Goal: Task Accomplishment & Management: Manage account settings

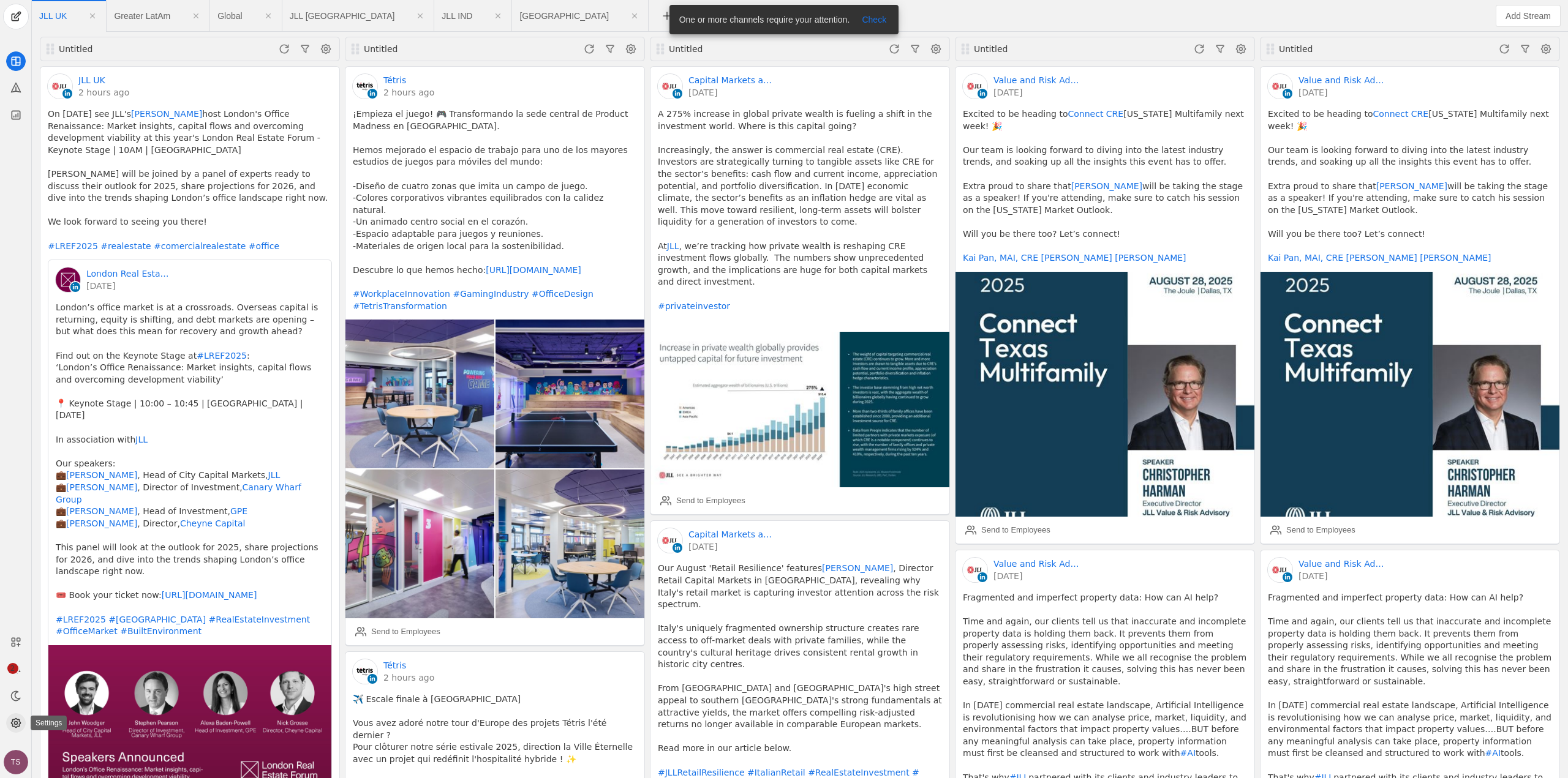
click at [11, 726] on icon at bounding box center [16, 723] width 12 height 12
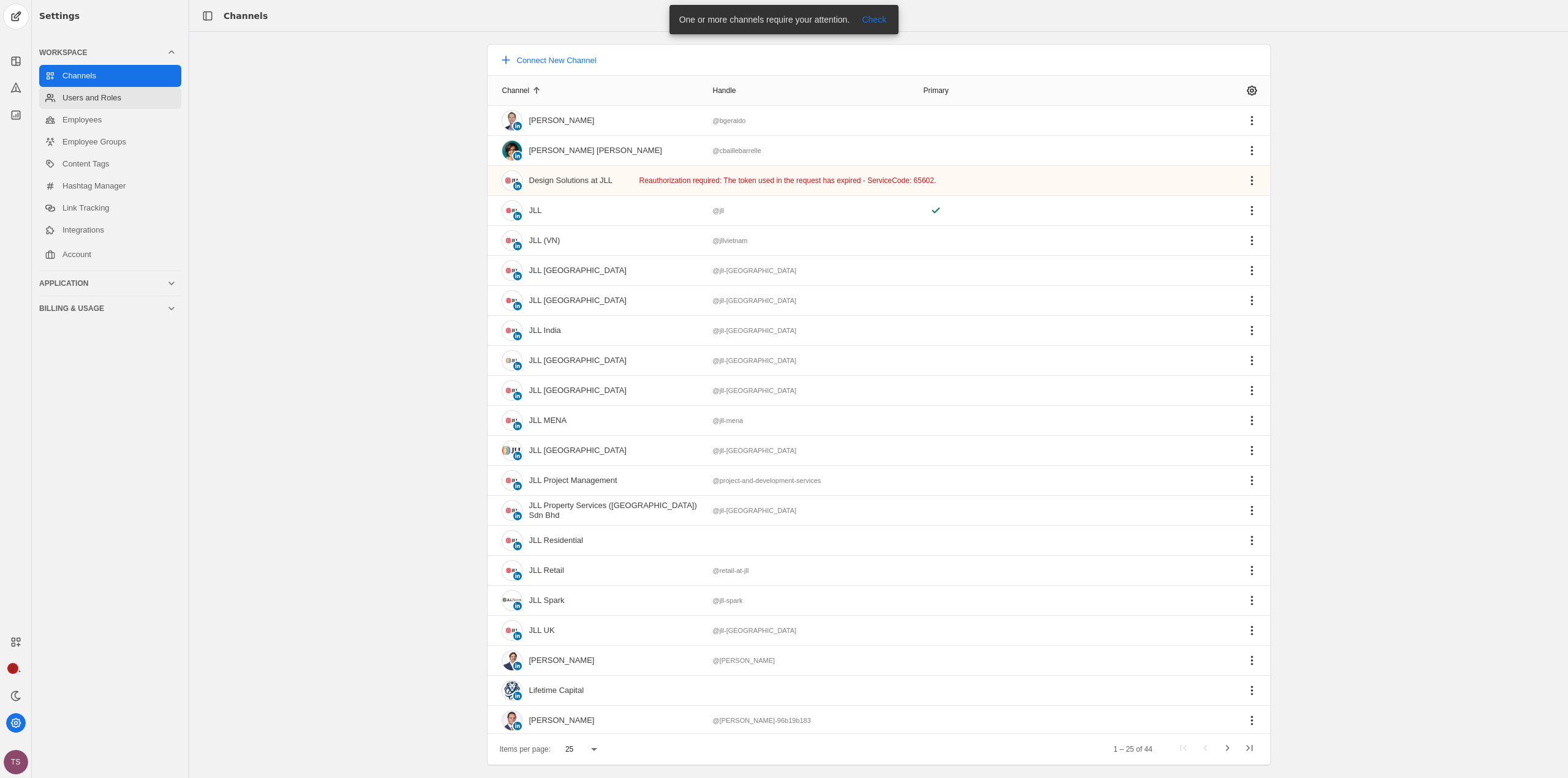
click at [94, 93] on link "Users and Roles" at bounding box center [110, 98] width 142 height 22
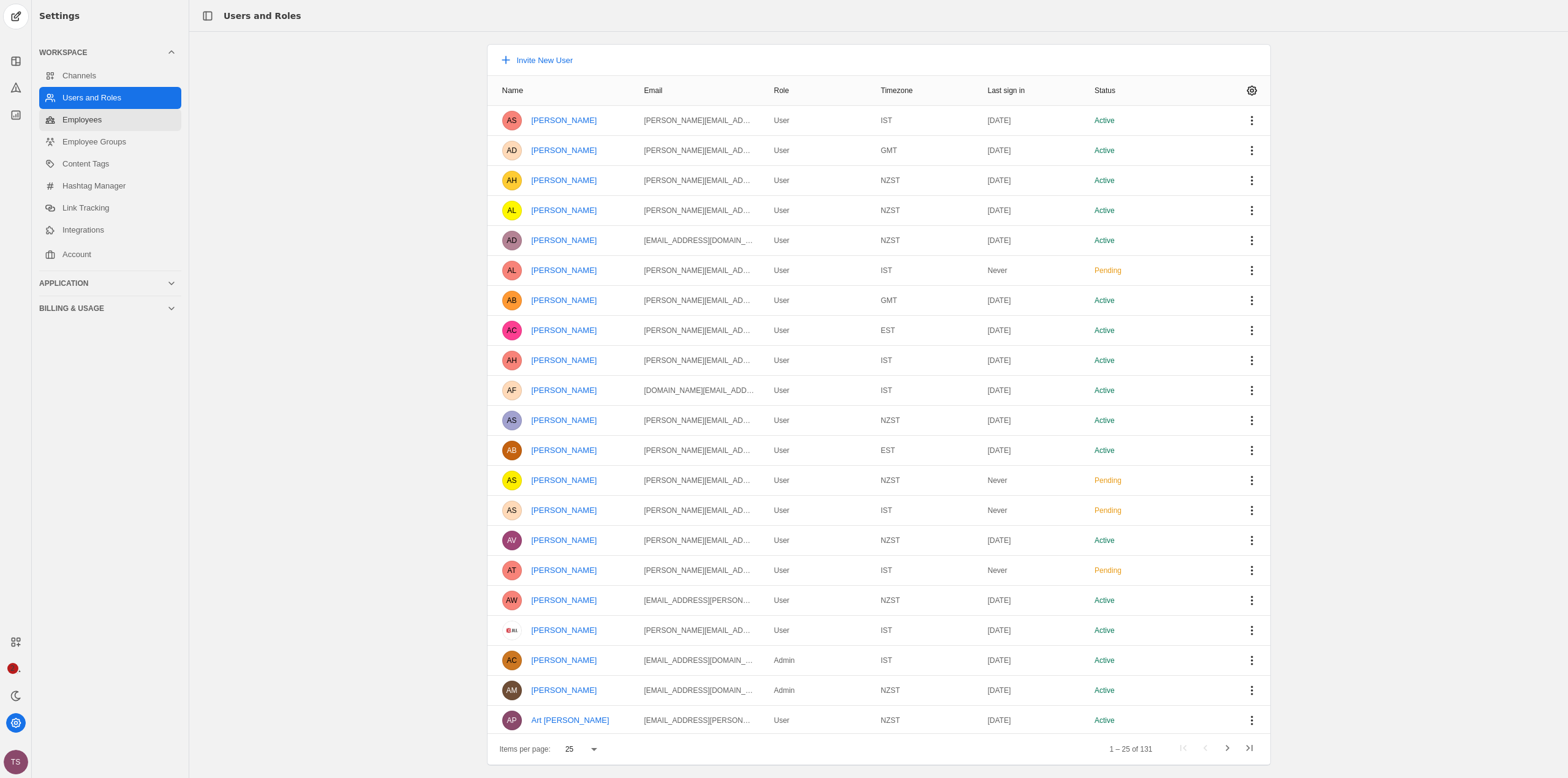
click at [105, 120] on link "Employees" at bounding box center [110, 119] width 142 height 22
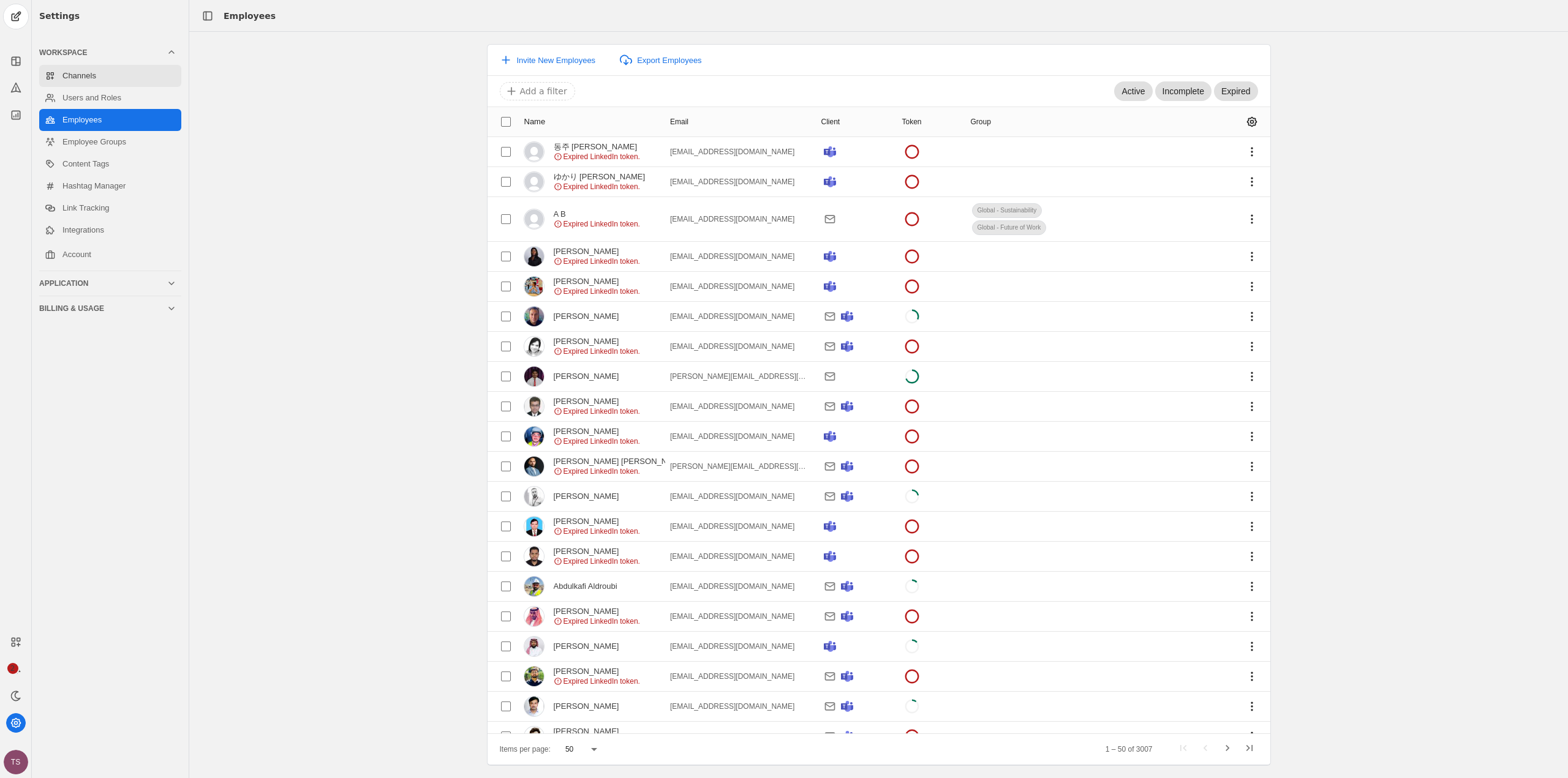
click at [89, 71] on link "Channels" at bounding box center [110, 76] width 142 height 22
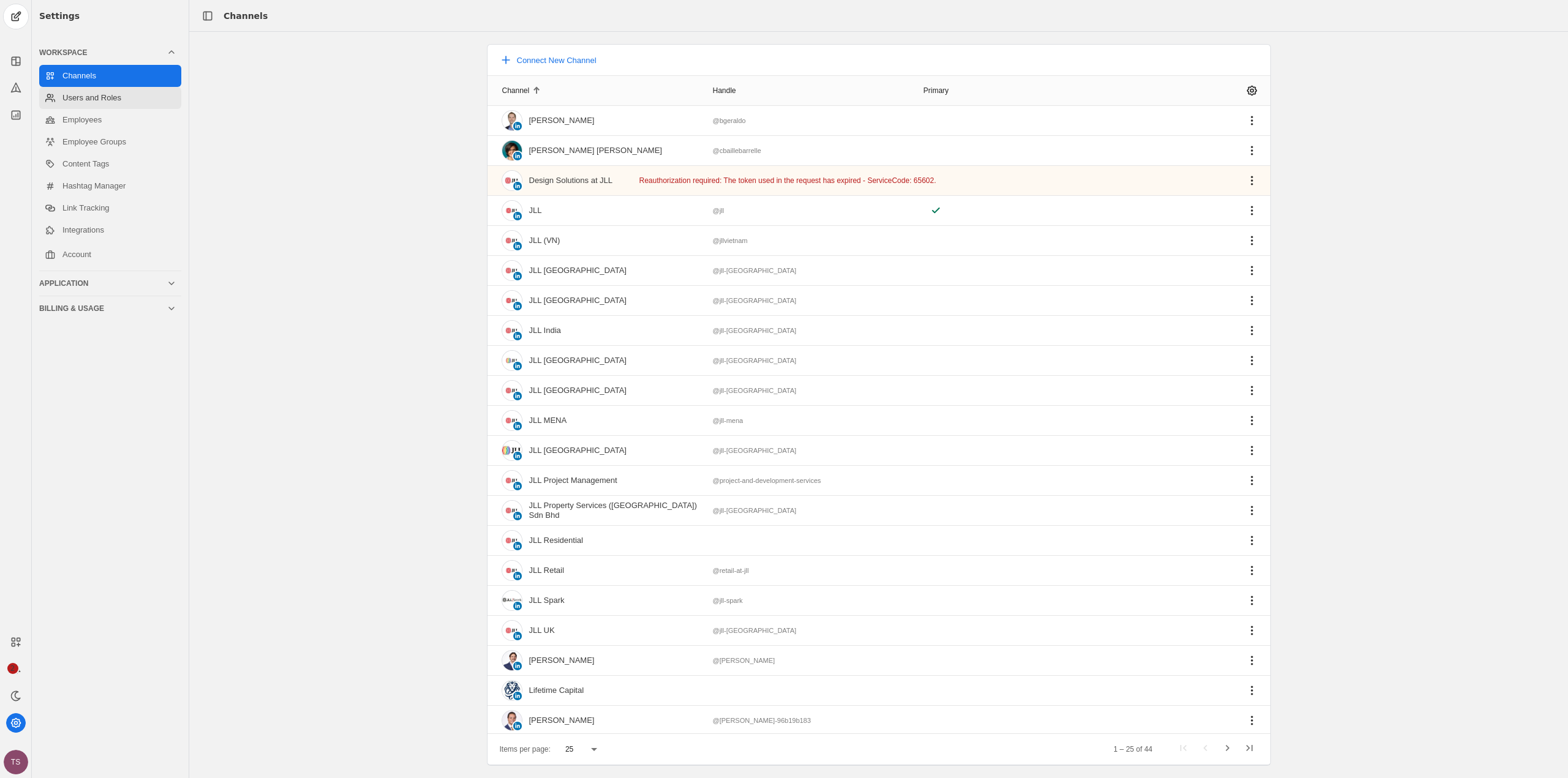
click at [99, 99] on link "Users and Roles" at bounding box center [110, 98] width 142 height 22
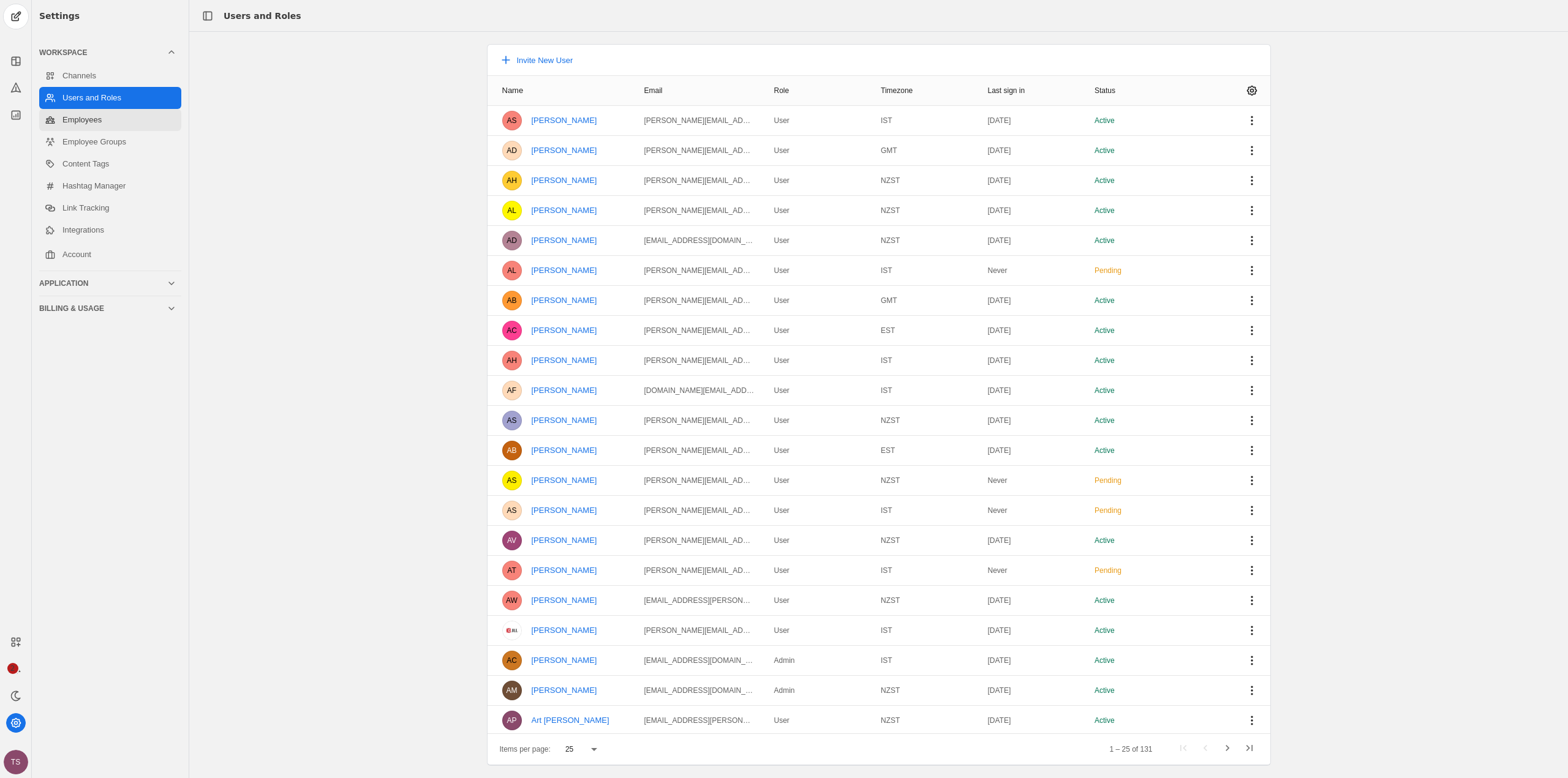
click at [86, 122] on link "Employees" at bounding box center [110, 119] width 142 height 22
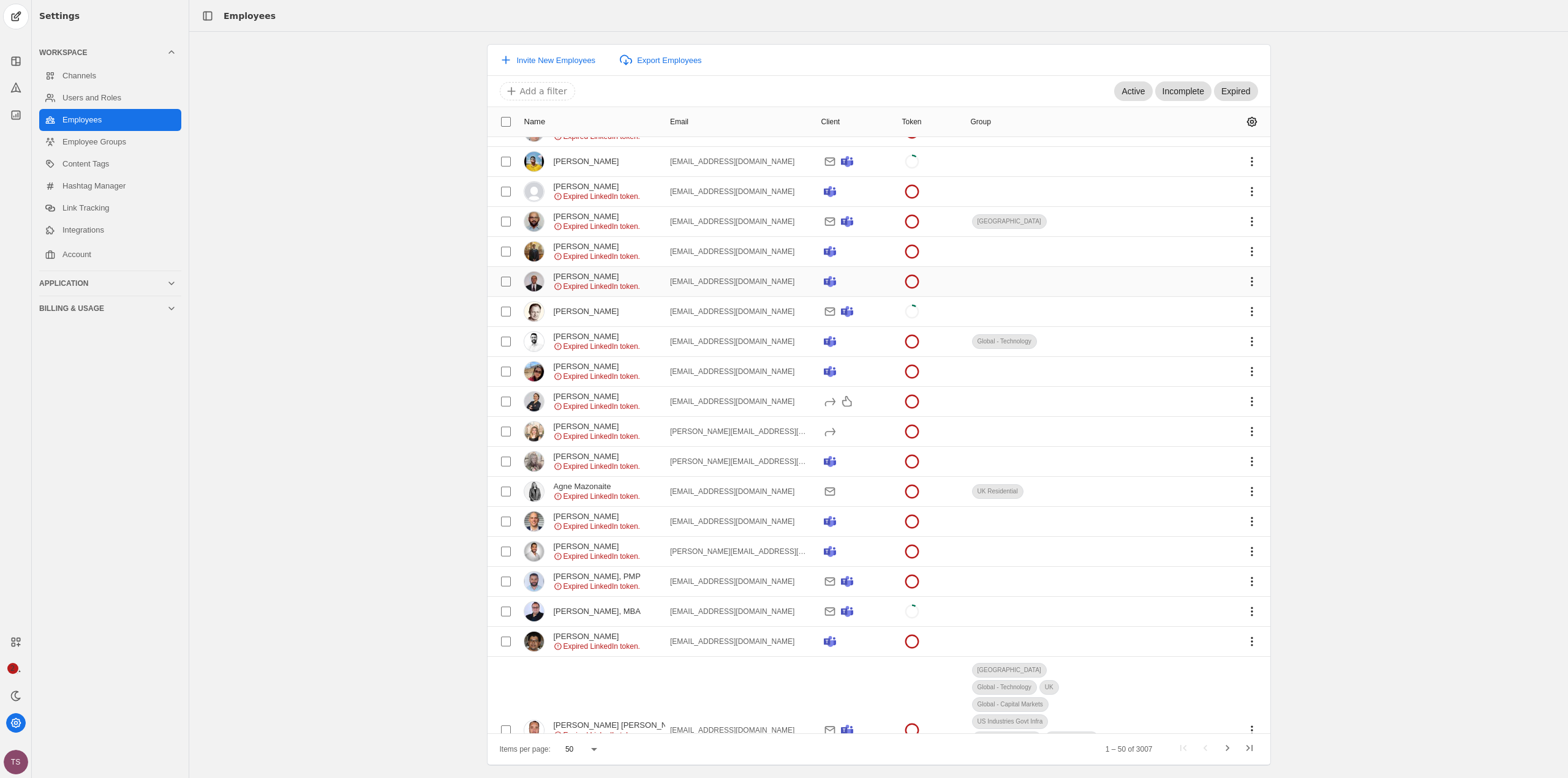
scroll to position [1016, 0]
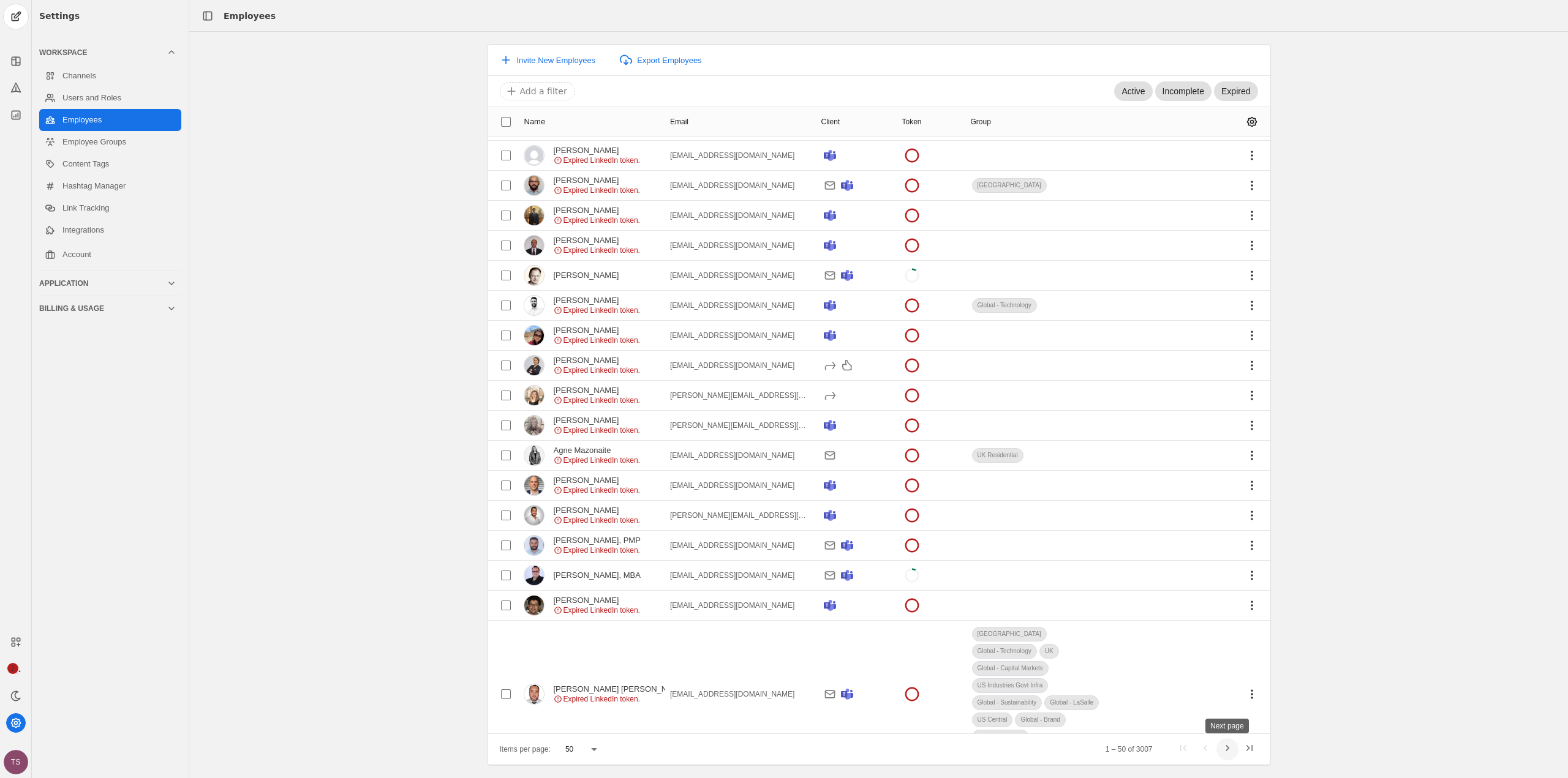
click at [1234, 751] on span "Next page" at bounding box center [1227, 749] width 22 height 22
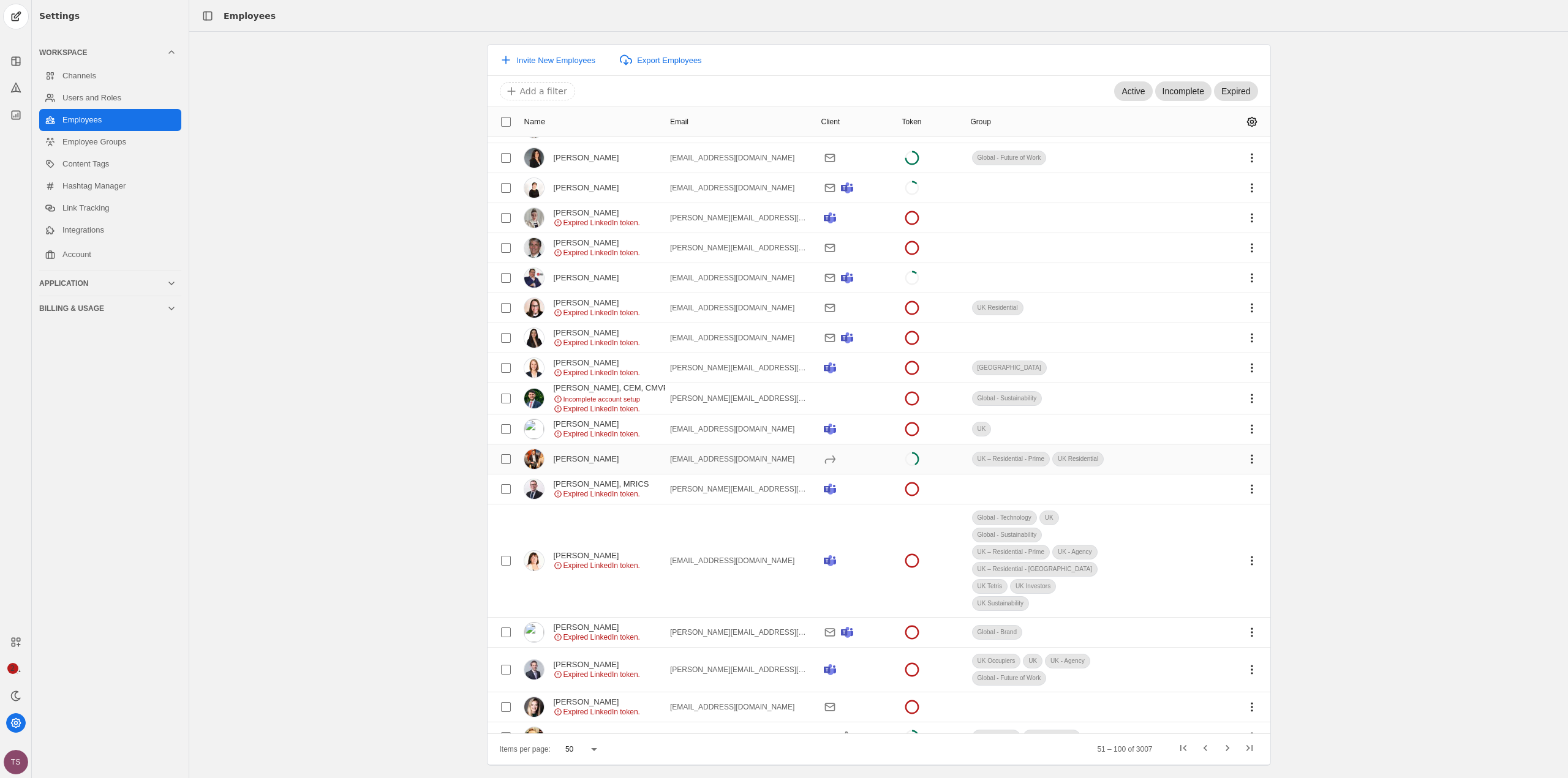
scroll to position [1246, 0]
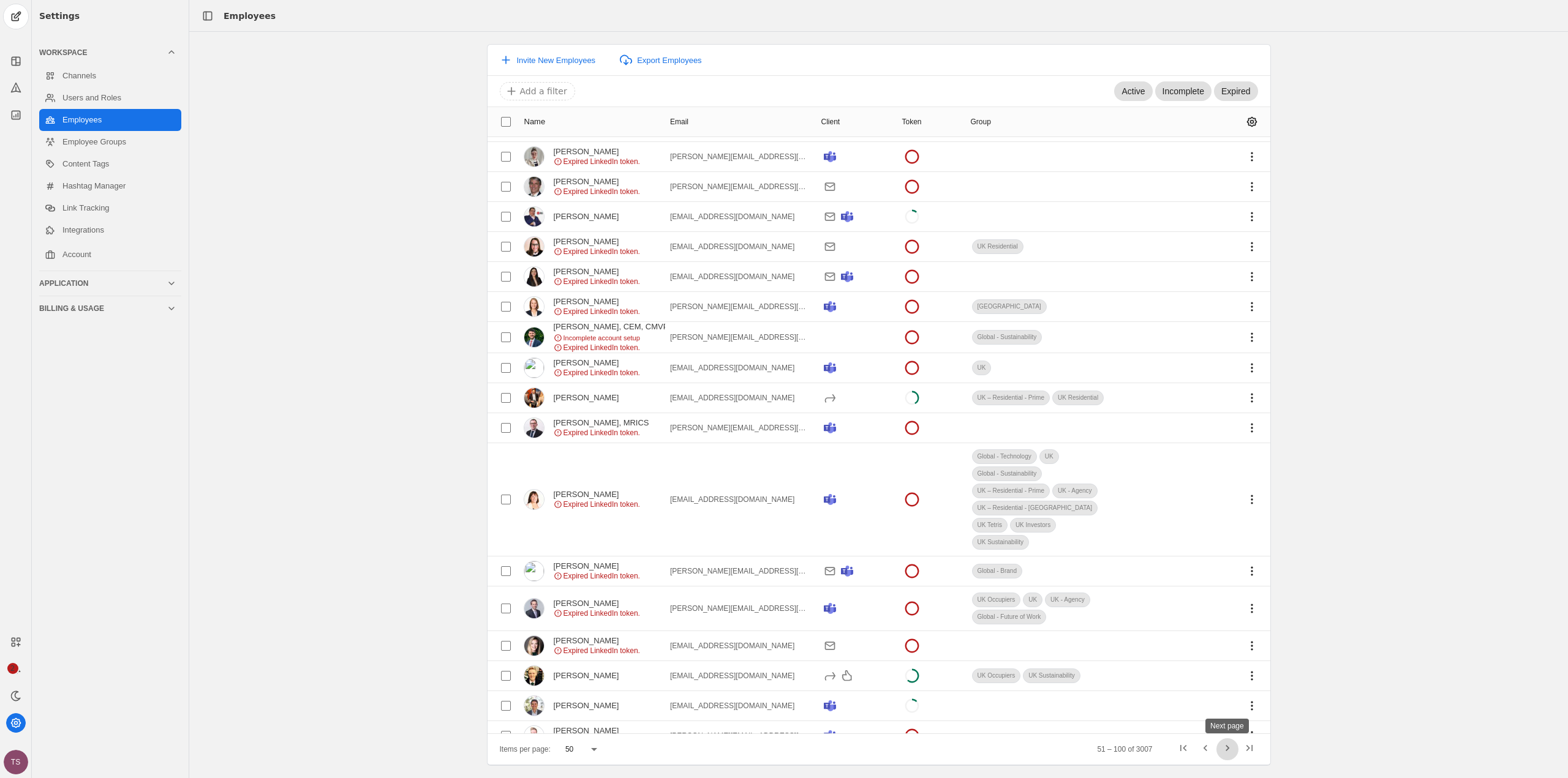
click at [1223, 750] on span "Next page" at bounding box center [1227, 749] width 22 height 22
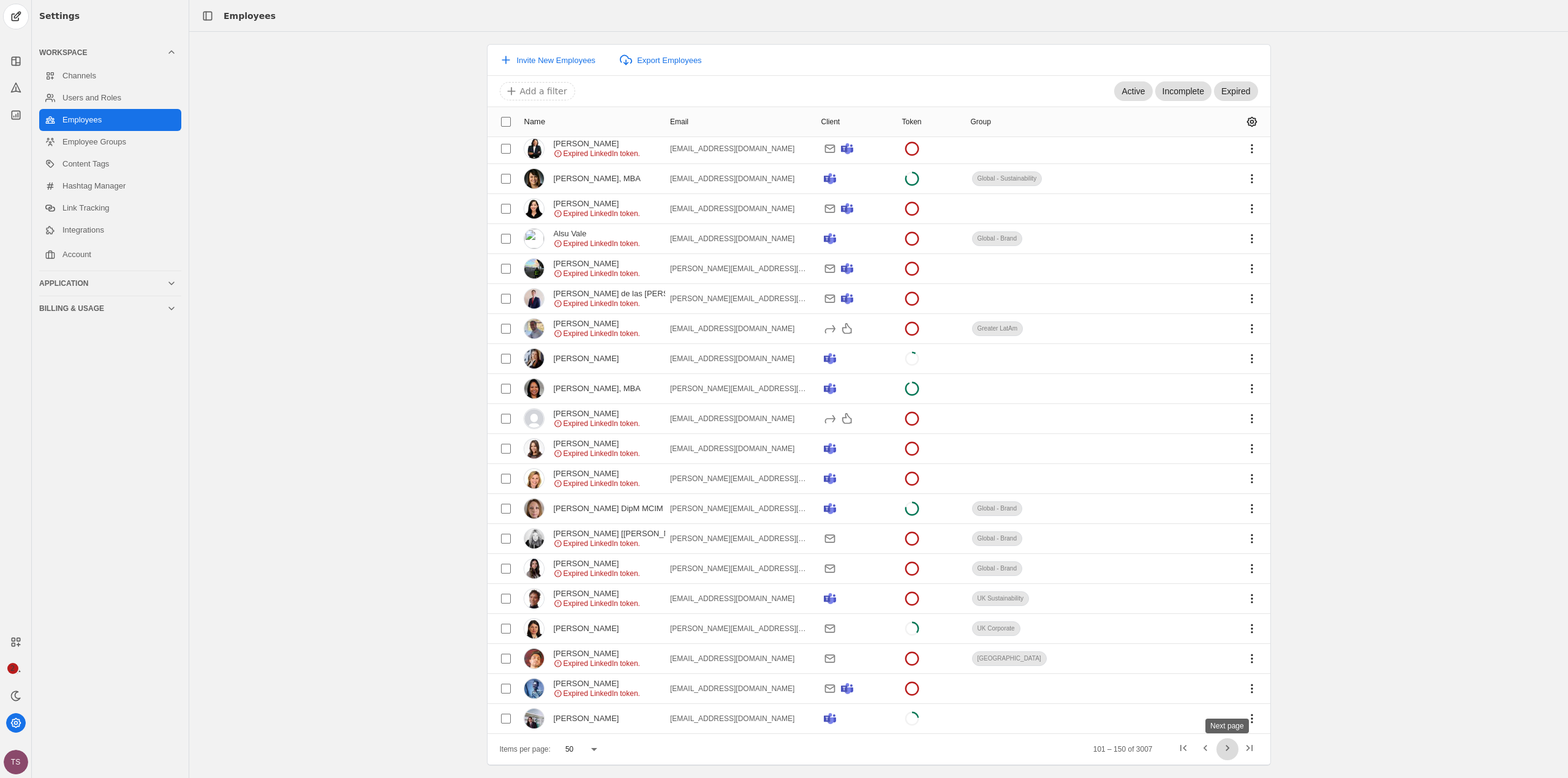
click at [1229, 749] on span "Next page" at bounding box center [1227, 749] width 22 height 22
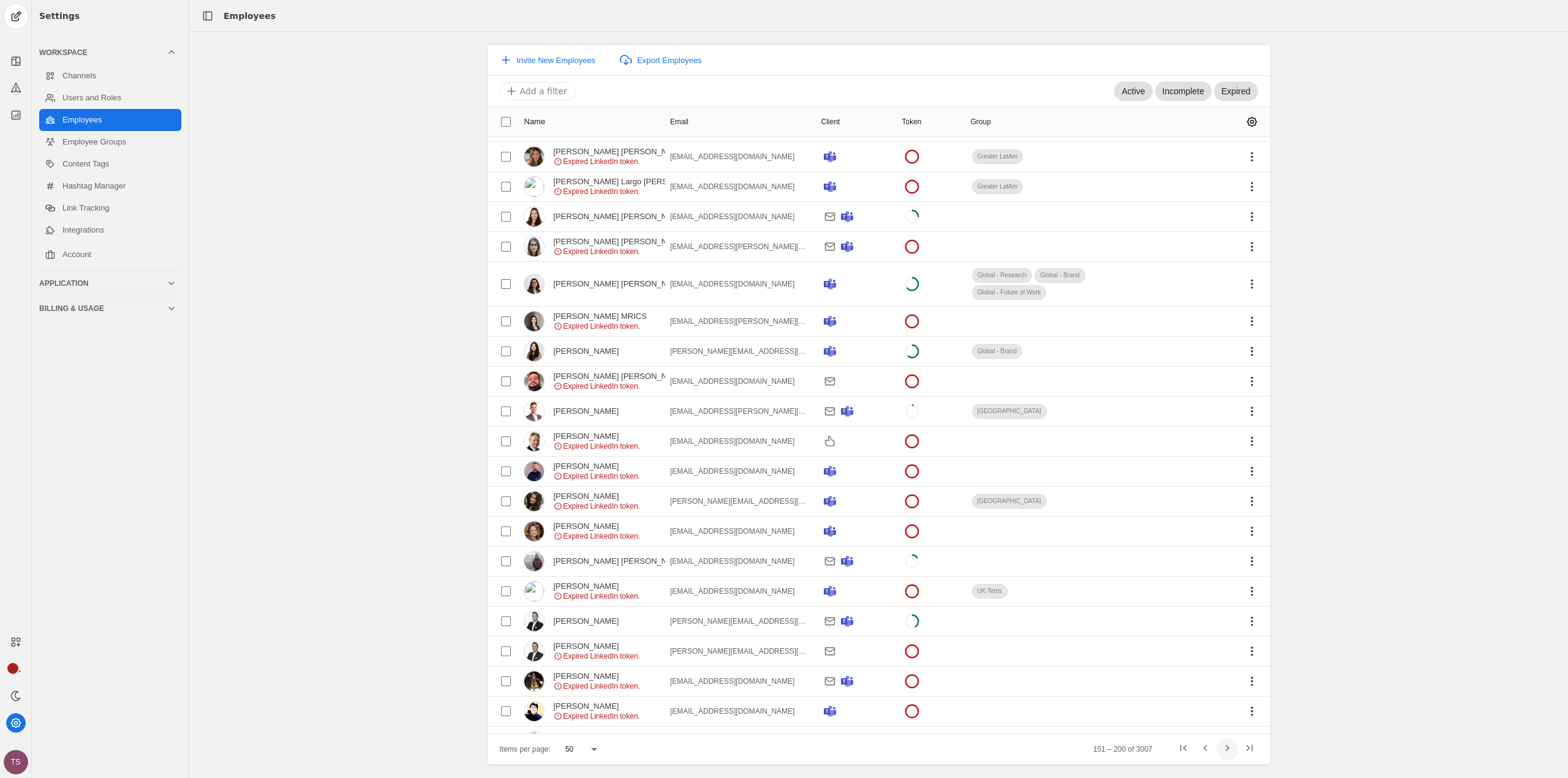
scroll to position [1077, 0]
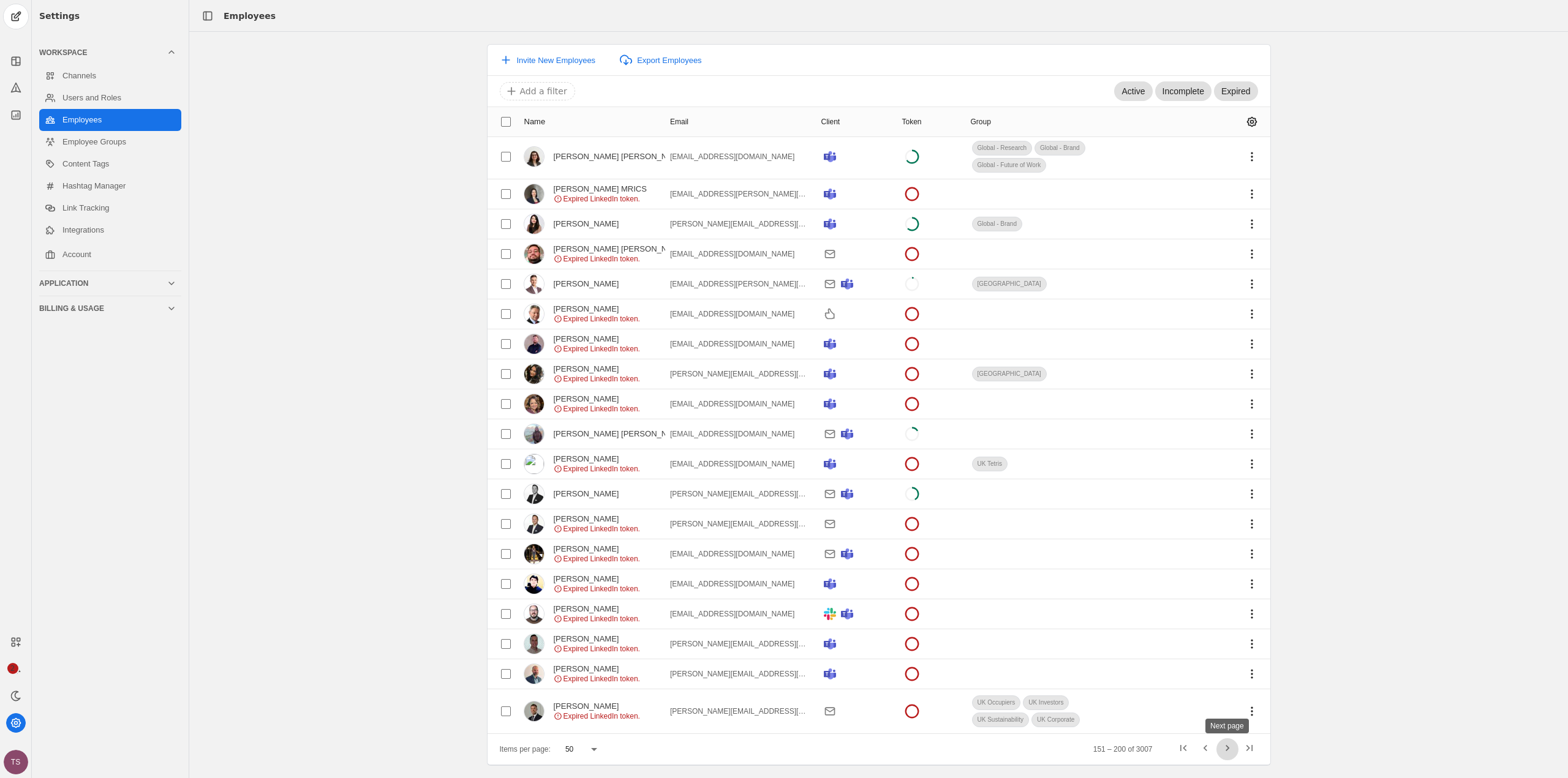
click at [1227, 747] on span "Next page" at bounding box center [1227, 749] width 22 height 22
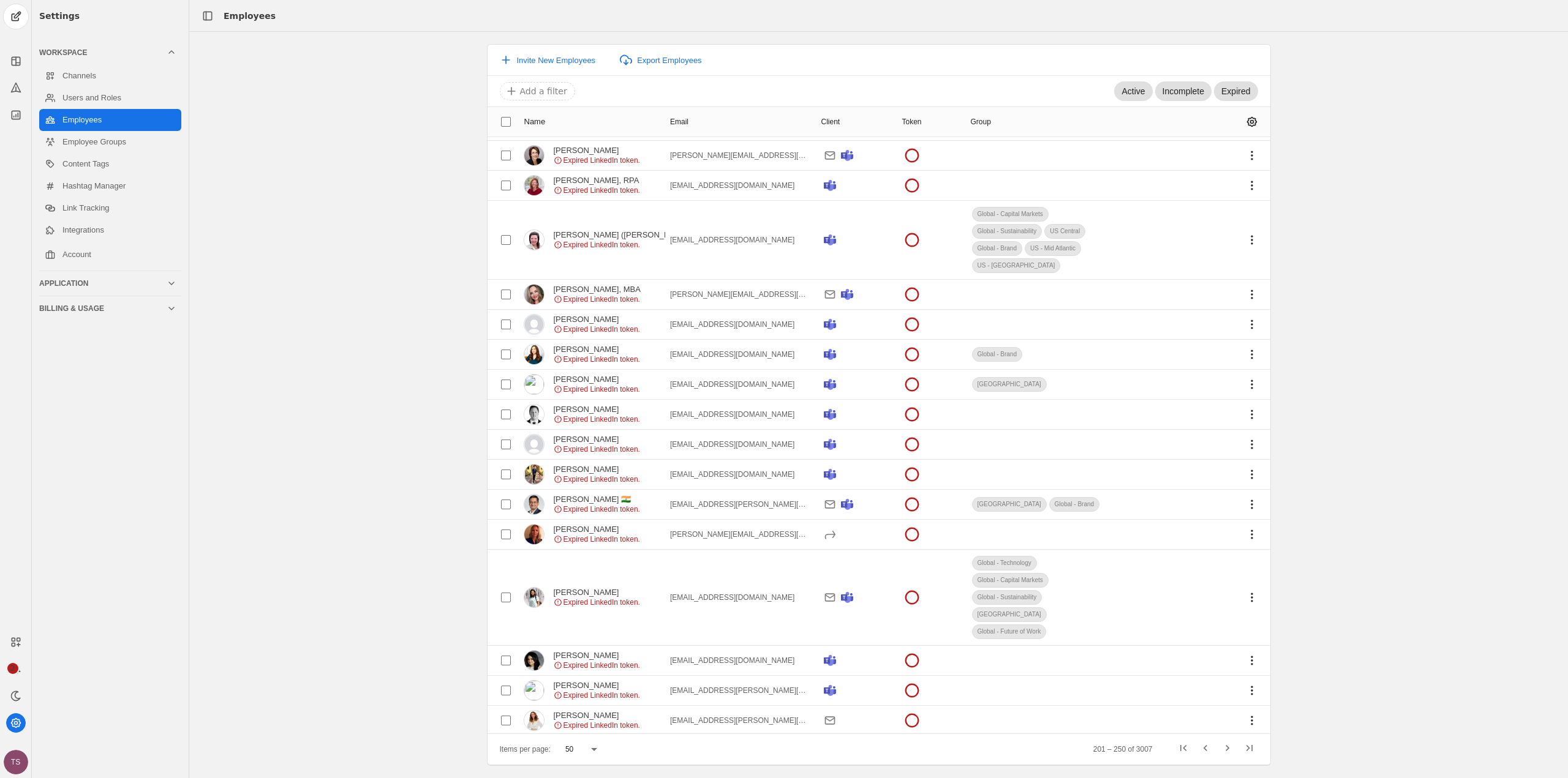
scroll to position [1114, 0]
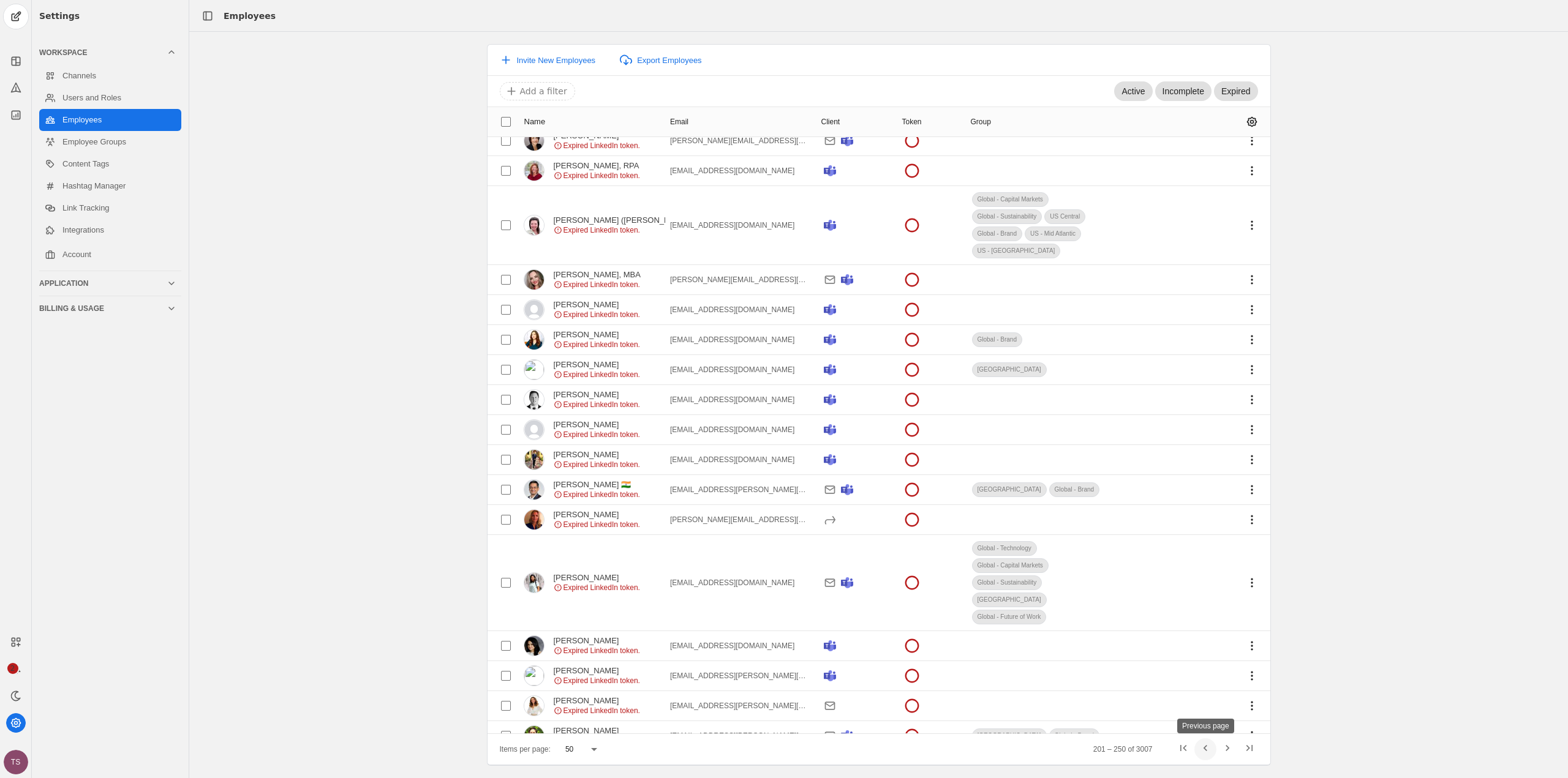
click at [1209, 753] on span "Previous page" at bounding box center [1205, 749] width 22 height 22
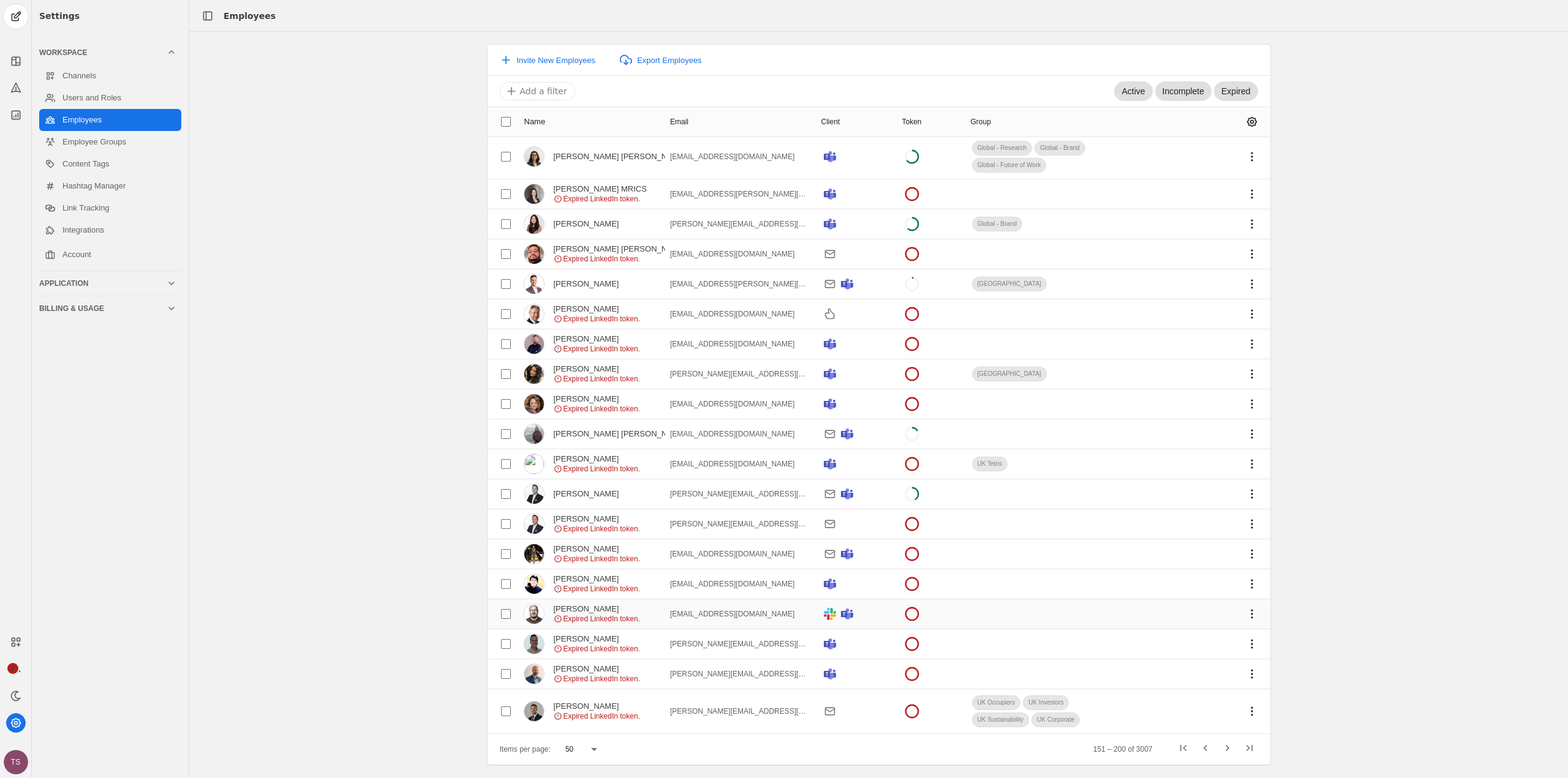
scroll to position [1077, 0]
click at [8, 722] on app-icon at bounding box center [16, 723] width 20 height 20
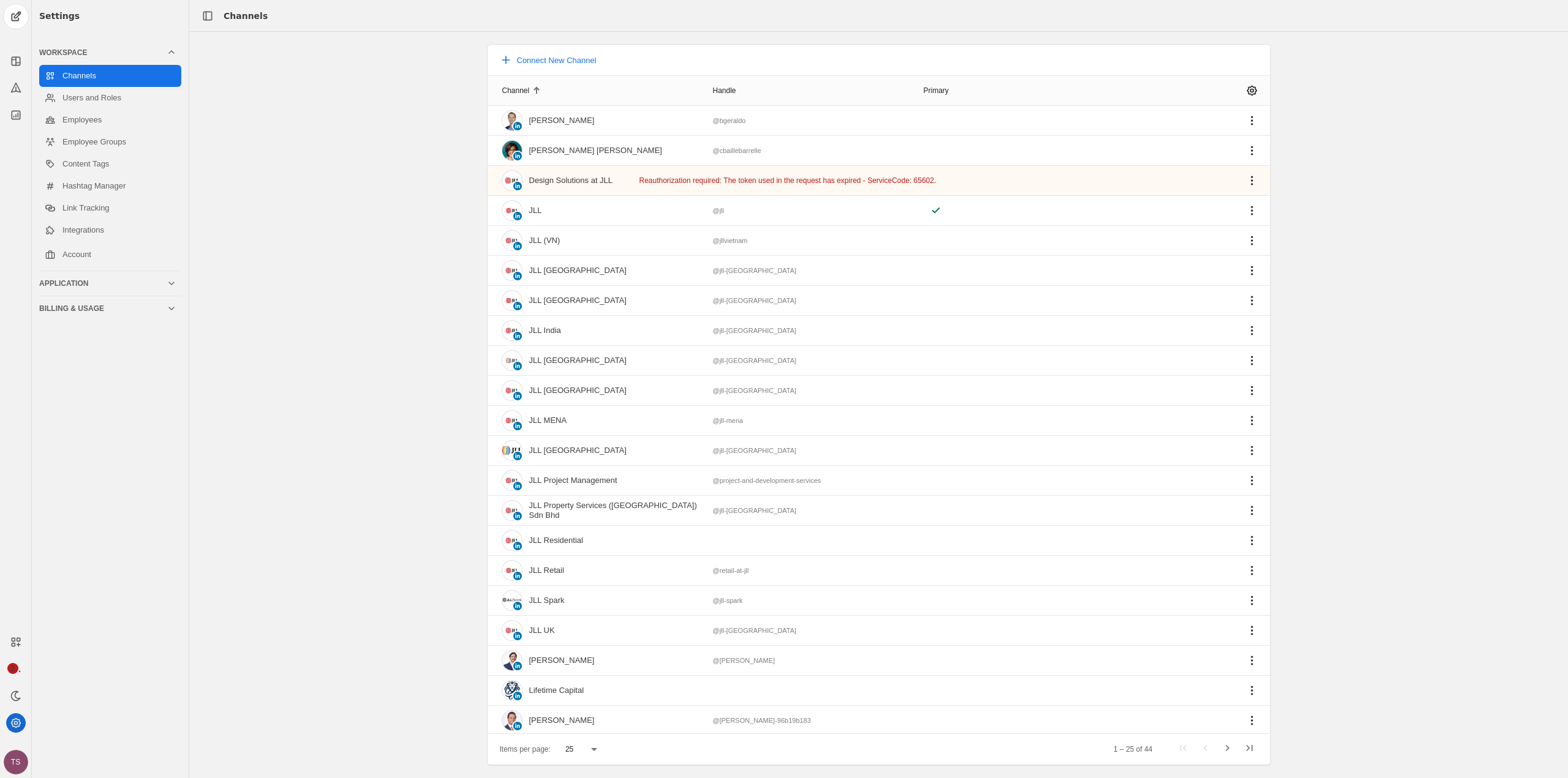
click at [16, 721] on icon at bounding box center [16, 723] width 12 height 12
click at [17, 721] on icon at bounding box center [16, 723] width 12 height 12
click at [107, 99] on link "Users and Roles" at bounding box center [110, 98] width 142 height 22
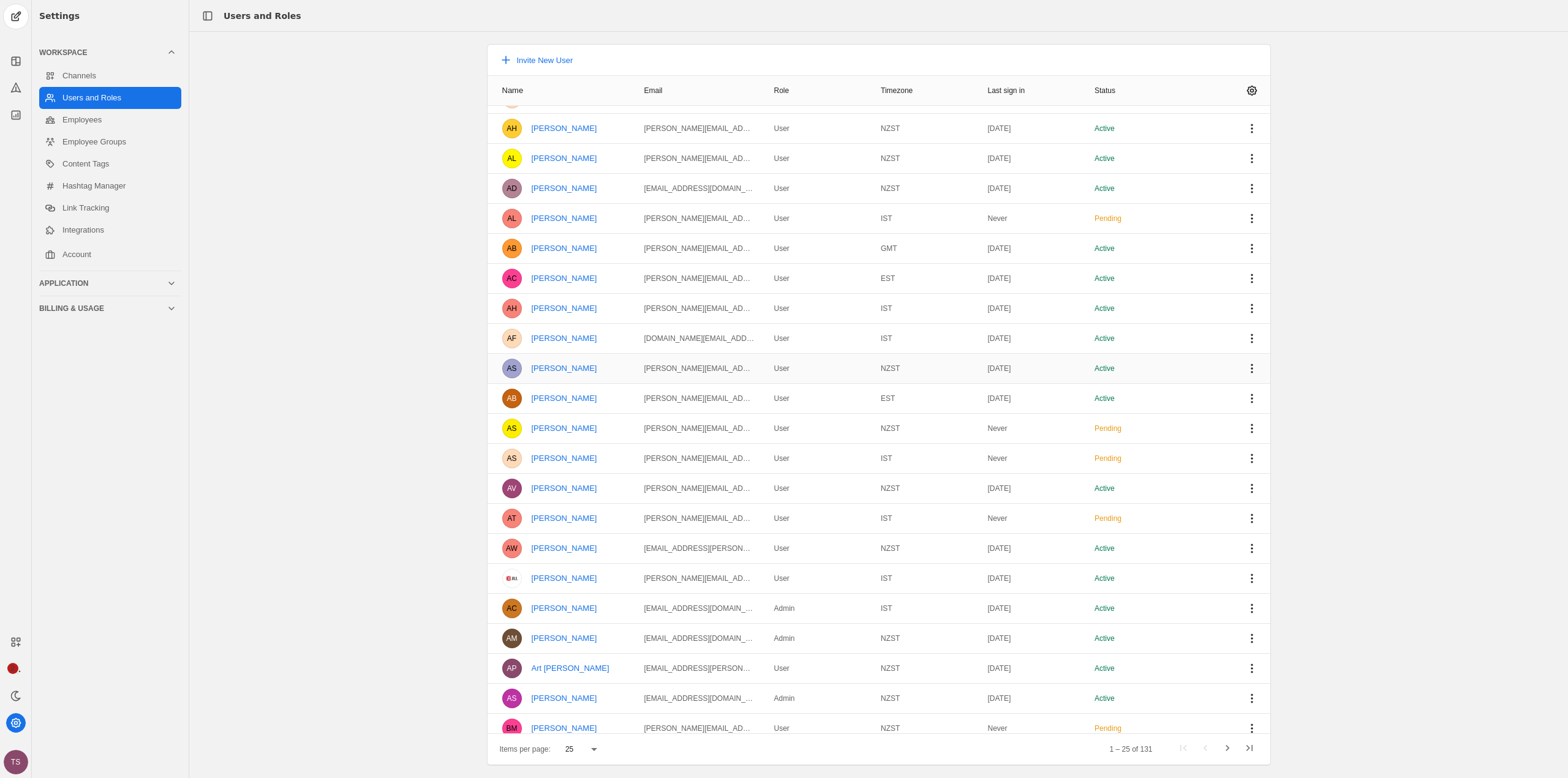
scroll to position [122, 0]
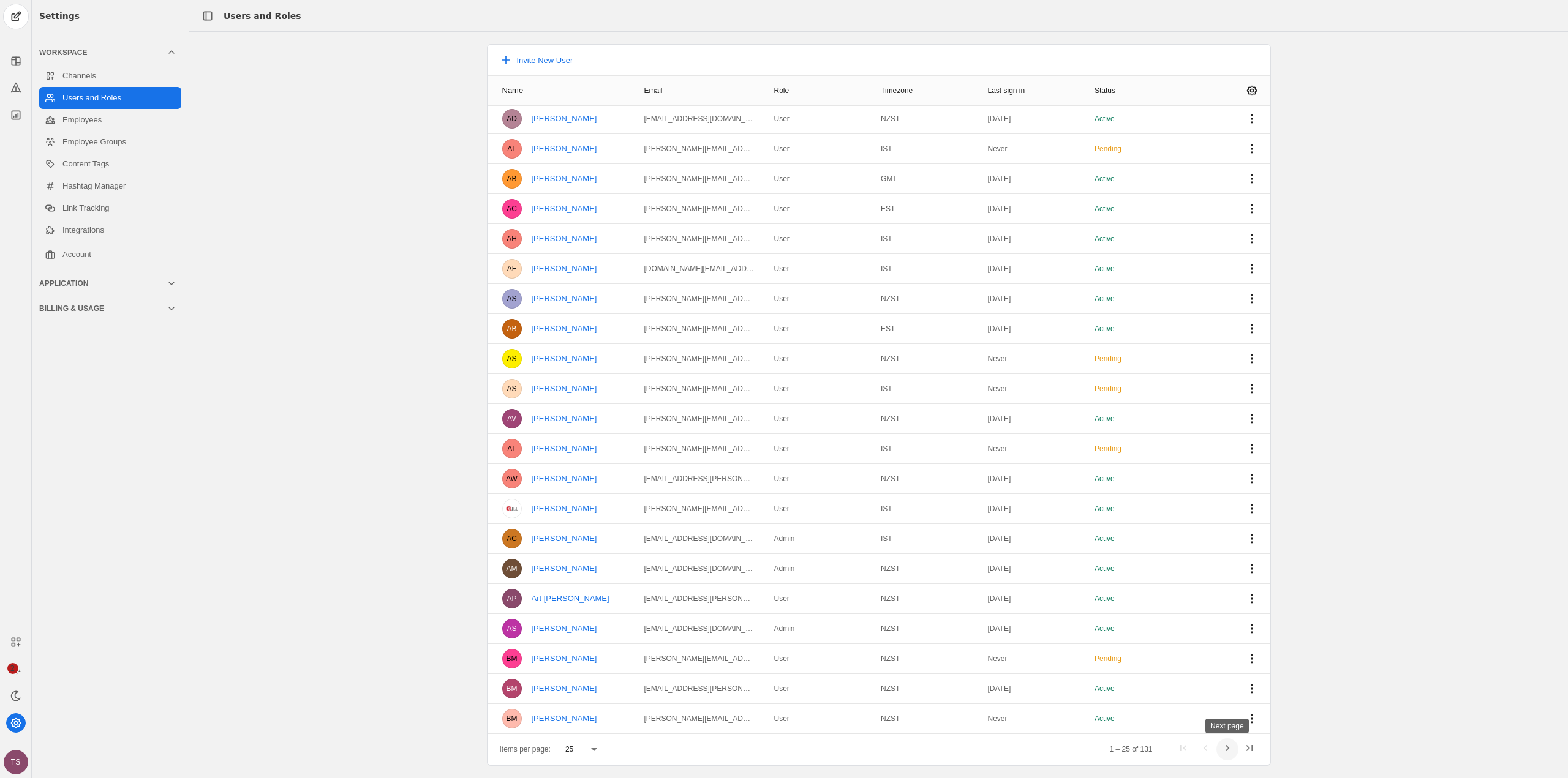
click at [1233, 749] on span "Next page" at bounding box center [1227, 749] width 22 height 22
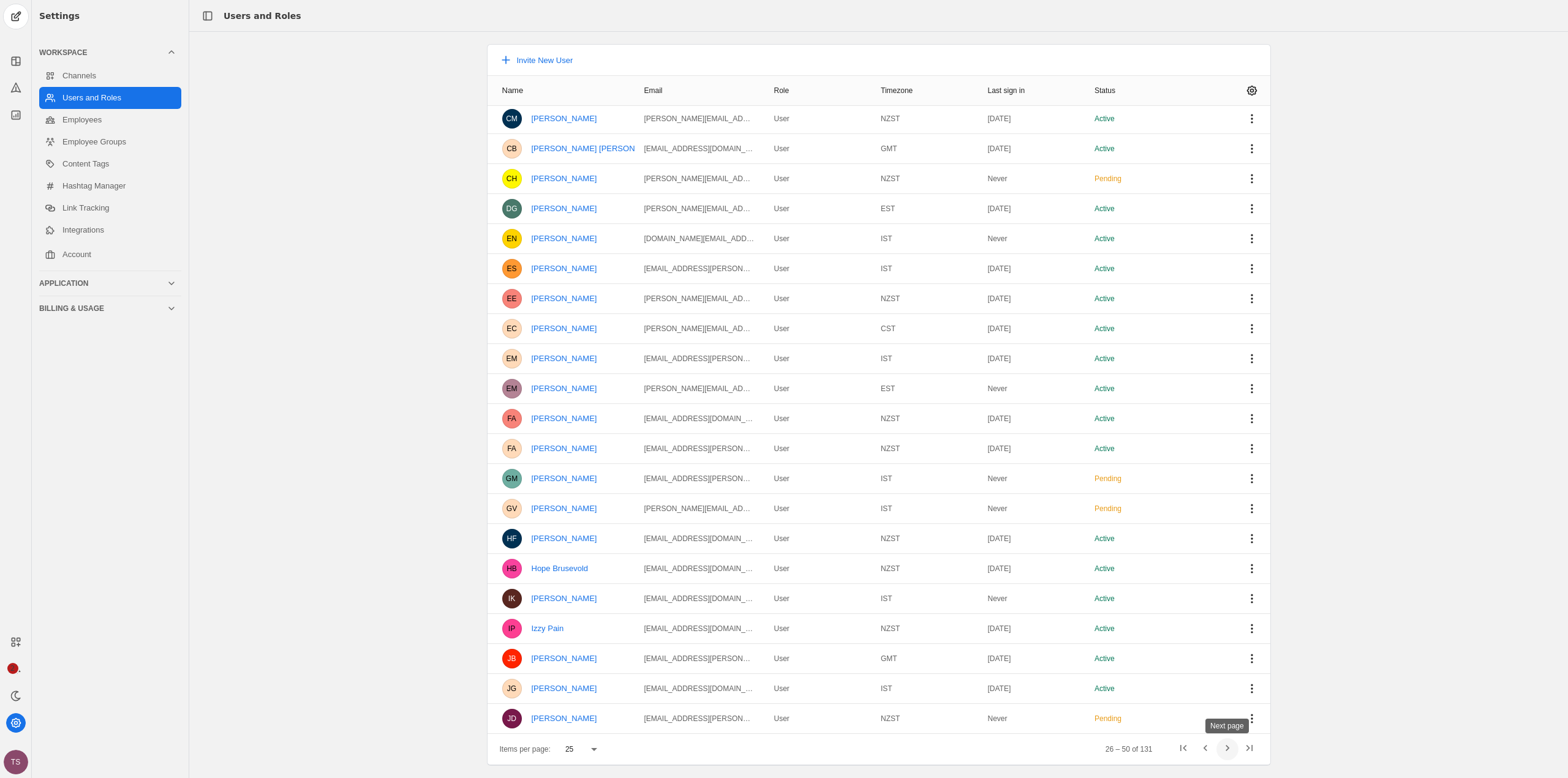
click at [1229, 750] on span "Next page" at bounding box center [1227, 749] width 22 height 22
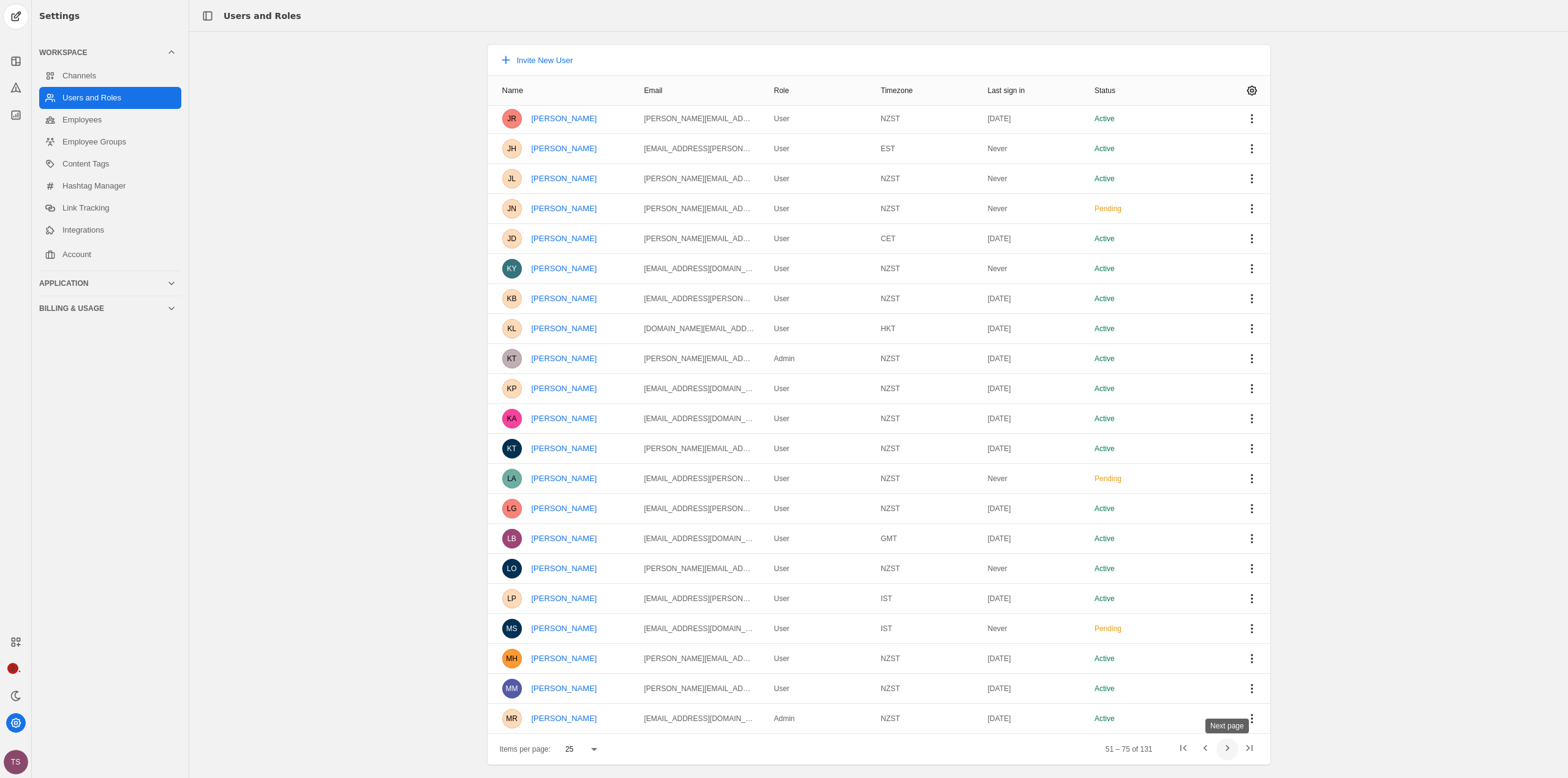
click at [1232, 754] on span "Next page" at bounding box center [1227, 749] width 22 height 22
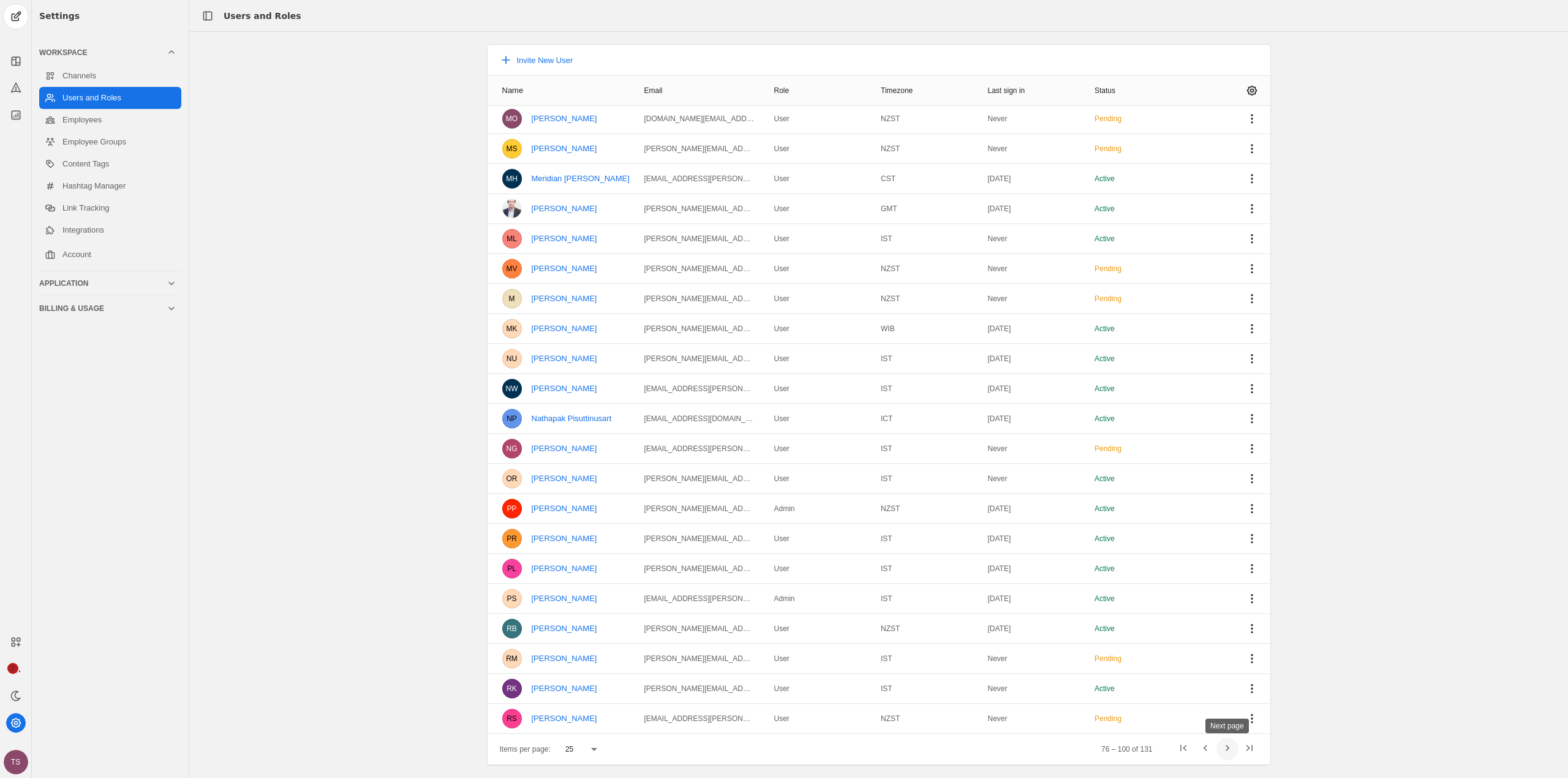
click at [1234, 753] on span "Next page" at bounding box center [1227, 749] width 22 height 22
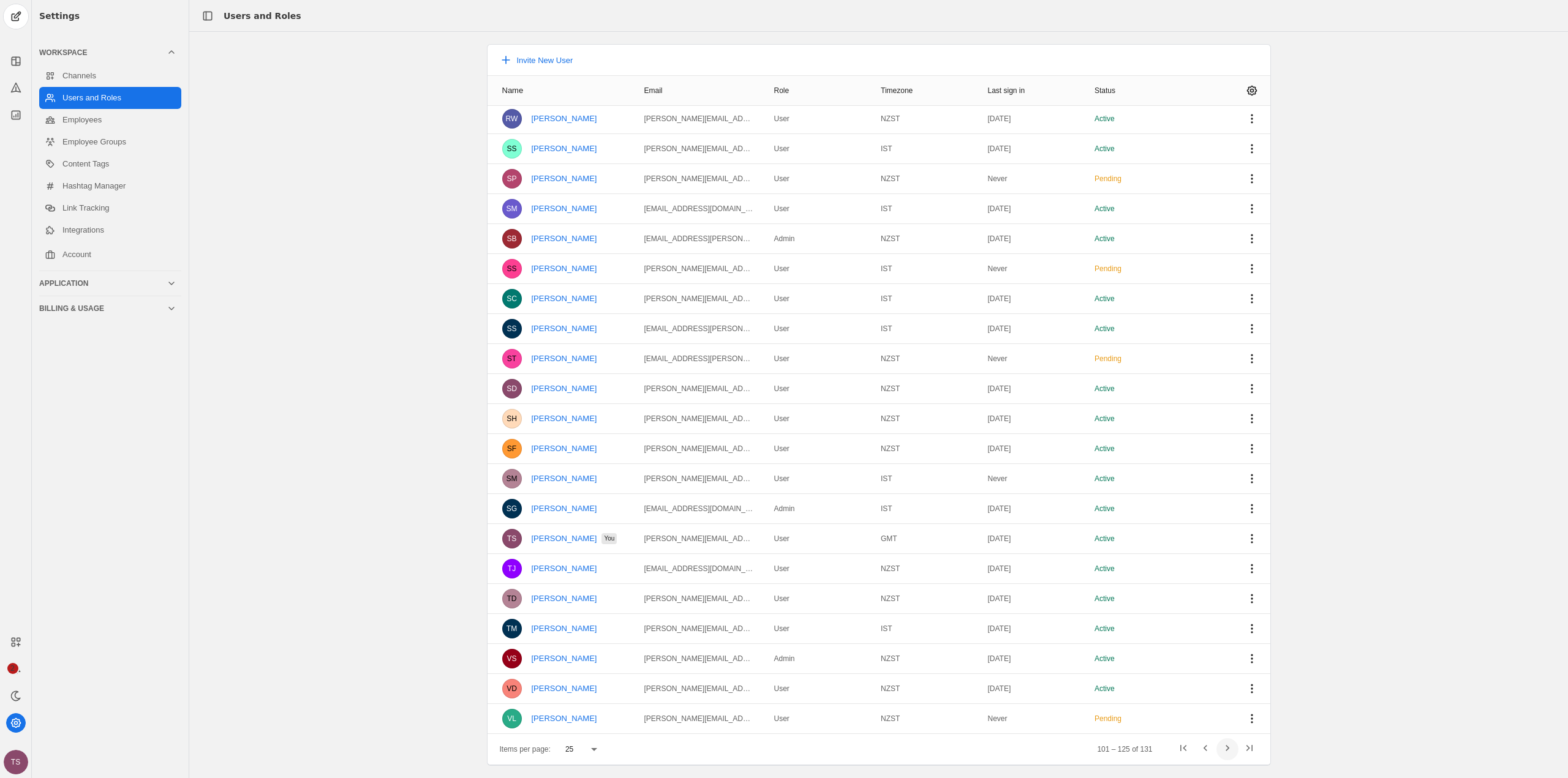
click at [1234, 753] on span "Next page" at bounding box center [1227, 749] width 22 height 22
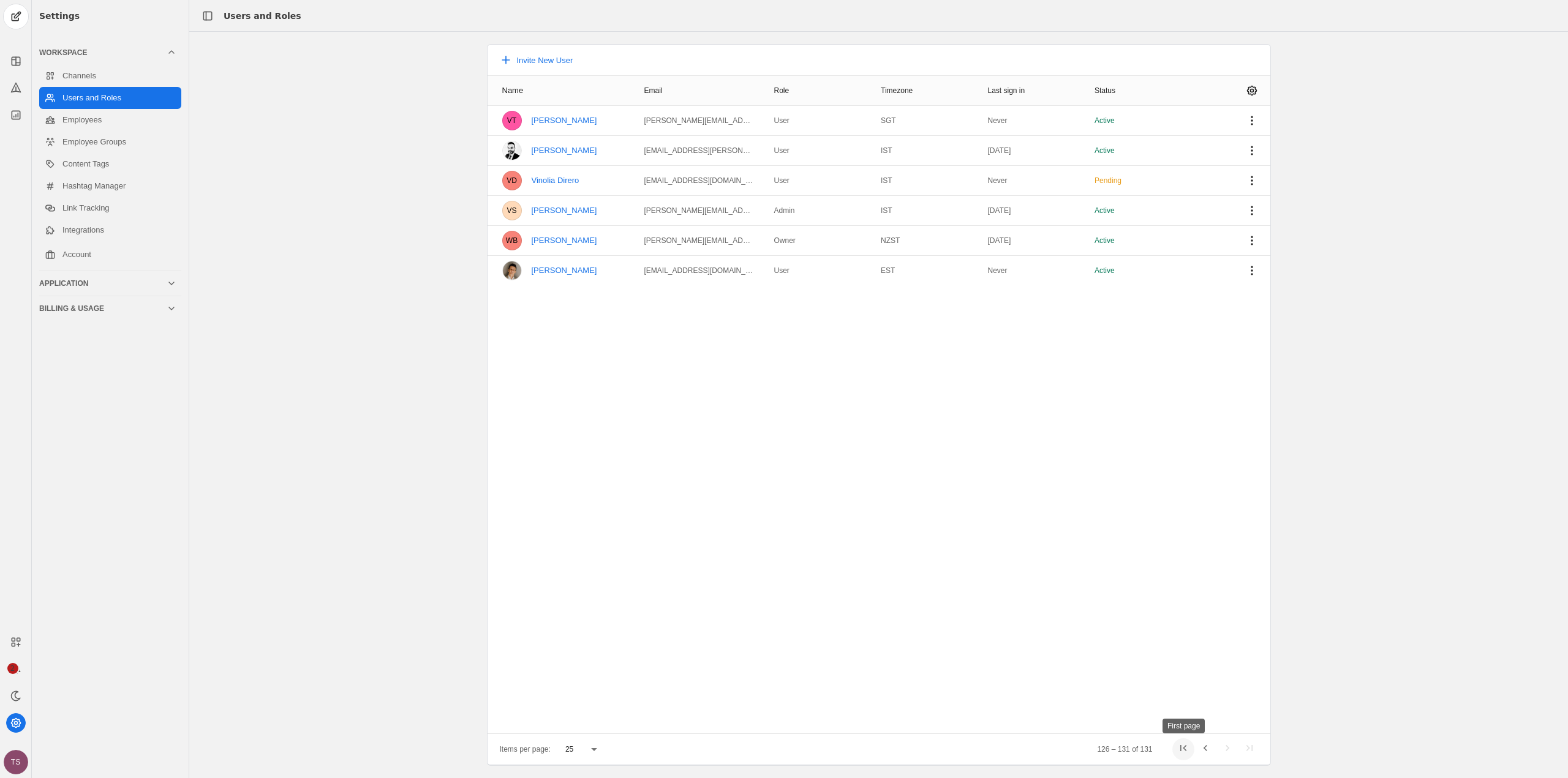
click at [1185, 751] on span "First page" at bounding box center [1183, 749] width 22 height 22
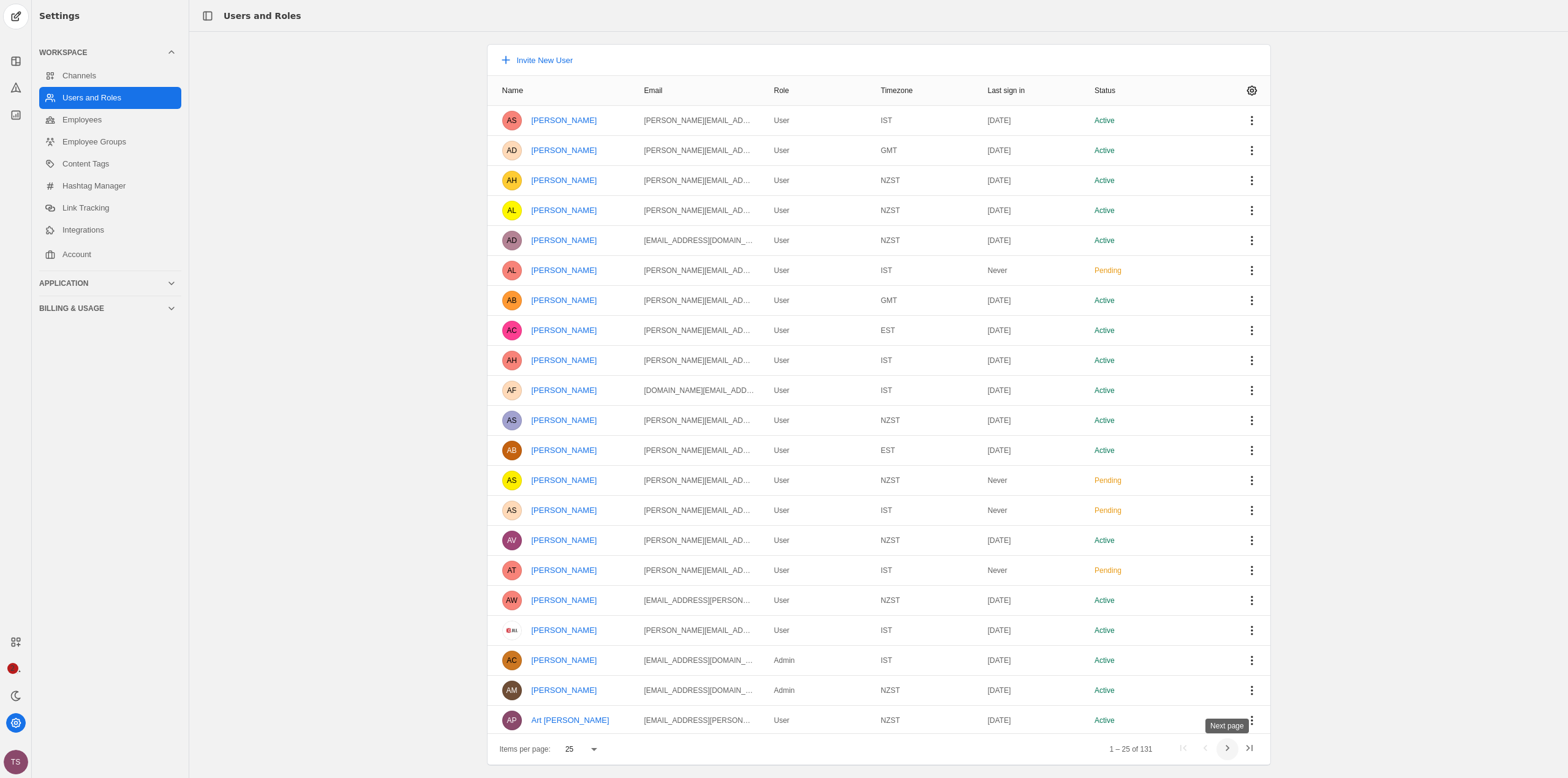
click at [1218, 750] on span "Next page" at bounding box center [1227, 749] width 22 height 22
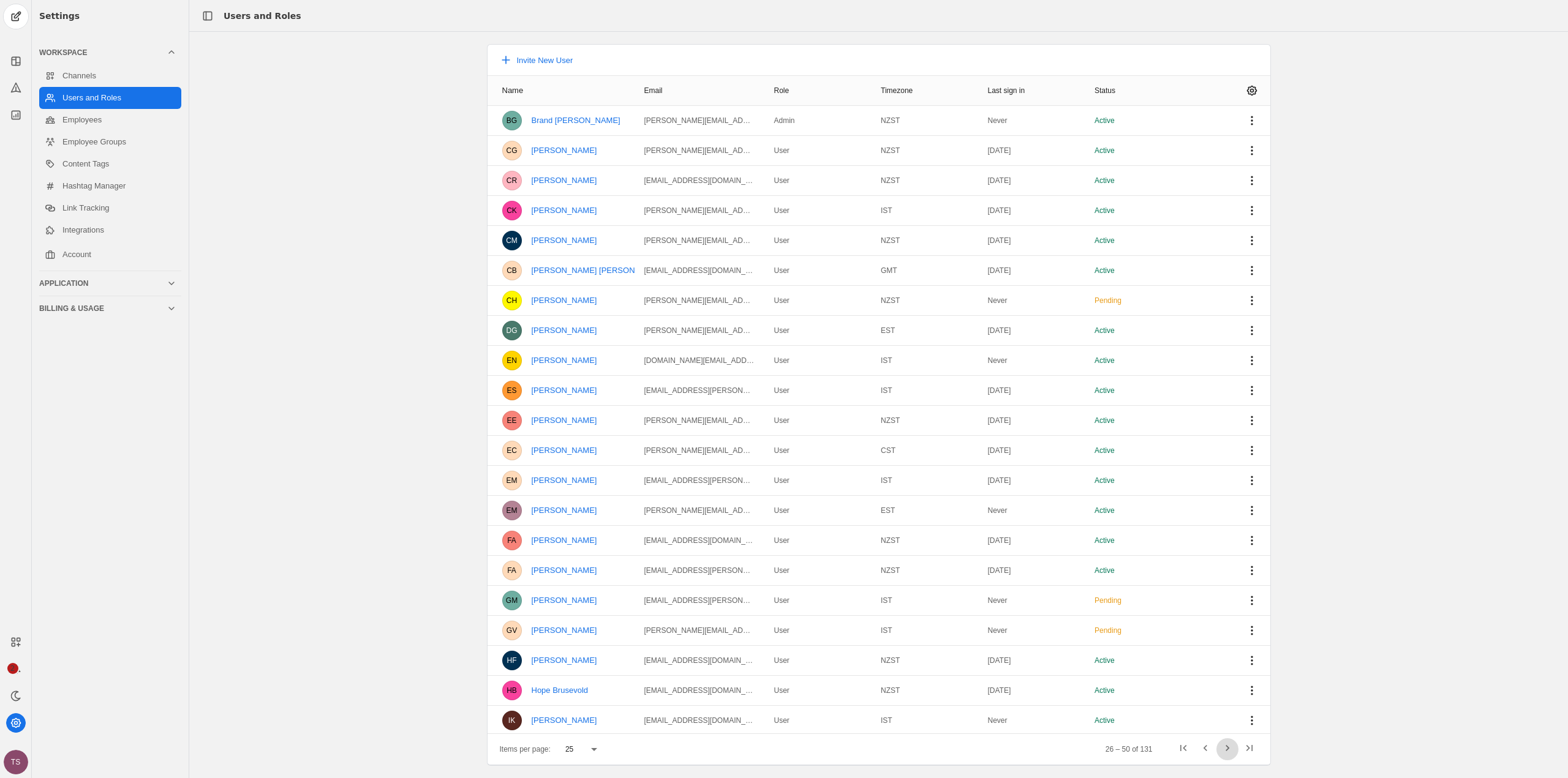
click at [1218, 748] on span "Next page" at bounding box center [1227, 749] width 22 height 22
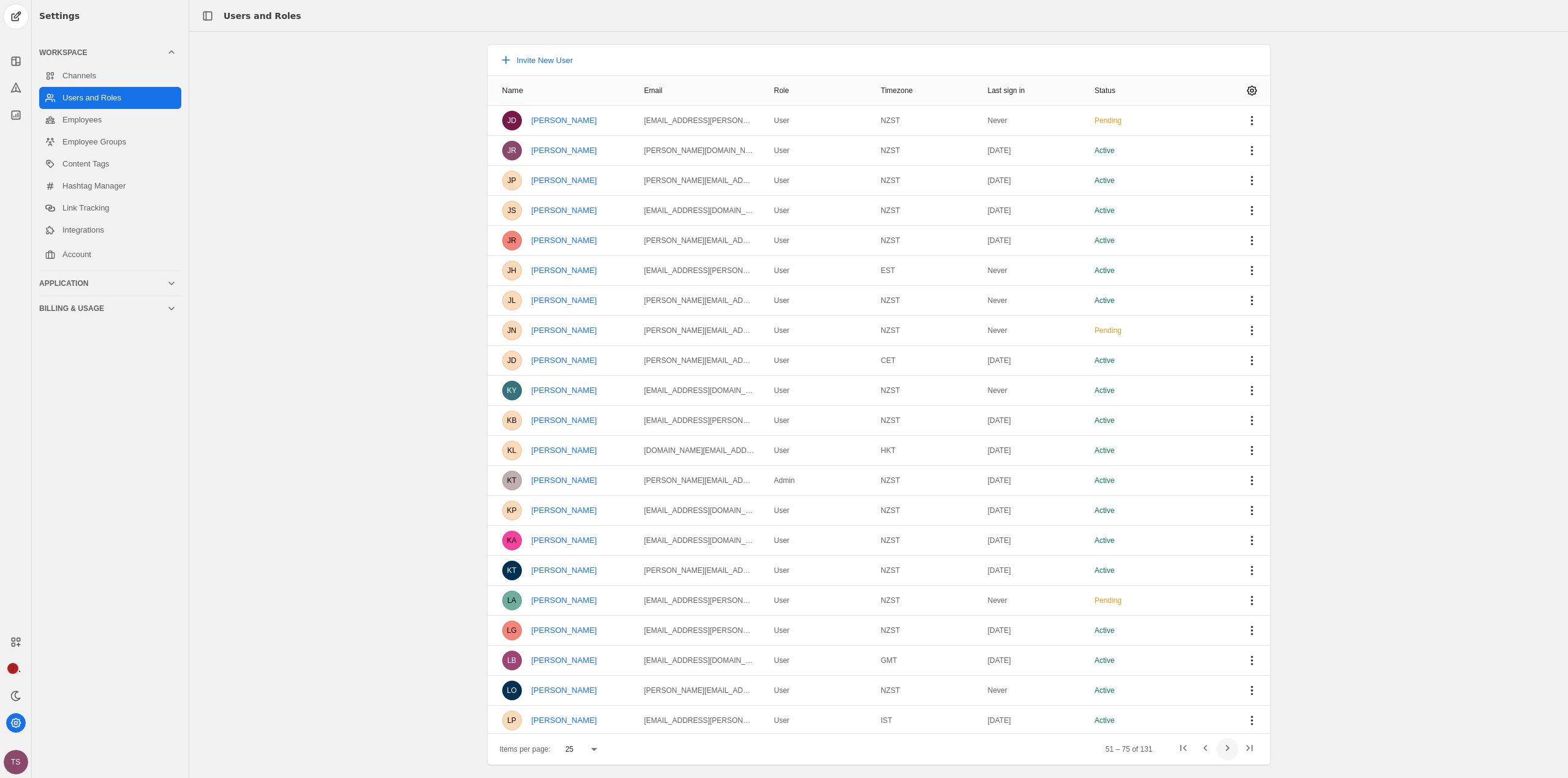
click at [1218, 748] on span "Next page" at bounding box center [1227, 749] width 22 height 22
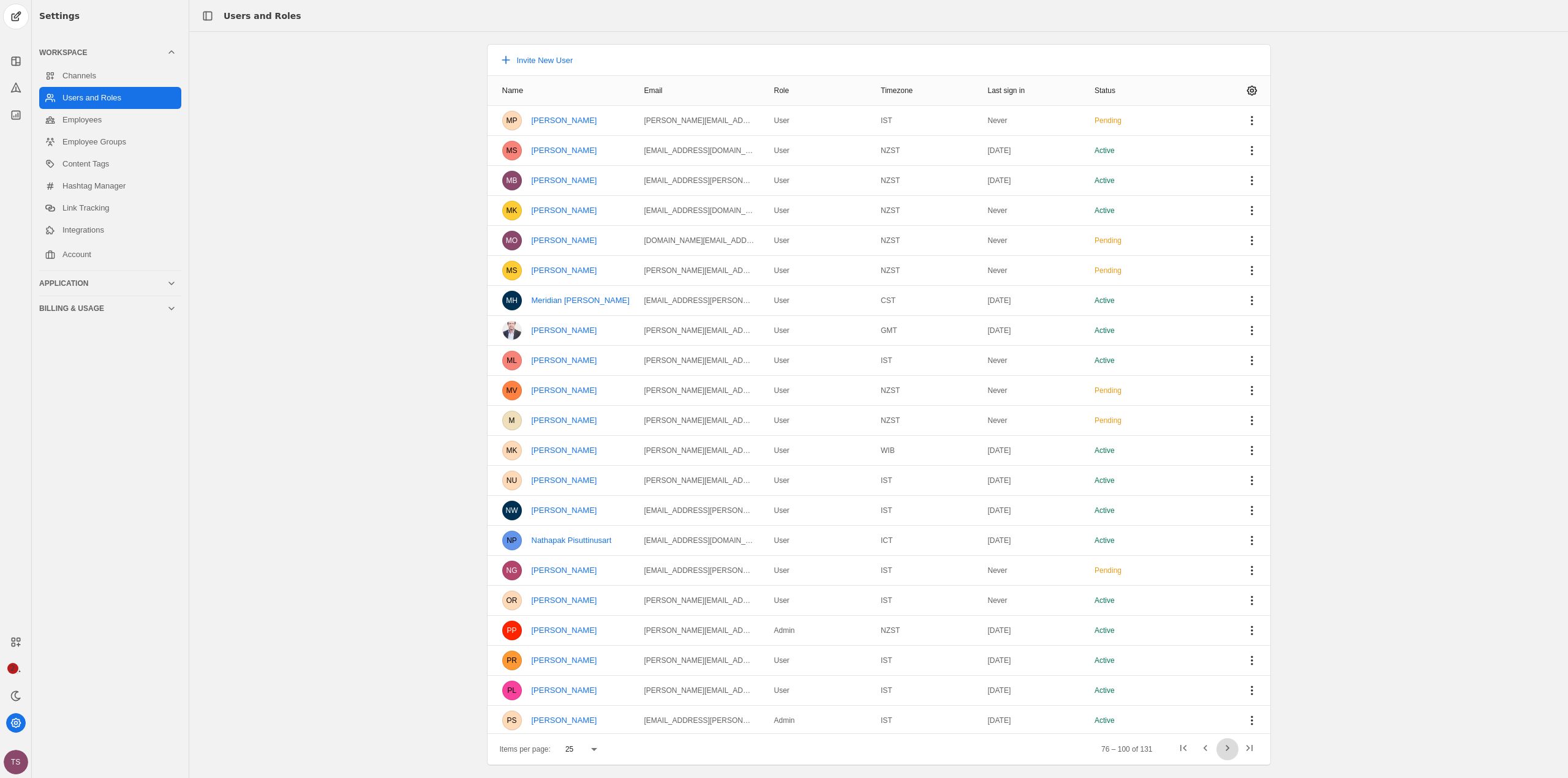
click at [1218, 748] on span "Next page" at bounding box center [1227, 749] width 22 height 22
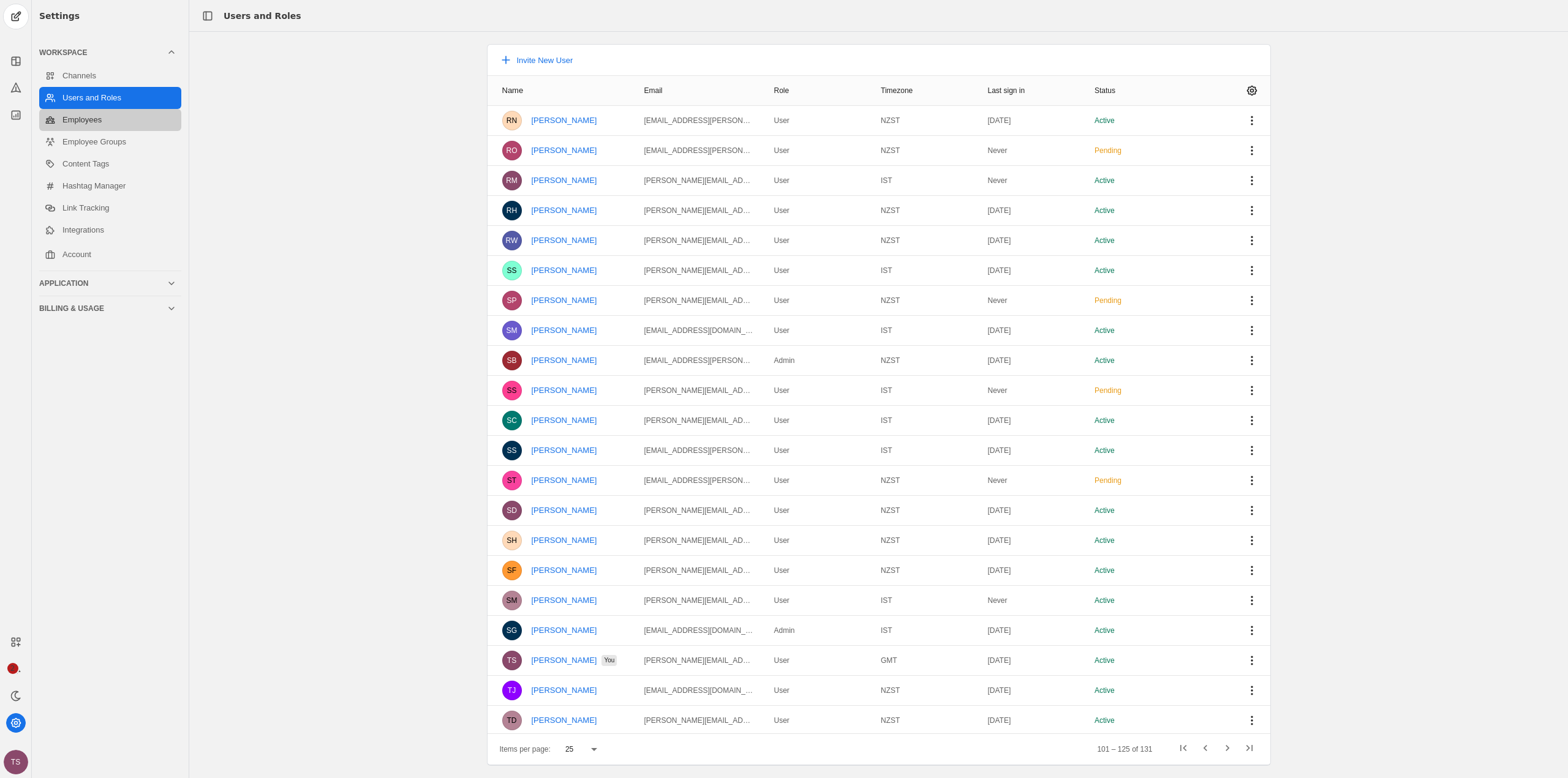
click at [107, 121] on link "Employees" at bounding box center [110, 119] width 142 height 22
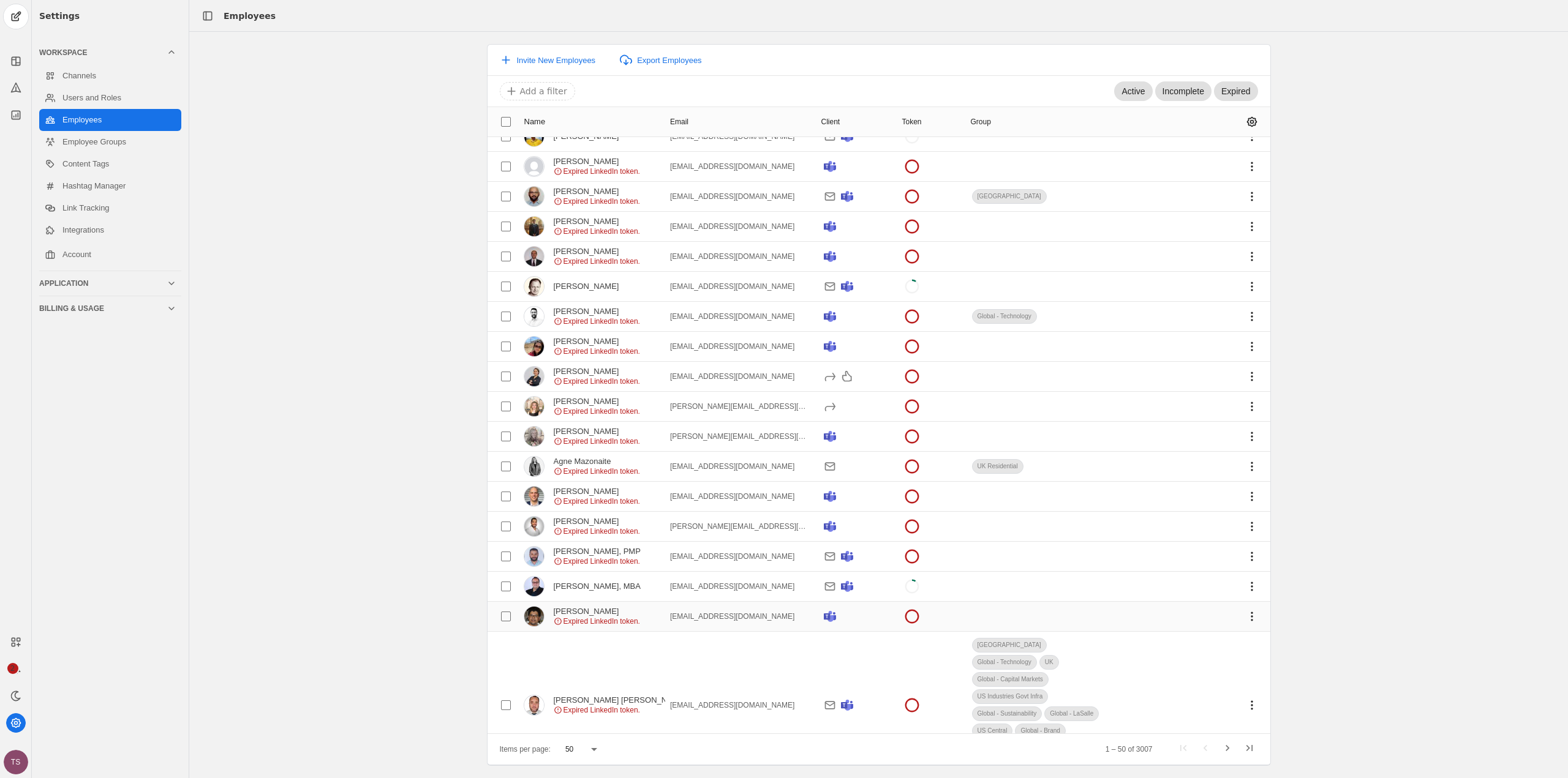
scroll to position [1016, 0]
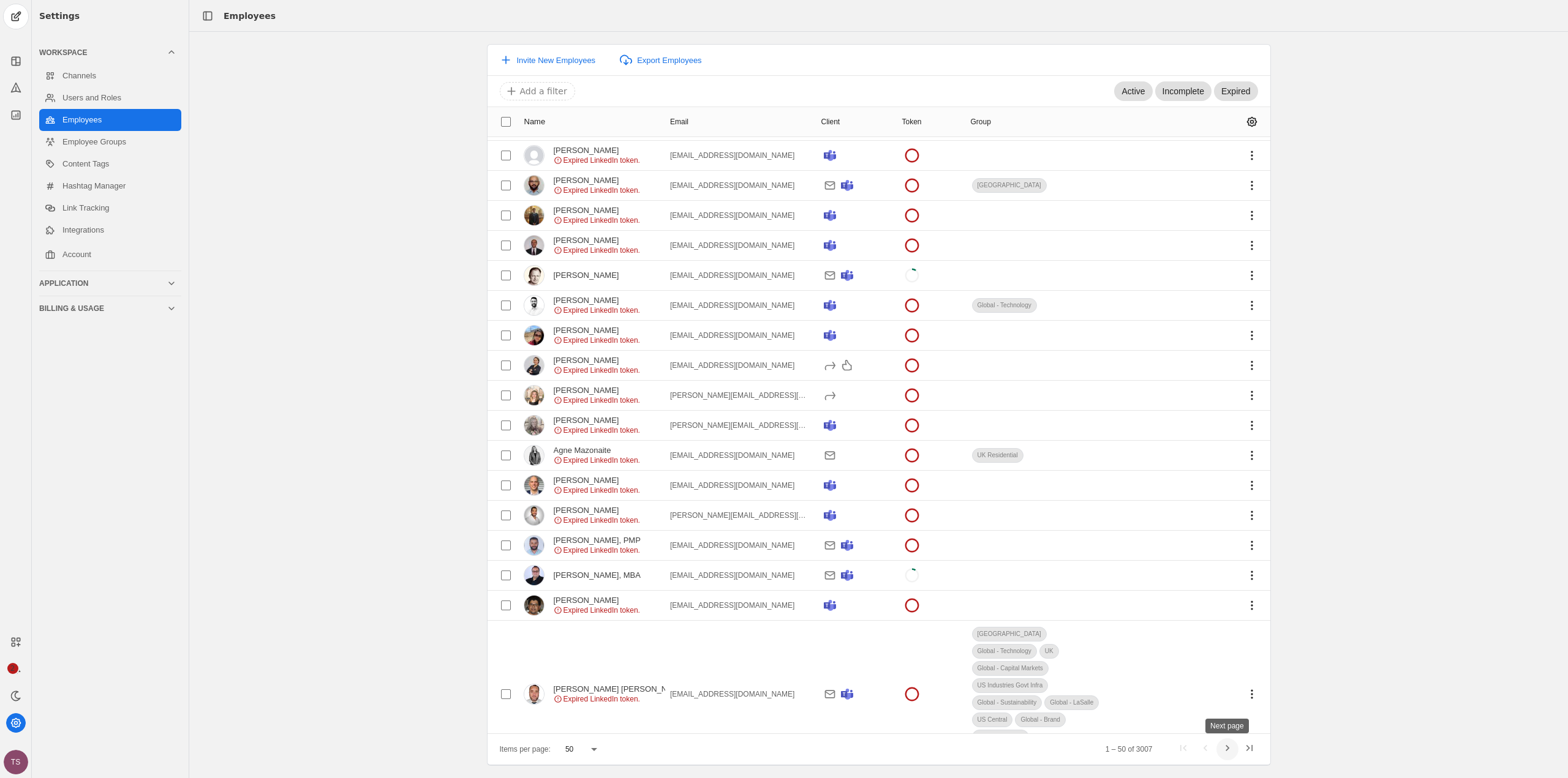
click at [1234, 752] on span "Next page" at bounding box center [1227, 749] width 22 height 22
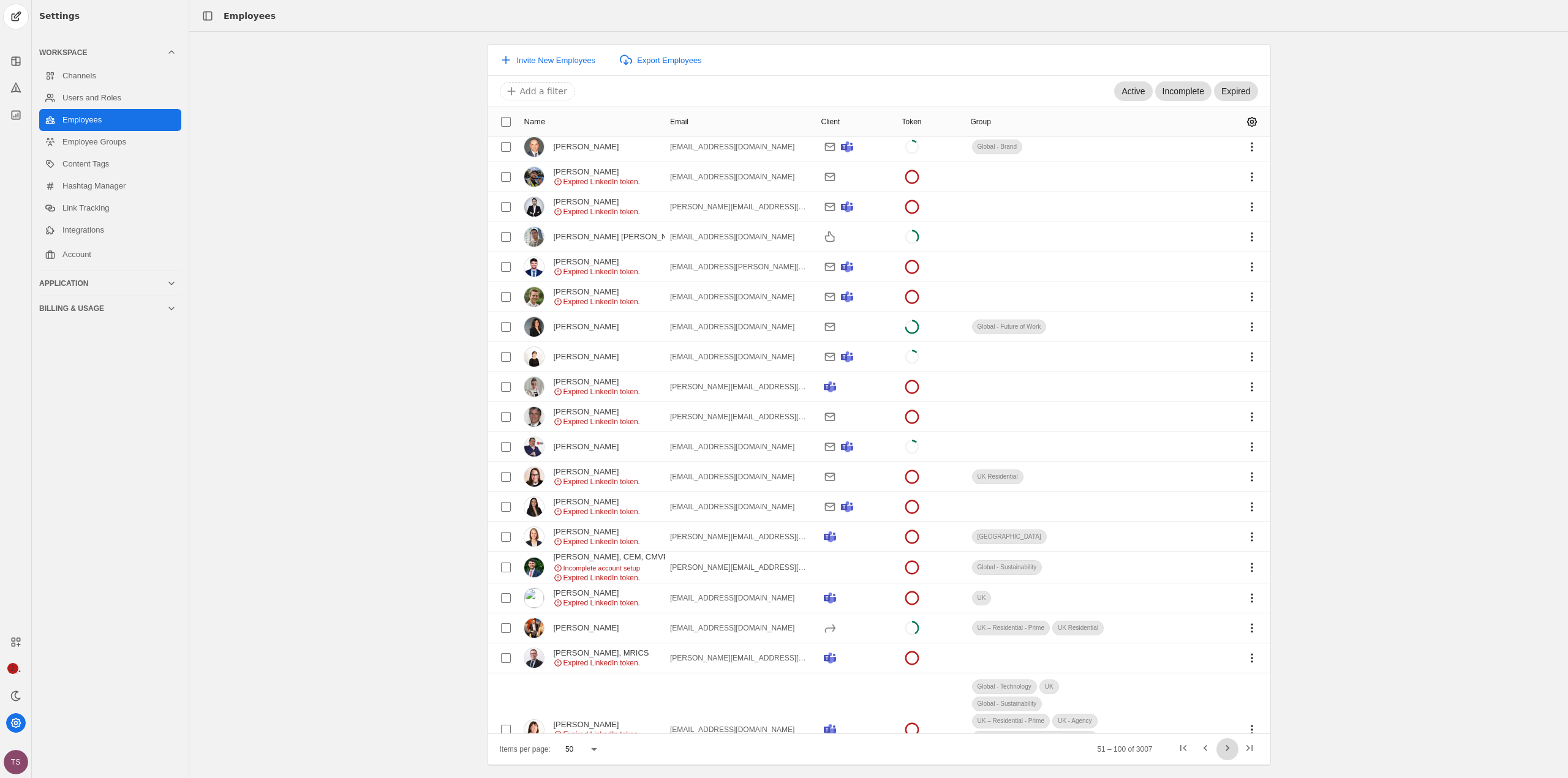
click at [1234, 752] on span "Next page" at bounding box center [1227, 749] width 22 height 22
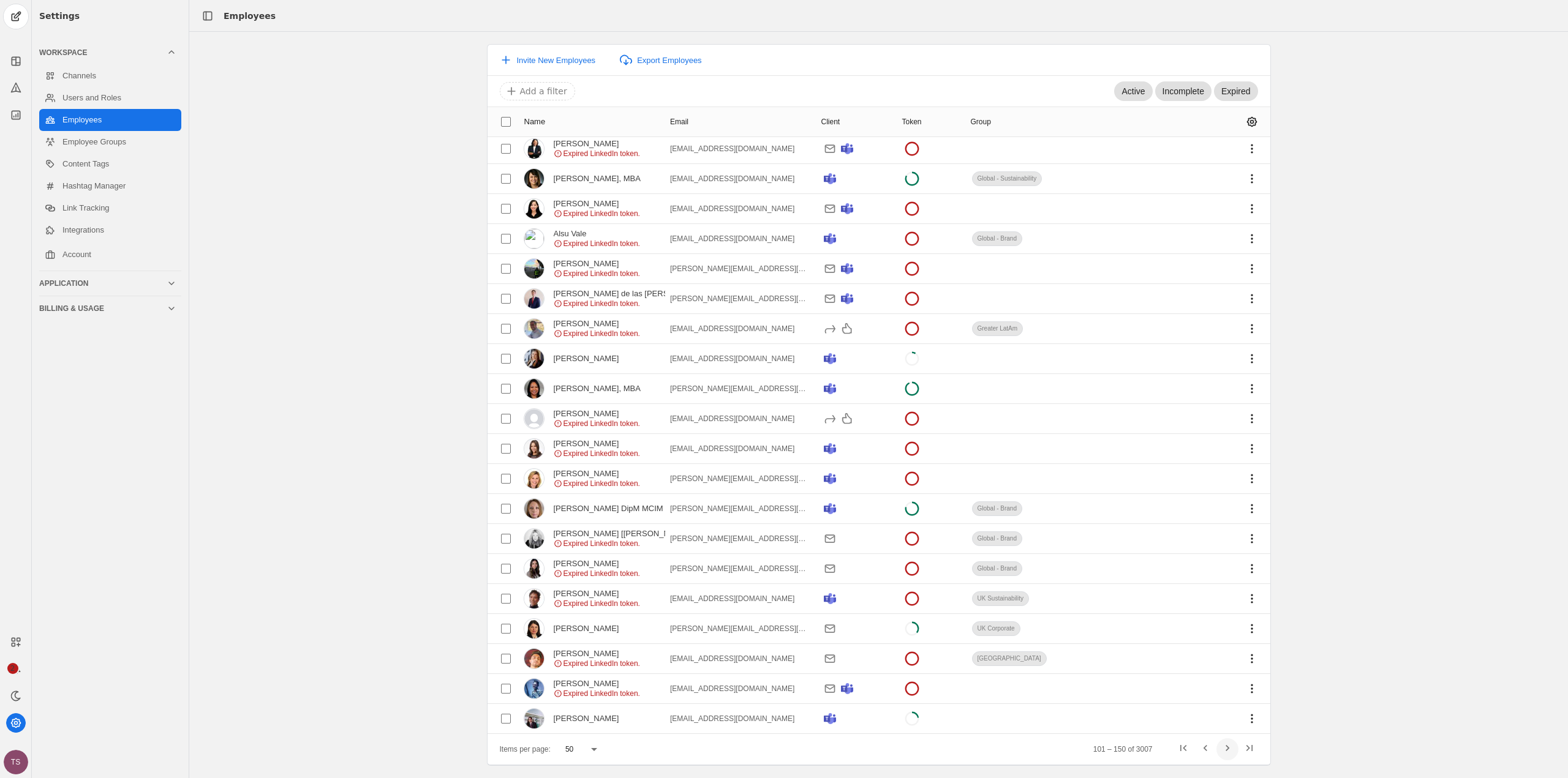
click at [1234, 752] on span "Next page" at bounding box center [1227, 749] width 22 height 22
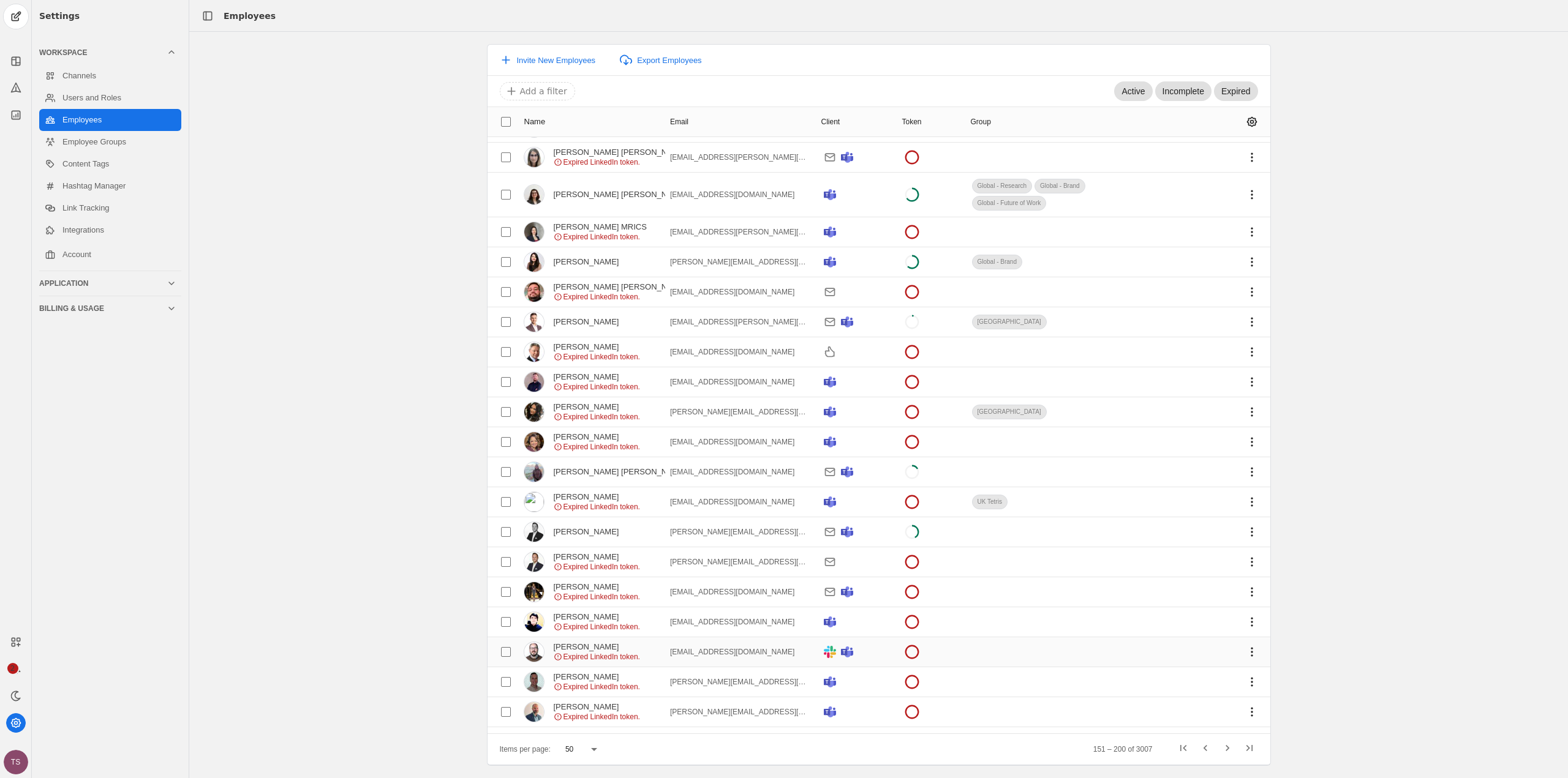
scroll to position [1077, 0]
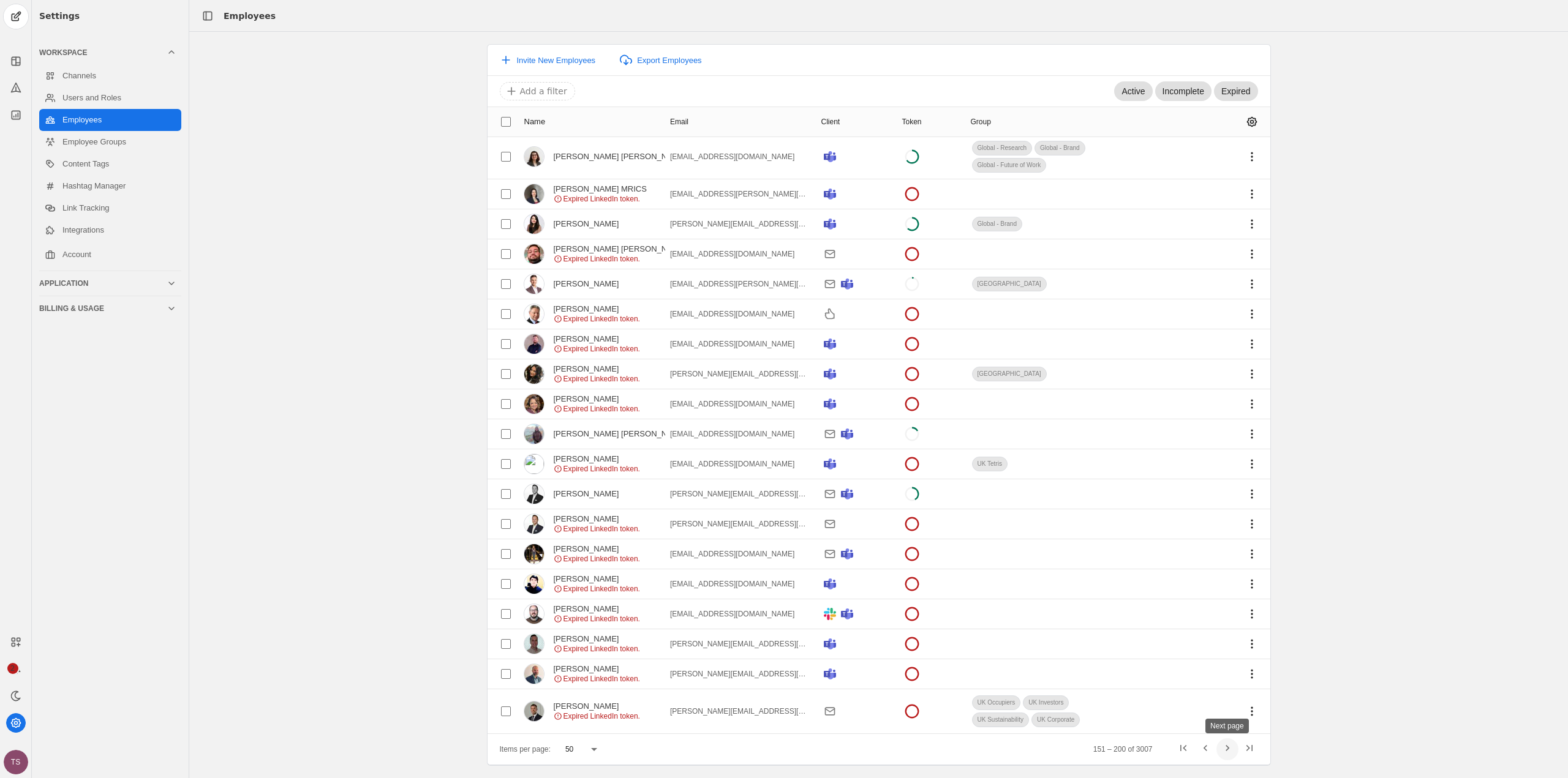
click at [1222, 748] on span "Next page" at bounding box center [1227, 749] width 22 height 22
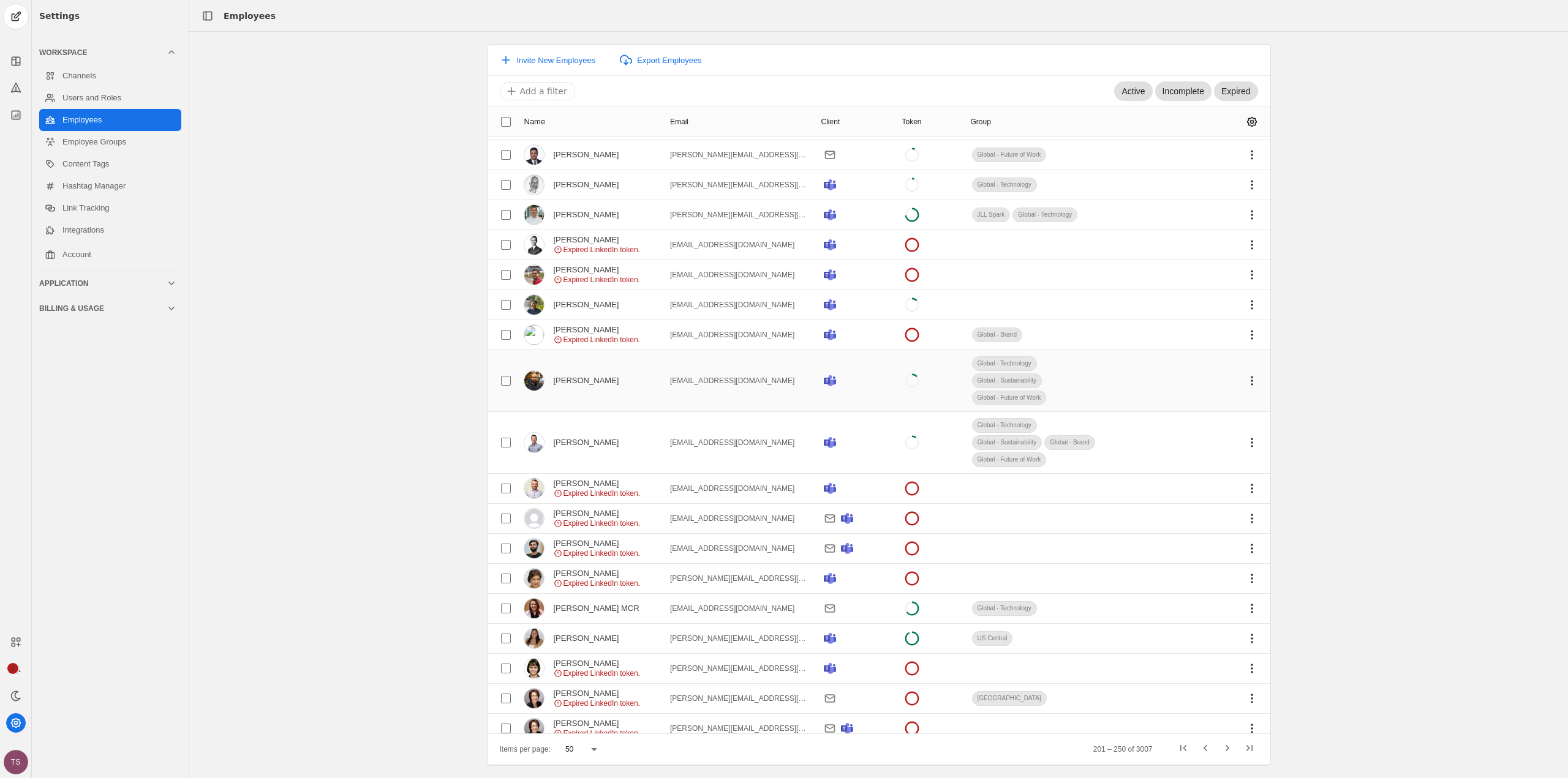
scroll to position [158, 0]
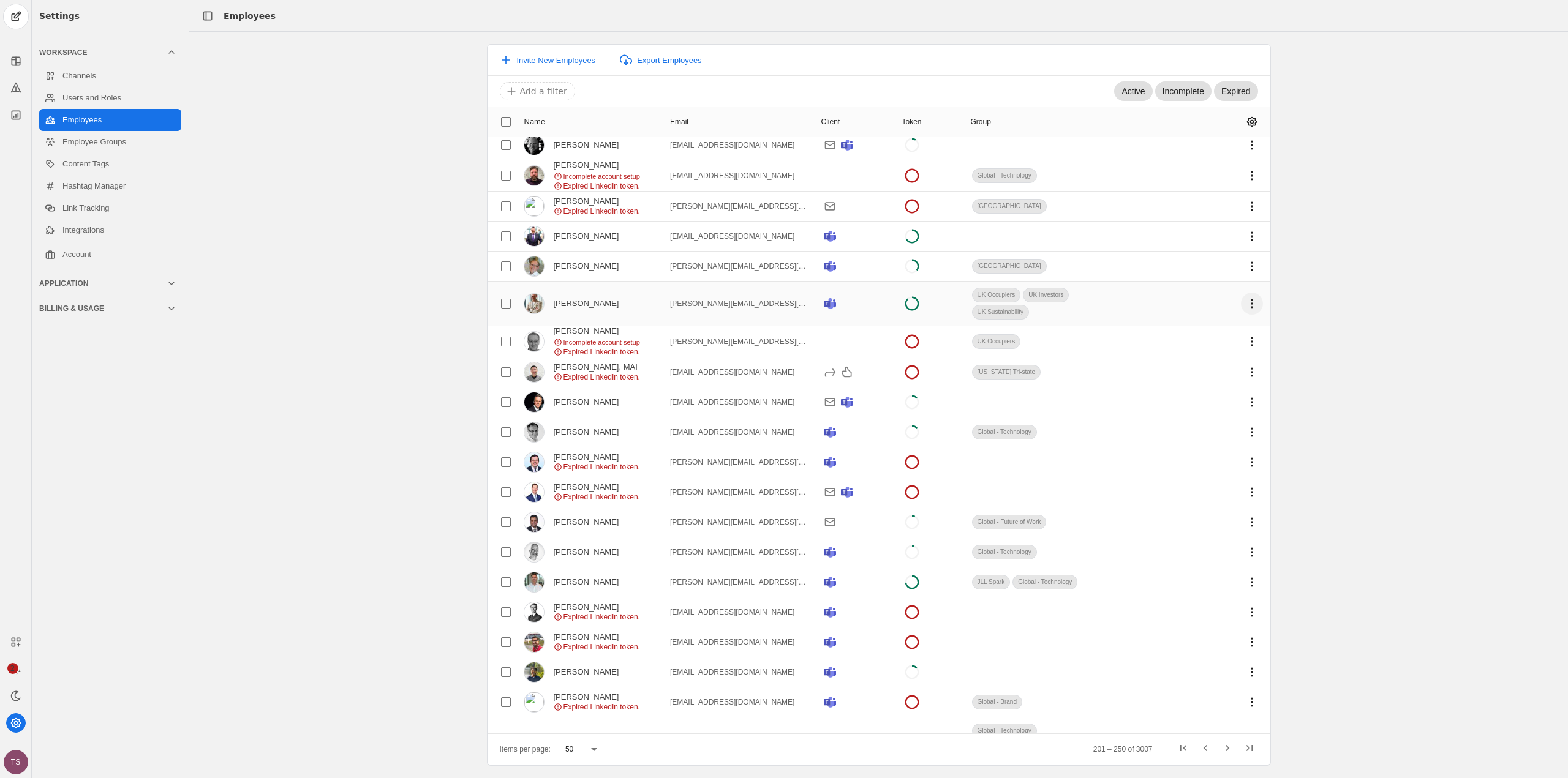
click at [1245, 306] on span "undefined" at bounding box center [1252, 303] width 22 height 22
click at [1069, 295] on div at bounding box center [784, 389] width 1568 height 778
click at [507, 303] on input "checkbox" at bounding box center [505, 303] width 22 height 22
checkbox input "true"
click at [1241, 298] on span "undefined" at bounding box center [1252, 303] width 22 height 22
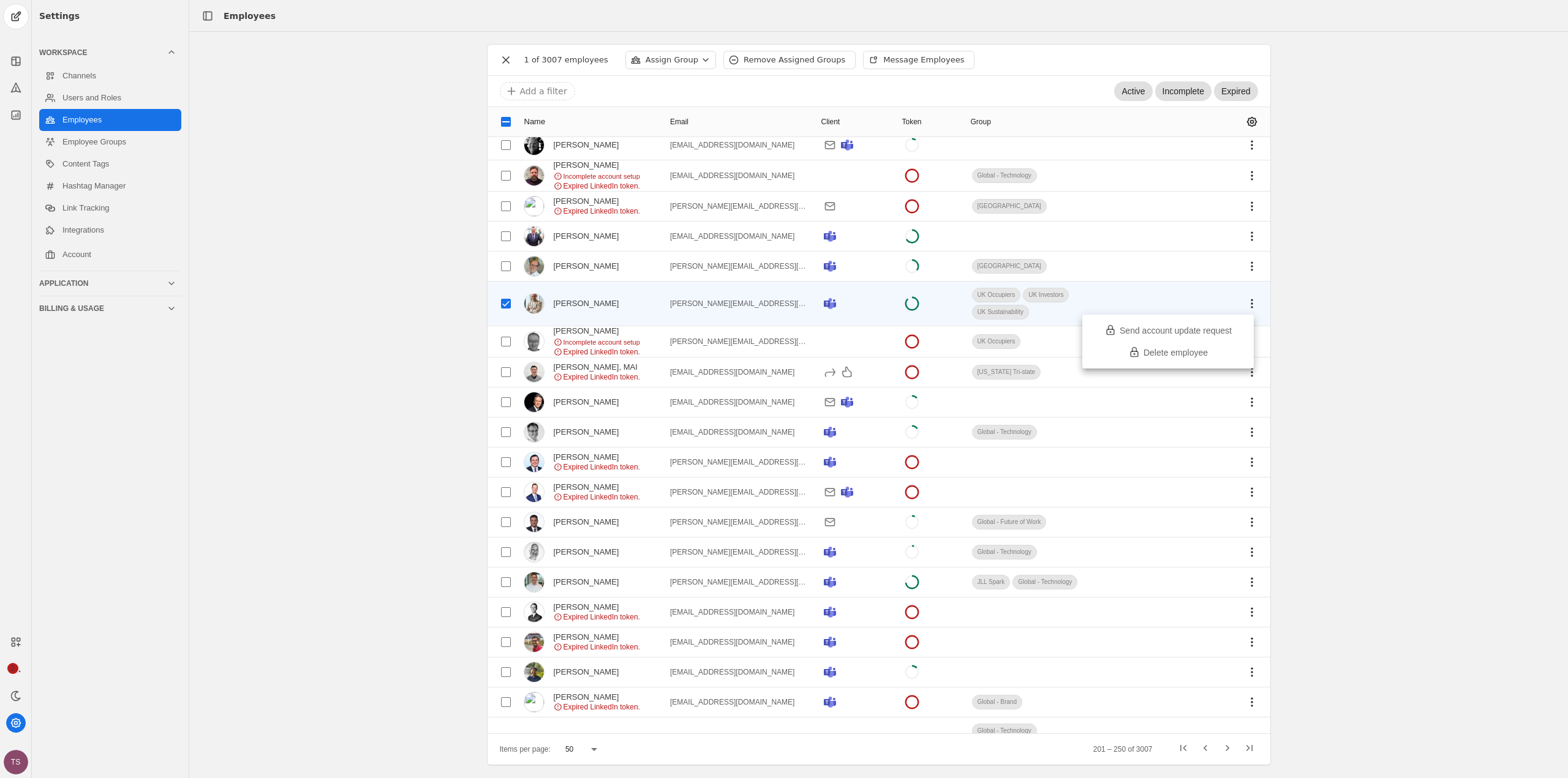
click at [1241, 295] on div at bounding box center [784, 389] width 1568 height 778
click at [1244, 305] on span "undefined" at bounding box center [1252, 303] width 22 height 22
click at [1146, 293] on div at bounding box center [784, 389] width 1568 height 778
click at [72, 95] on link "Users and Roles" at bounding box center [110, 98] width 142 height 22
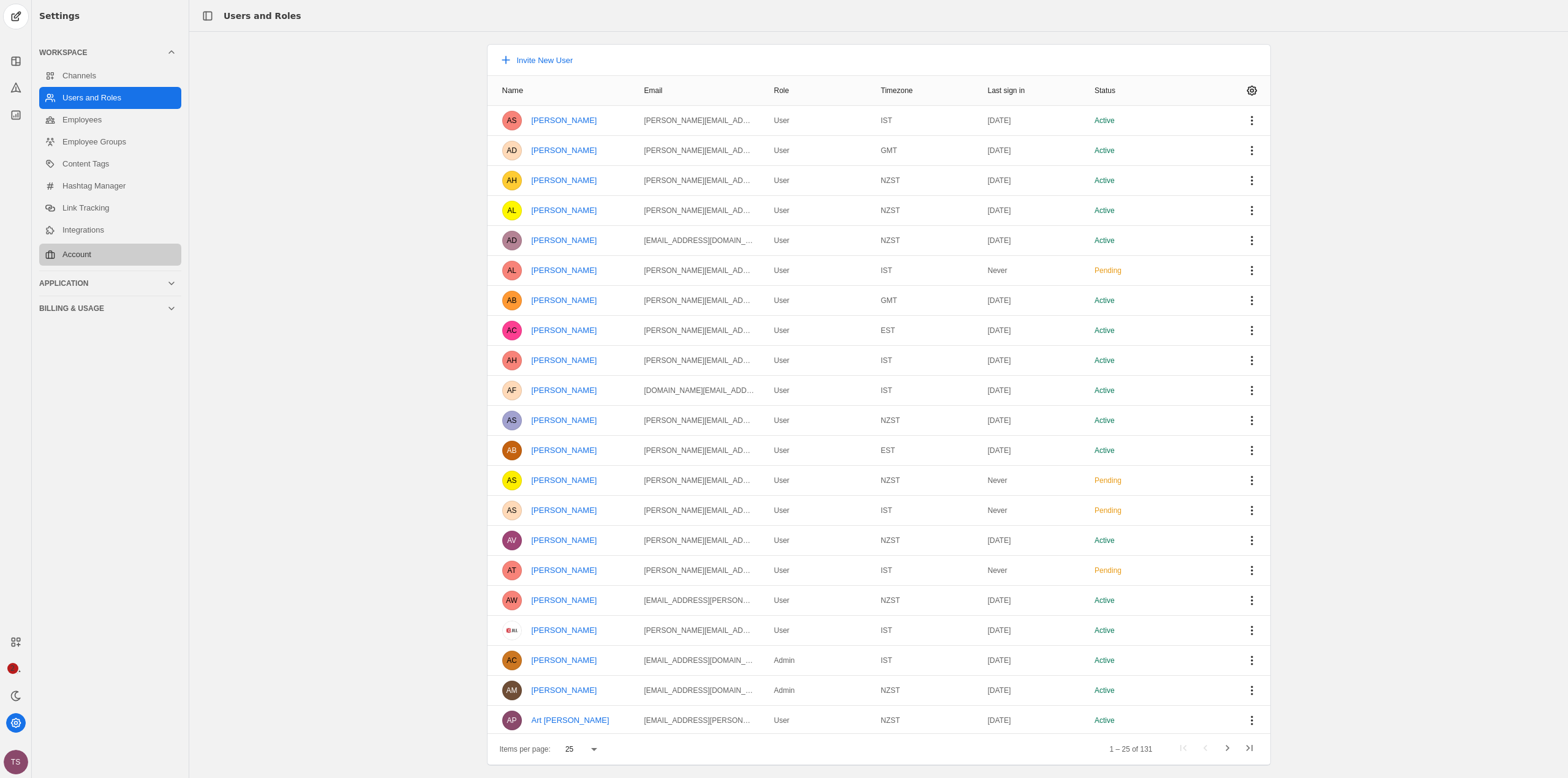
click at [113, 259] on link "Account" at bounding box center [110, 254] width 142 height 22
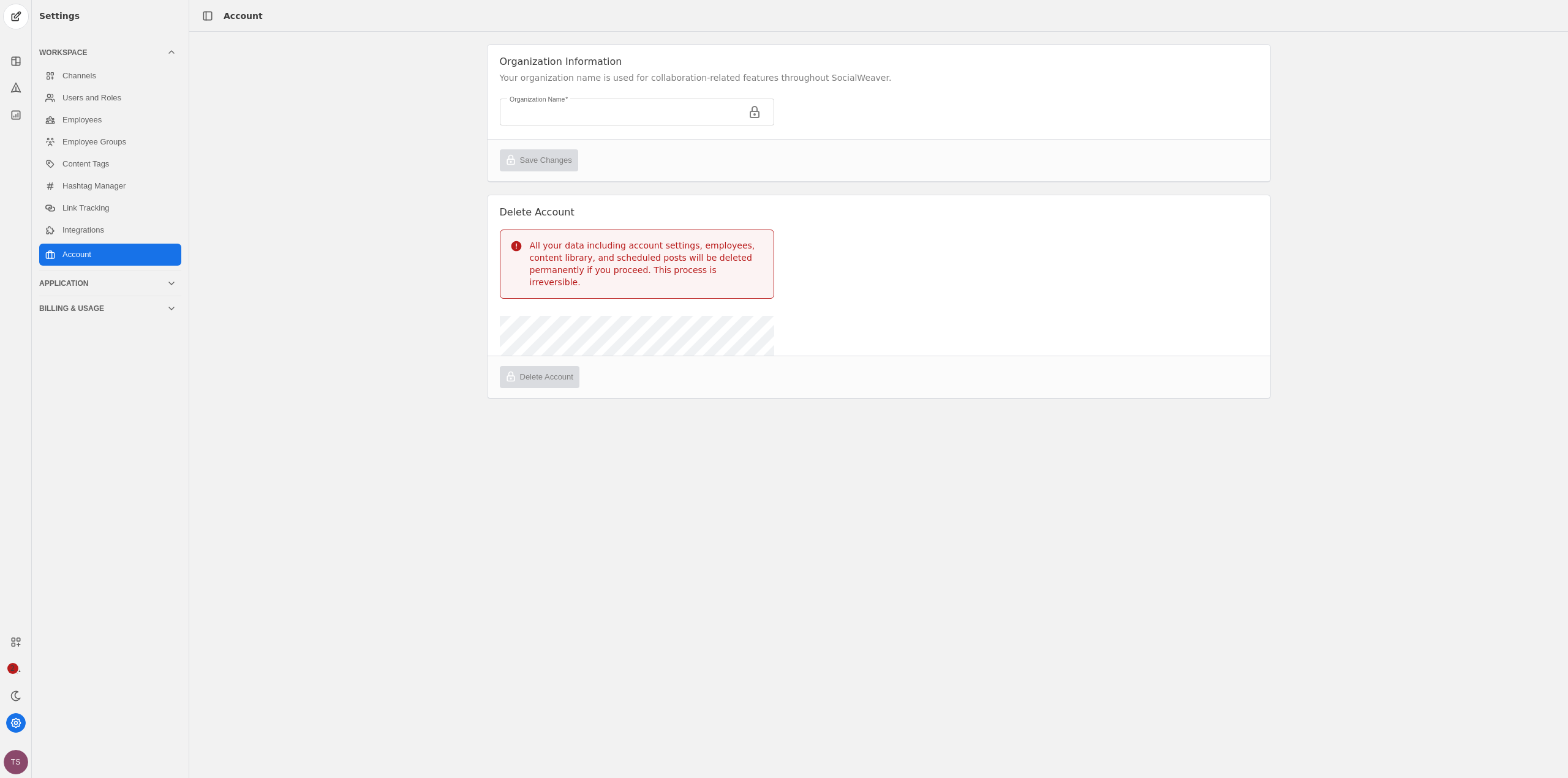
type input "JLL"
click at [91, 233] on link "Integrations" at bounding box center [110, 230] width 142 height 22
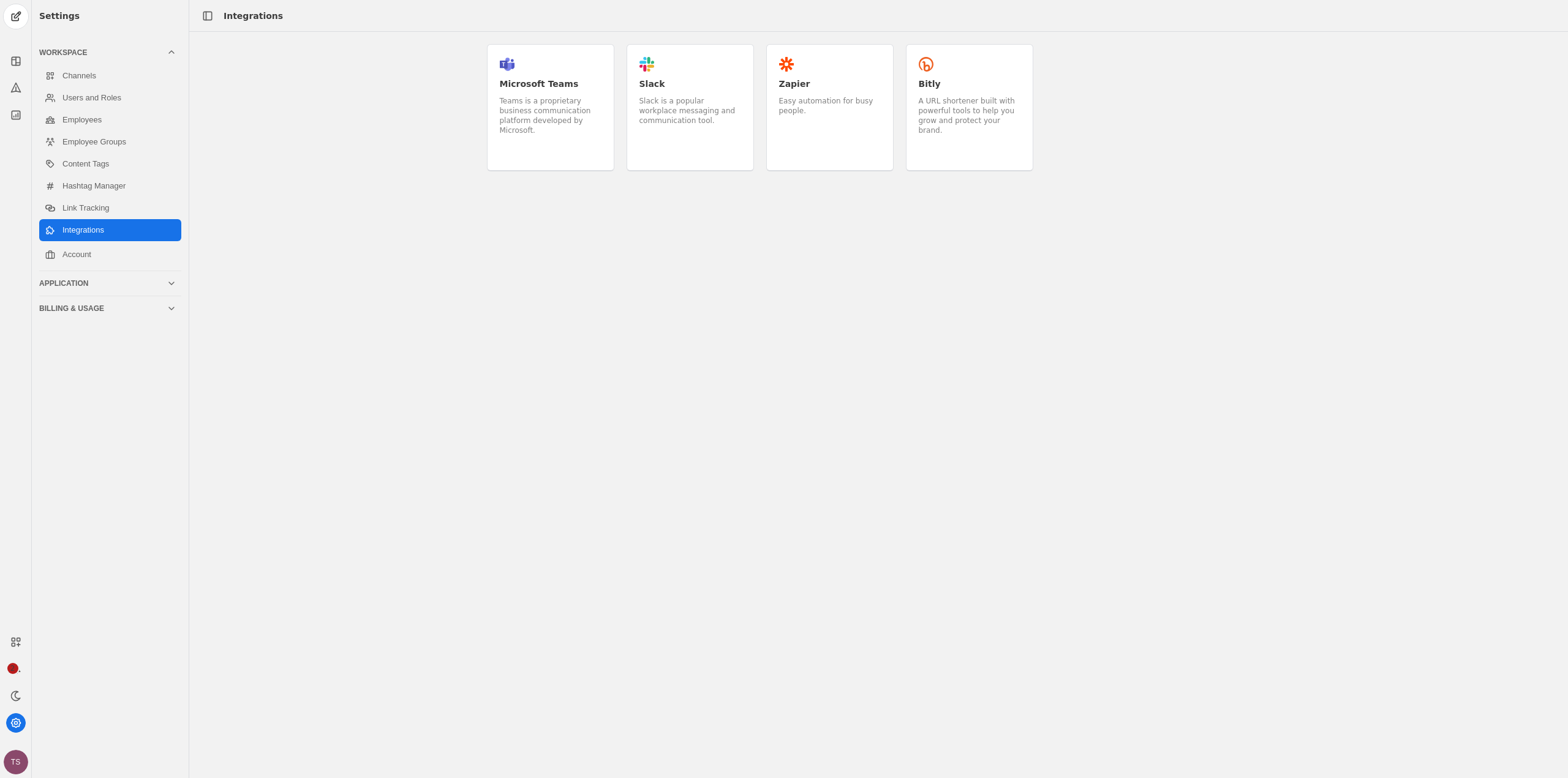
click at [115, 282] on div "Application" at bounding box center [103, 283] width 127 height 10
click at [146, 75] on div "Application" at bounding box center [103, 78] width 127 height 10
click at [131, 76] on div "Application" at bounding box center [103, 78] width 127 height 10
click at [15, 721] on icon at bounding box center [16, 723] width 12 height 12
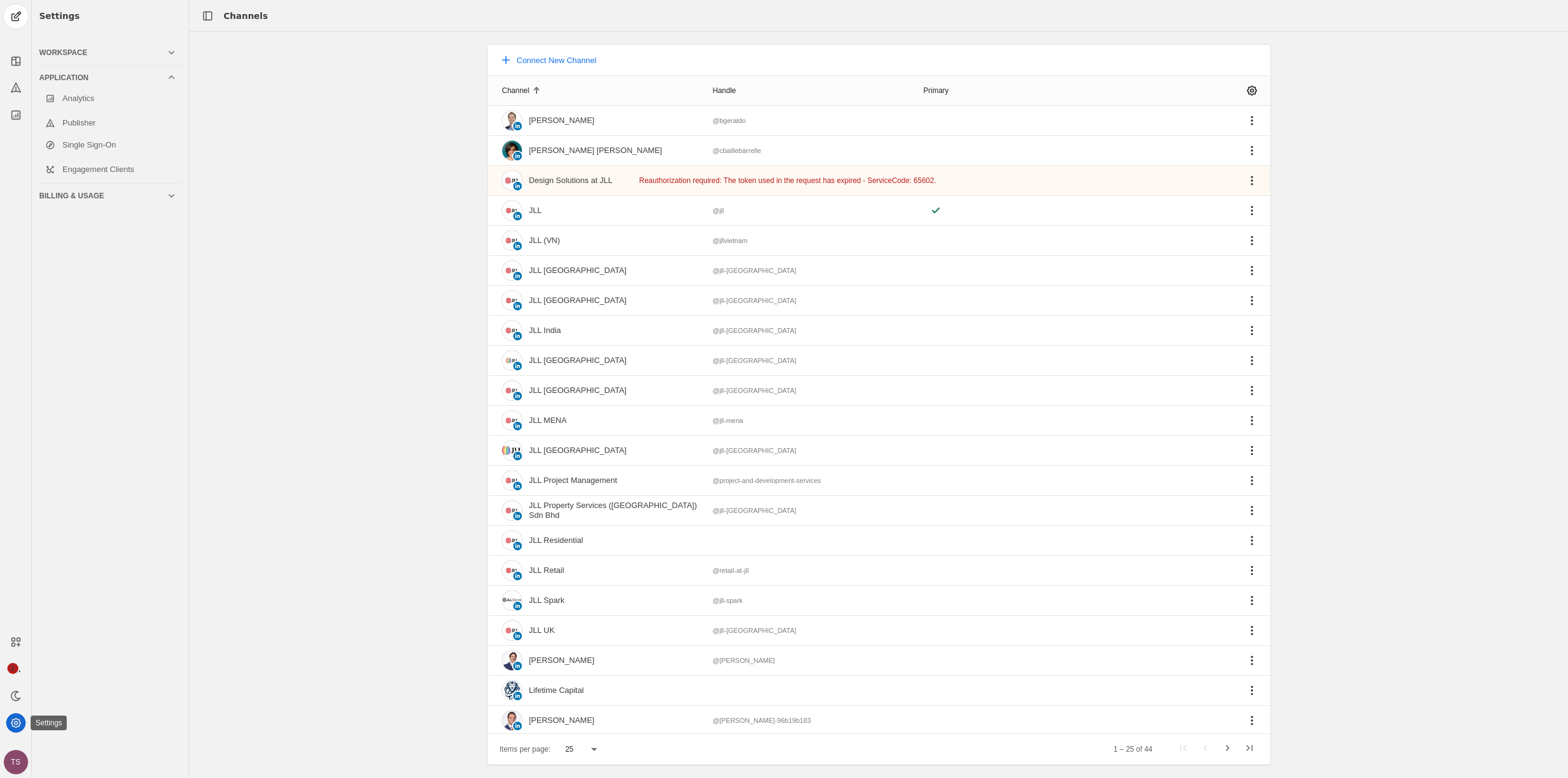
click at [13, 719] on icon at bounding box center [16, 723] width 12 height 12
click at [13, 720] on icon at bounding box center [16, 723] width 9 height 9
click at [142, 200] on div "Billing & Usage" at bounding box center [103, 196] width 127 height 10
click at [21, 721] on icon at bounding box center [16, 723] width 12 height 12
click at [18, 112] on icon at bounding box center [16, 114] width 12 height 12
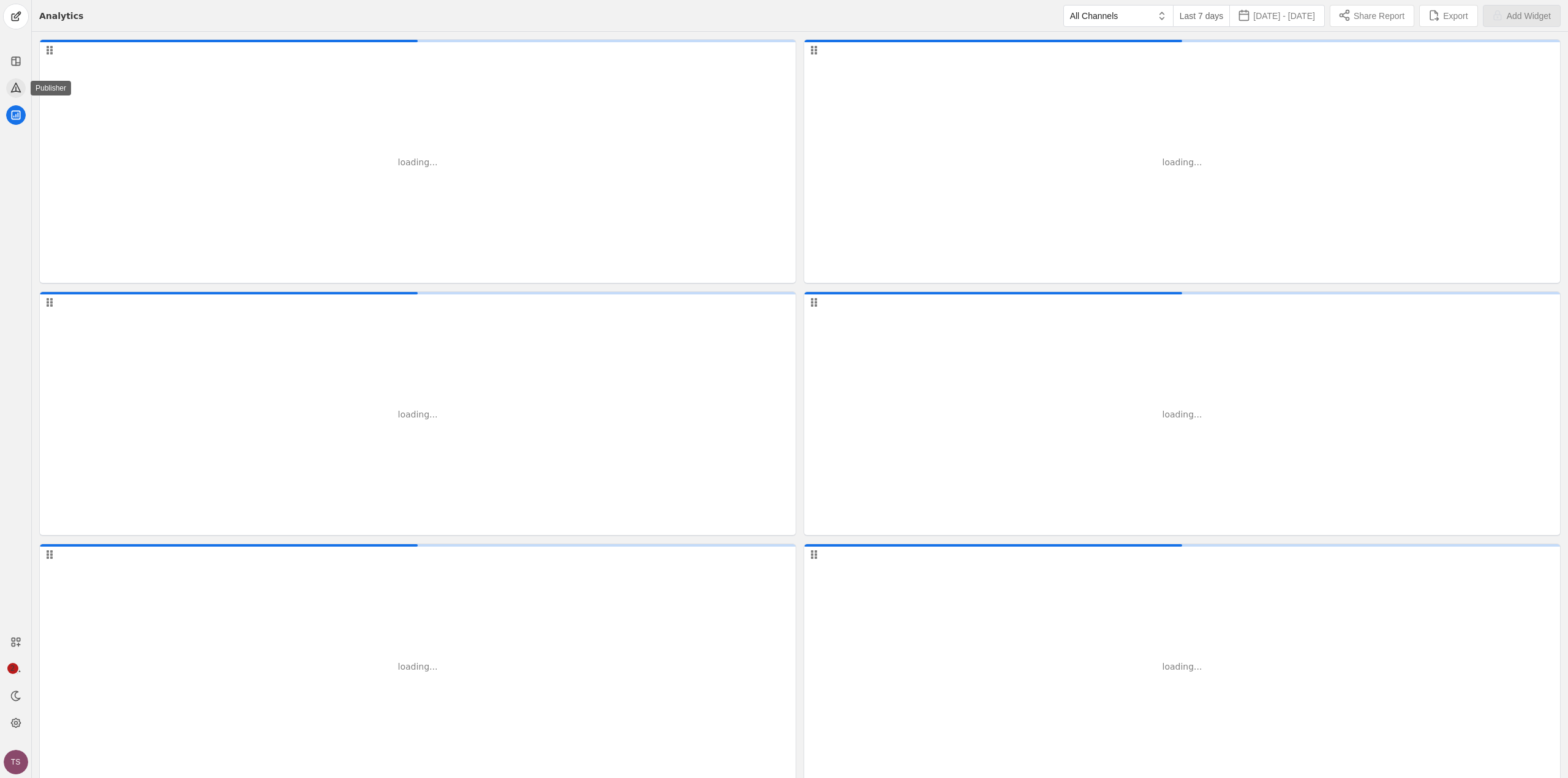
click at [16, 88] on icon at bounding box center [16, 88] width 9 height 9
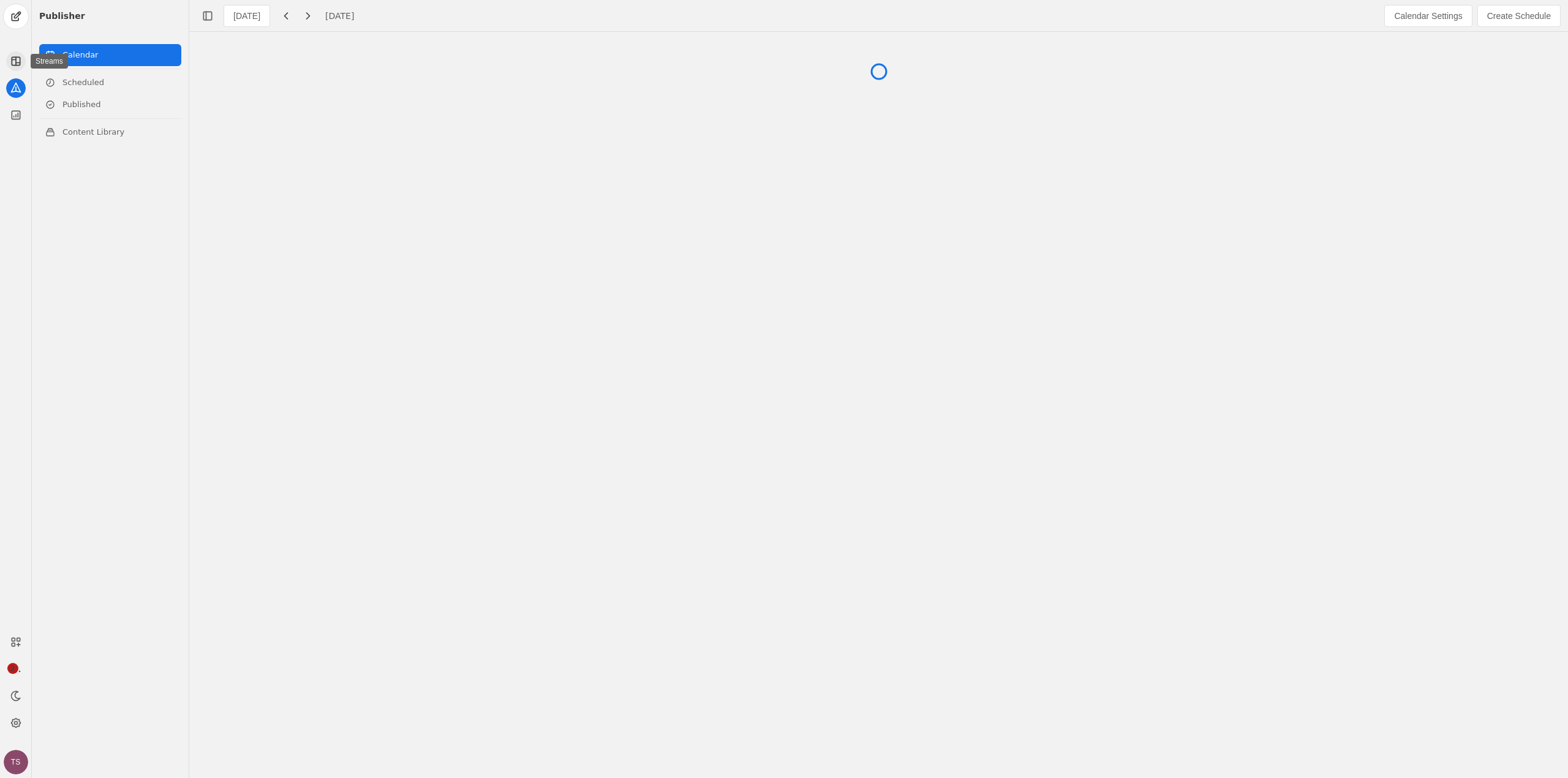
click at [19, 59] on icon at bounding box center [16, 61] width 12 height 12
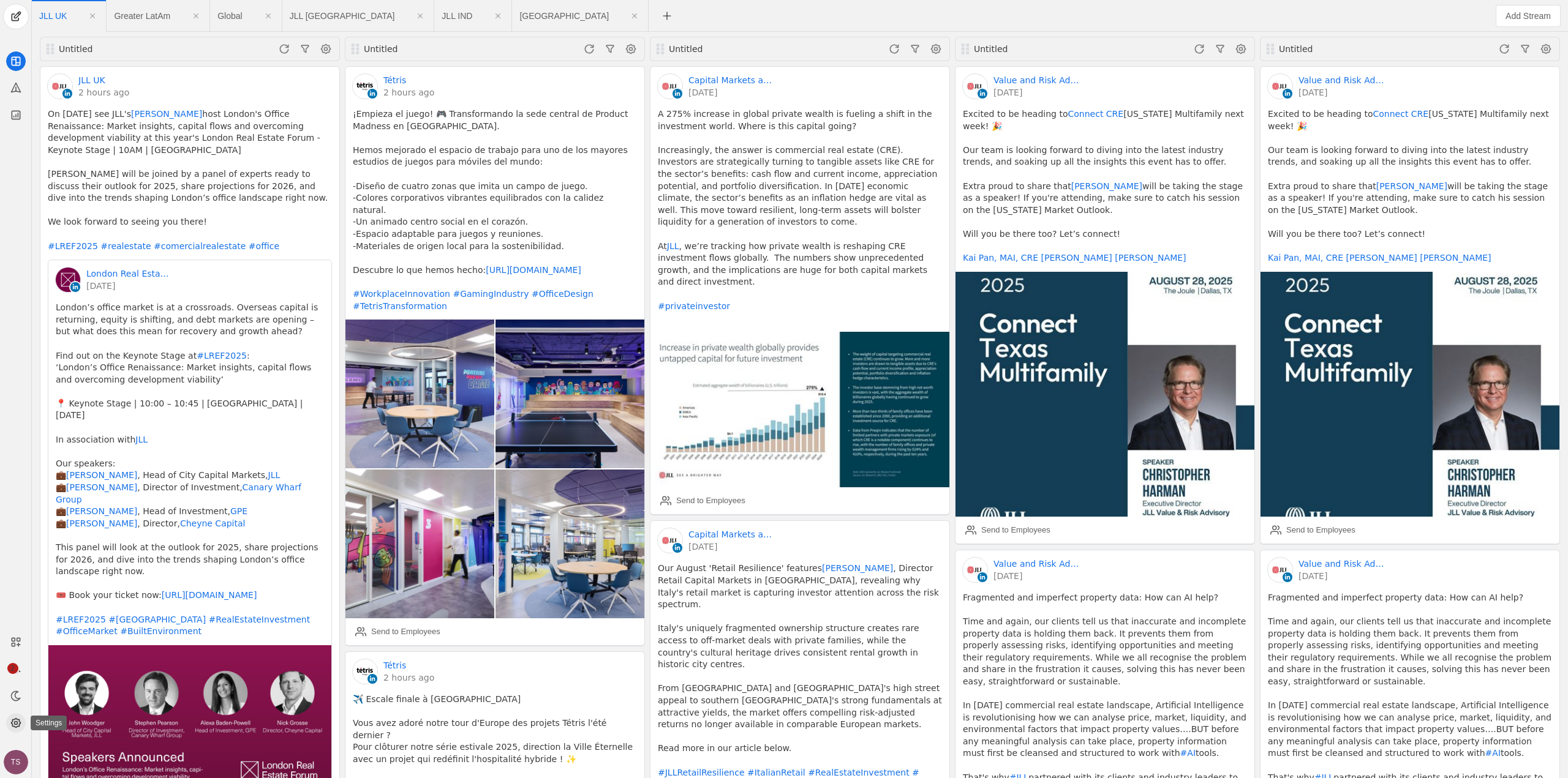
click at [22, 719] on app-icon at bounding box center [16, 723] width 20 height 20
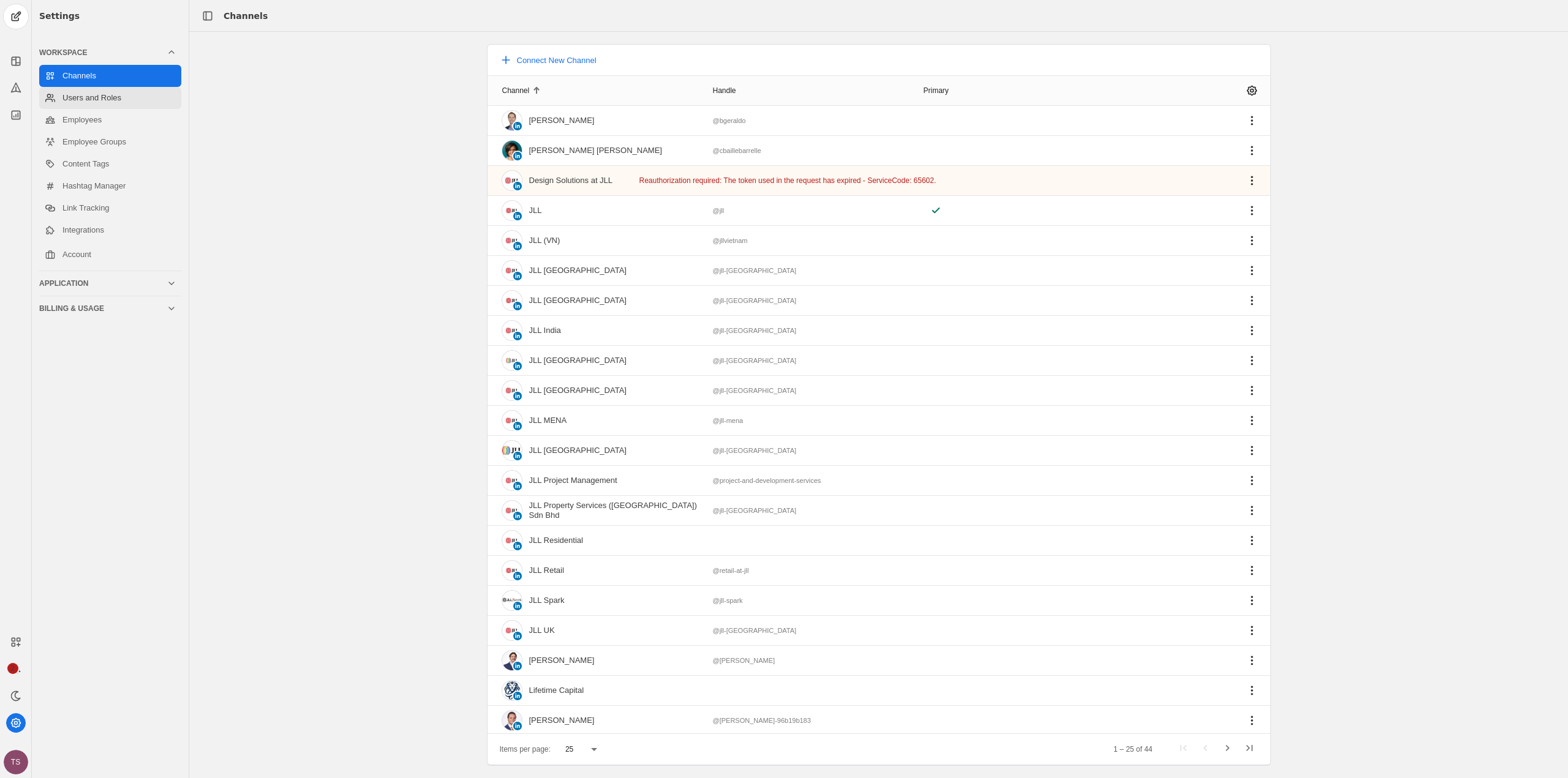
click at [103, 96] on link "Users and Roles" at bounding box center [110, 98] width 142 height 22
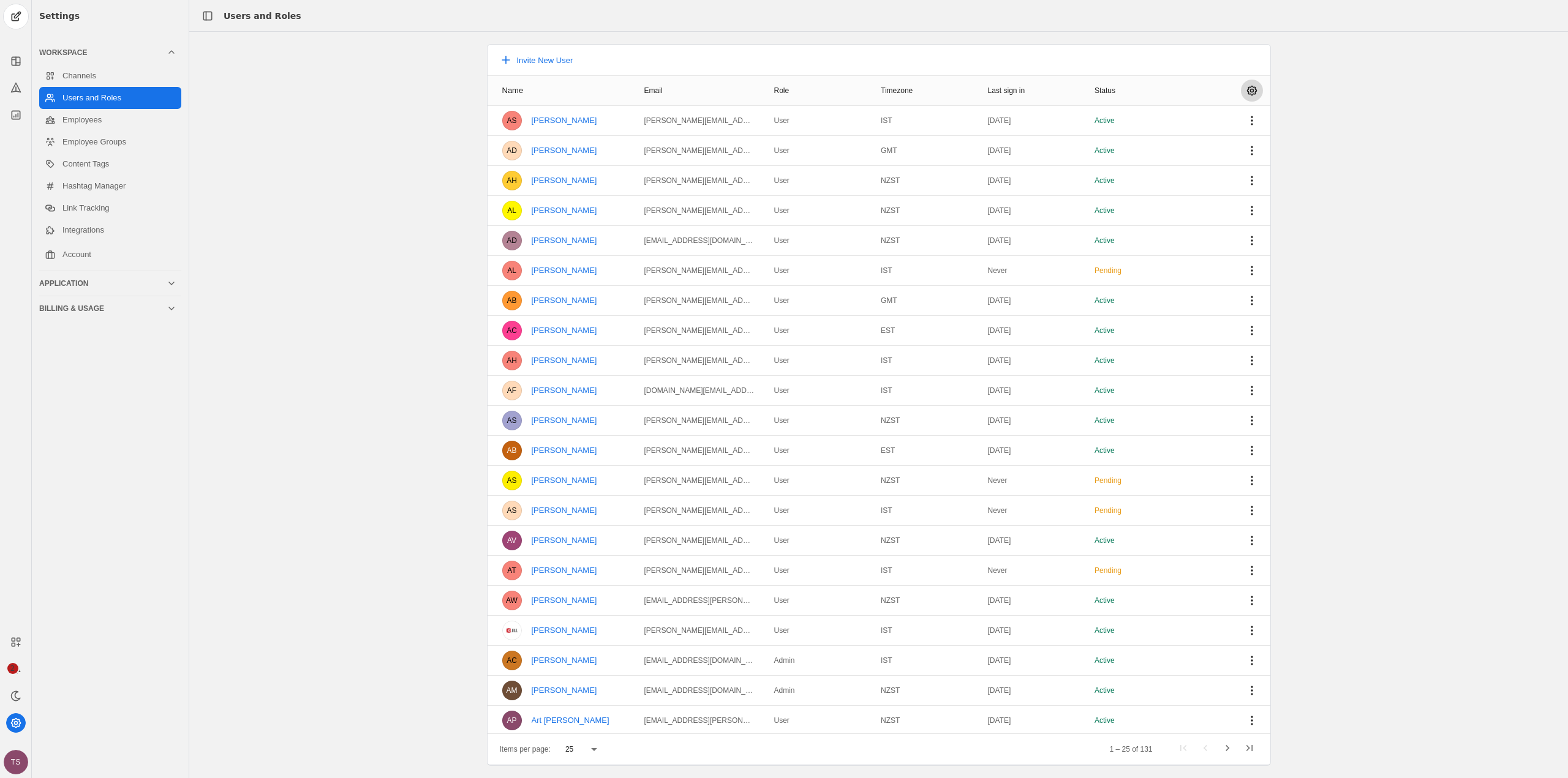
click at [1244, 94] on span "undefined" at bounding box center [1252, 90] width 22 height 22
click at [1243, 271] on div "Options" at bounding box center [1299, 271] width 135 height 22
click at [1246, 273] on div "Options" at bounding box center [1299, 271] width 135 height 22
click at [1399, 190] on div at bounding box center [784, 389] width 1568 height 778
click at [90, 121] on link "Employees" at bounding box center [110, 119] width 142 height 22
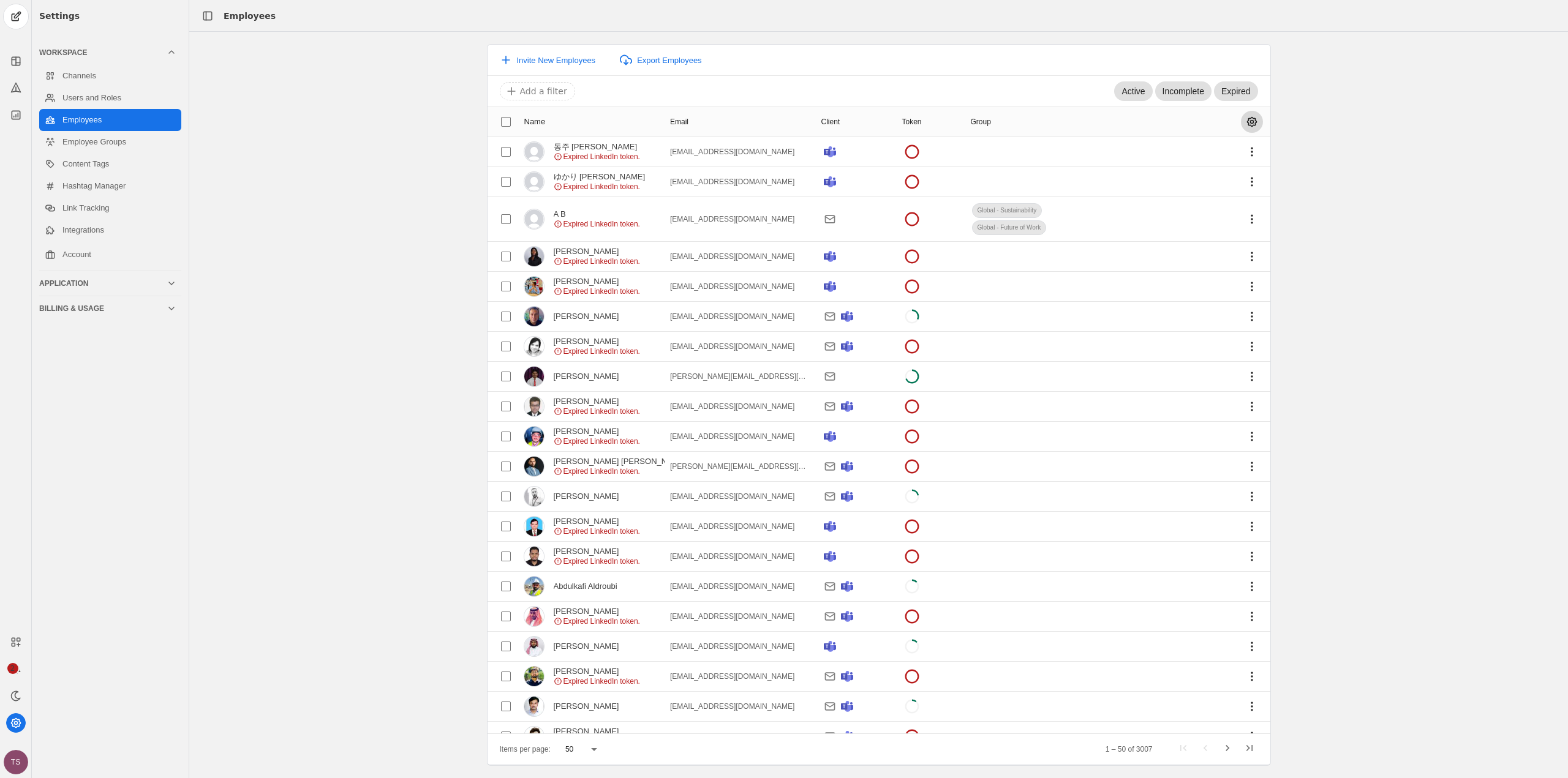
click at [1248, 114] on span "undefined" at bounding box center [1252, 122] width 22 height 22
click at [1243, 121] on div at bounding box center [784, 389] width 1568 height 778
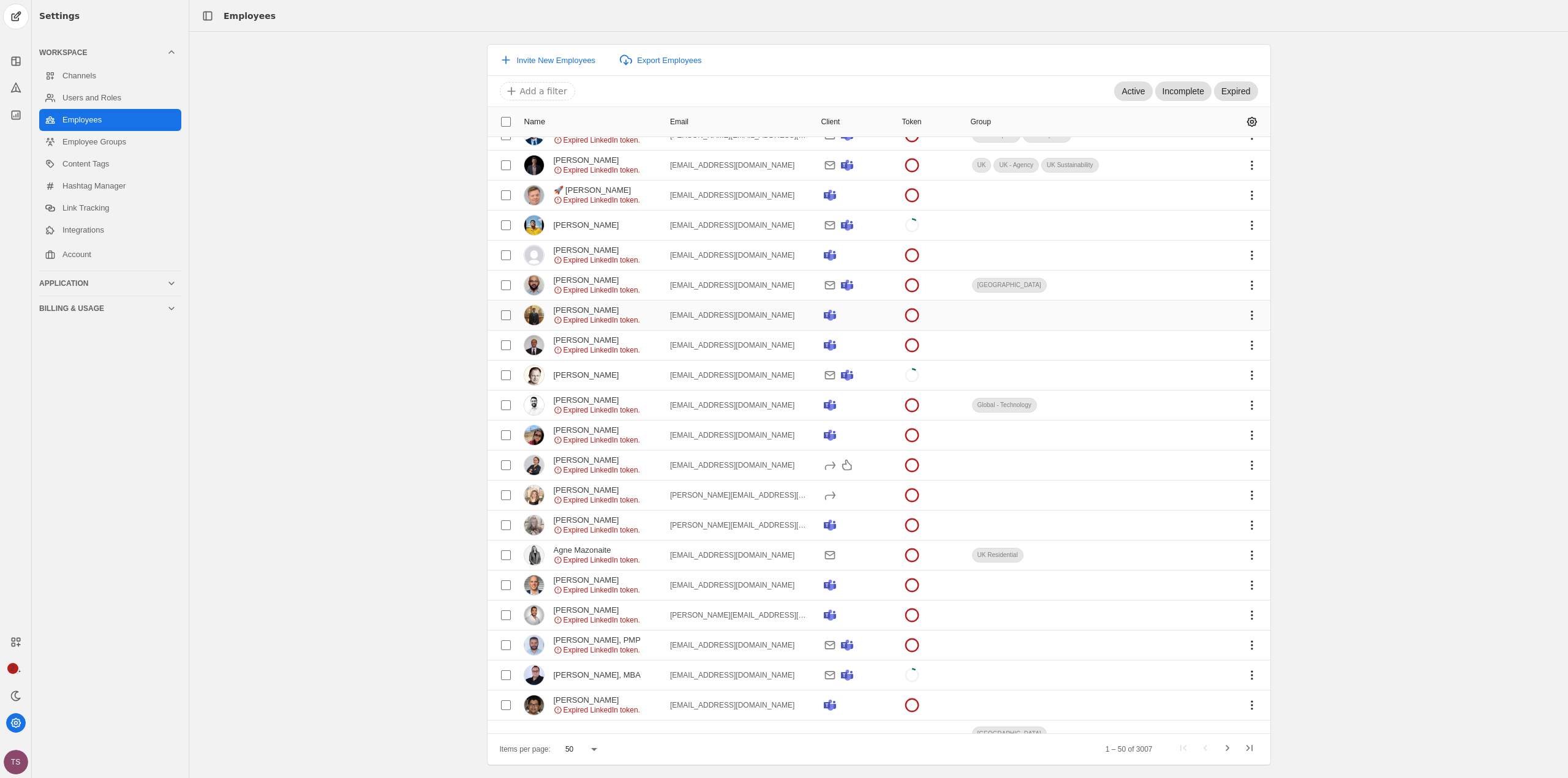
scroll to position [1016, 0]
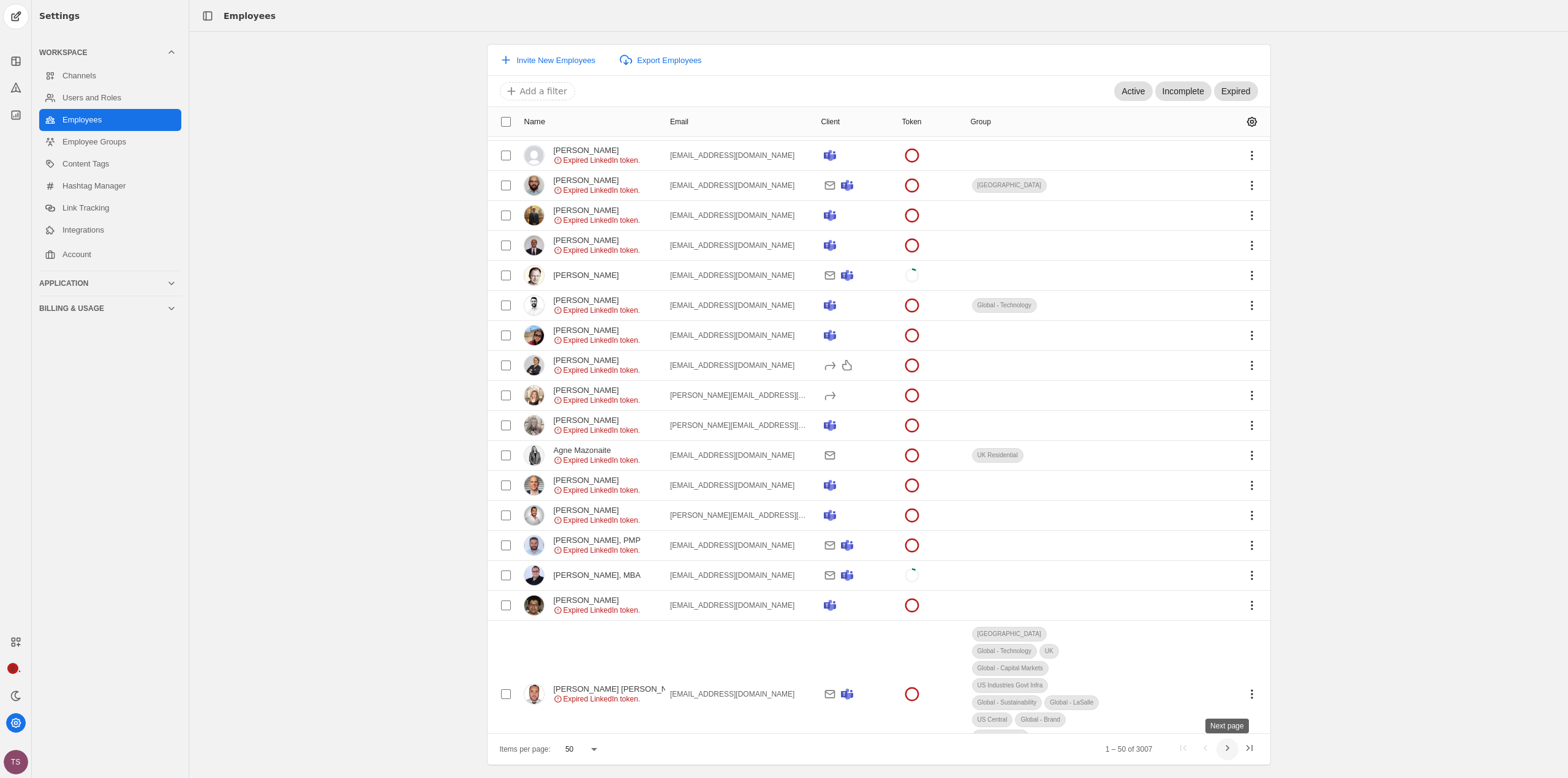
click at [1232, 750] on span "Next page" at bounding box center [1227, 749] width 22 height 22
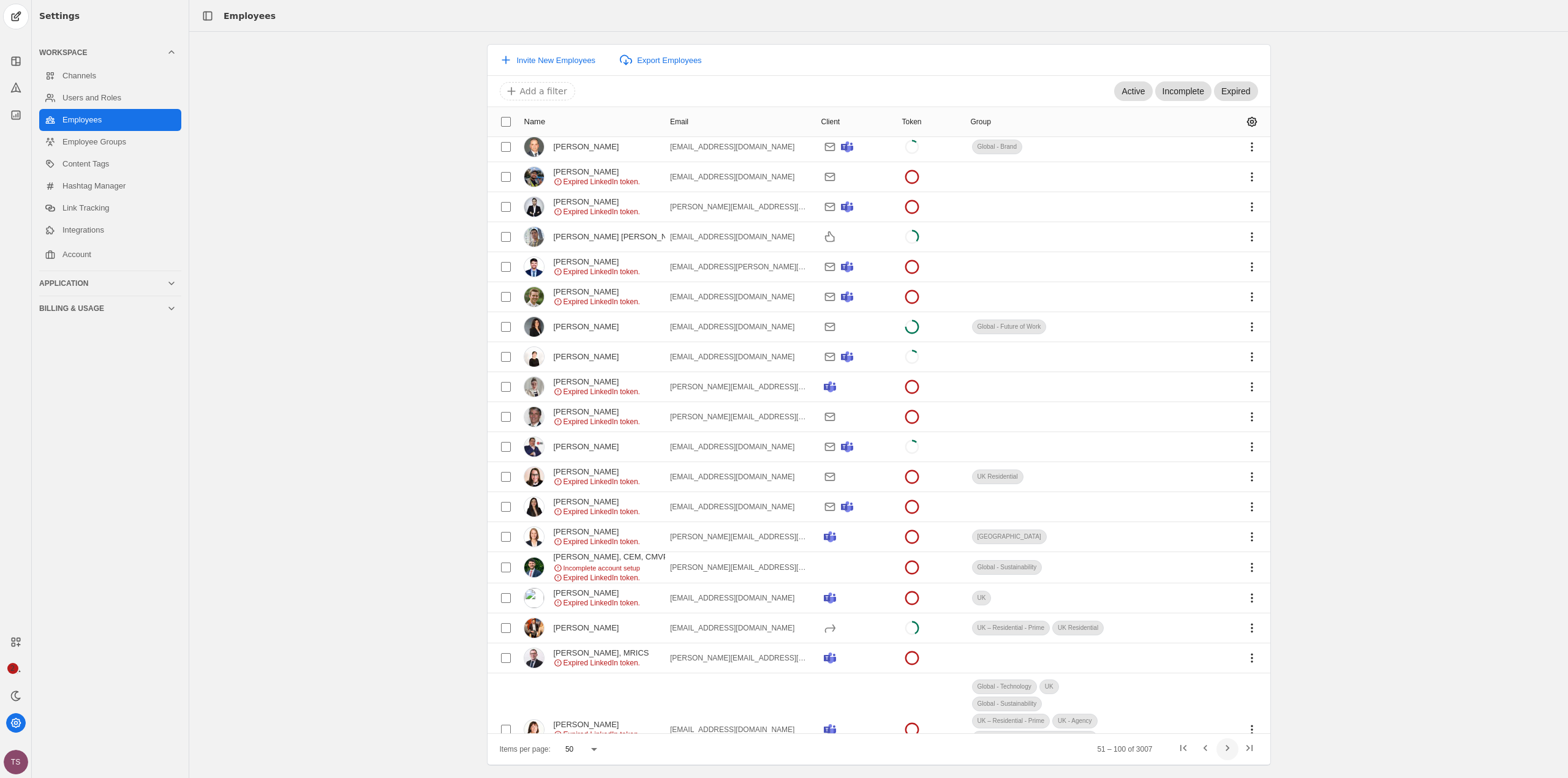
click at [1232, 750] on span "Next page" at bounding box center [1227, 749] width 22 height 22
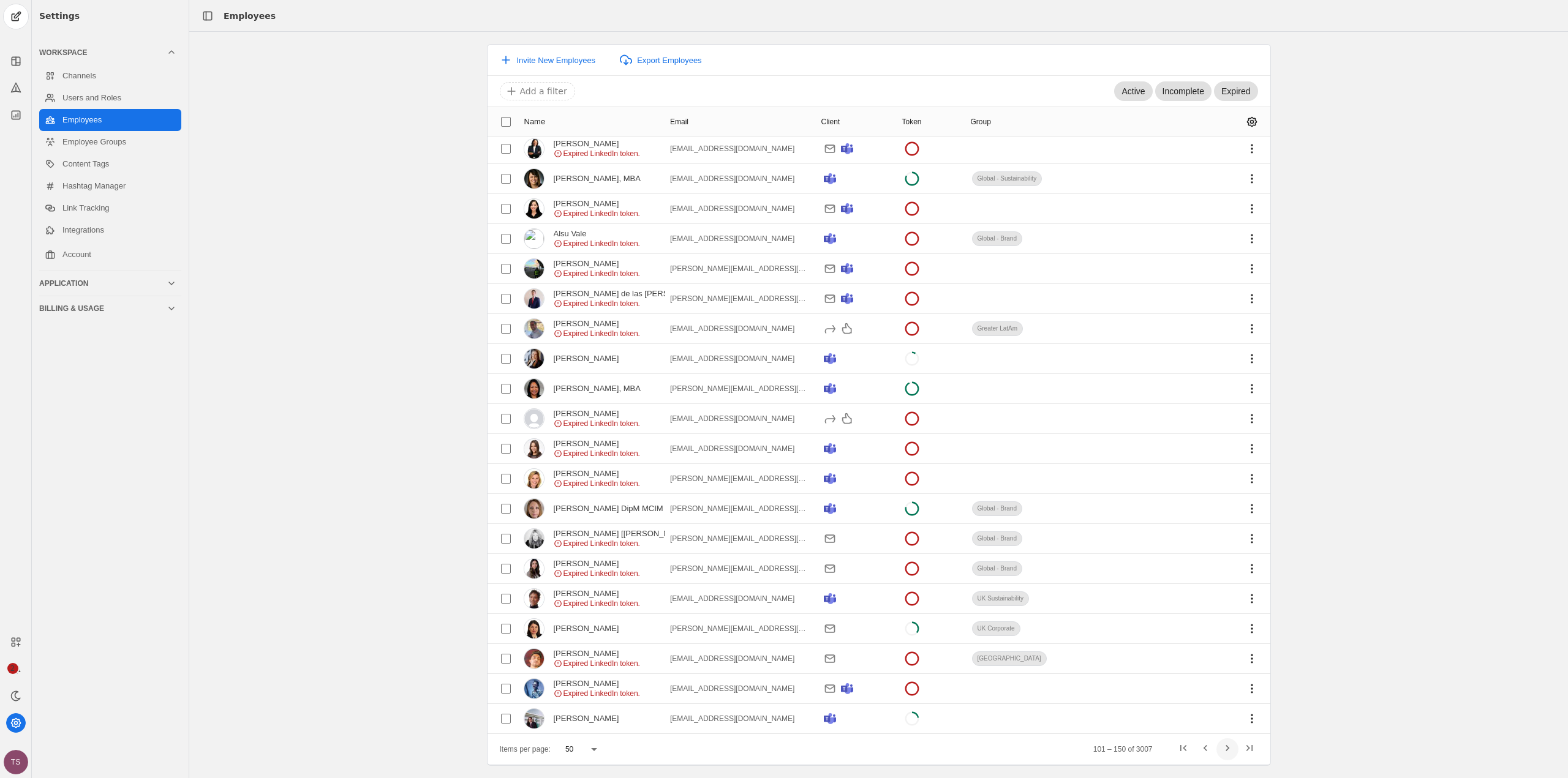
scroll to position [950, 0]
click at [1232, 750] on span "Next page" at bounding box center [1227, 749] width 22 height 22
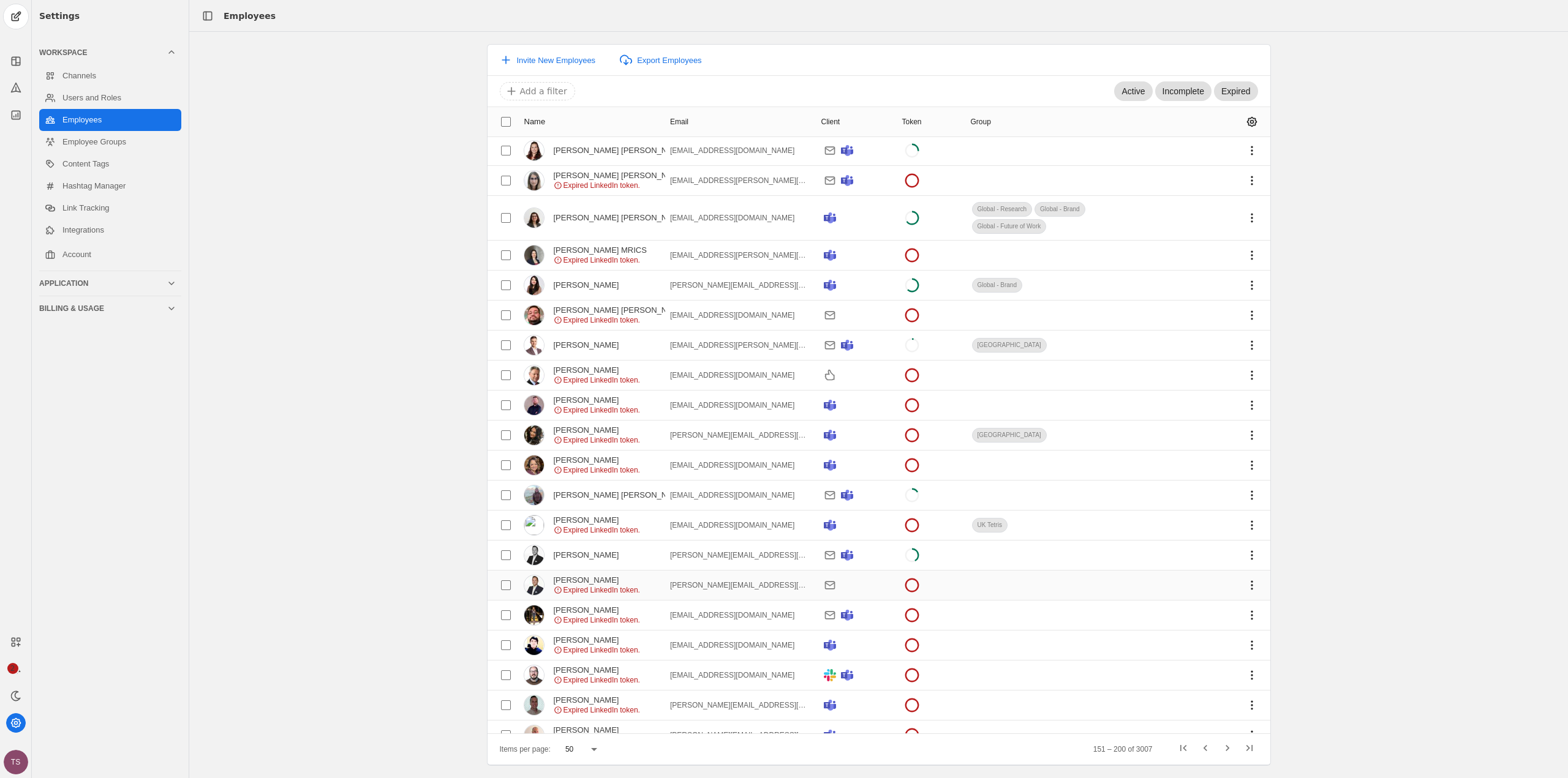
scroll to position [1077, 0]
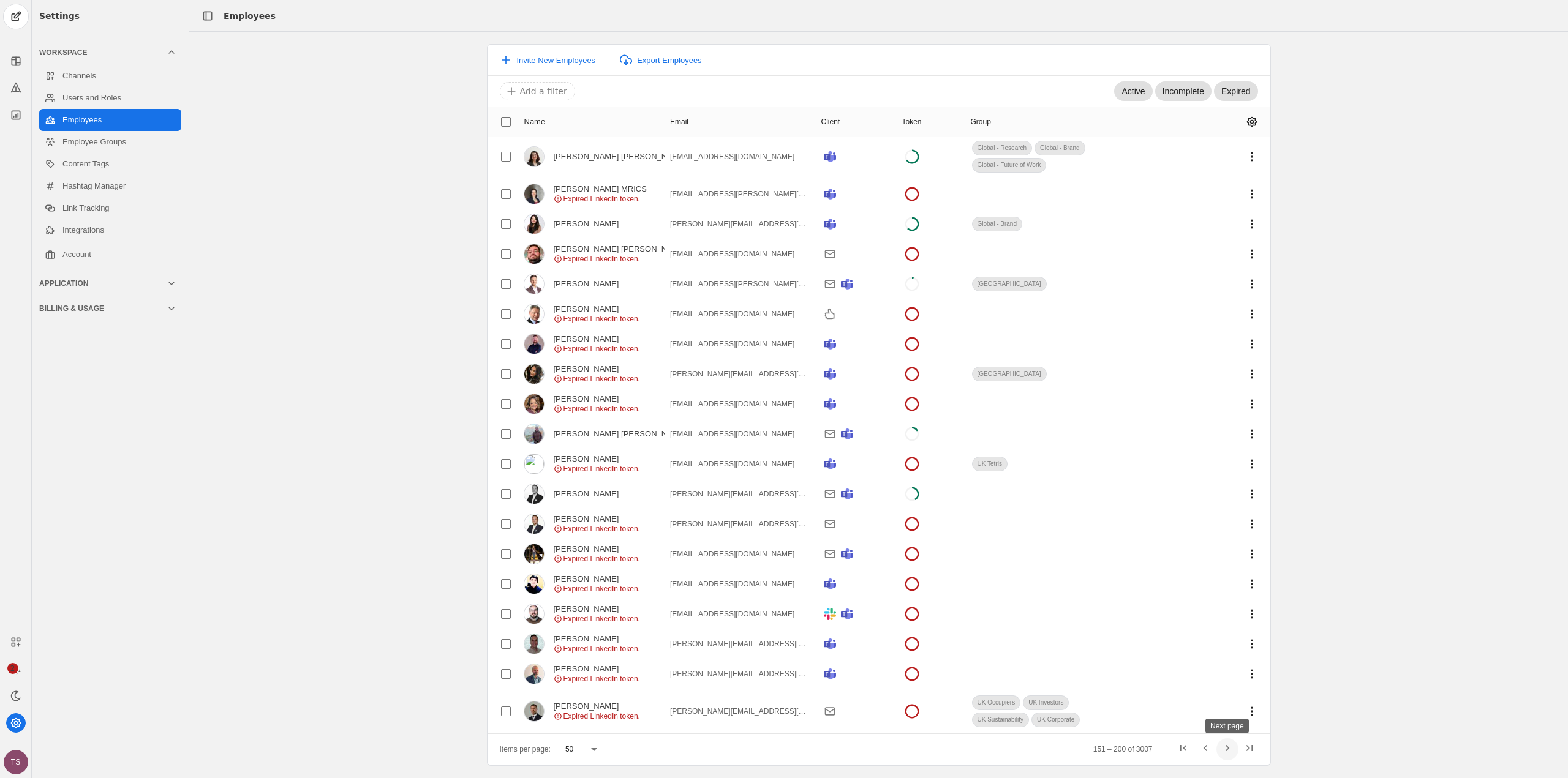
click at [1223, 754] on span "Next page" at bounding box center [1227, 749] width 22 height 22
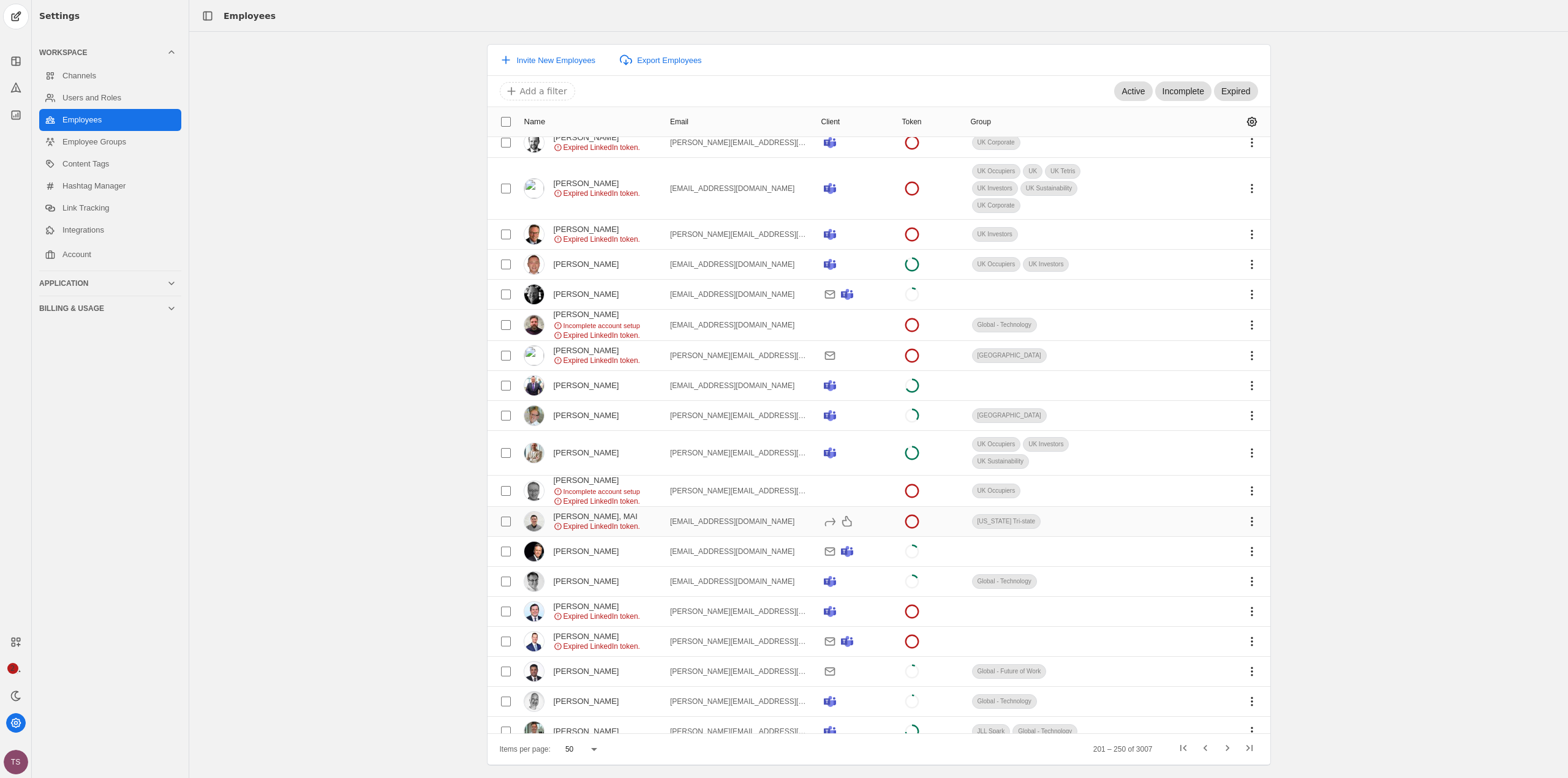
scroll to position [0, 0]
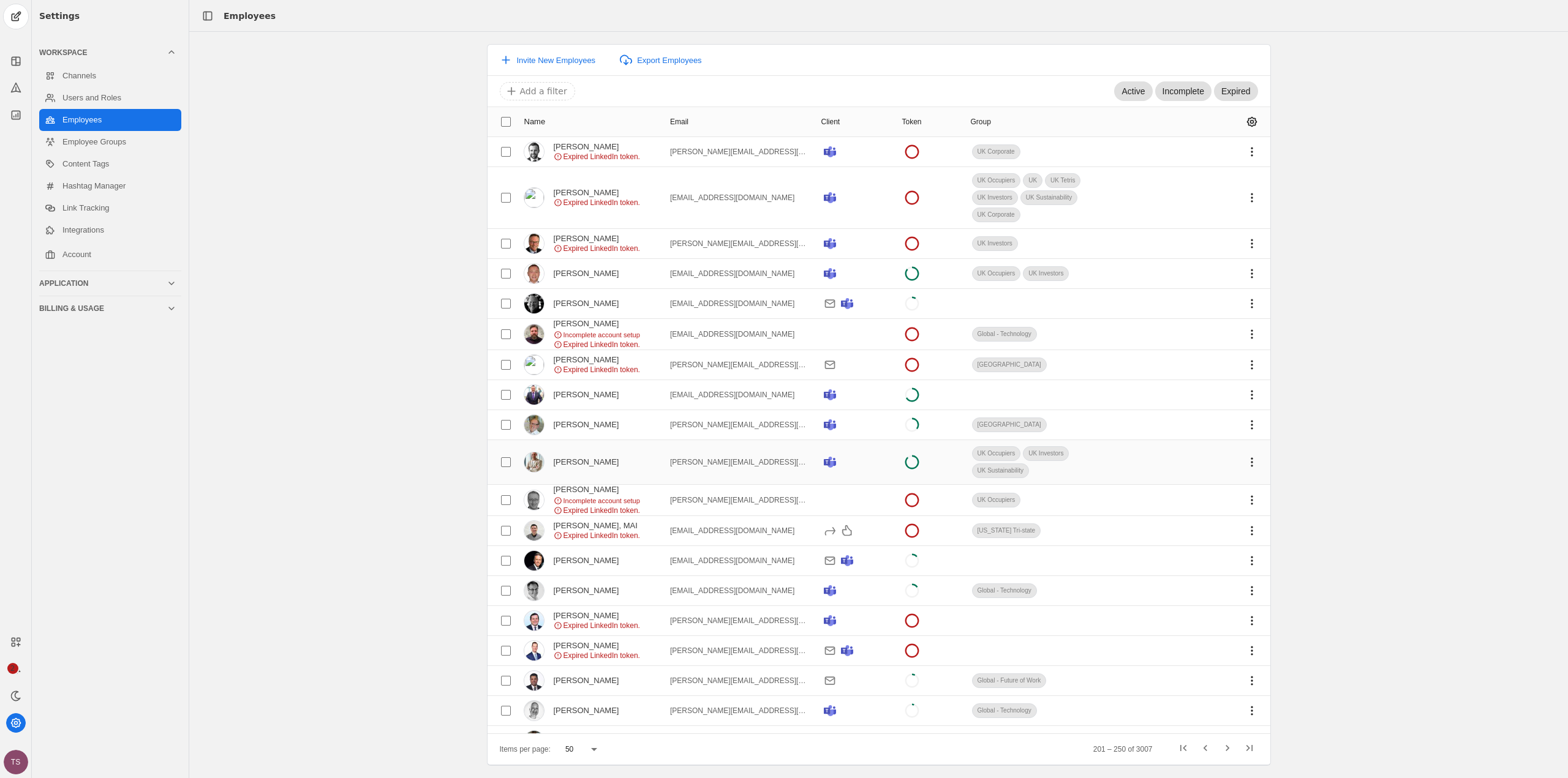
click at [568, 461] on div "[PERSON_NAME]" at bounding box center [586, 462] width 66 height 10
click at [505, 462] on input "checkbox" at bounding box center [505, 462] width 22 height 22
checkbox input "true"
click at [1245, 462] on span "undefined" at bounding box center [1252, 462] width 22 height 22
click at [1244, 461] on div at bounding box center [784, 389] width 1568 height 778
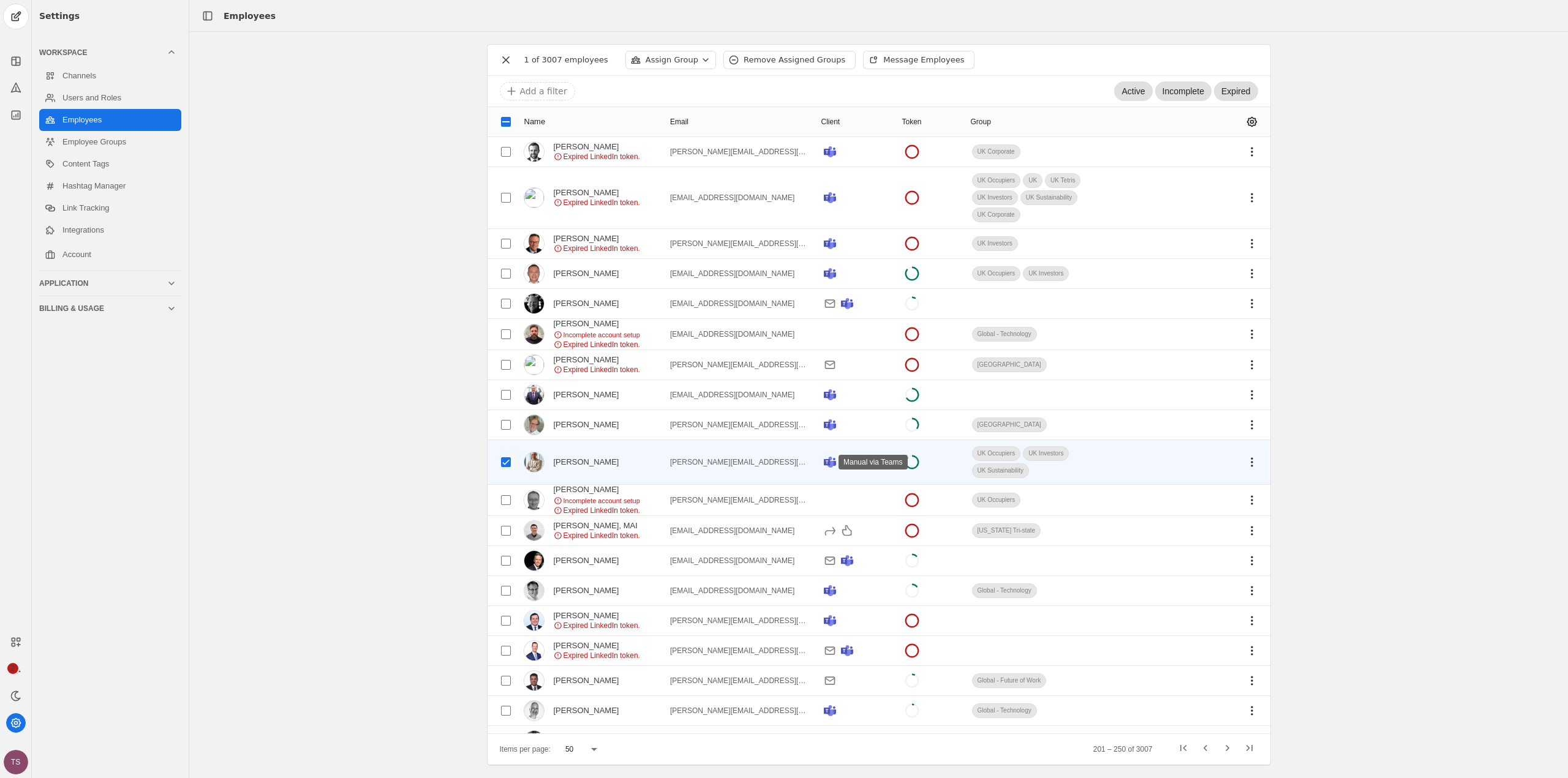
click at [824, 465] on icon at bounding box center [826, 462] width 6 height 6
click at [1231, 460] on mat-cell at bounding box center [1193, 462] width 153 height 45
click at [1244, 460] on span "undefined" at bounding box center [1252, 462] width 22 height 22
click at [897, 454] on div at bounding box center [784, 389] width 1568 height 778
click at [23, 766] on div "TS" at bounding box center [16, 762] width 25 height 25
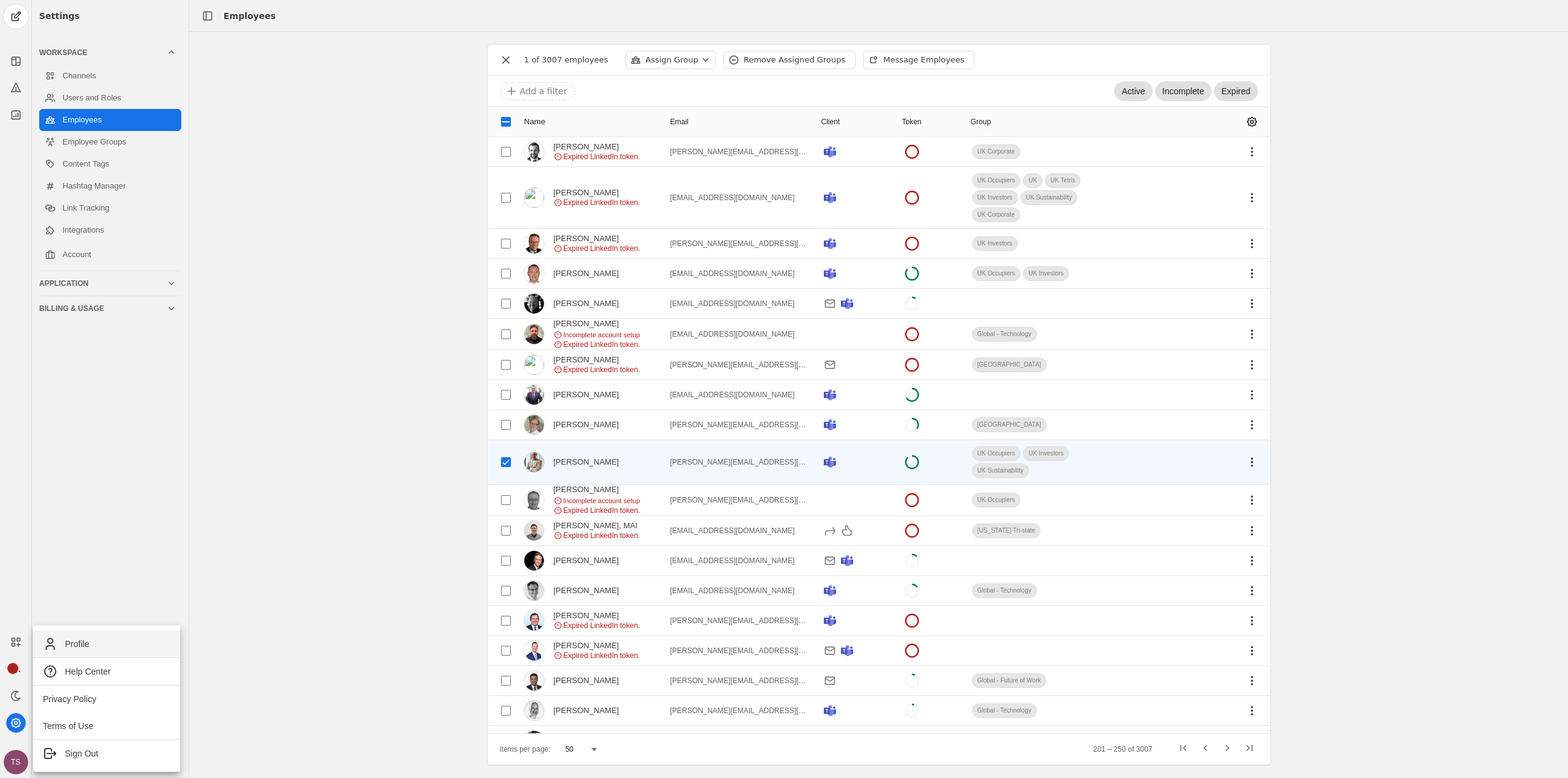
click at [93, 644] on span "Profile" at bounding box center [107, 644] width 127 height 15
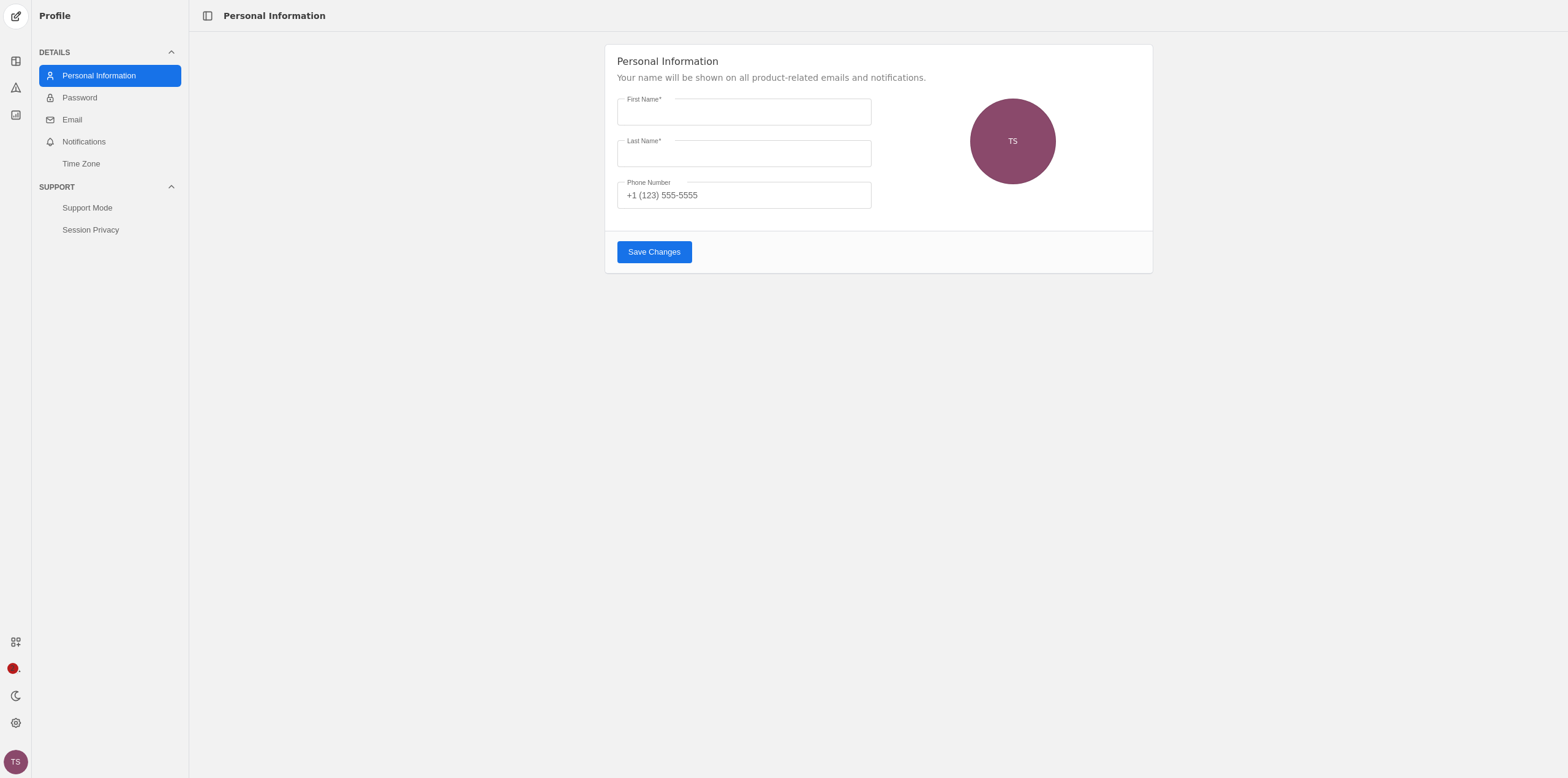
type input "[PERSON_NAME]"
click at [107, 141] on link "Notifications" at bounding box center [110, 141] width 142 height 22
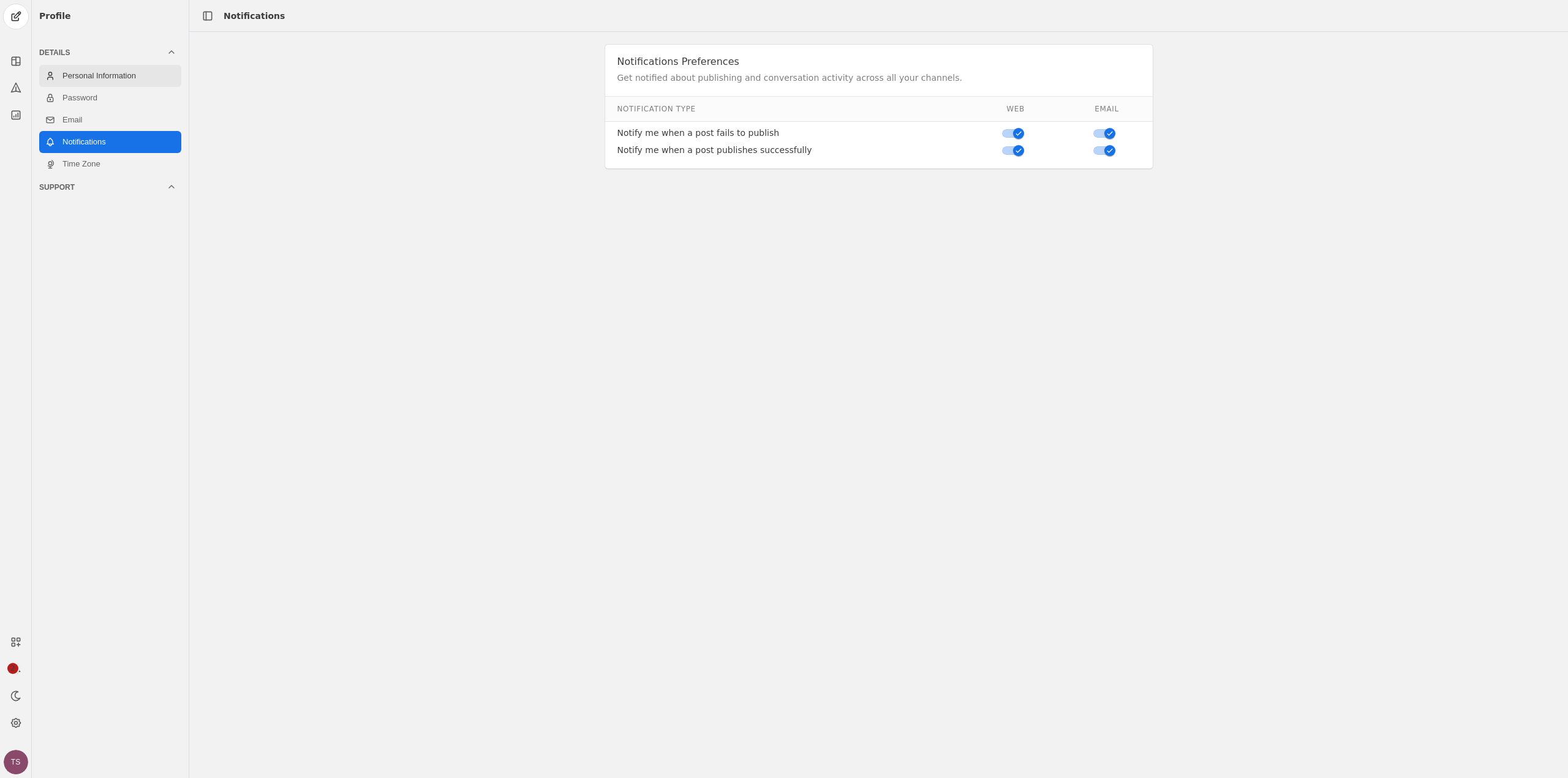
click at [112, 79] on link "Personal Information" at bounding box center [110, 76] width 142 height 22
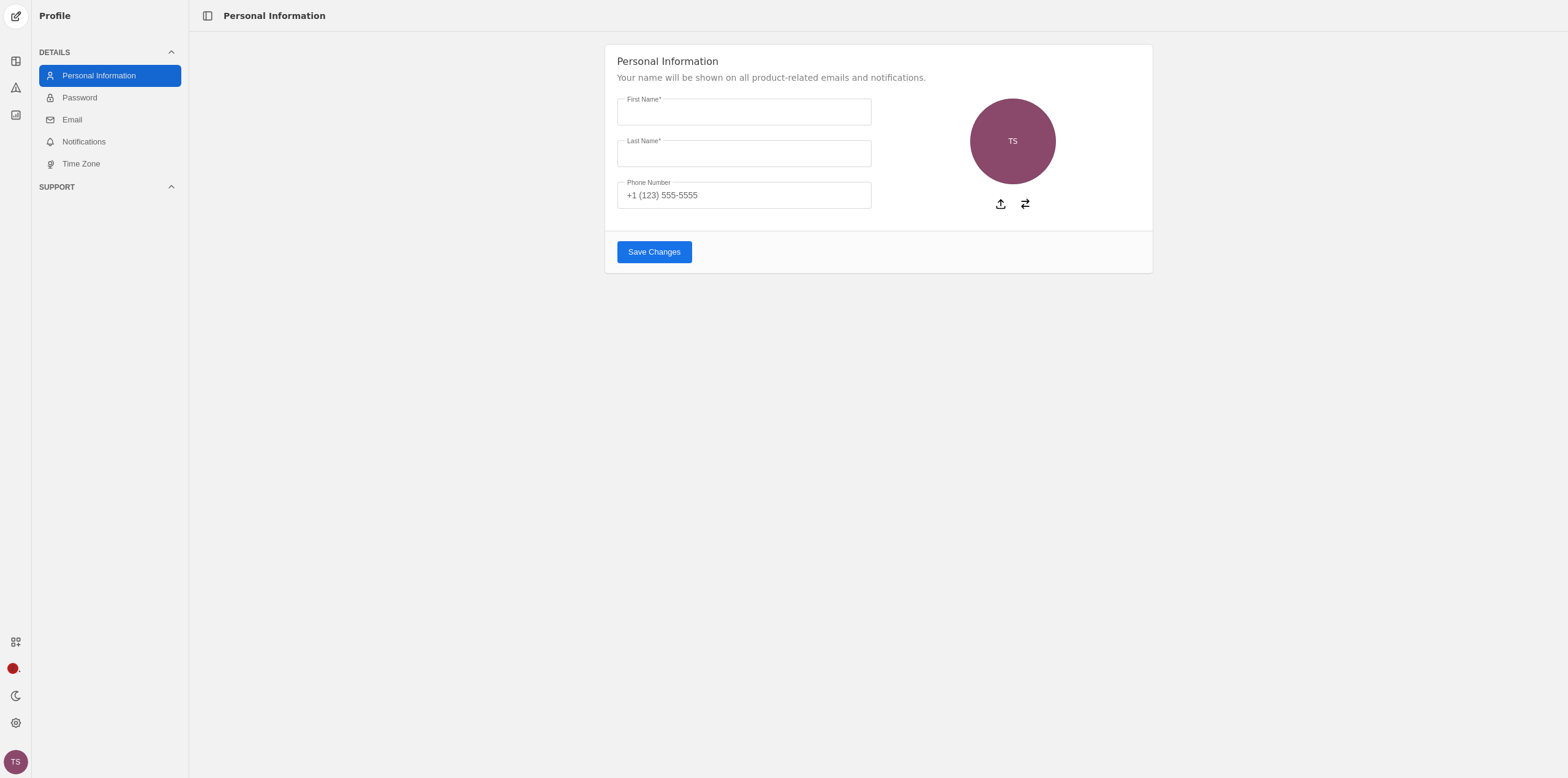
type input "[PERSON_NAME]"
click at [88, 126] on link "Email" at bounding box center [110, 119] width 142 height 22
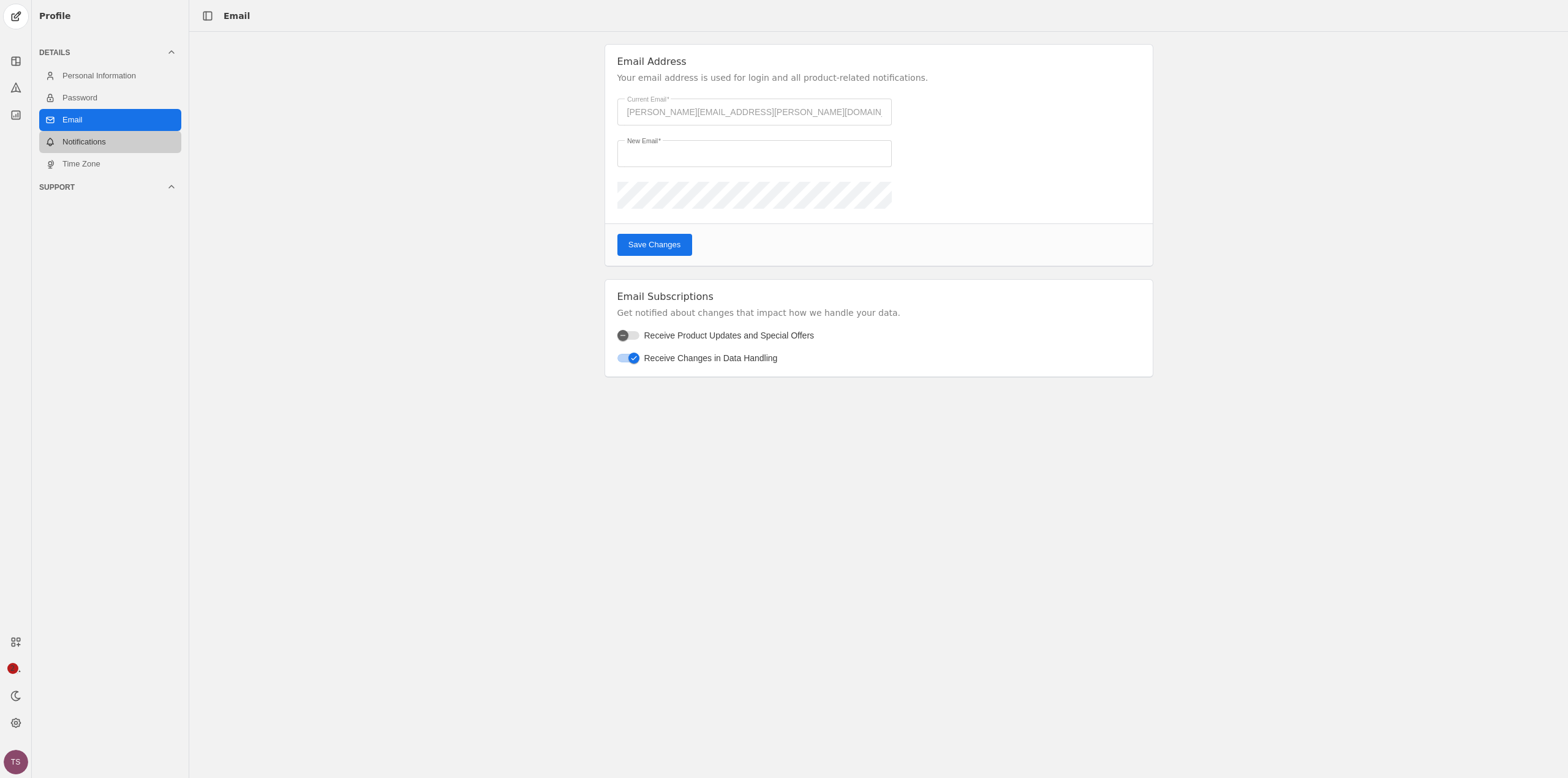
click at [90, 141] on link "Notifications" at bounding box center [110, 141] width 142 height 22
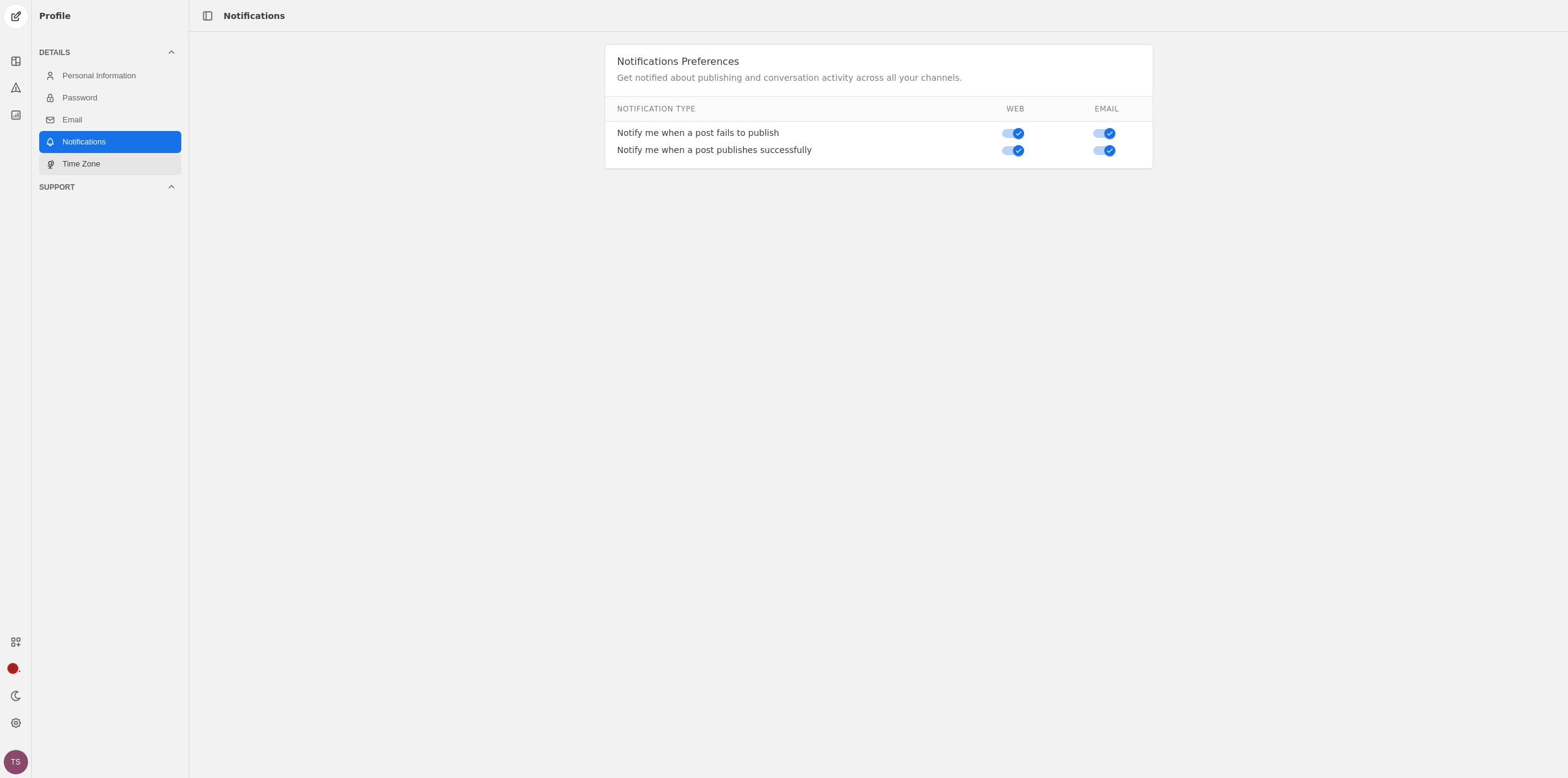
click at [90, 165] on link "Time Zone" at bounding box center [110, 164] width 142 height 22
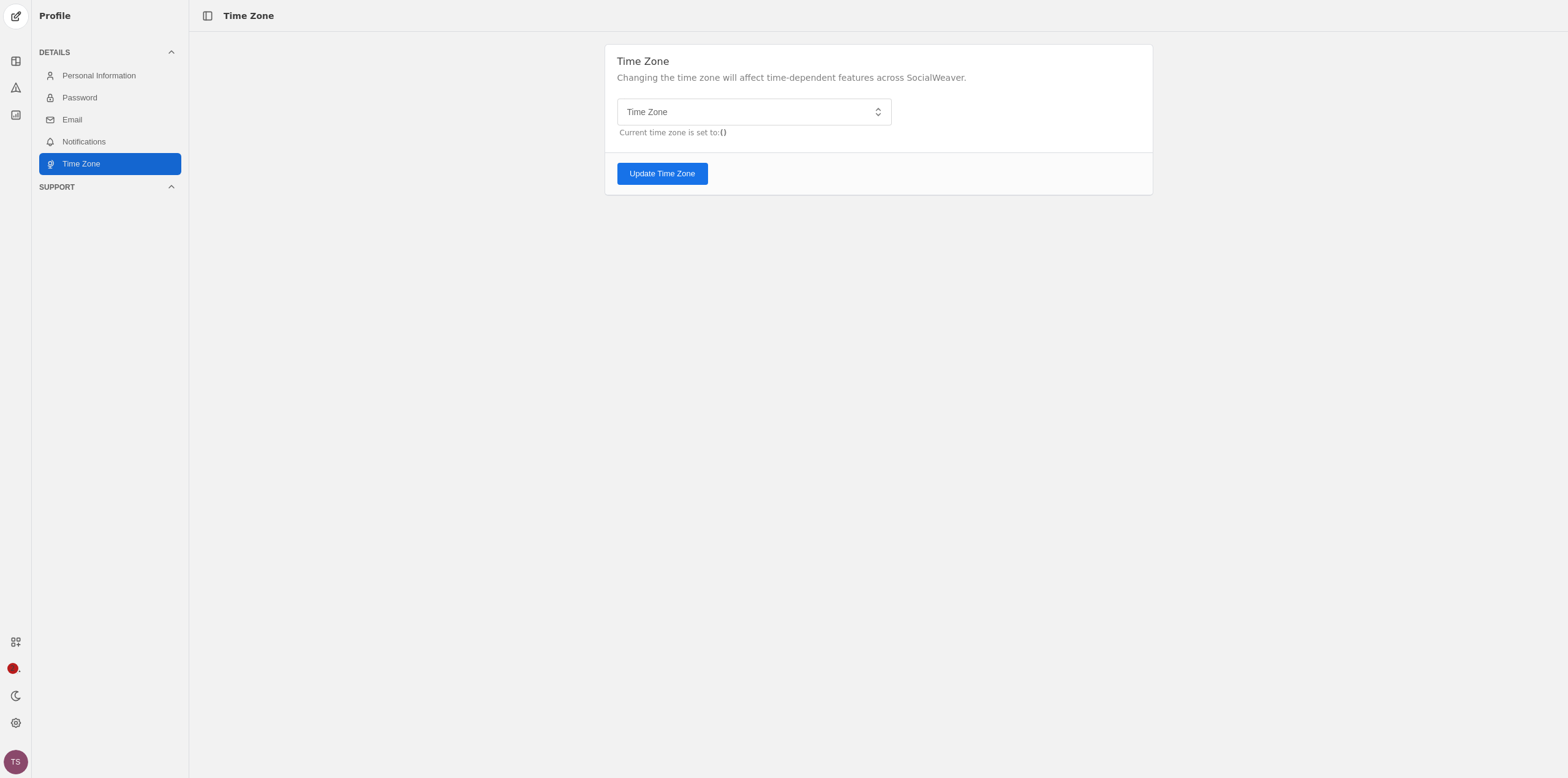
type input "Greenwich Mean Time GMT"
click at [7, 721] on app-icon at bounding box center [16, 723] width 20 height 20
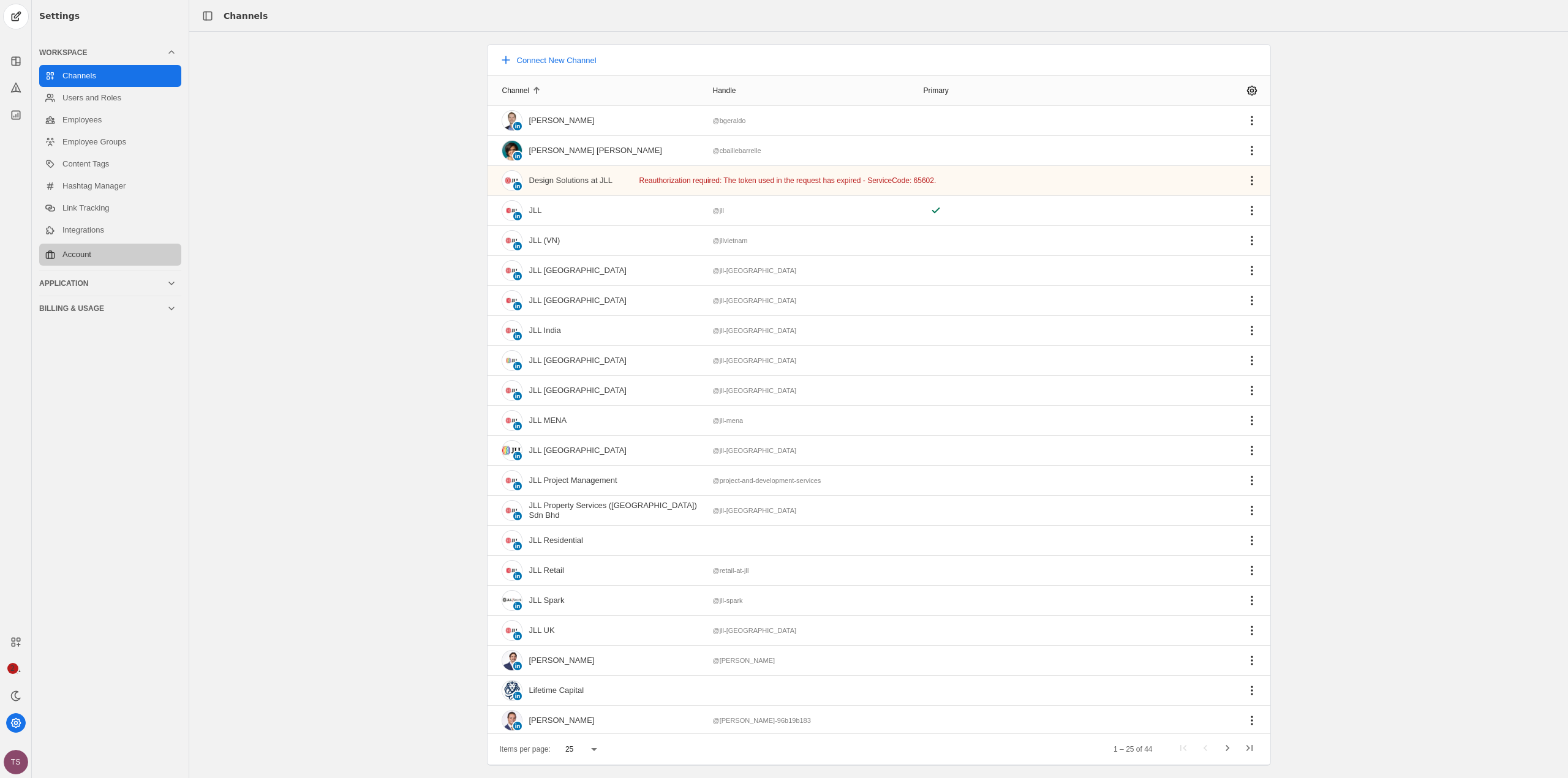
click at [76, 251] on link "Account" at bounding box center [110, 254] width 142 height 22
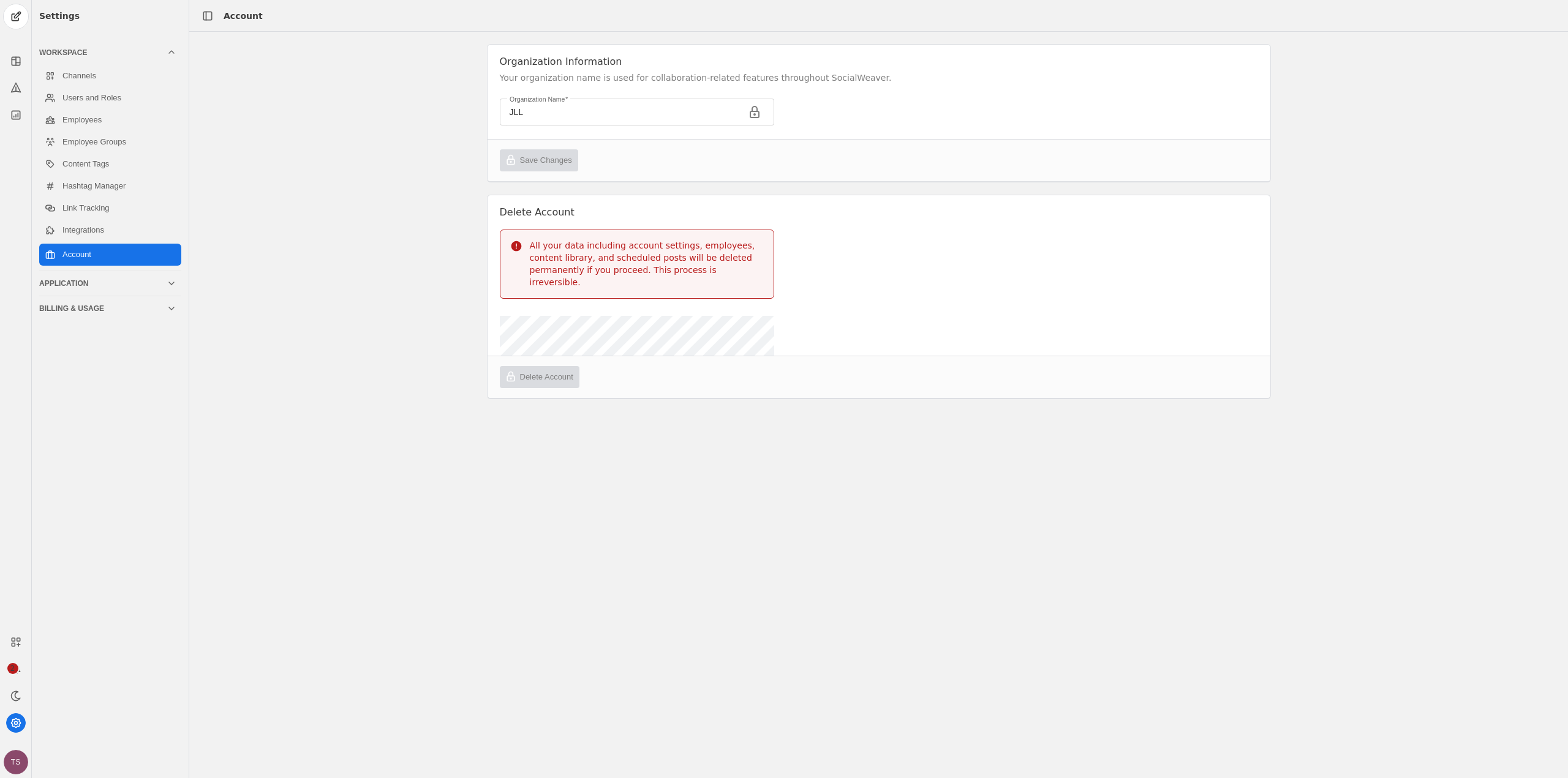
click at [79, 282] on div "Application" at bounding box center [103, 283] width 127 height 10
click at [73, 204] on div "Billing & Usage" at bounding box center [107, 196] width 137 height 25
click at [90, 102] on div "Billing & Usage" at bounding box center [103, 103] width 127 height 10
click at [87, 83] on div "Application" at bounding box center [107, 78] width 137 height 25
click at [57, 18] on div "Settings" at bounding box center [110, 16] width 142 height 32
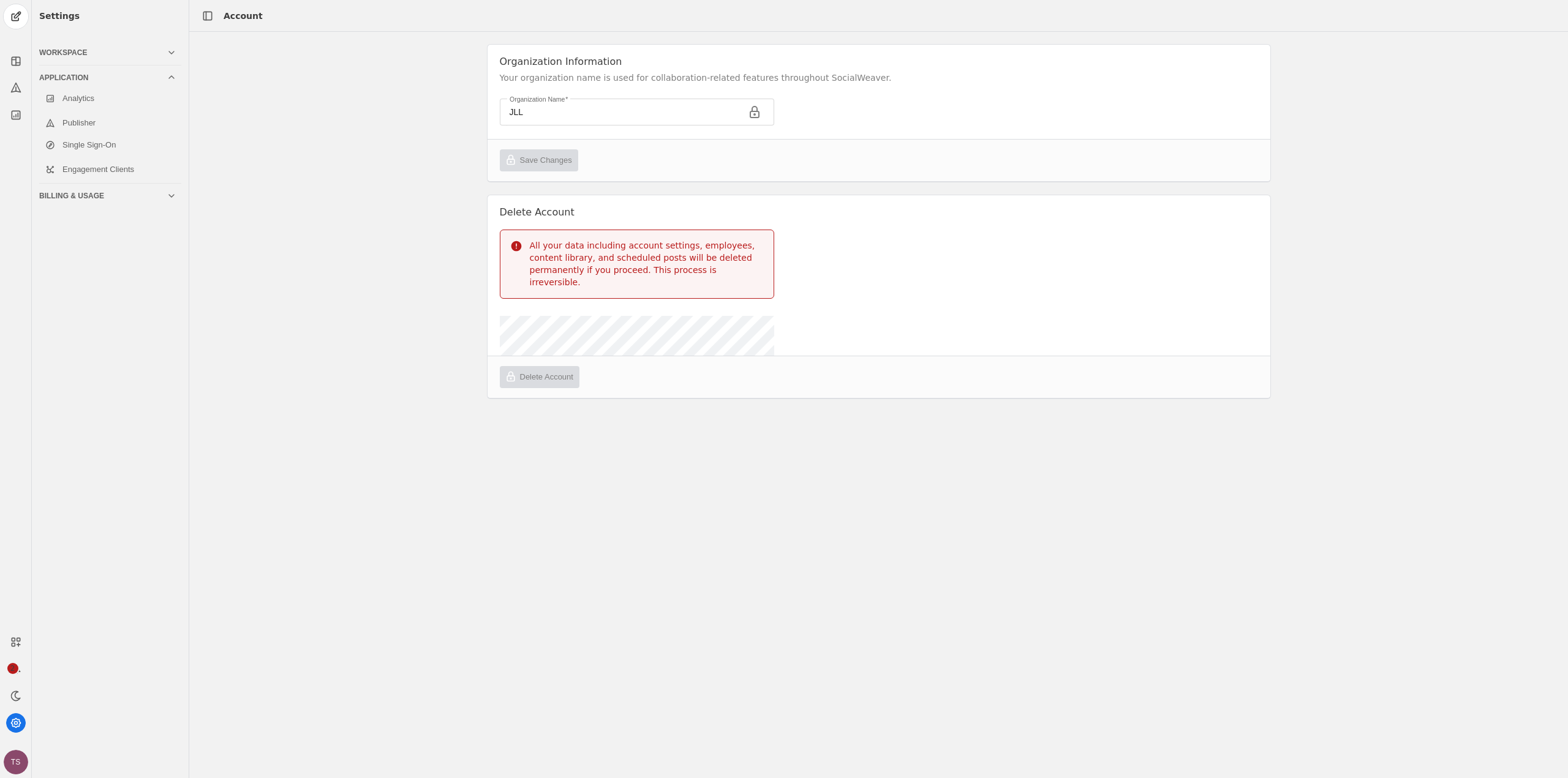
click at [111, 194] on div "Billing & Usage" at bounding box center [103, 196] width 127 height 10
click at [99, 105] on div "Billing & Usage" at bounding box center [103, 103] width 127 height 10
click at [106, 76] on div "Application" at bounding box center [103, 78] width 127 height 10
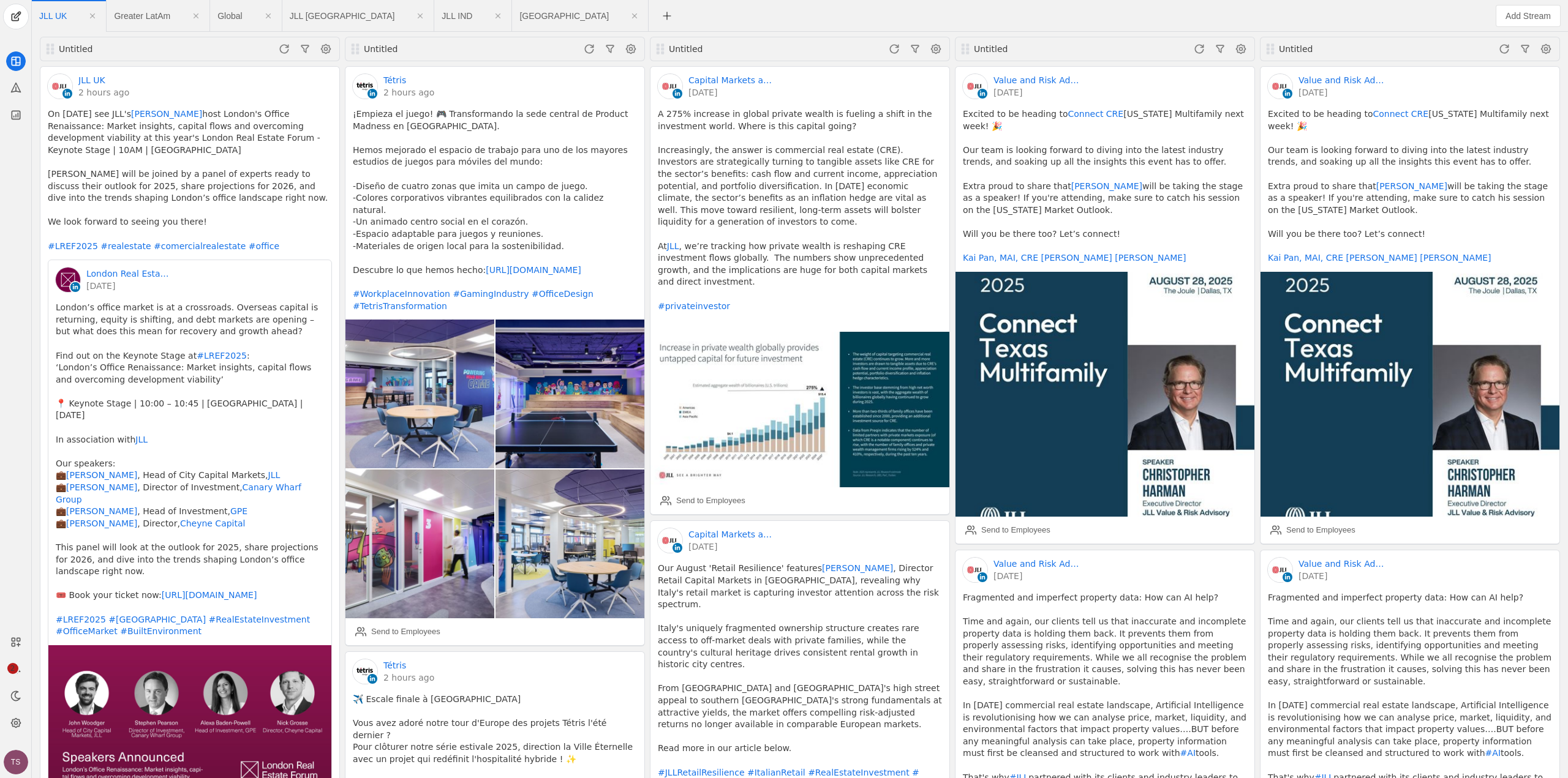
drag, startPoint x: 122, startPoint y: 28, endPoint x: 125, endPoint y: 16, distance: 12.4
click at [122, 25] on span "Greater LatAm" at bounding box center [158, 16] width 88 height 32
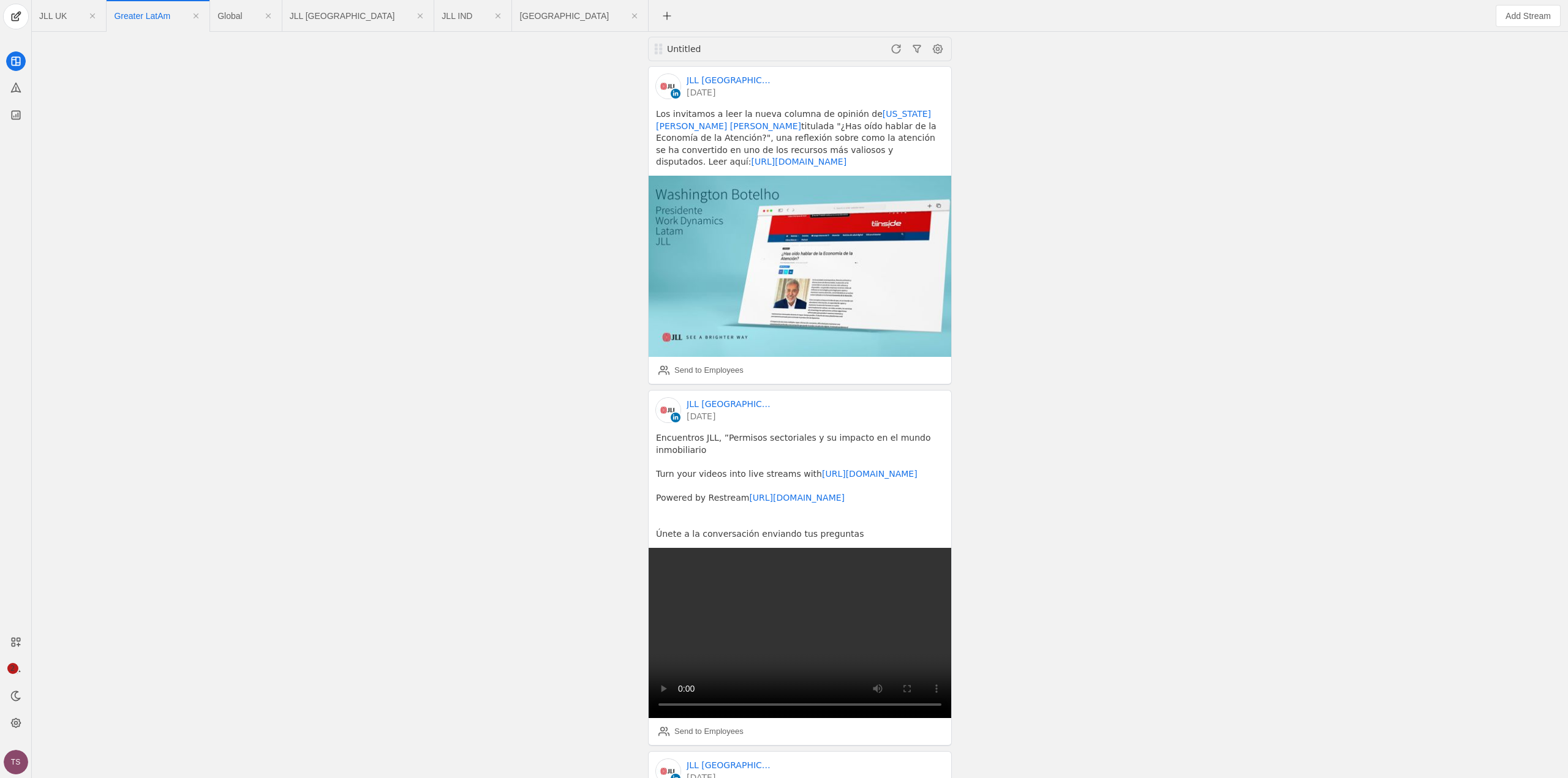
click at [238, 16] on span "Global" at bounding box center [230, 16] width 25 height 8
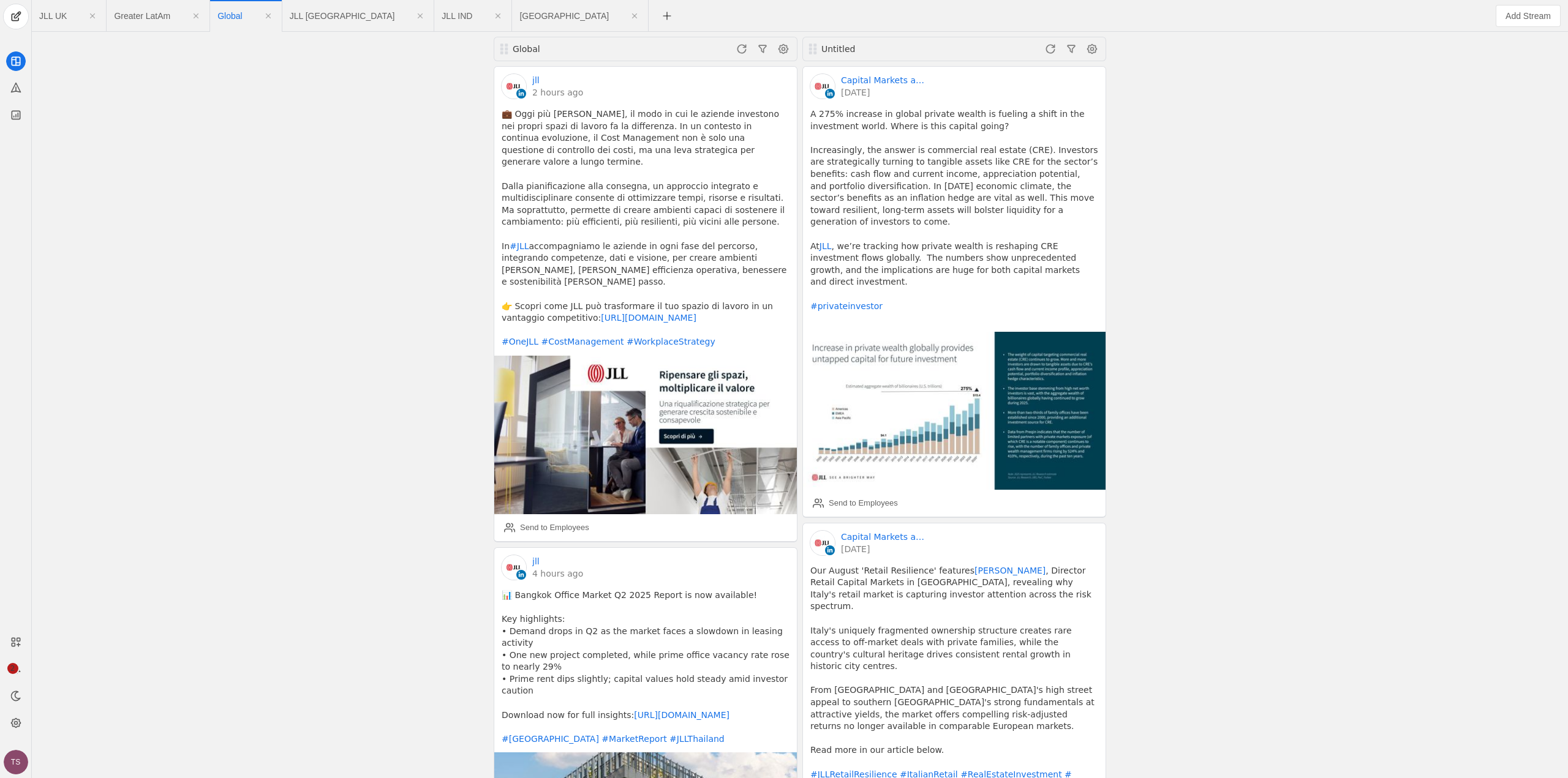
click at [335, 15] on span "JLL [GEOGRAPHIC_DATA]" at bounding box center [342, 16] width 105 height 8
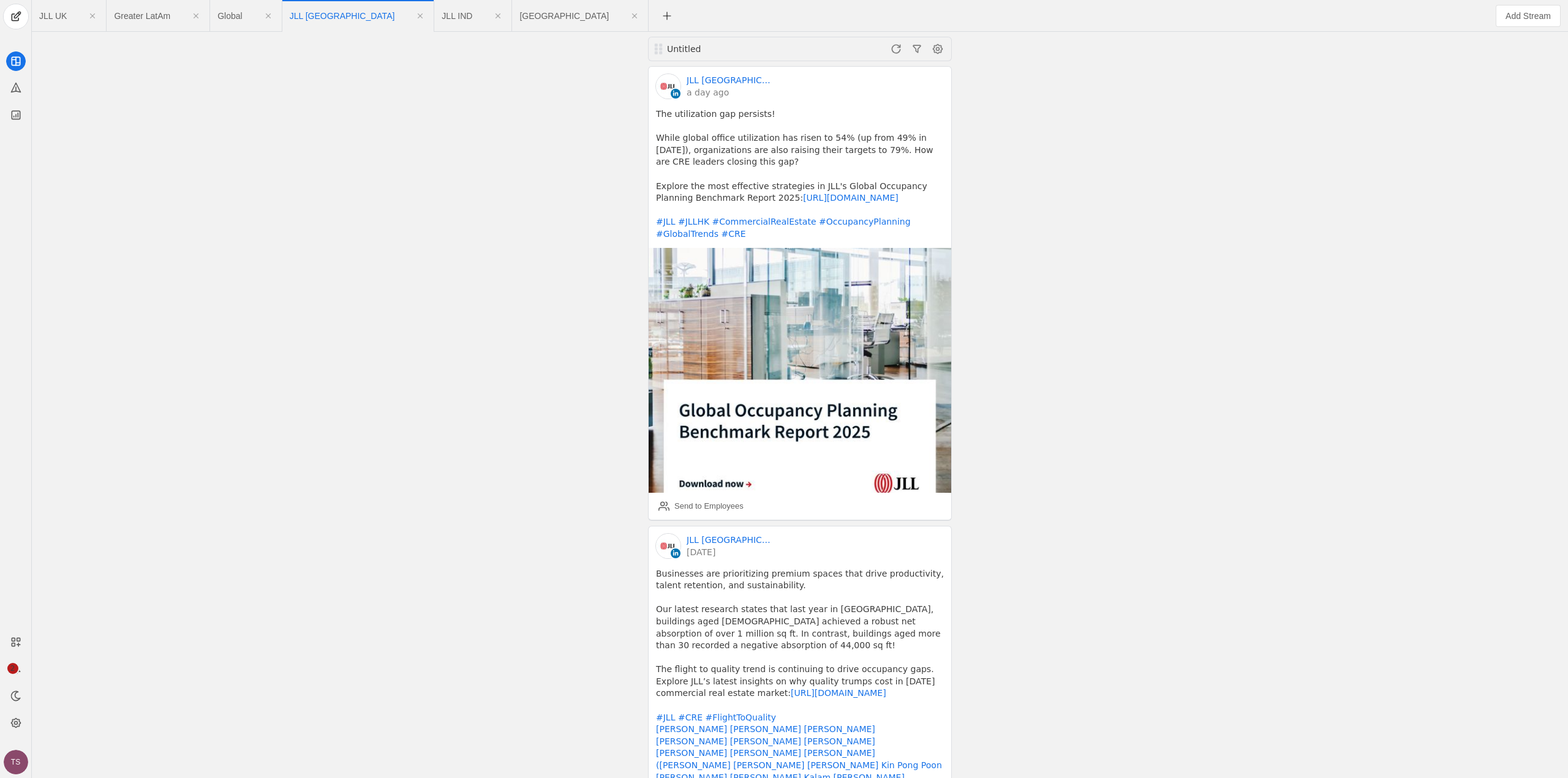
click at [442, 20] on span "JLL IND" at bounding box center [457, 16] width 30 height 8
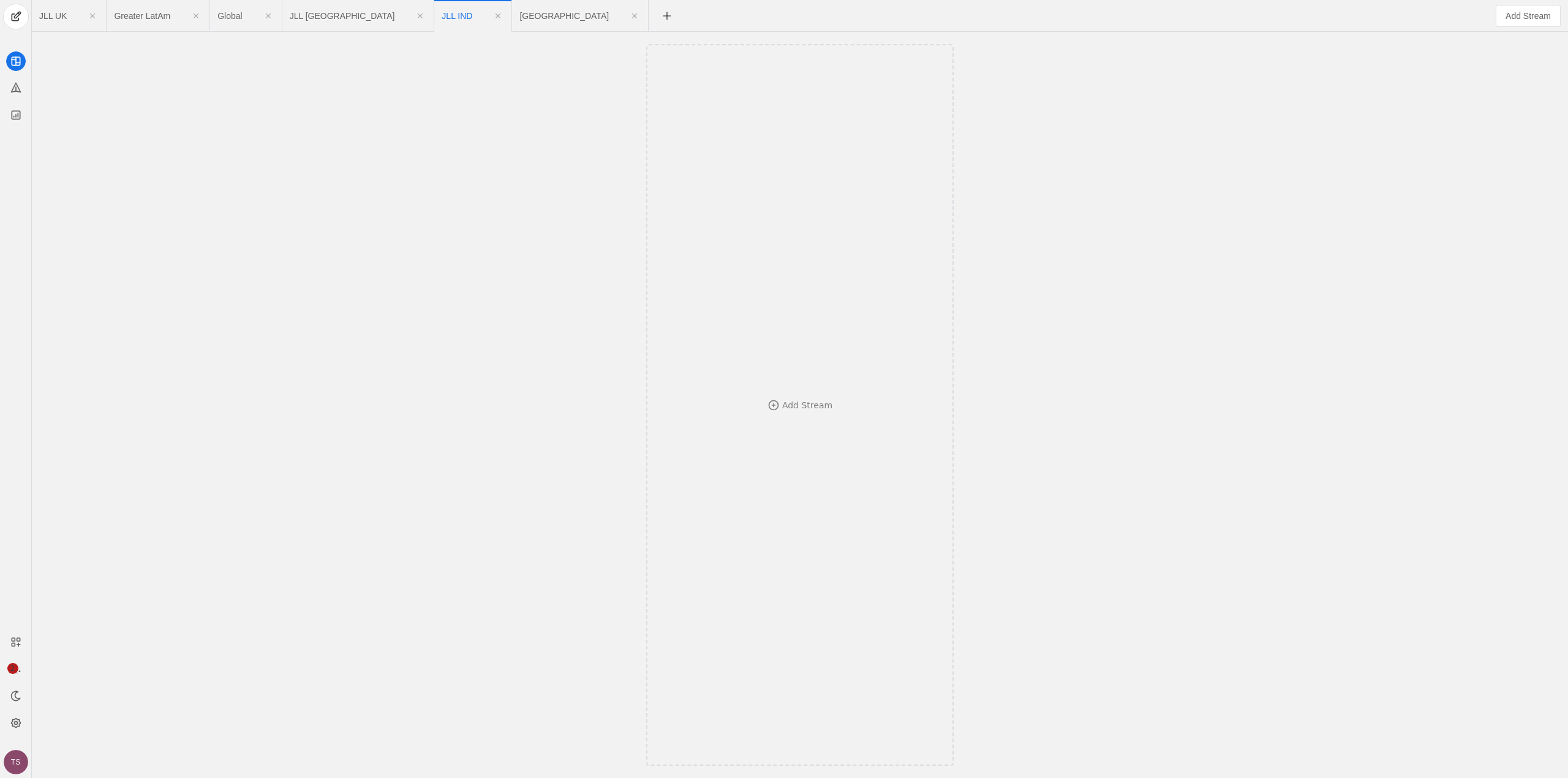
click at [520, 23] on app-feed-tab "[GEOGRAPHIC_DATA]" at bounding box center [580, 16] width 122 height 22
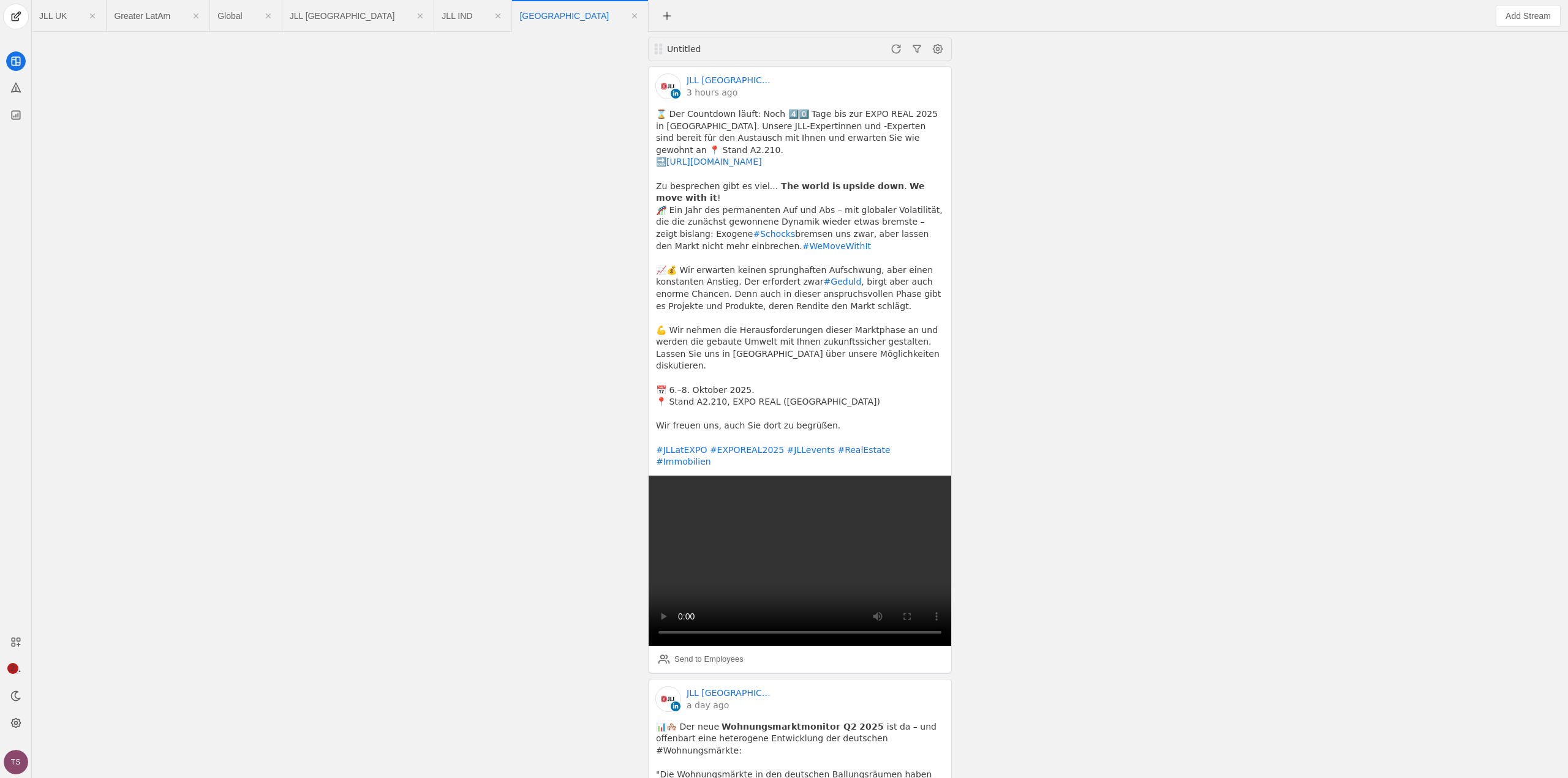
click at [54, 20] on span "JLL UK" at bounding box center [52, 16] width 28 height 8
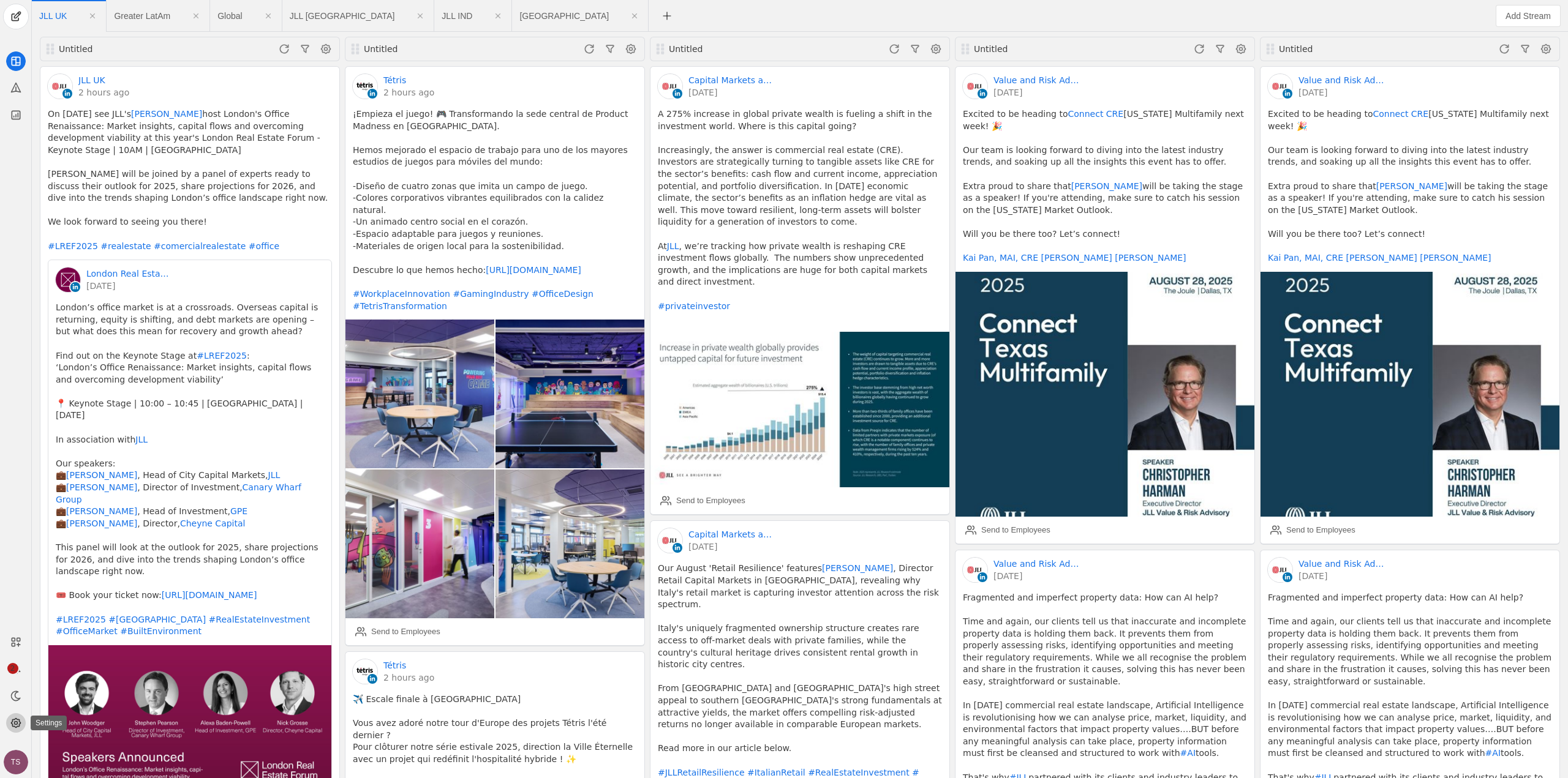
click at [19, 715] on app-icon at bounding box center [16, 723] width 20 height 20
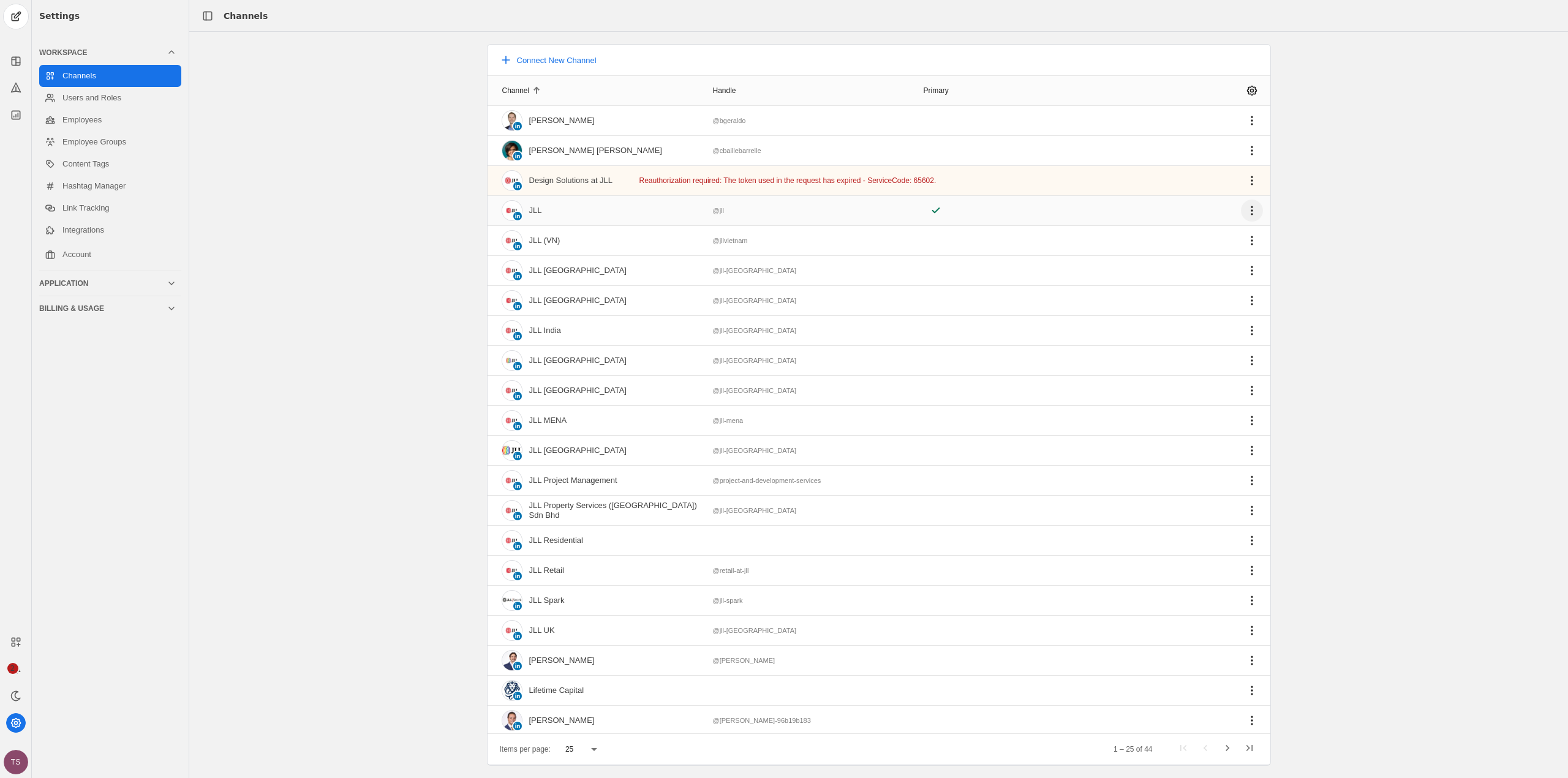
click at [1241, 206] on span "undefined" at bounding box center [1252, 210] width 22 height 22
click at [1237, 206] on div at bounding box center [784, 389] width 1568 height 778
click at [1241, 123] on span "undefined" at bounding box center [1252, 120] width 22 height 22
click at [1236, 123] on div at bounding box center [784, 389] width 1568 height 778
click at [572, 122] on div "[PERSON_NAME]" at bounding box center [562, 121] width 66 height 10
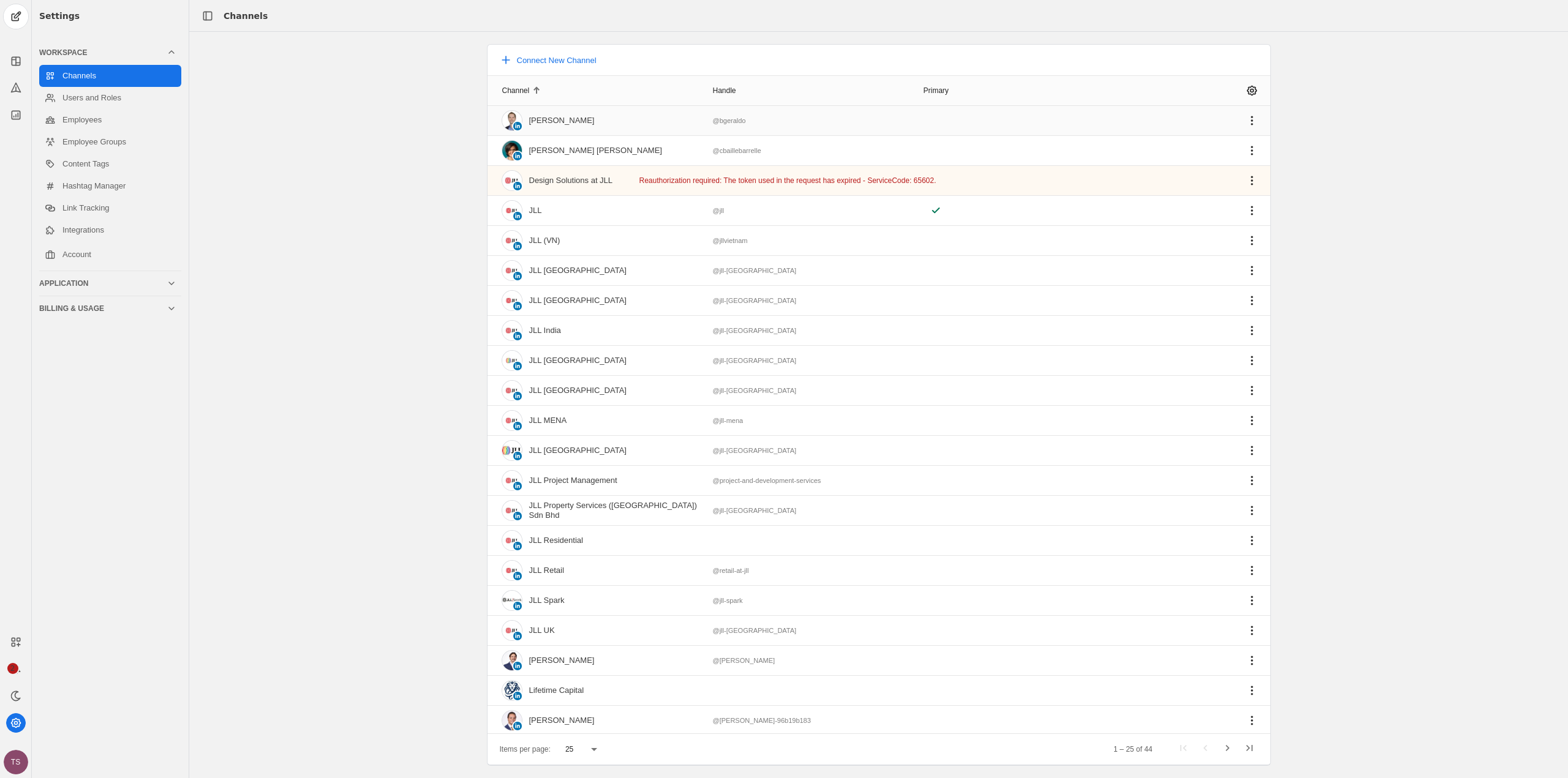
click at [536, 117] on div "[PERSON_NAME]" at bounding box center [562, 121] width 66 height 10
click at [527, 90] on div "Channel" at bounding box center [516, 90] width 28 height 10
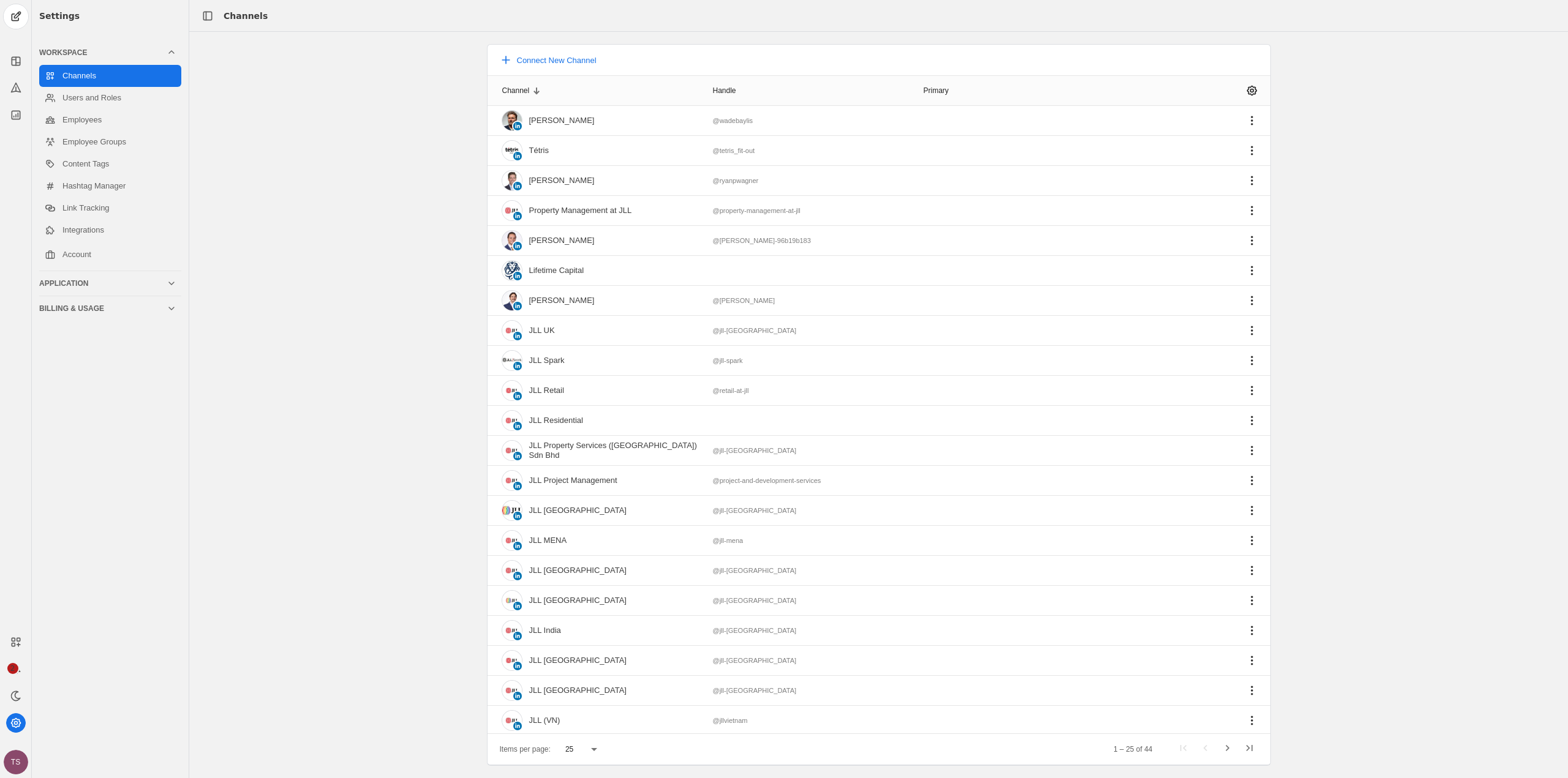
click at [530, 90] on div "Channel" at bounding box center [522, 90] width 39 height 10
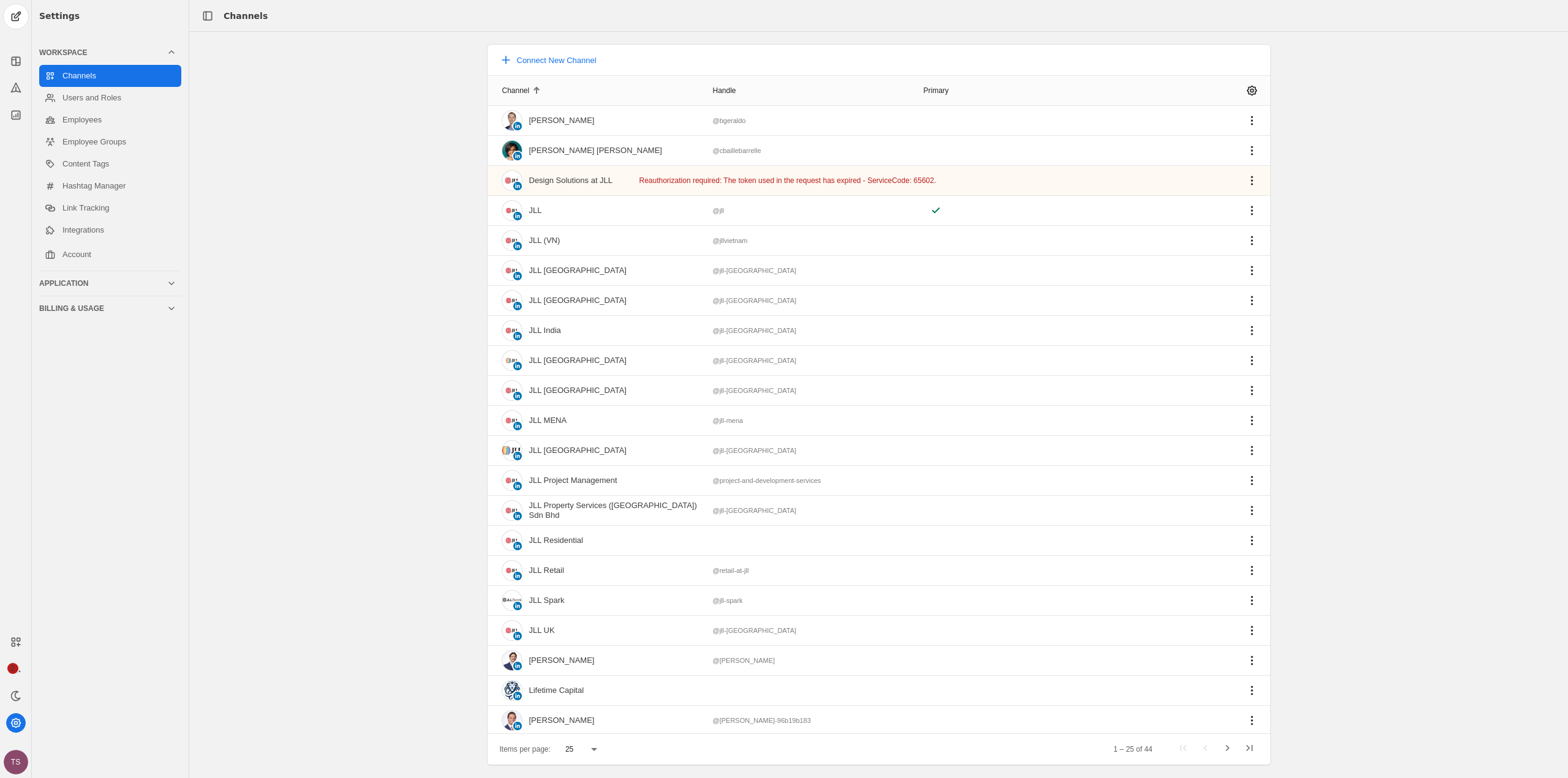
click at [530, 90] on div "Channel" at bounding box center [522, 90] width 39 height 10
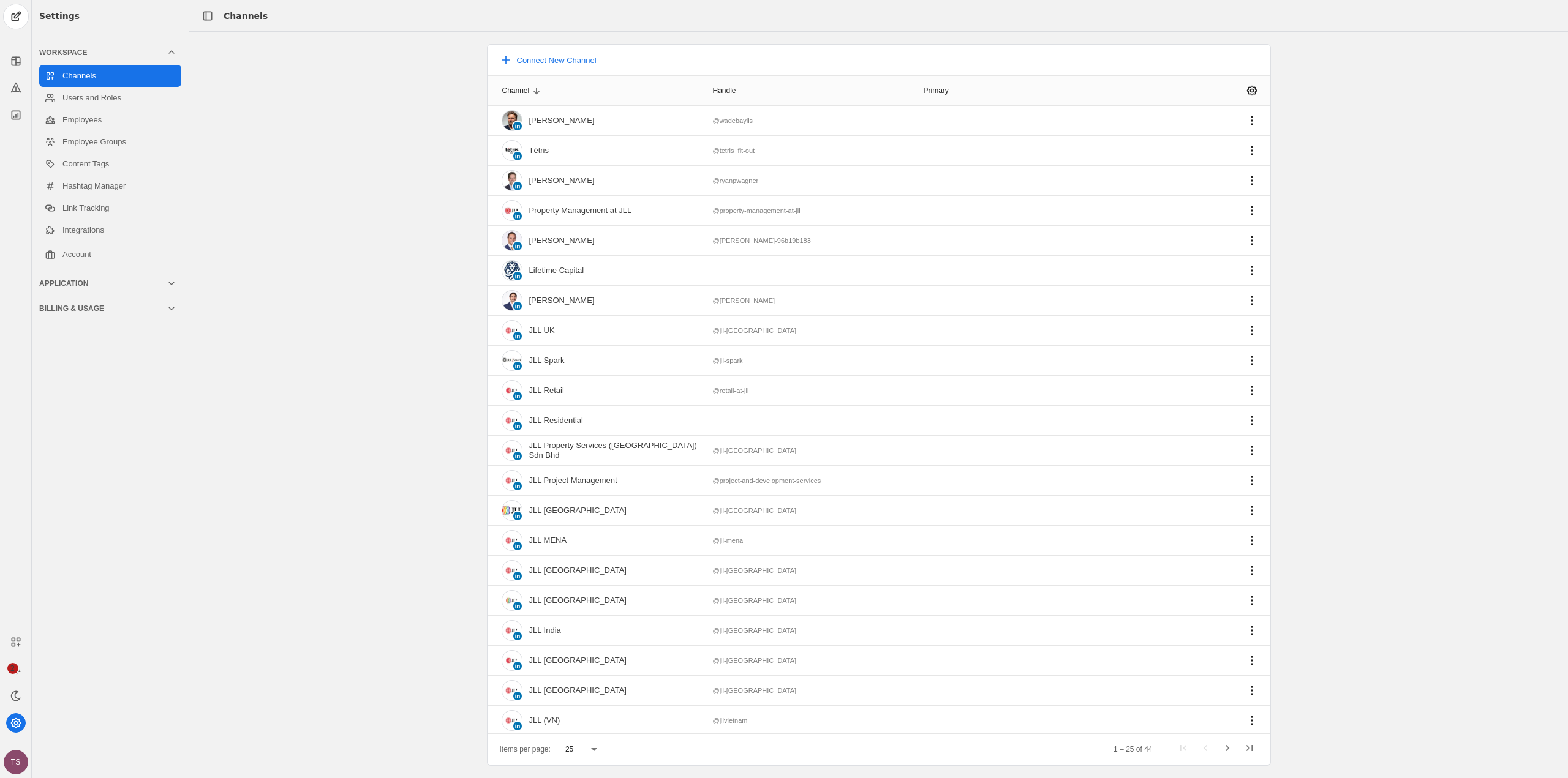
click at [530, 90] on div "Channel" at bounding box center [522, 90] width 39 height 10
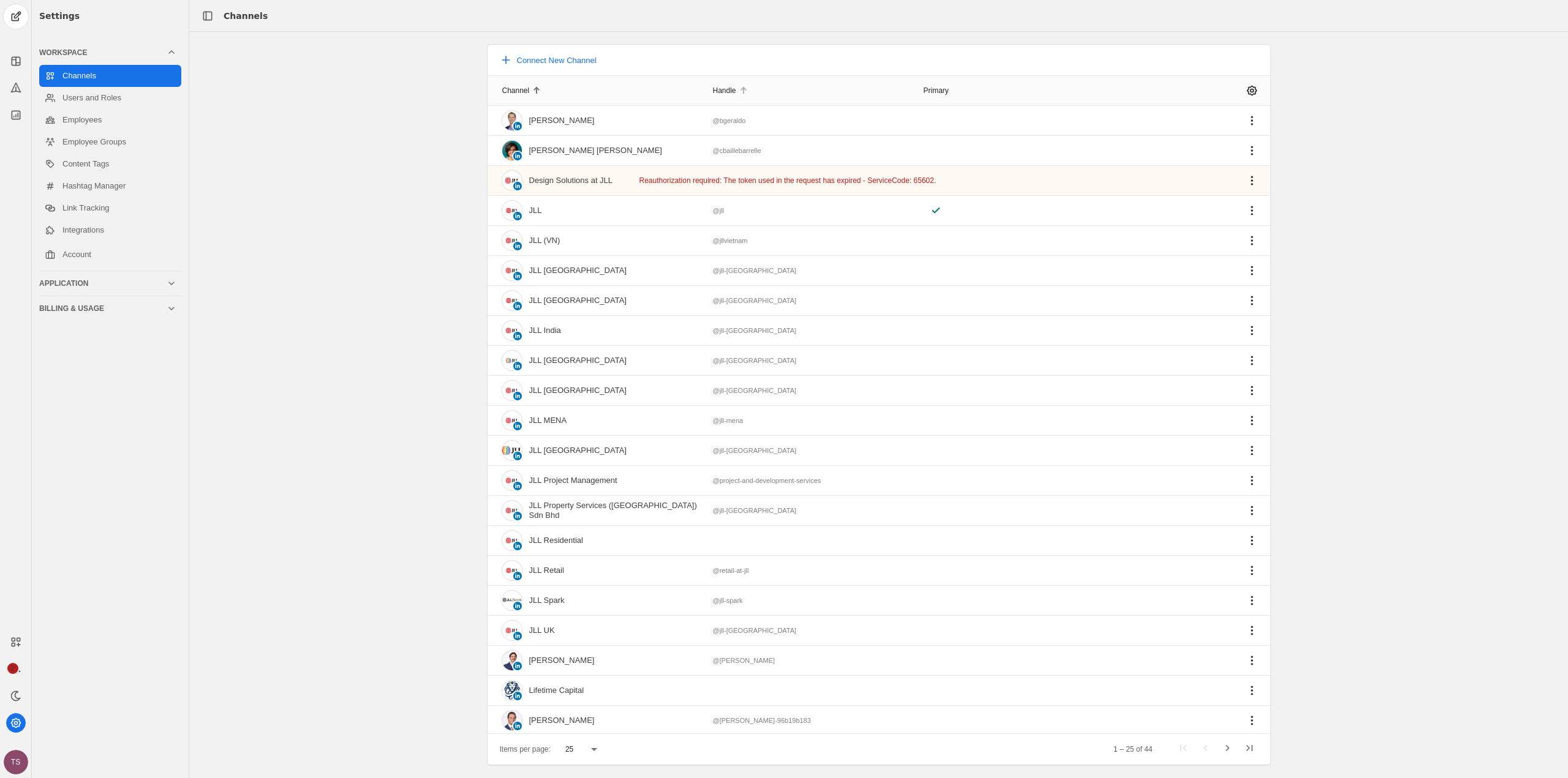
click at [746, 90] on div at bounding box center [744, 88] width 4 height 4
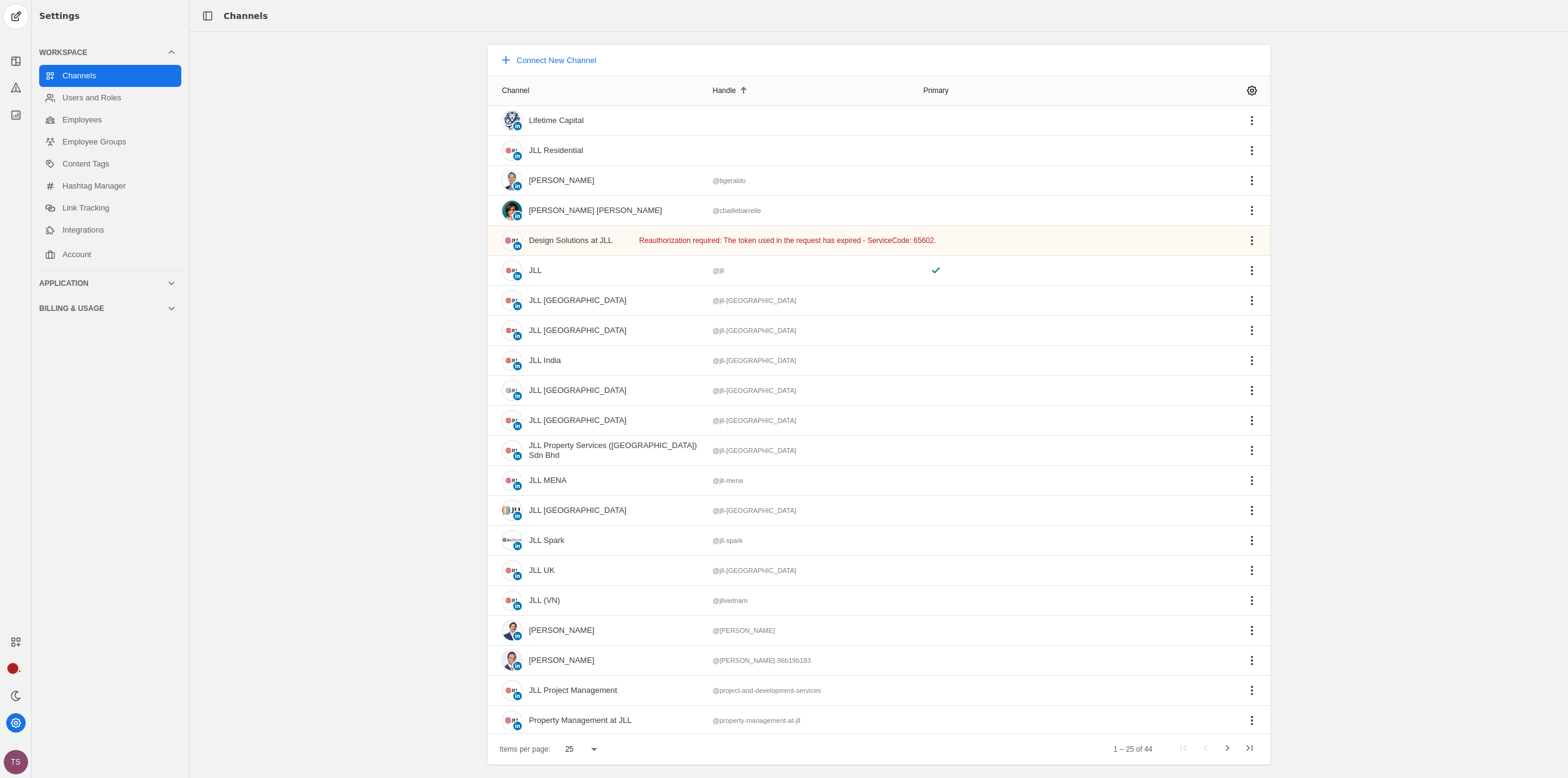
click at [746, 90] on div at bounding box center [744, 88] width 4 height 4
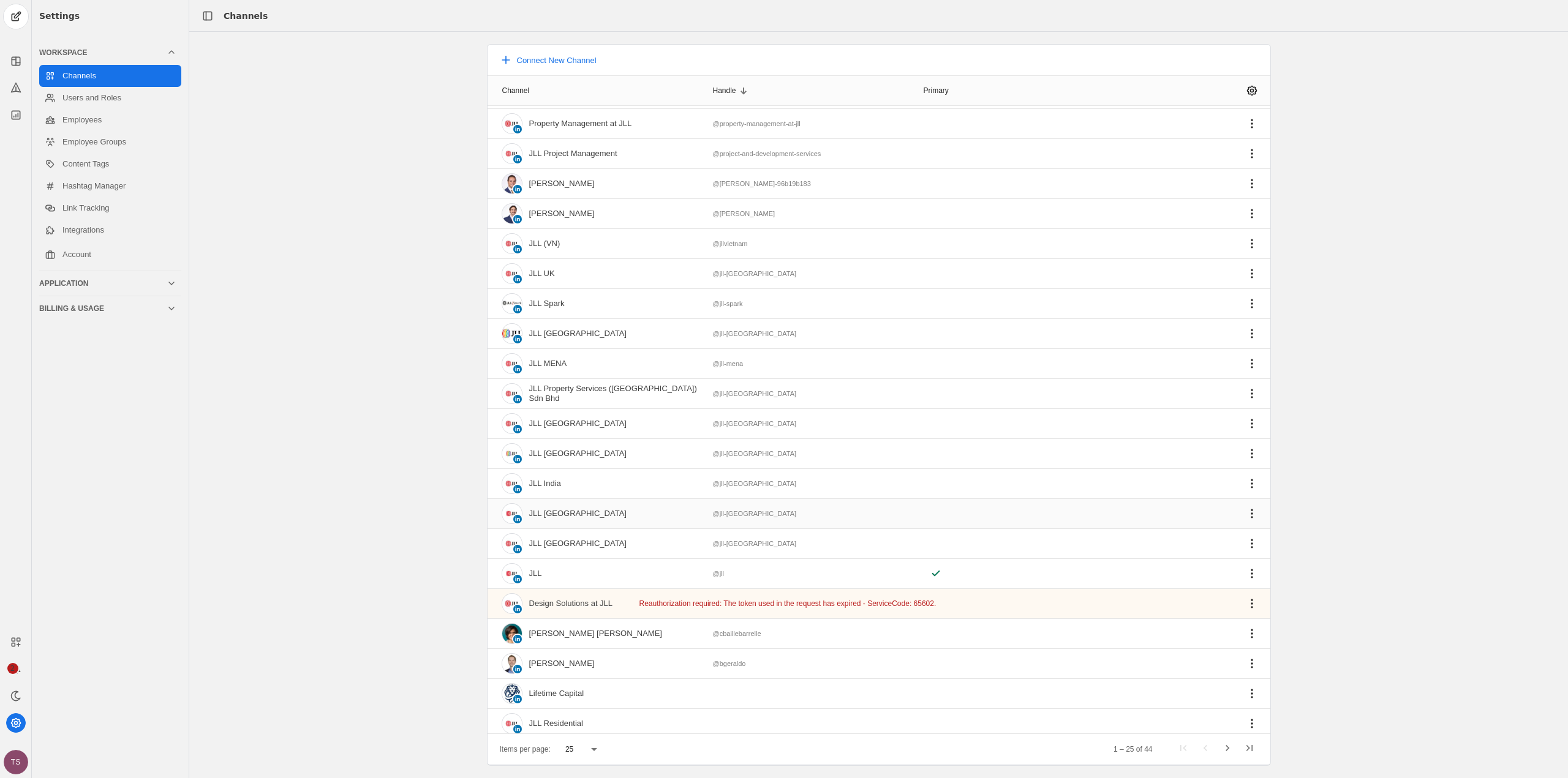
scroll to position [122, 0]
click at [108, 99] on link "Users and Roles" at bounding box center [110, 98] width 142 height 22
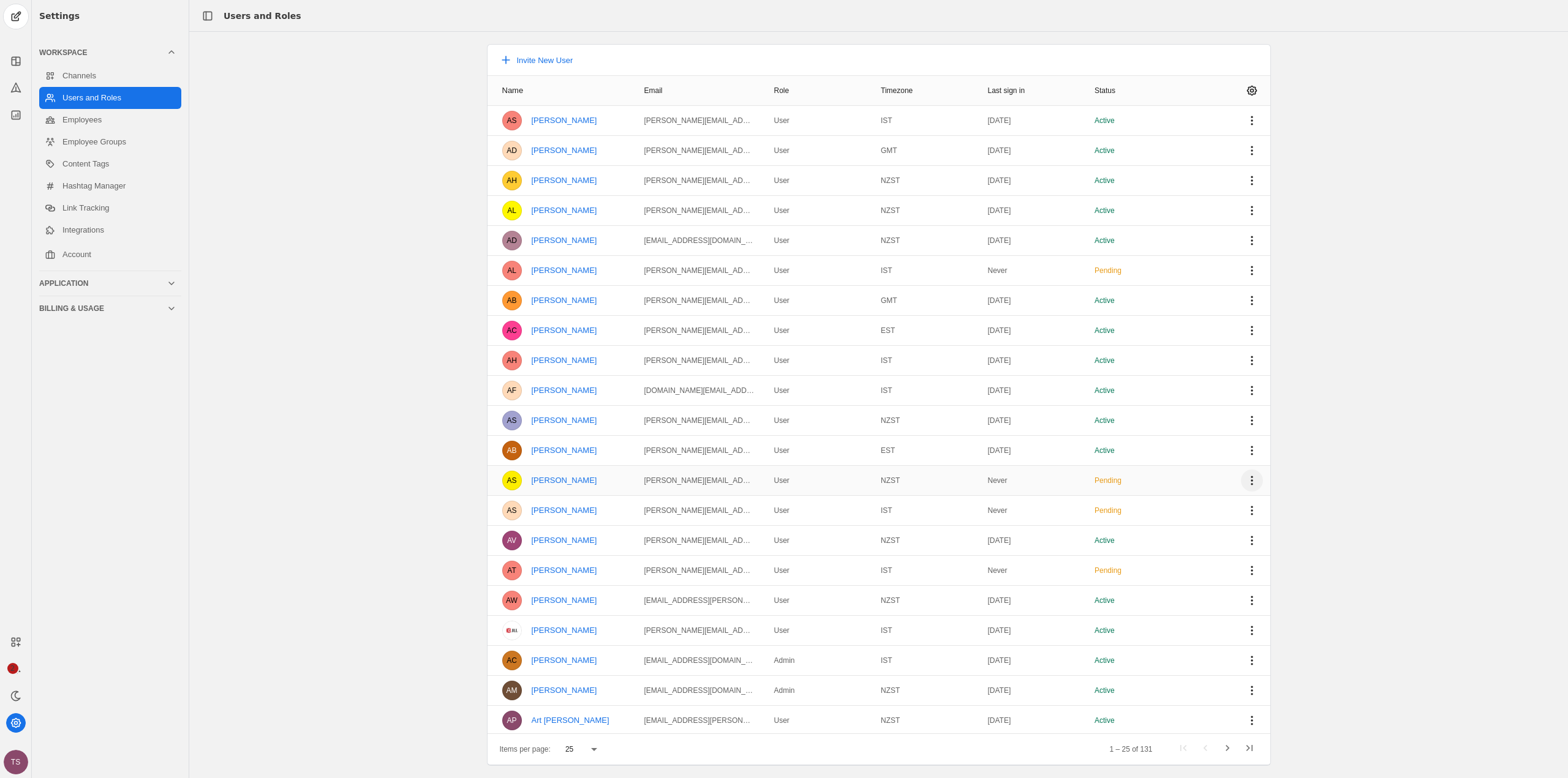
click at [1241, 479] on span "undefined" at bounding box center [1252, 481] width 22 height 22
click at [1240, 479] on div at bounding box center [784, 389] width 1568 height 778
click at [1241, 483] on span "undefined" at bounding box center [1252, 481] width 22 height 22
click at [1187, 508] on app-basic-button "Manage User Roles" at bounding box center [1168, 507] width 172 height 10
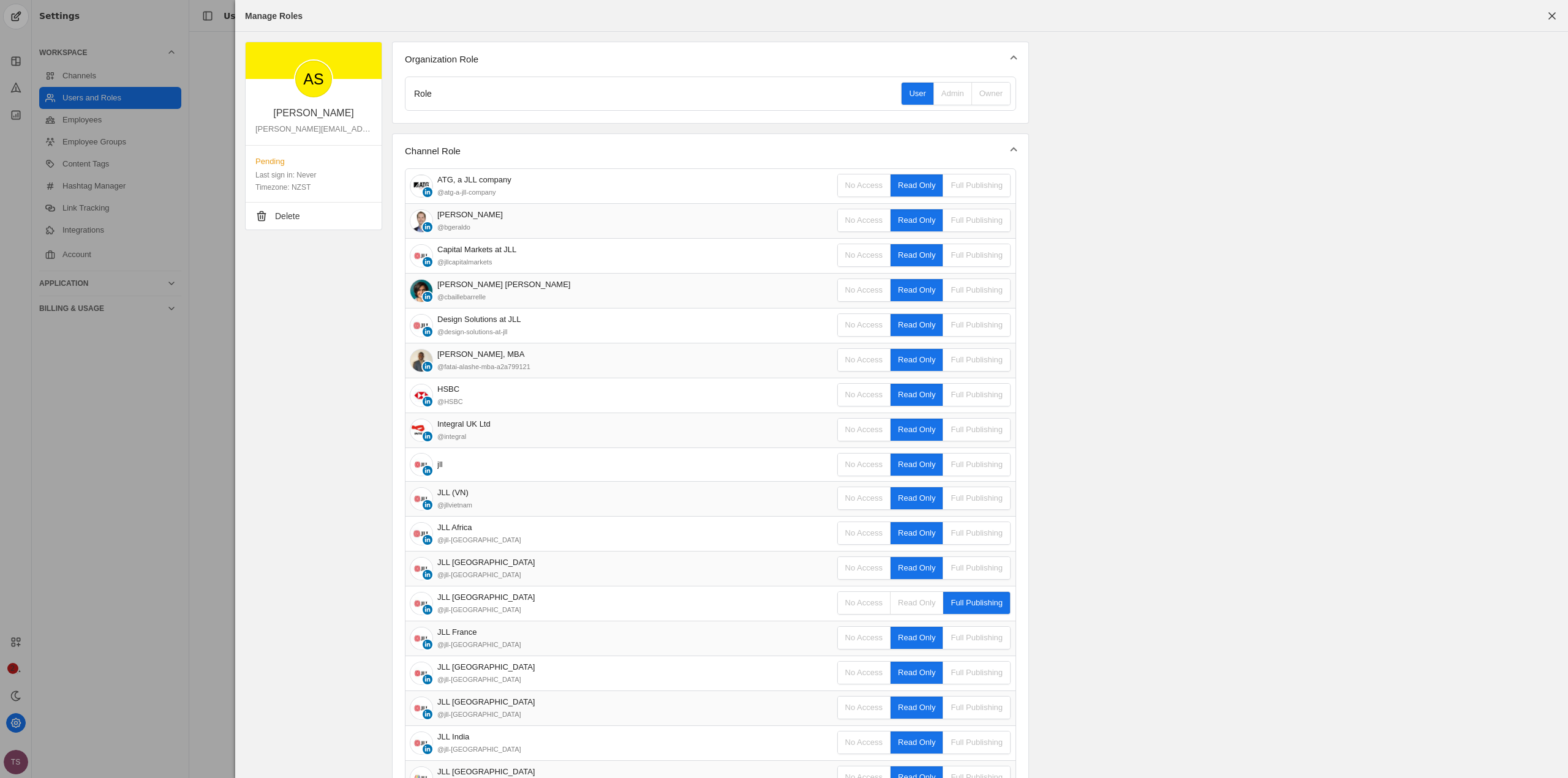
click at [298, 112] on div "AS" at bounding box center [313, 79] width 136 height 73
click at [1552, 14] on span "button" at bounding box center [1552, 16] width 22 height 22
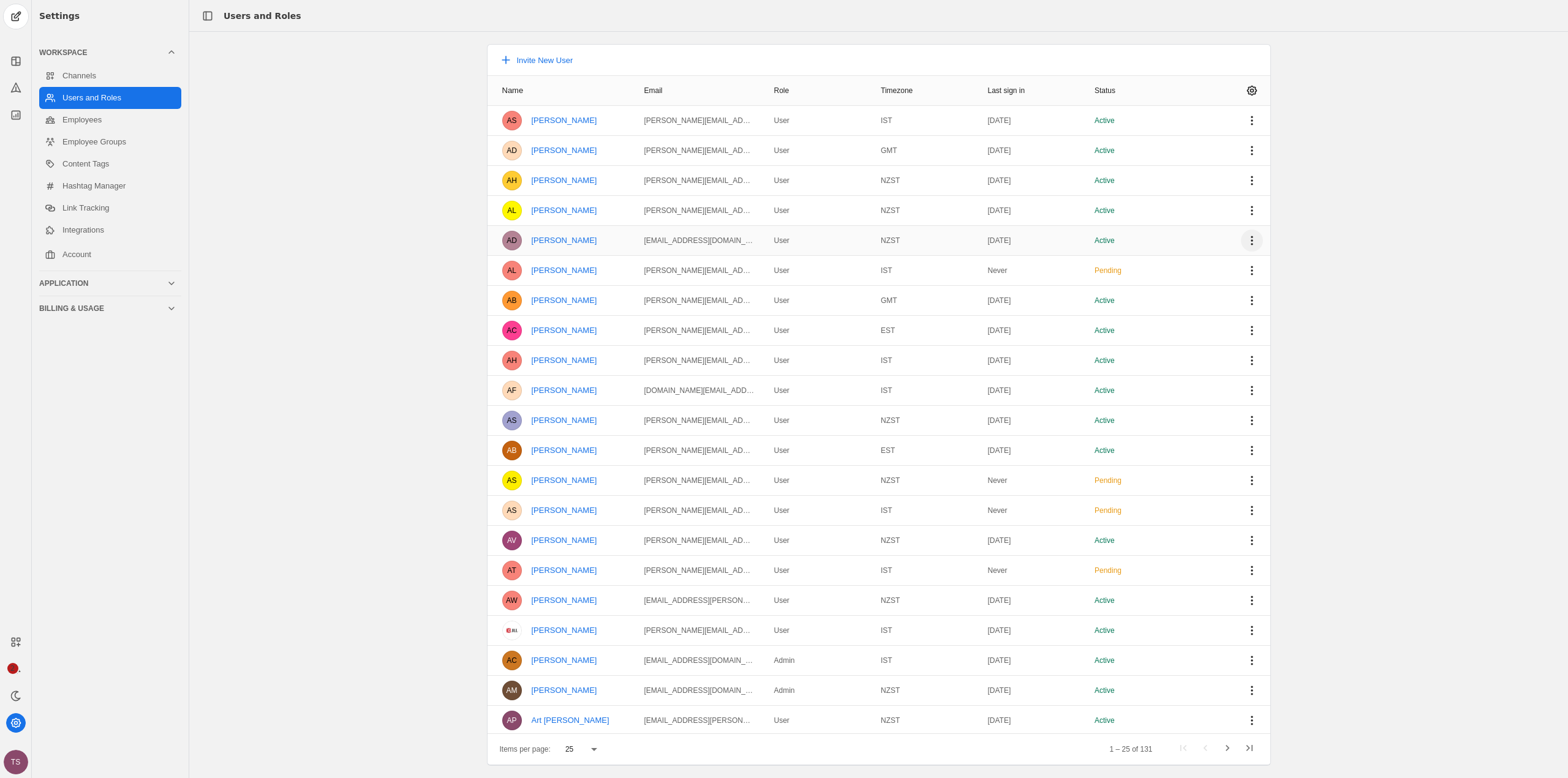
click at [1244, 241] on span "undefined" at bounding box center [1252, 240] width 22 height 22
click at [1167, 264] on app-basic-button "Manage User Roles" at bounding box center [1168, 267] width 172 height 10
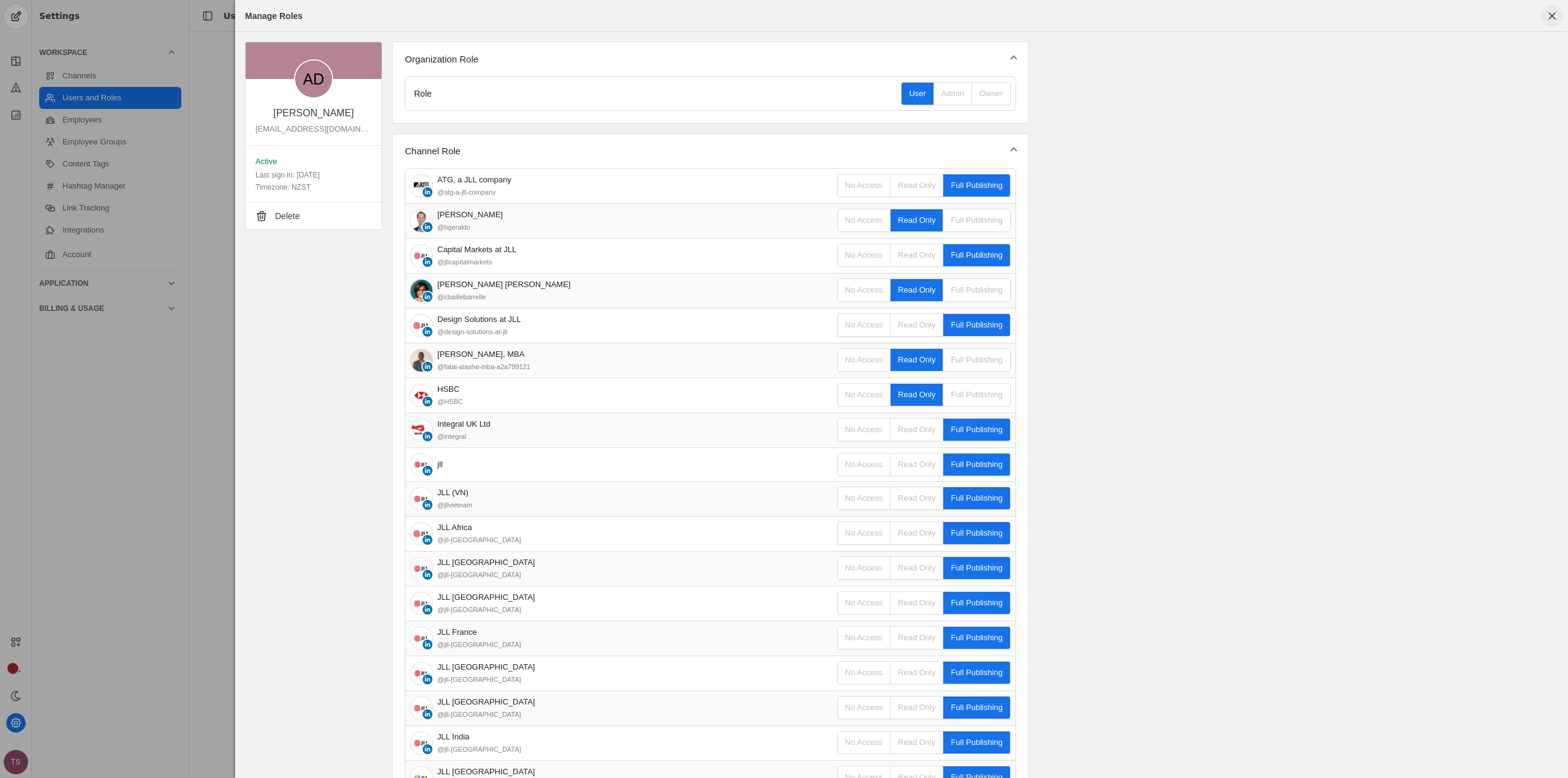
click at [1561, 11] on span "button" at bounding box center [1552, 16] width 22 height 22
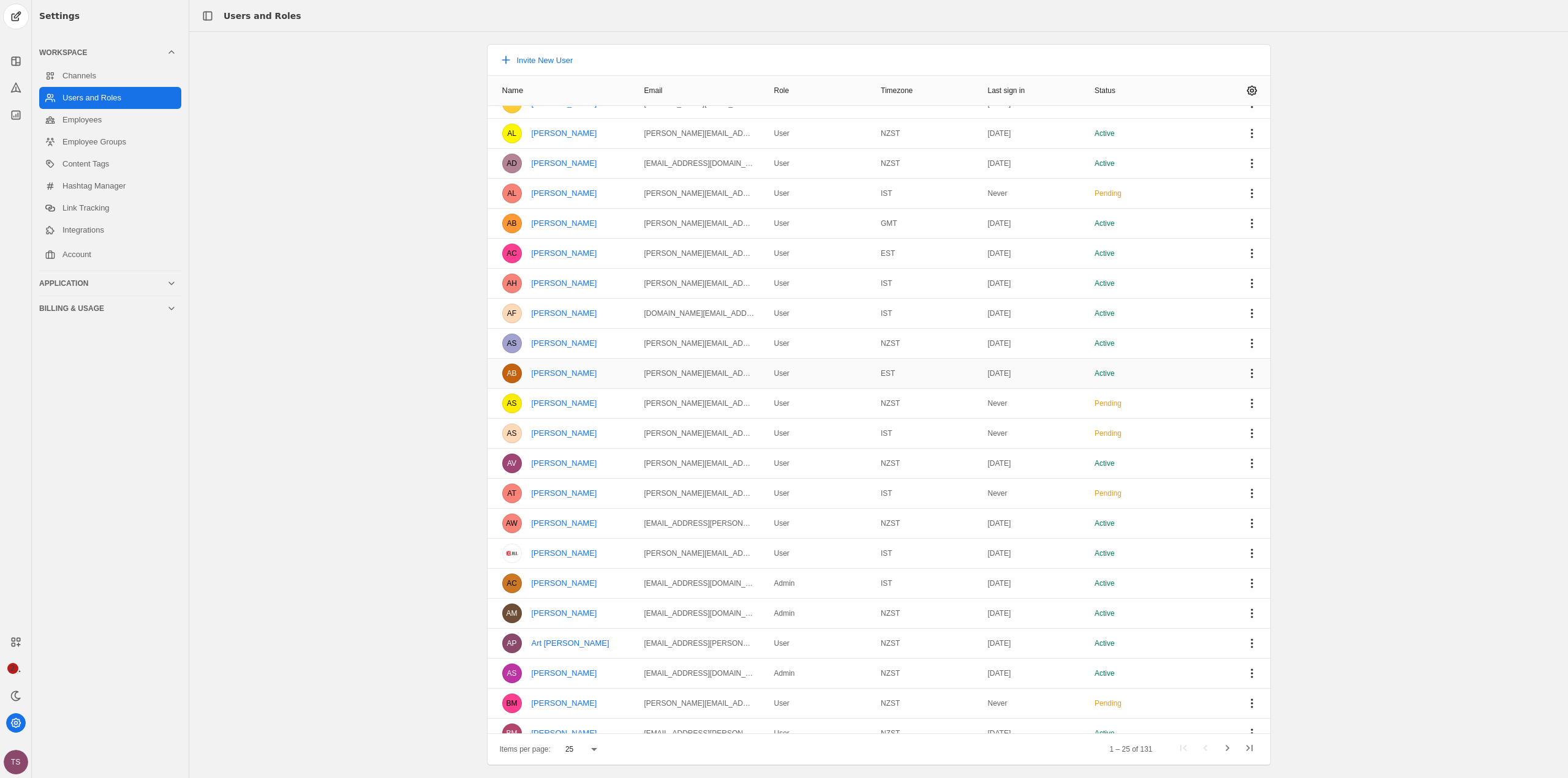
scroll to position [122, 0]
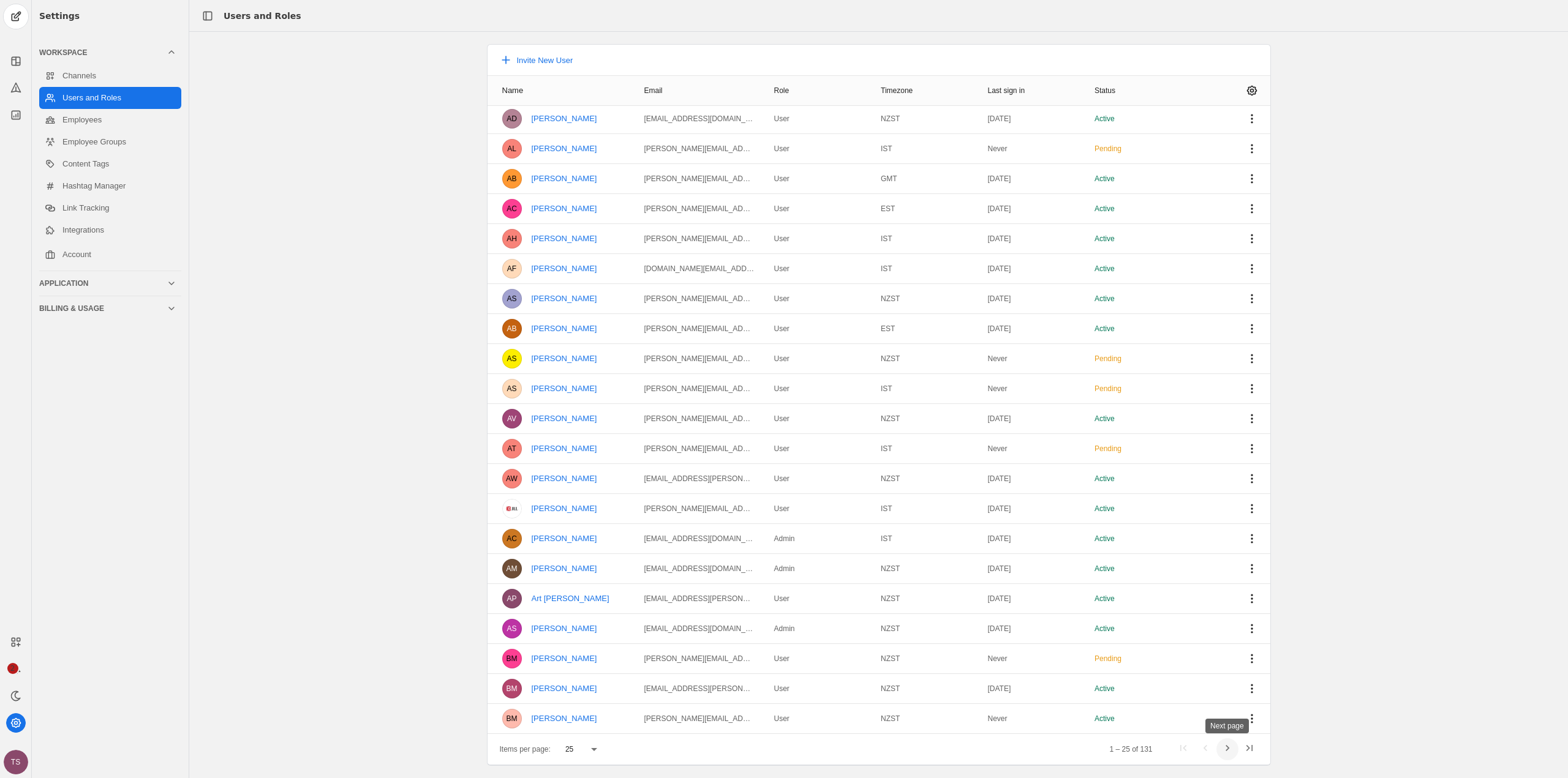
click at [1231, 749] on span "Next page" at bounding box center [1227, 749] width 22 height 22
click at [1230, 750] on span "Next page" at bounding box center [1227, 749] width 22 height 22
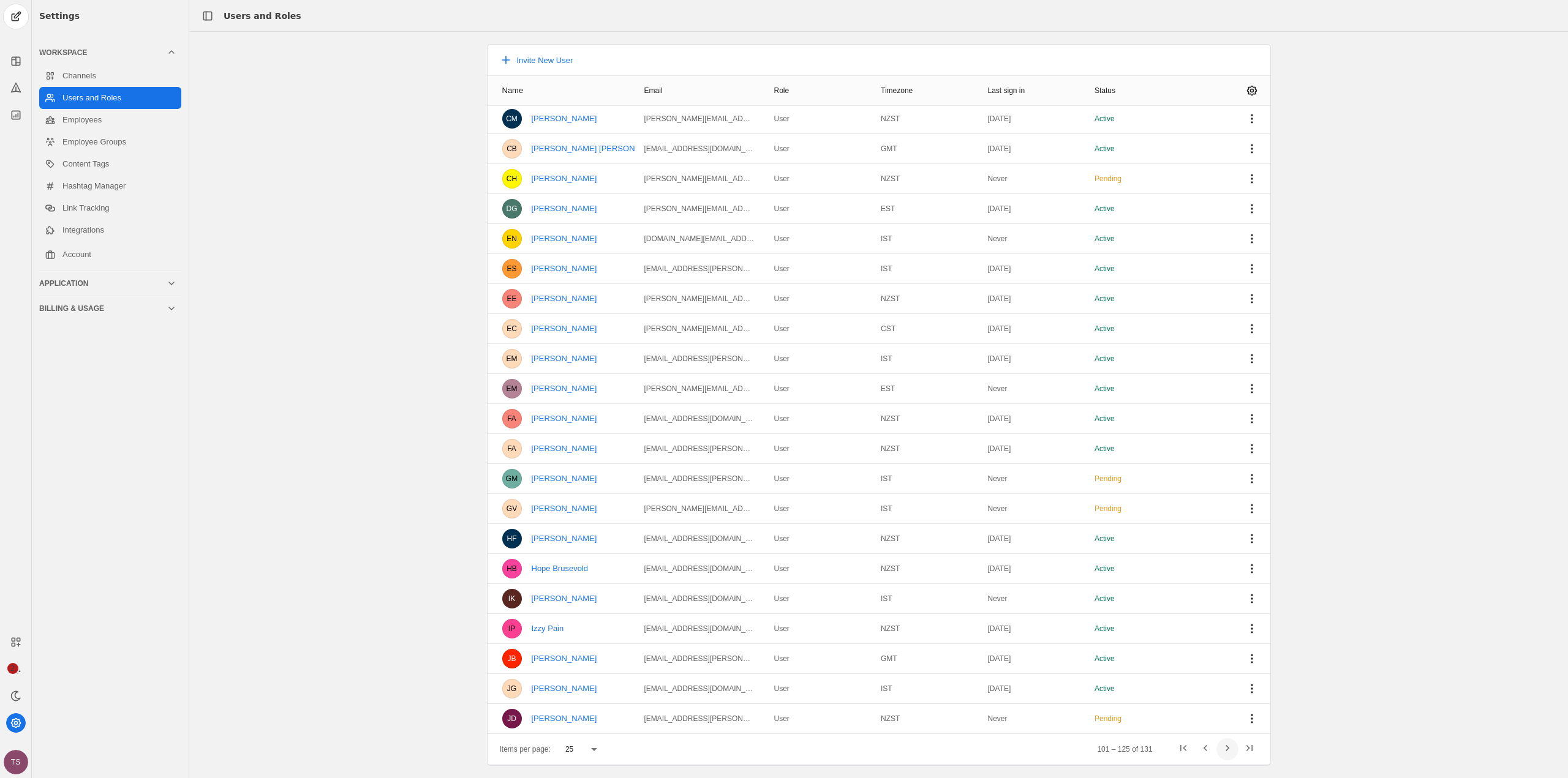
click at [1230, 750] on span "Next page" at bounding box center [1227, 749] width 22 height 22
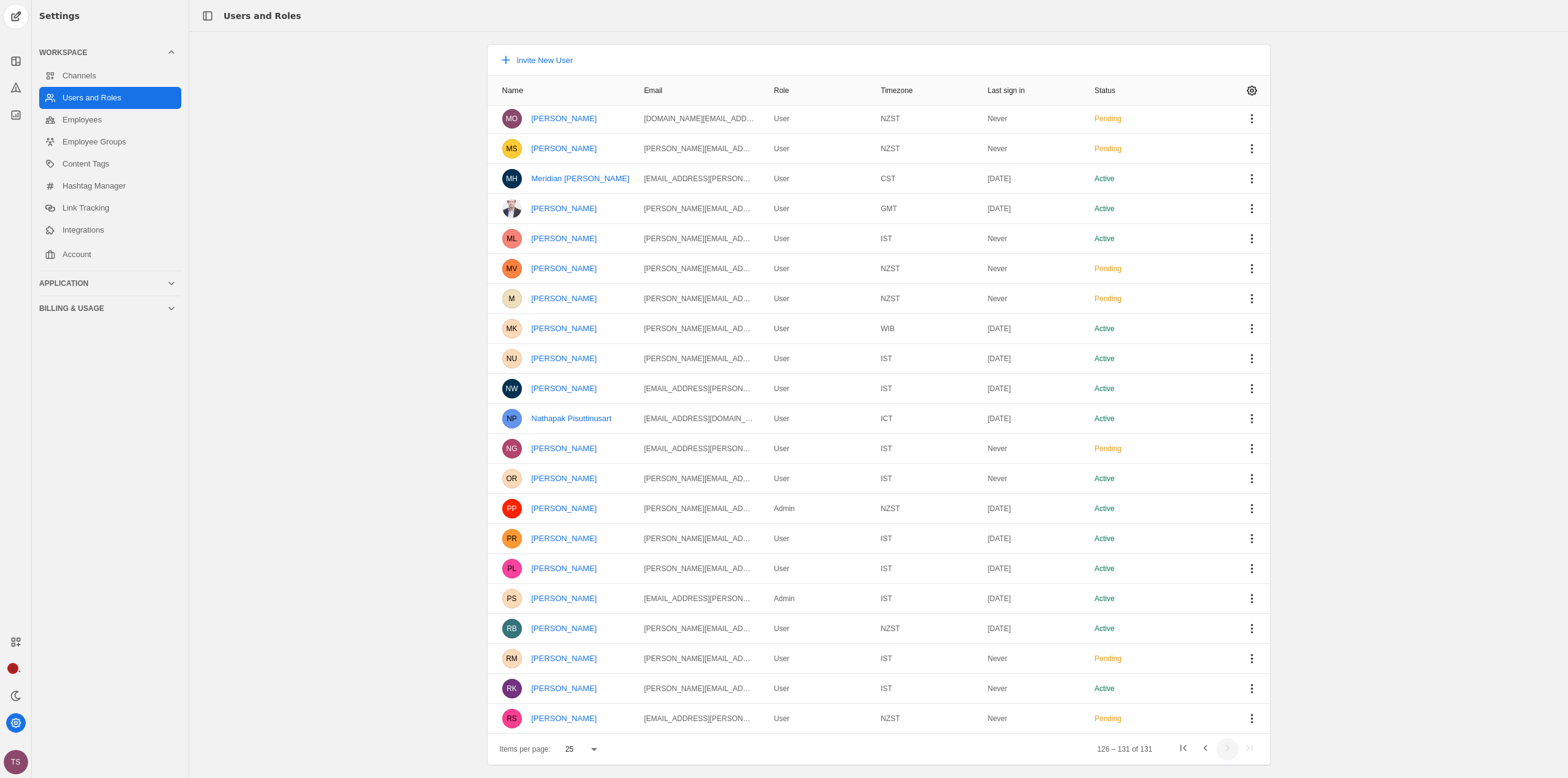
scroll to position [0, 0]
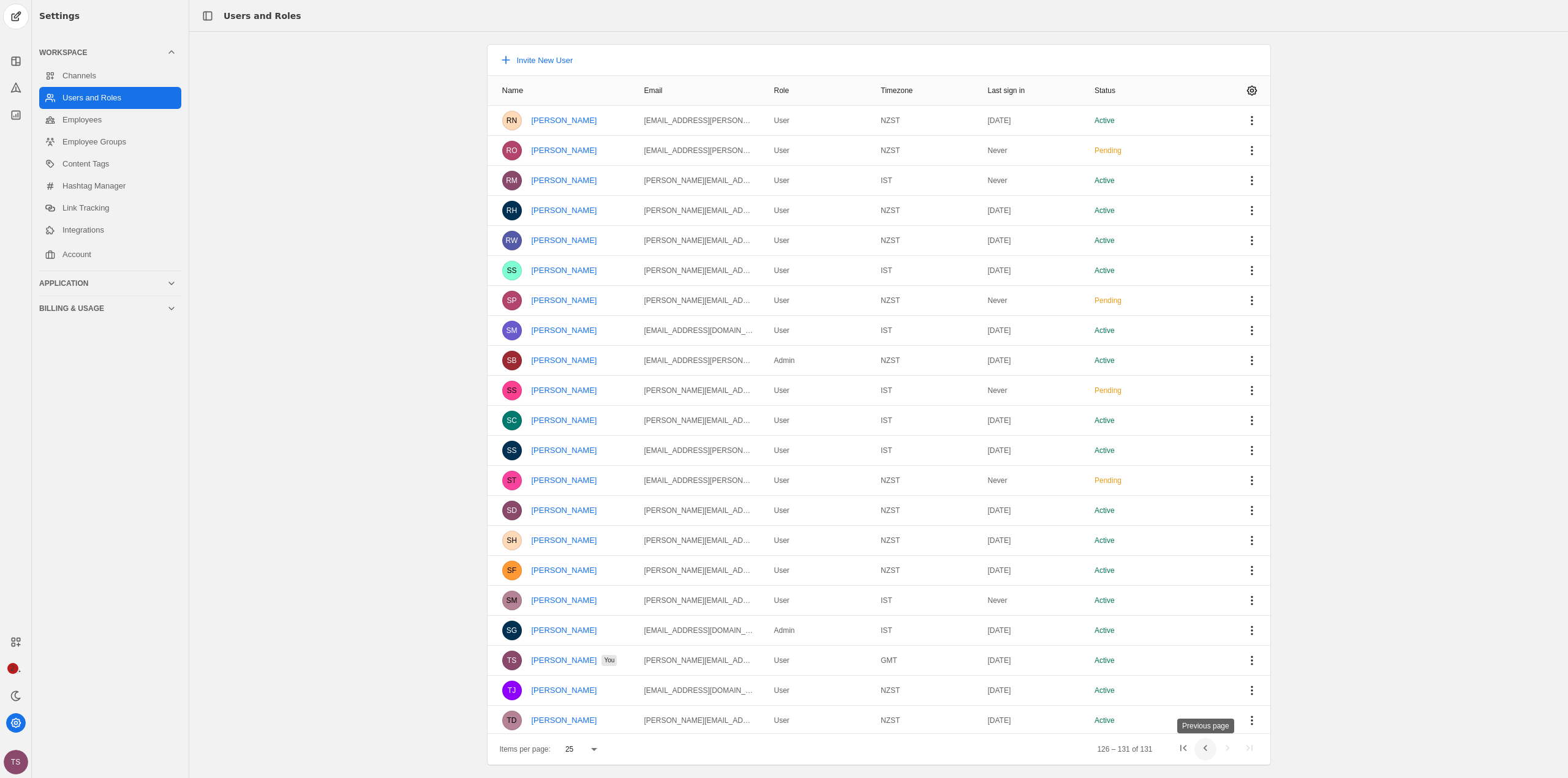
click at [1208, 750] on span "Previous page" at bounding box center [1205, 749] width 22 height 22
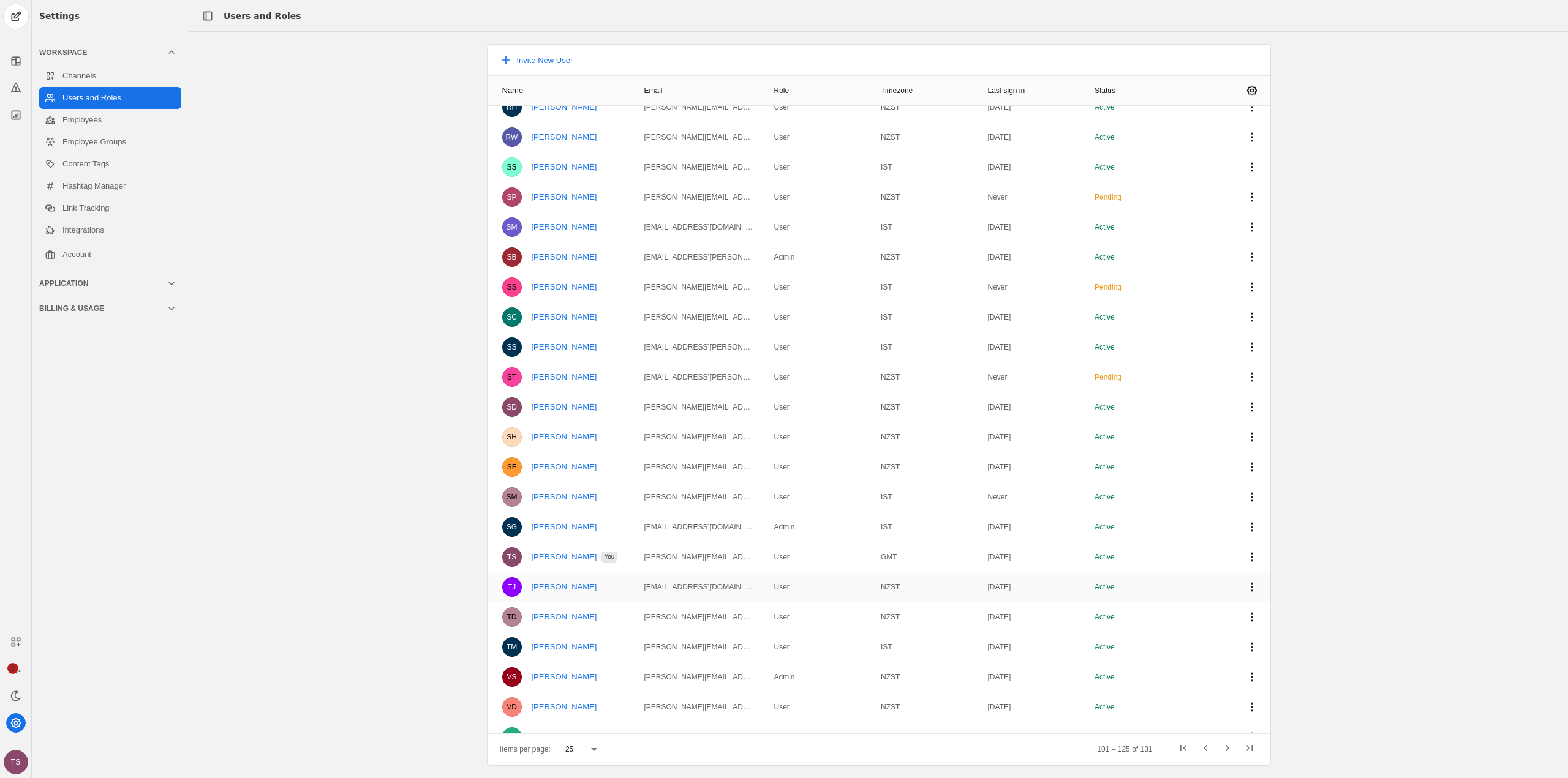
scroll to position [122, 0]
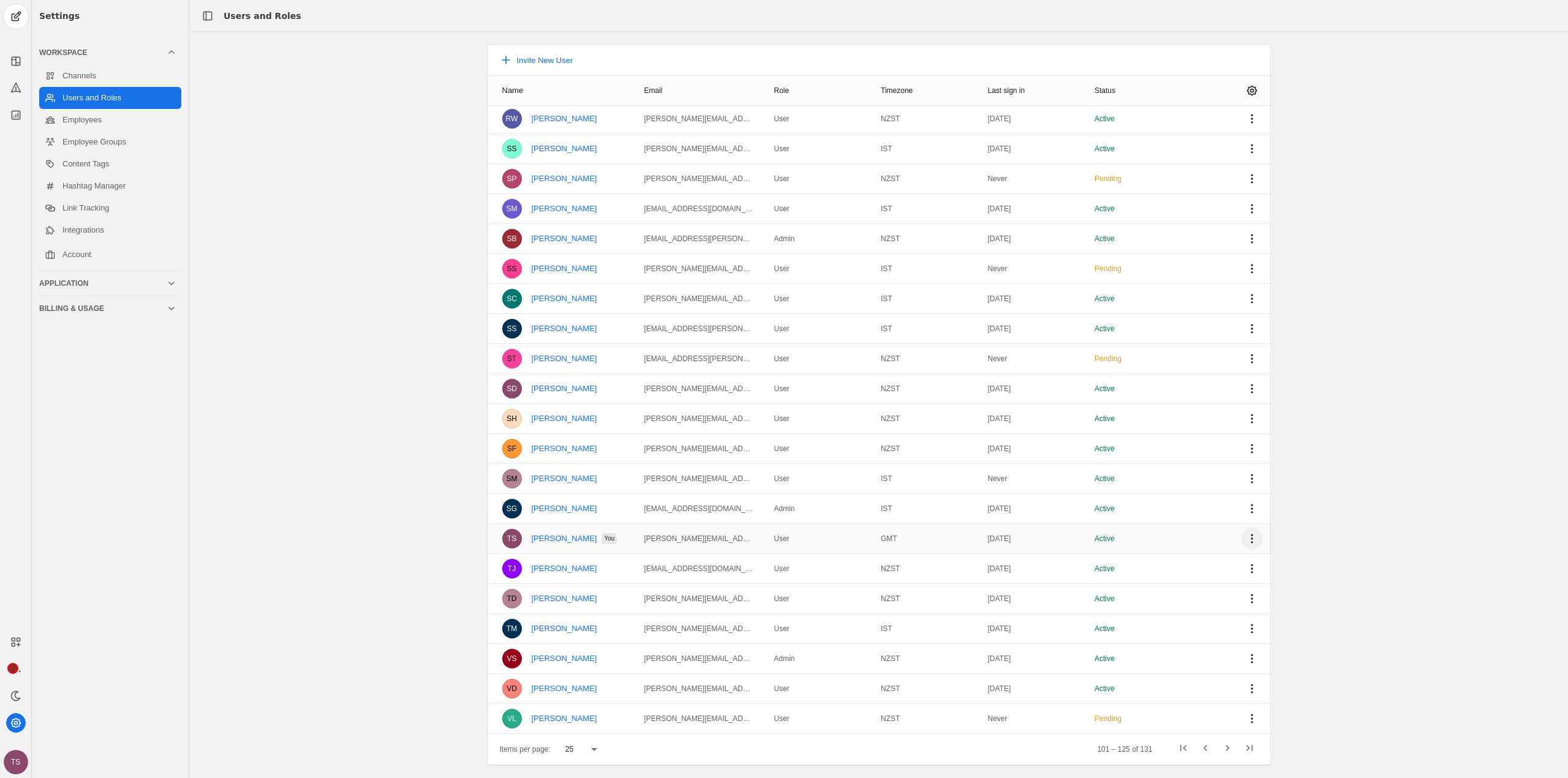
click at [1241, 547] on span "undefined" at bounding box center [1252, 538] width 22 height 22
click at [1196, 563] on app-basic-button "Manage User Roles" at bounding box center [1168, 565] width 172 height 10
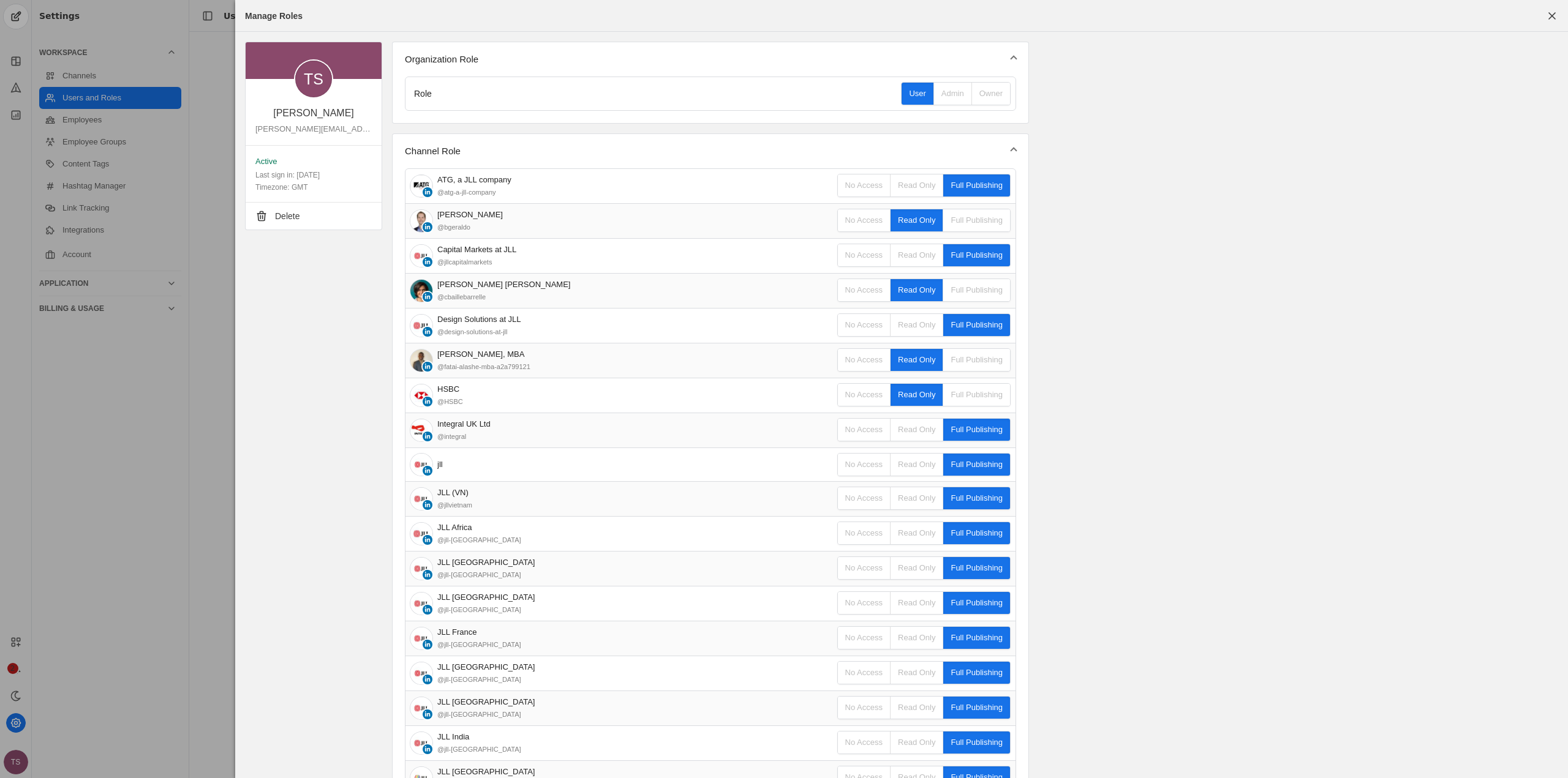
click at [1558, 11] on span "button" at bounding box center [1552, 16] width 22 height 22
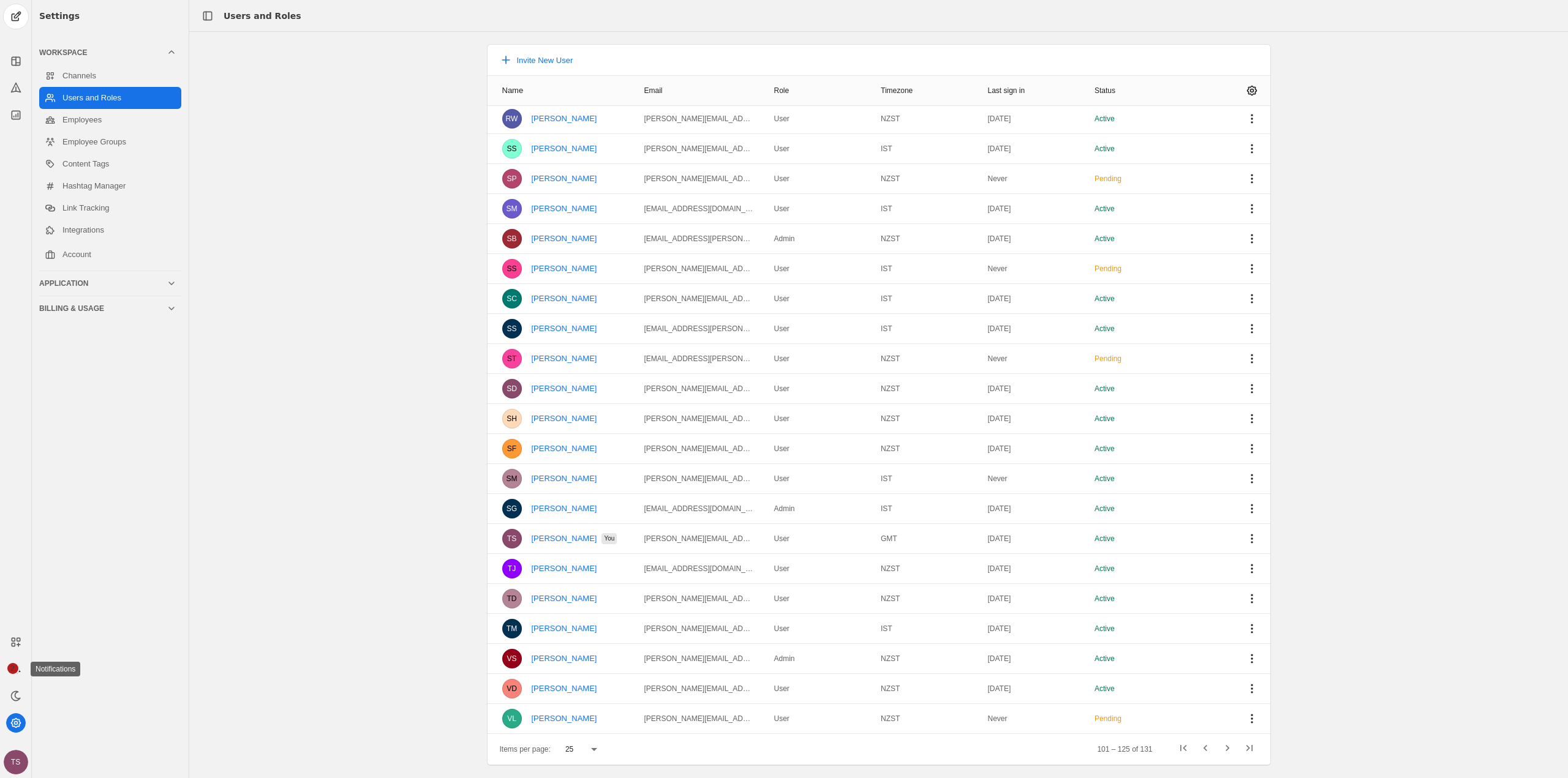
click at [11, 667] on span "2" at bounding box center [13, 668] width 11 height 11
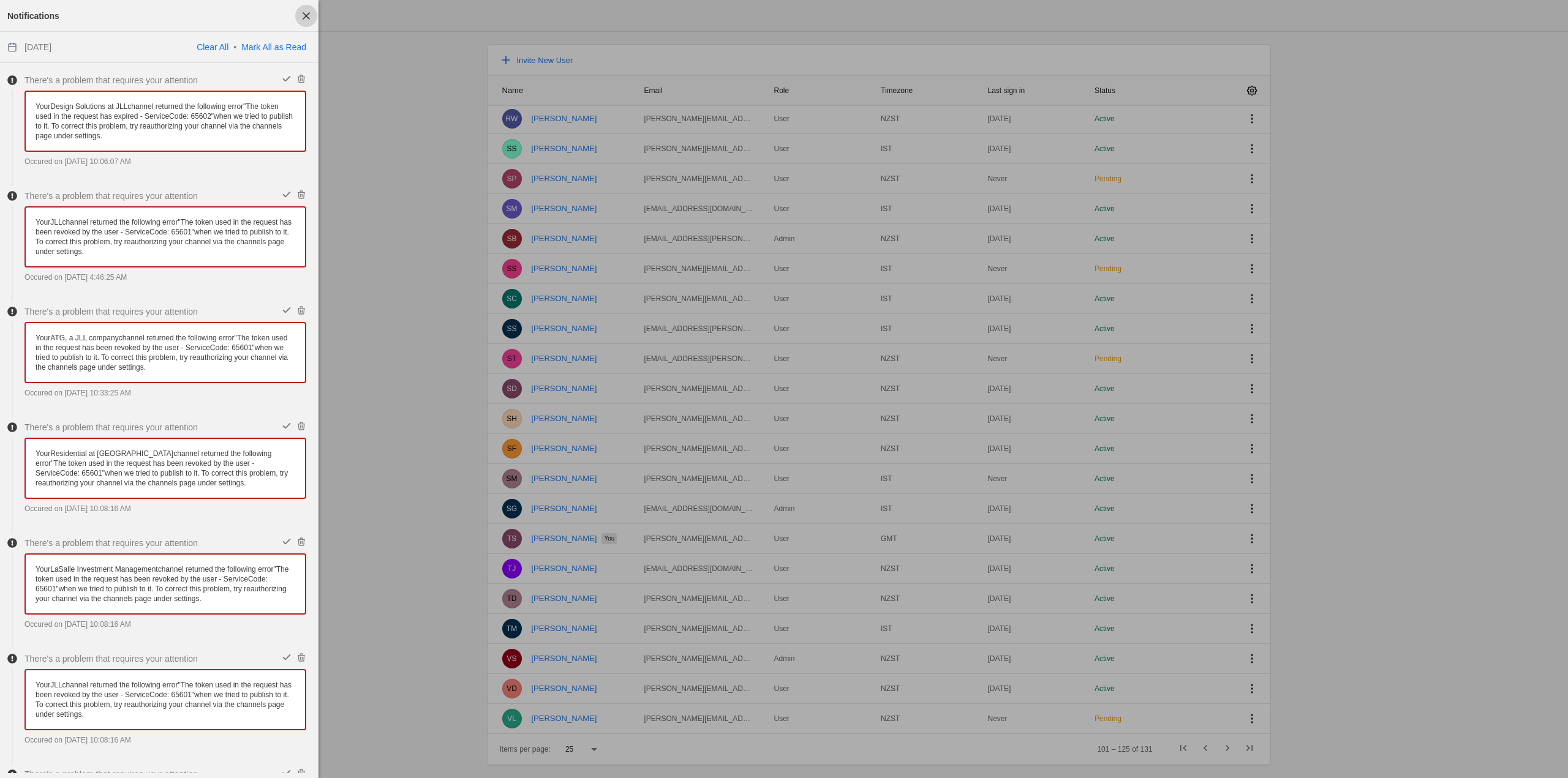
click at [300, 22] on span "button" at bounding box center [306, 16] width 22 height 22
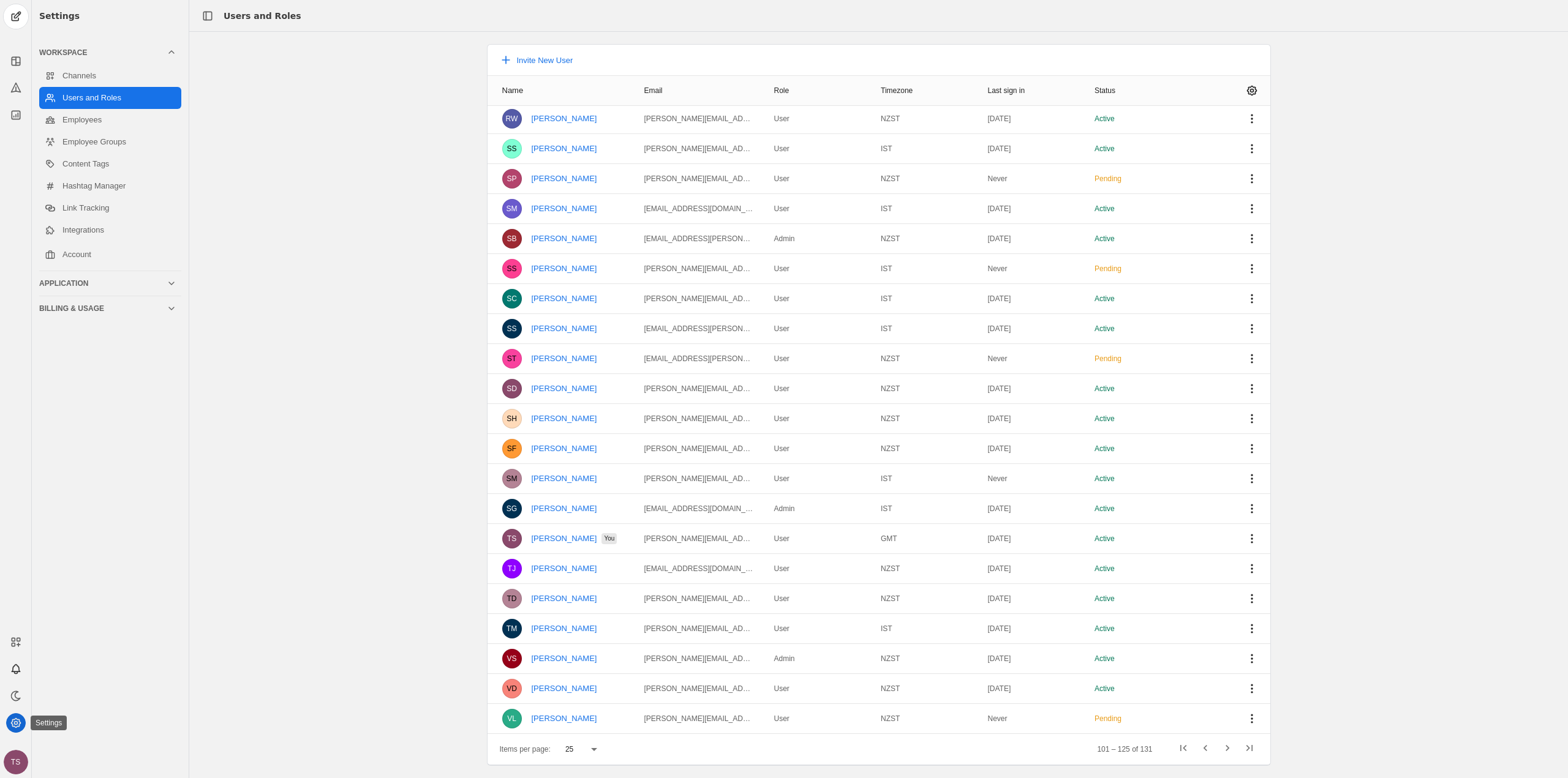
click at [21, 725] on icon at bounding box center [16, 723] width 12 height 12
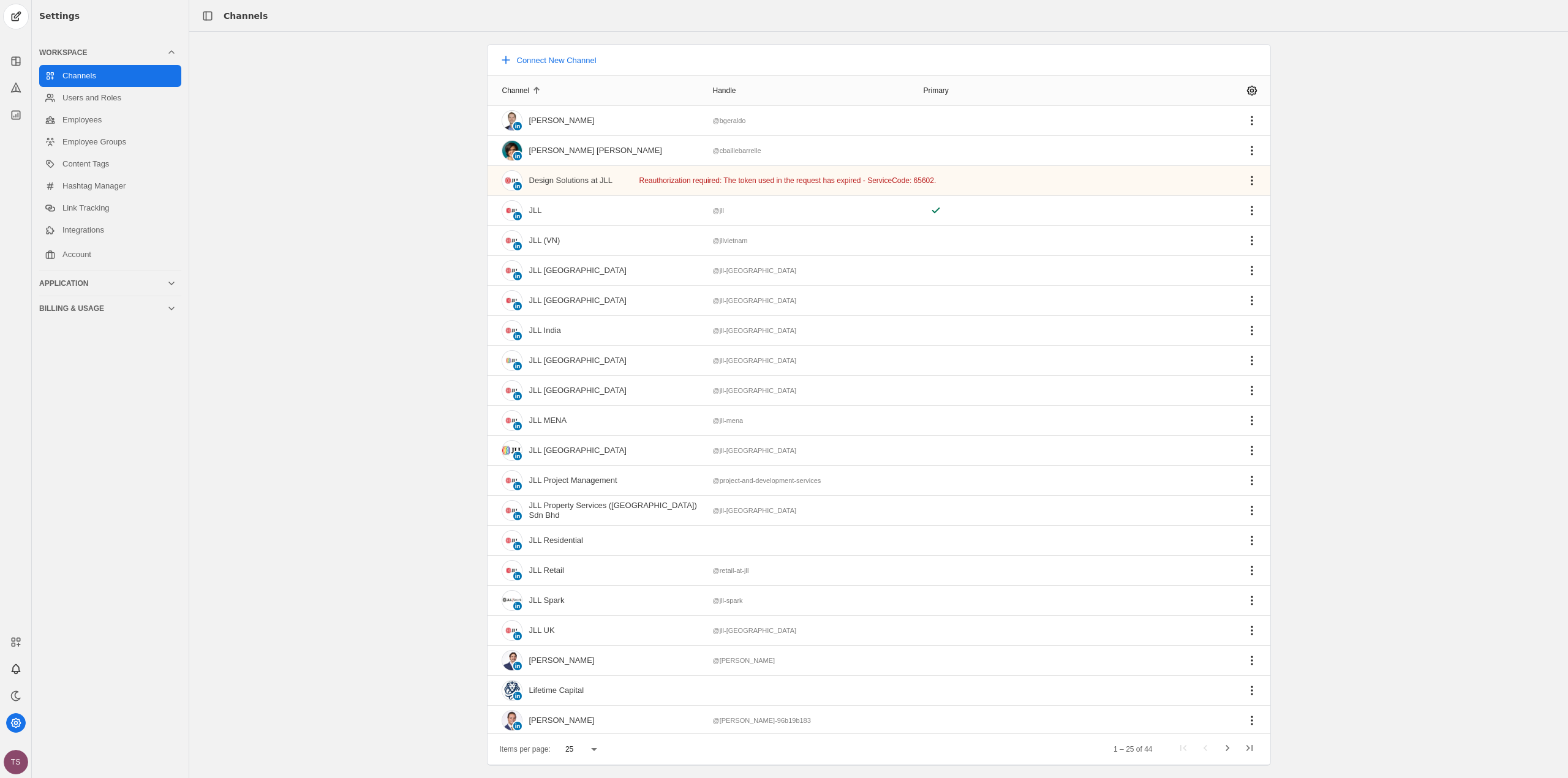
click at [79, 280] on div "Application" at bounding box center [103, 283] width 127 height 10
click at [108, 125] on link "Publisher" at bounding box center [110, 123] width 142 height 22
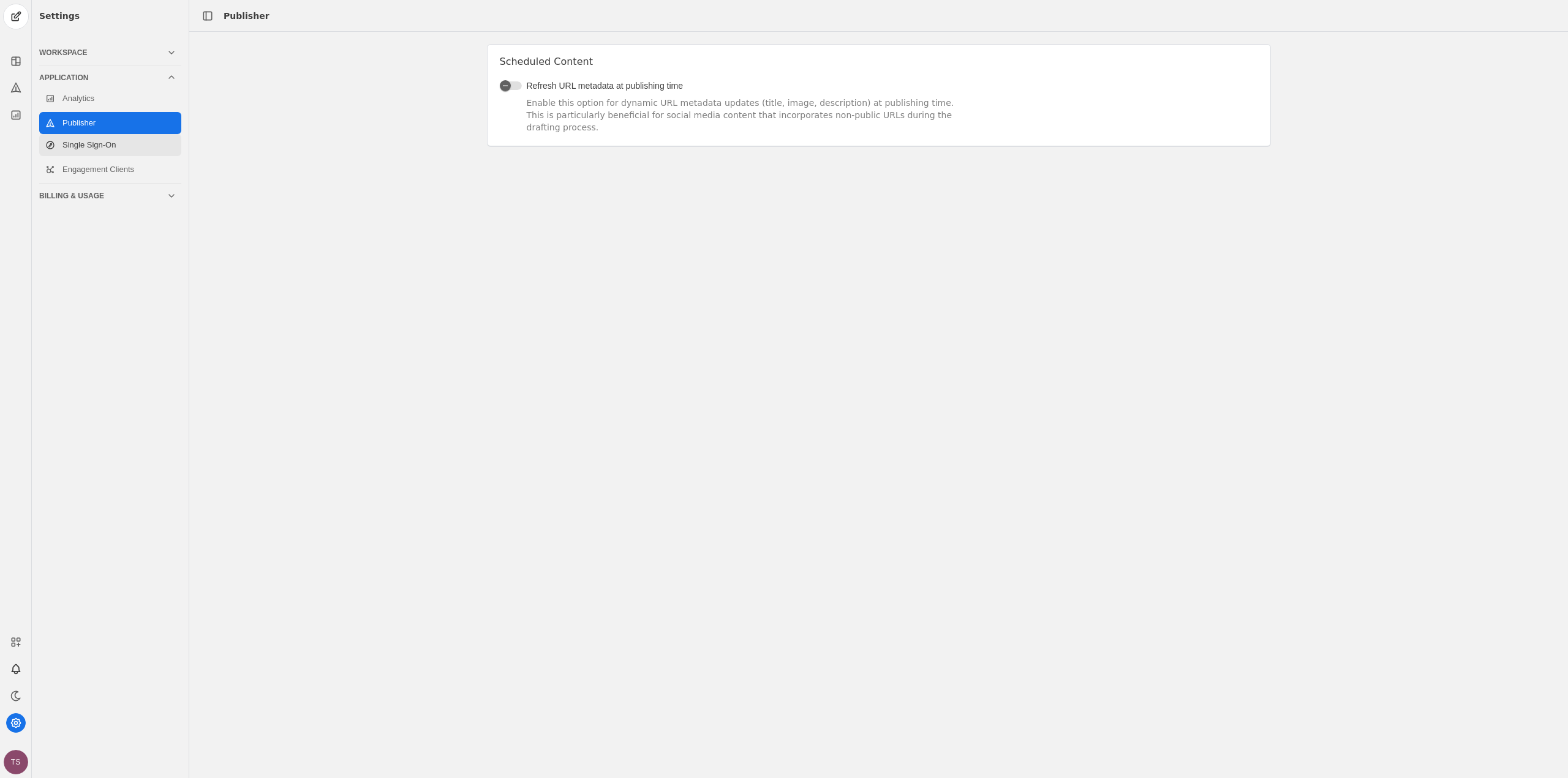
click at [108, 144] on link "Single Sign-On" at bounding box center [110, 145] width 142 height 22
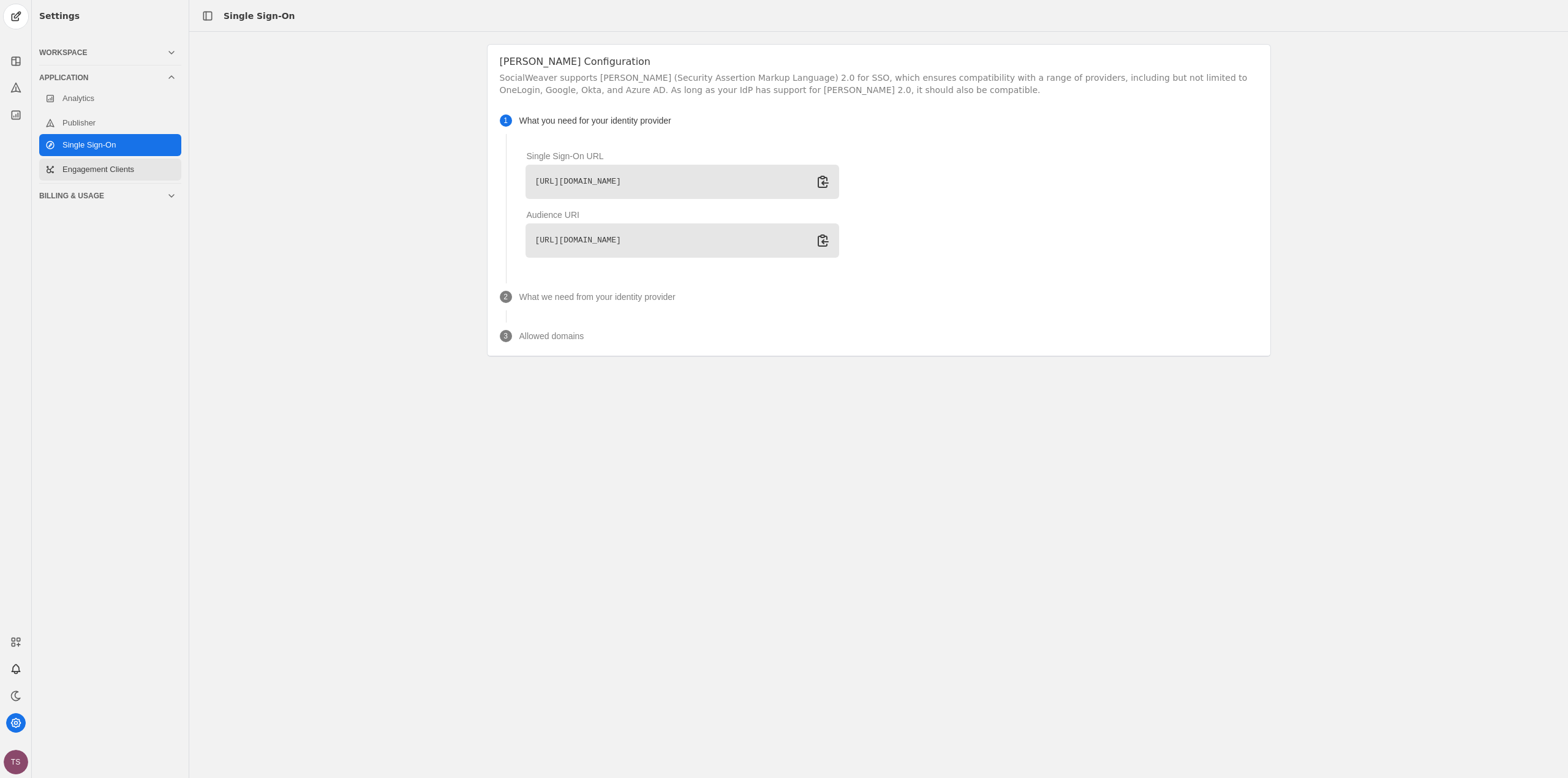
click at [112, 161] on link "Engagement Clients" at bounding box center [110, 169] width 142 height 22
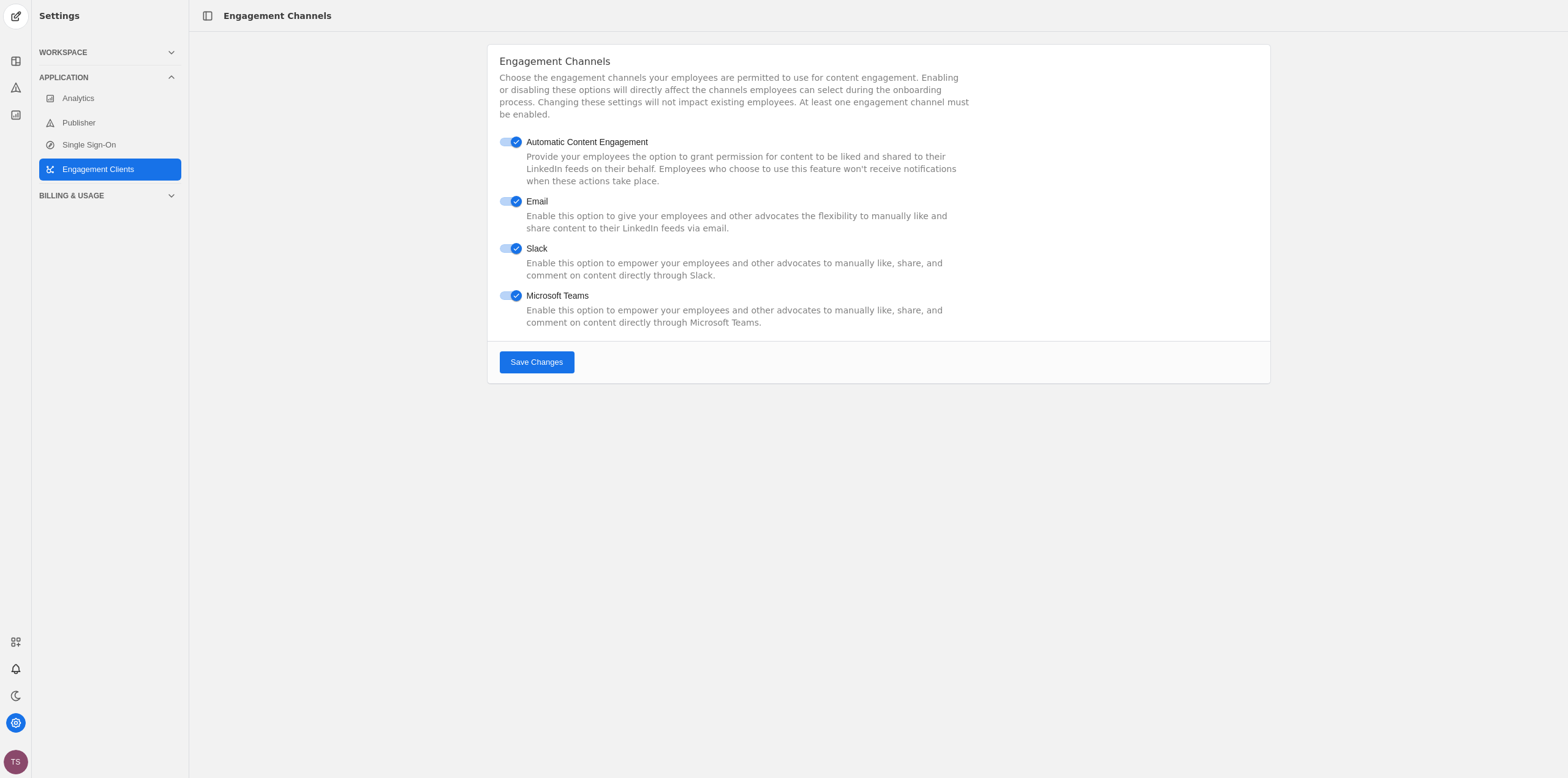
click at [98, 202] on div "Billing & Usage" at bounding box center [107, 196] width 137 height 25
click at [113, 127] on link "Usage" at bounding box center [110, 126] width 142 height 22
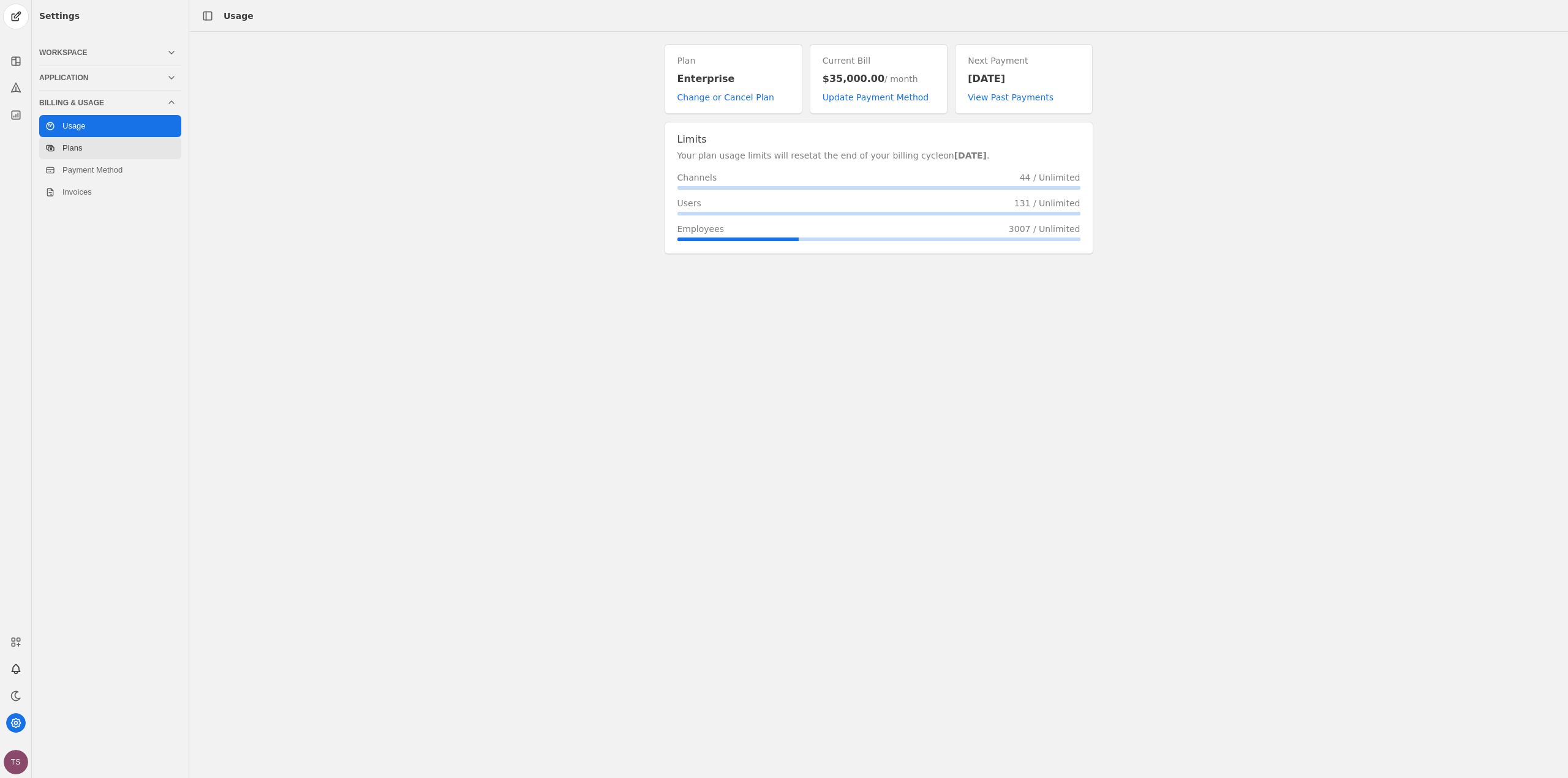
click at [119, 149] on link "Plans" at bounding box center [110, 148] width 142 height 22
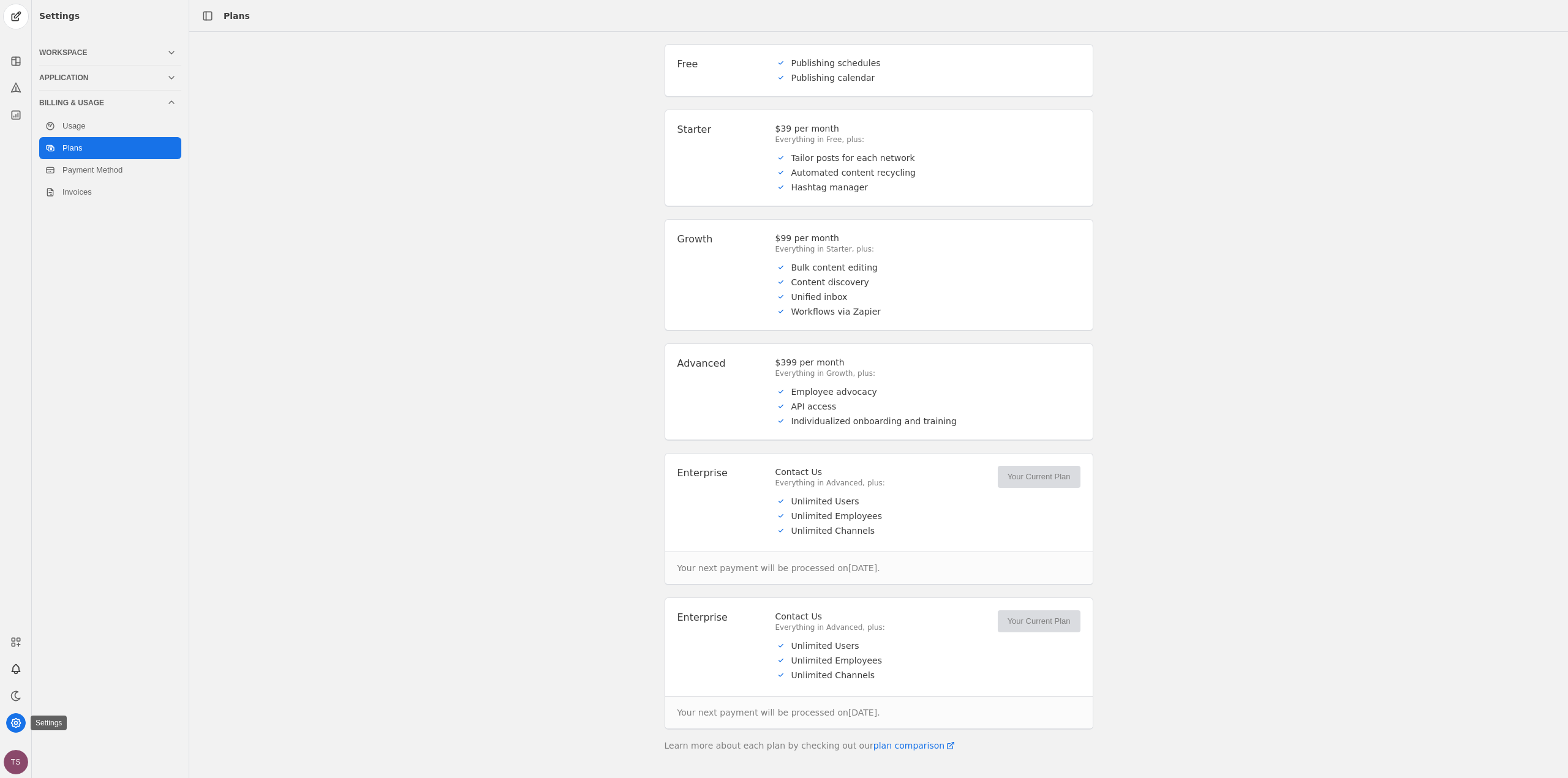
click at [18, 730] on app-icon at bounding box center [16, 723] width 20 height 20
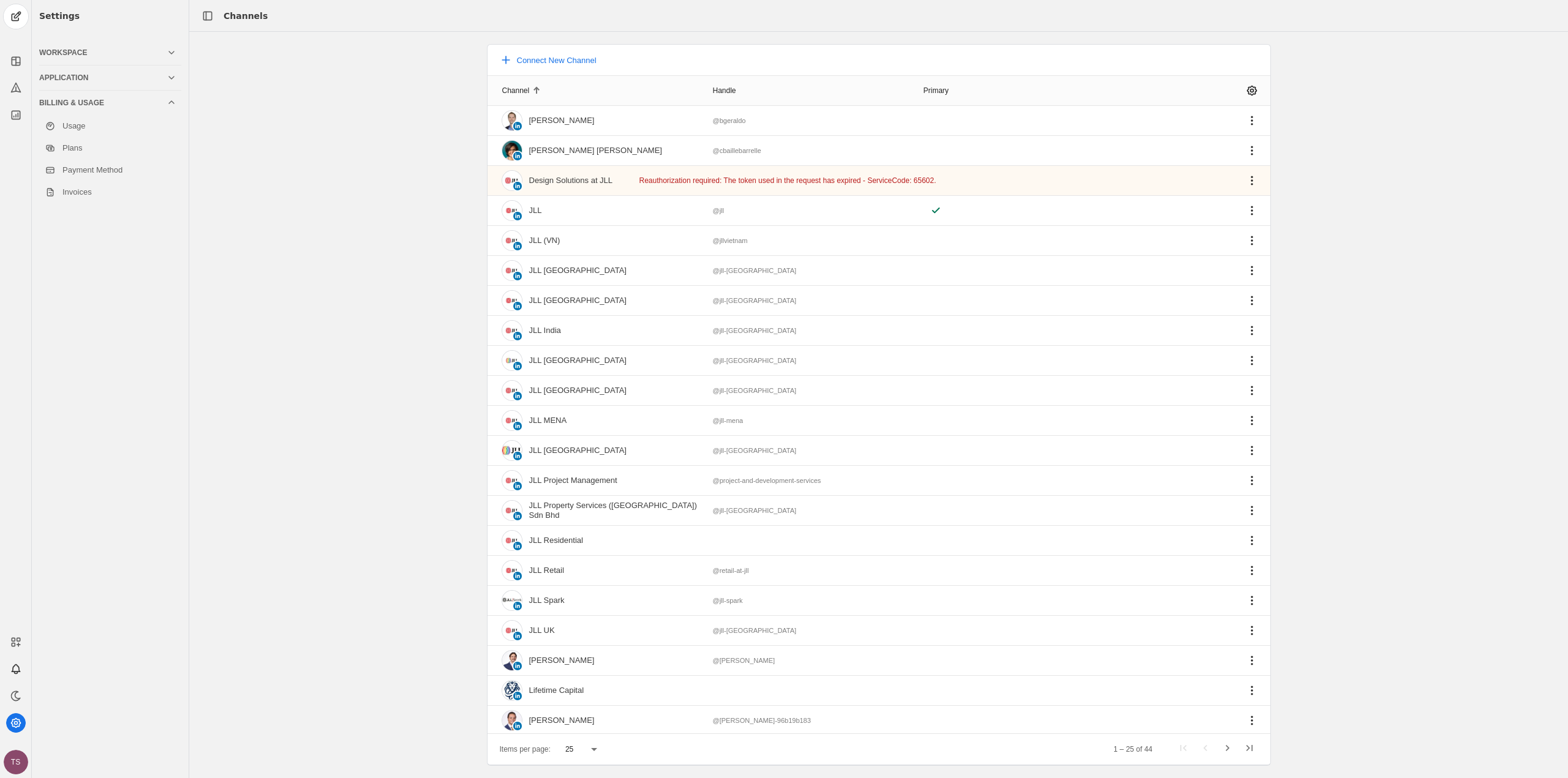
click at [18, 768] on div "TS" at bounding box center [16, 762] width 25 height 25
click at [92, 645] on span "Profile" at bounding box center [107, 644] width 127 height 15
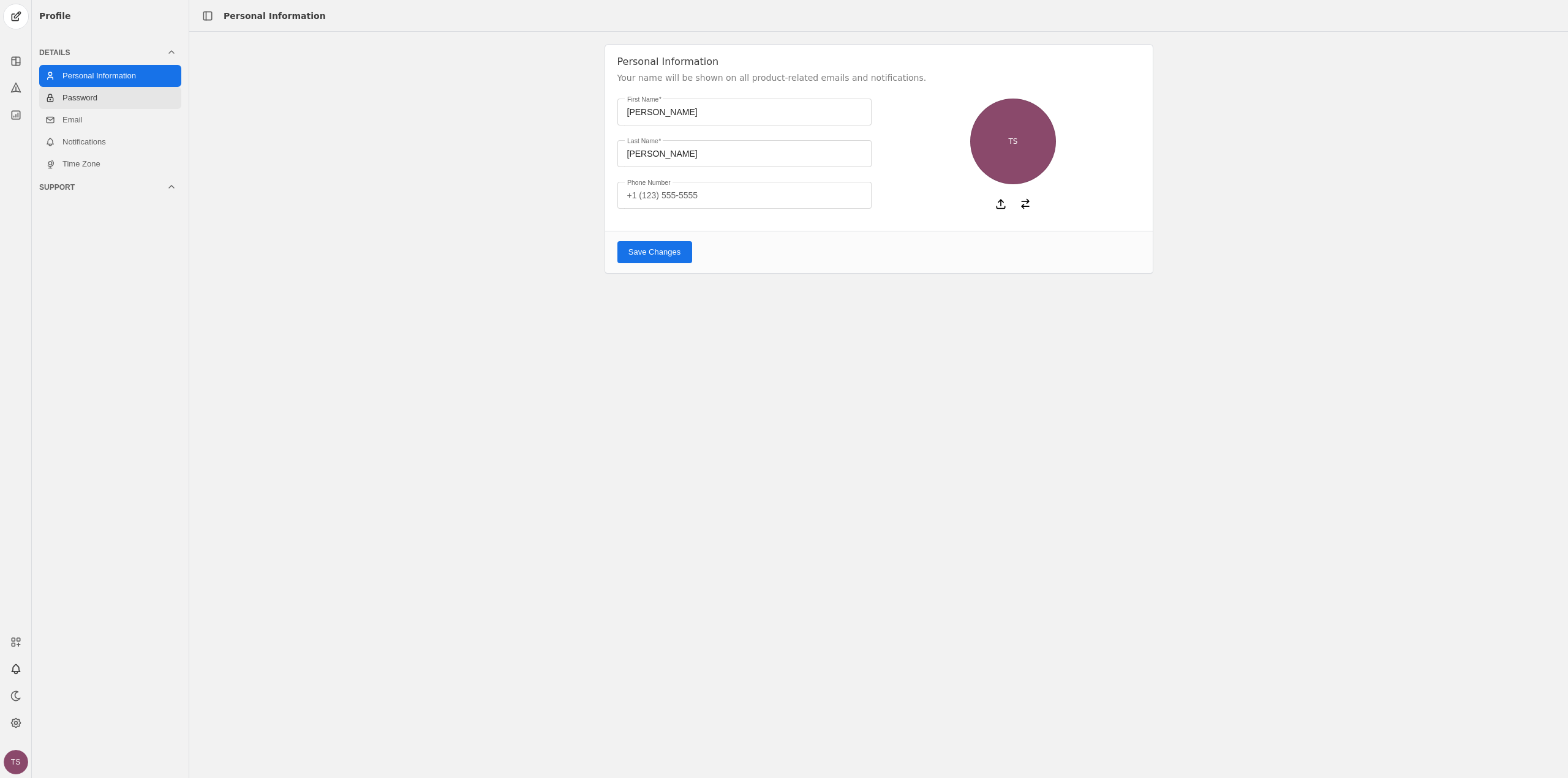
click at [103, 102] on link "Password" at bounding box center [110, 98] width 142 height 22
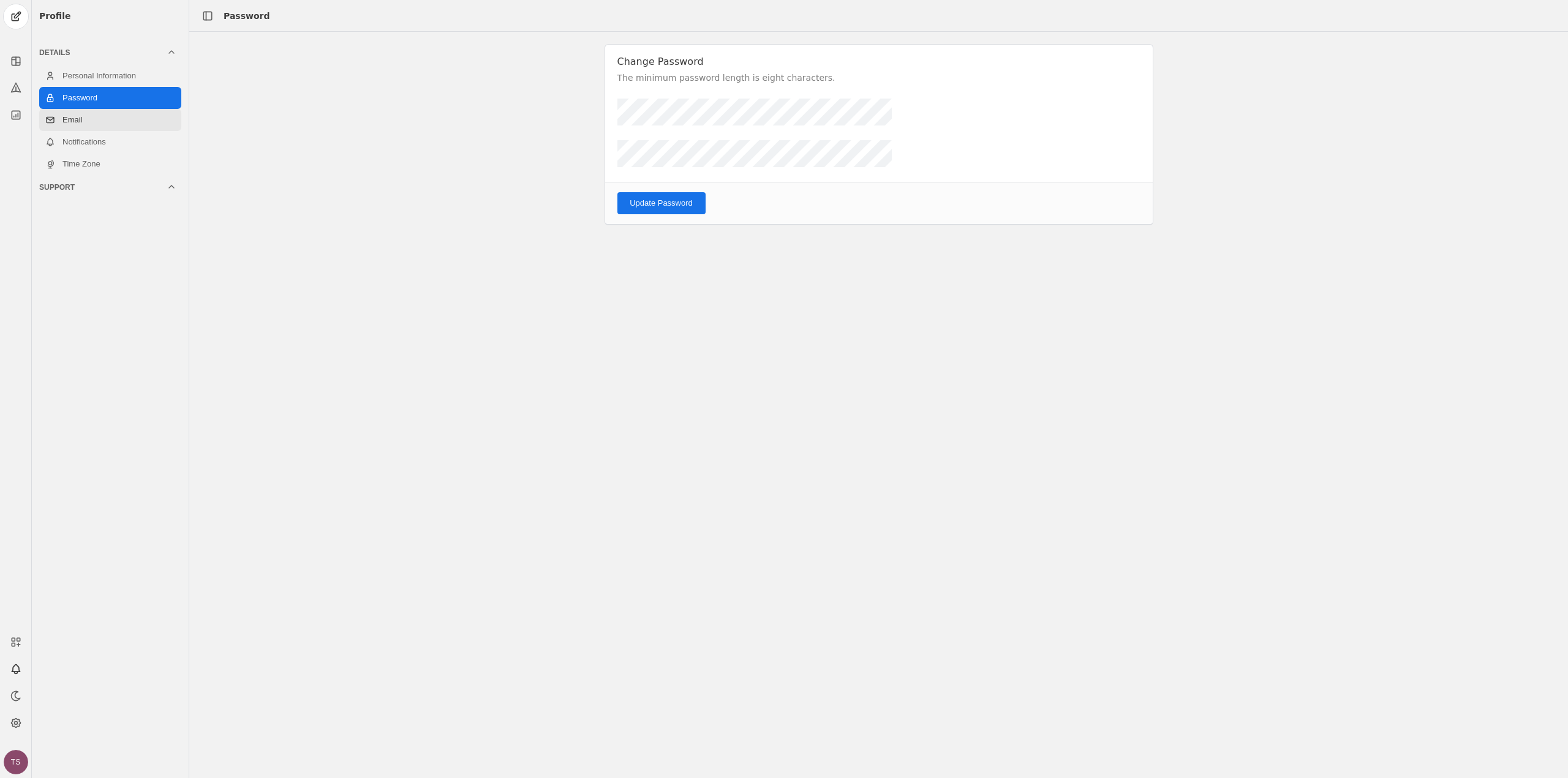
click at [110, 126] on link "Email" at bounding box center [110, 119] width 142 height 22
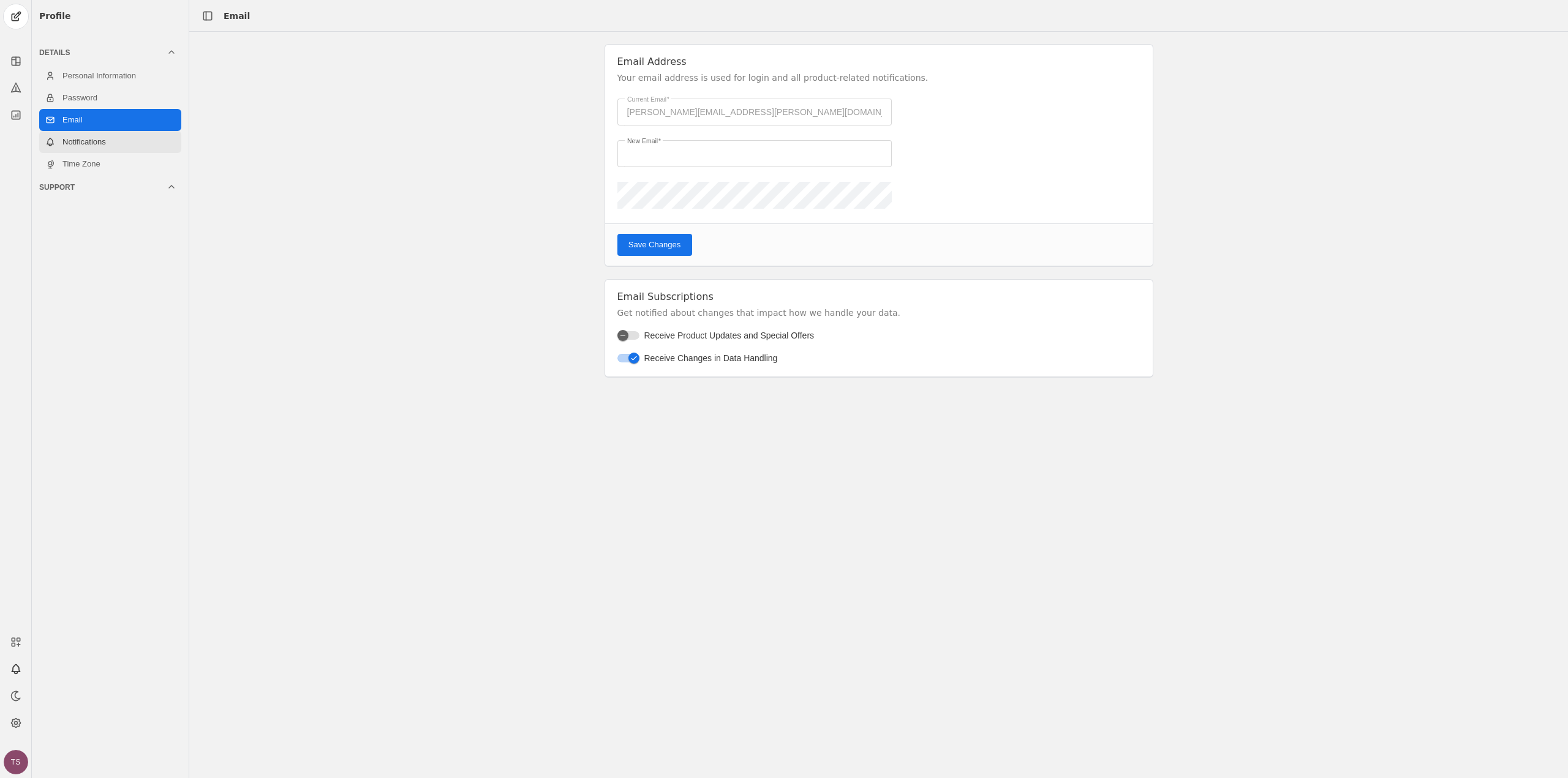
click at [112, 144] on link "Notifications" at bounding box center [110, 141] width 142 height 22
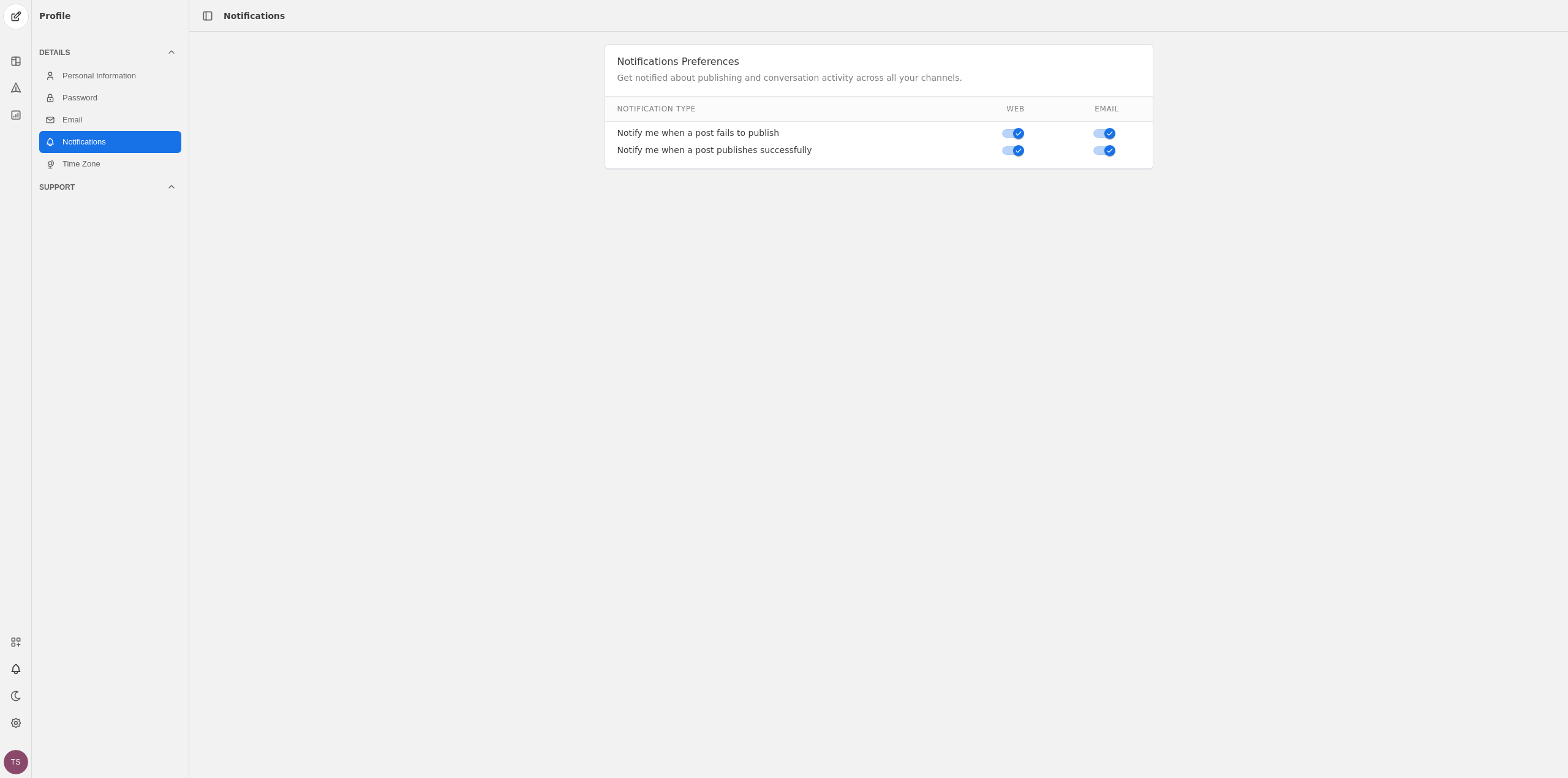
click at [172, 188] on icon at bounding box center [172, 187] width 10 height 10
click at [174, 48] on icon at bounding box center [172, 53] width 10 height 10
click at [172, 186] on polyline at bounding box center [171, 187] width 5 height 2
click at [169, 76] on icon at bounding box center [172, 75] width 10 height 10
click at [170, 76] on icon at bounding box center [172, 75] width 10 height 10
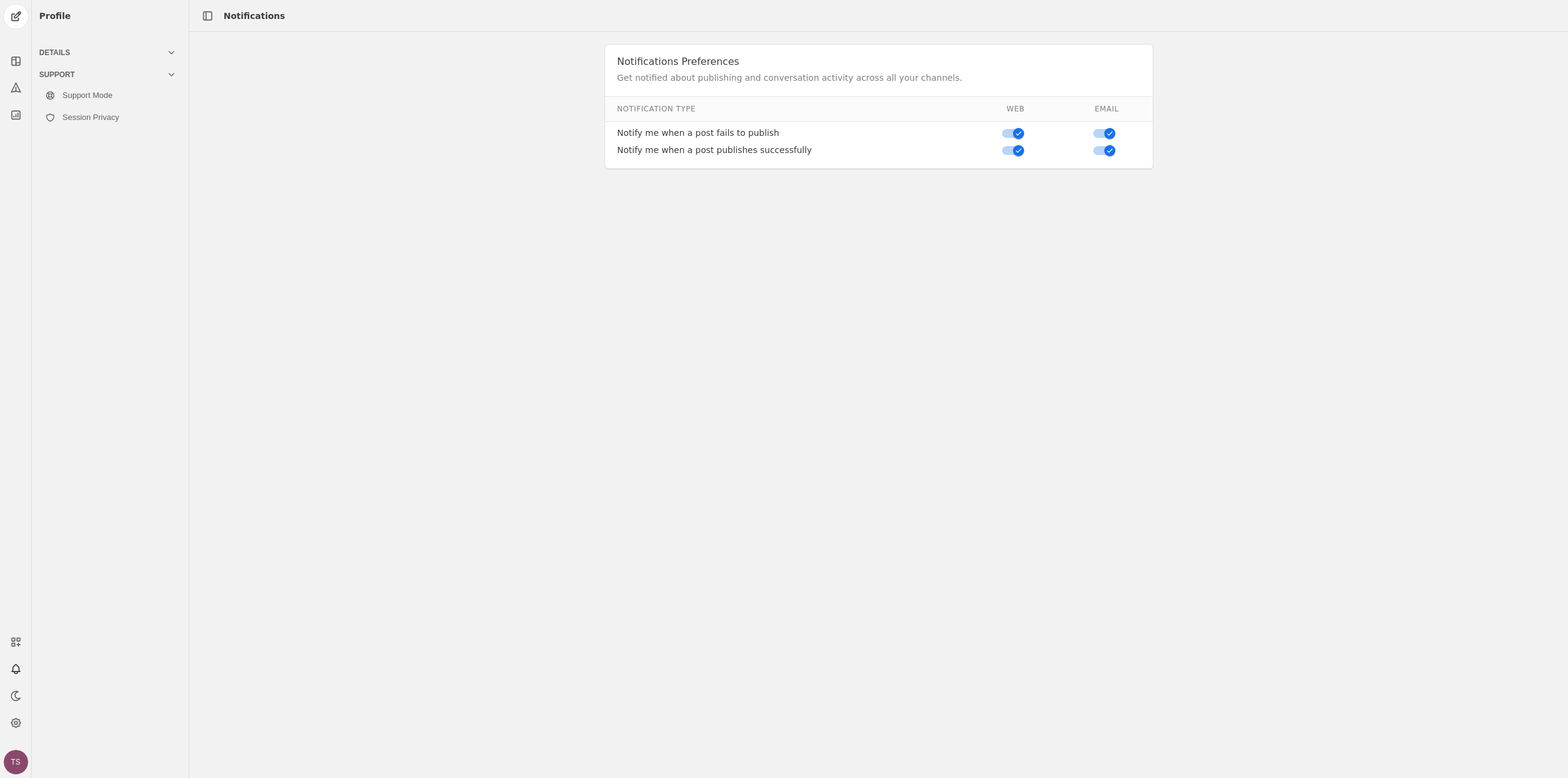
click at [168, 55] on icon at bounding box center [172, 53] width 10 height 10
click at [95, 163] on link "Time Zone" at bounding box center [110, 164] width 142 height 22
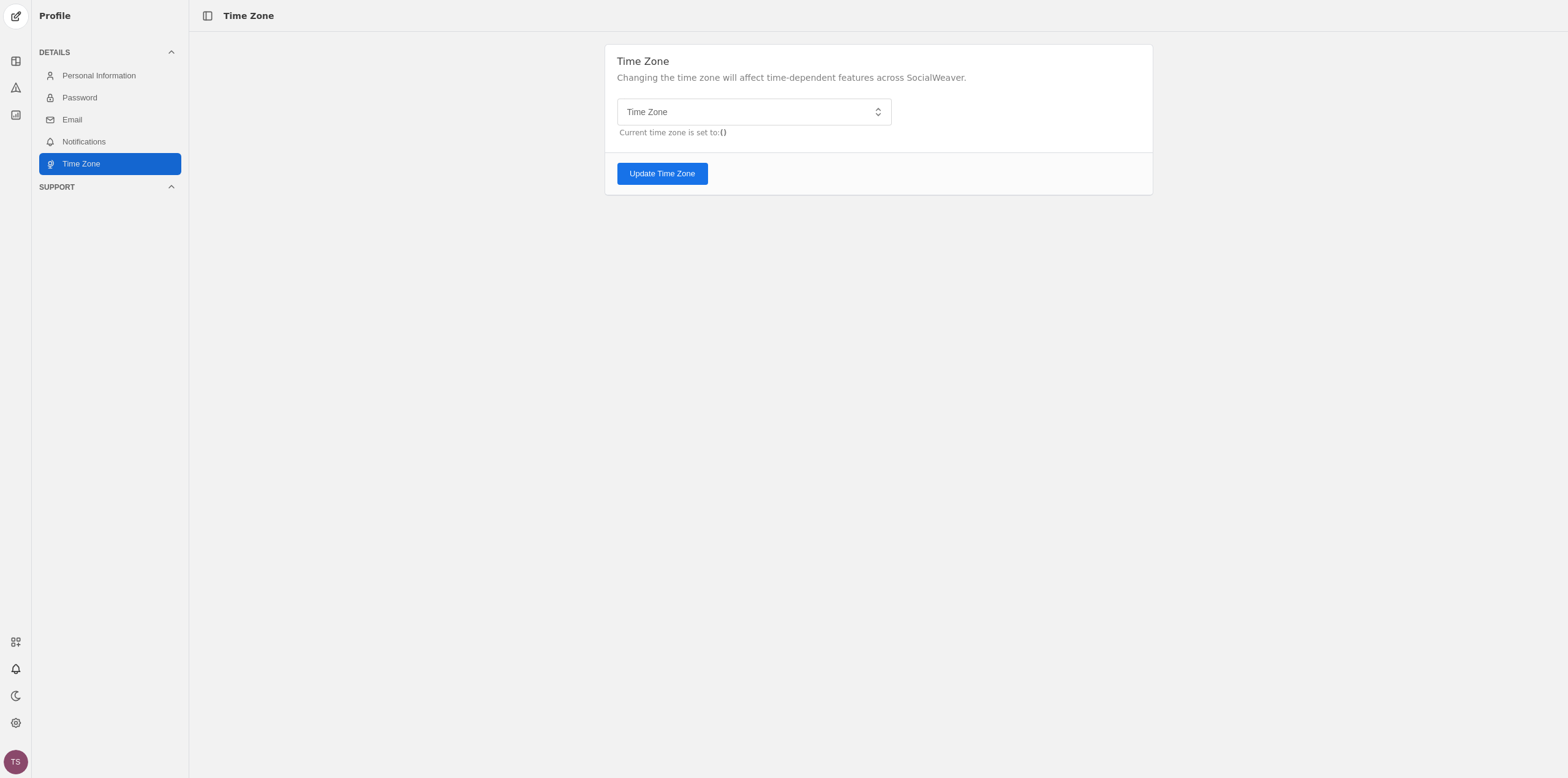
type input "Greenwich Mean Time GMT"
click at [114, 83] on link "Personal Information" at bounding box center [110, 76] width 142 height 22
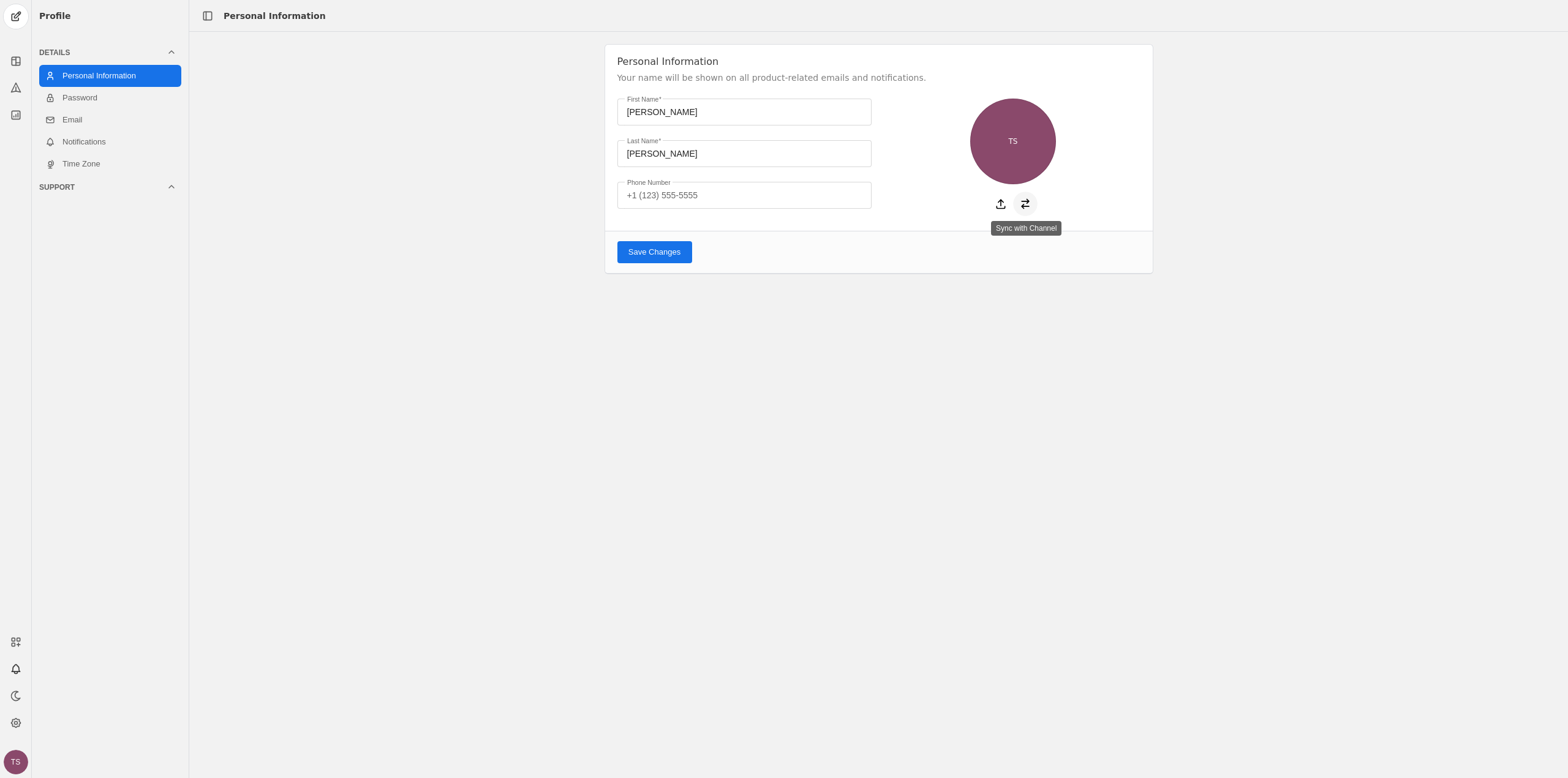
click at [1027, 205] on icon at bounding box center [1025, 204] width 12 height 12
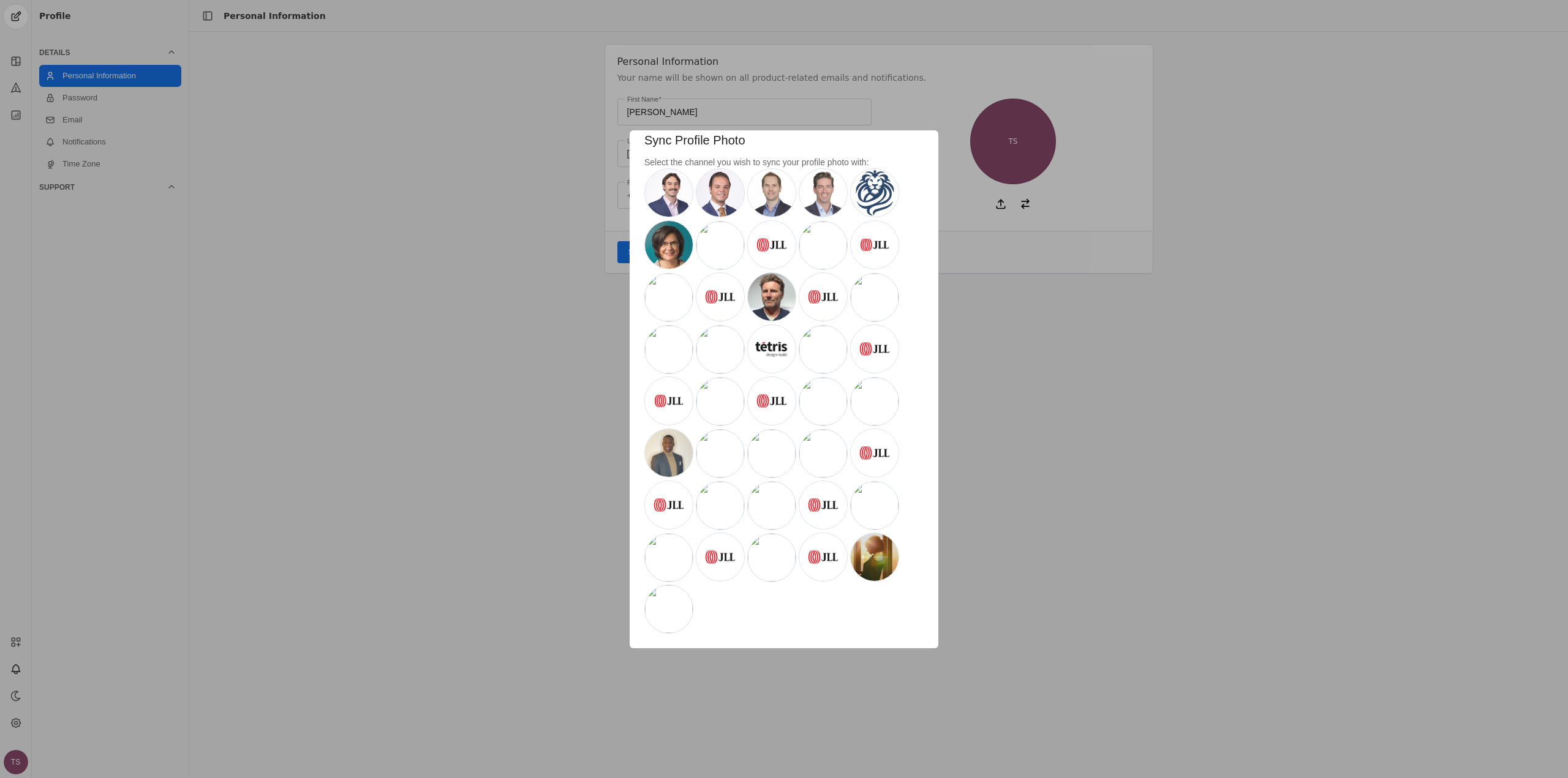
click at [1061, 319] on div at bounding box center [784, 389] width 1568 height 778
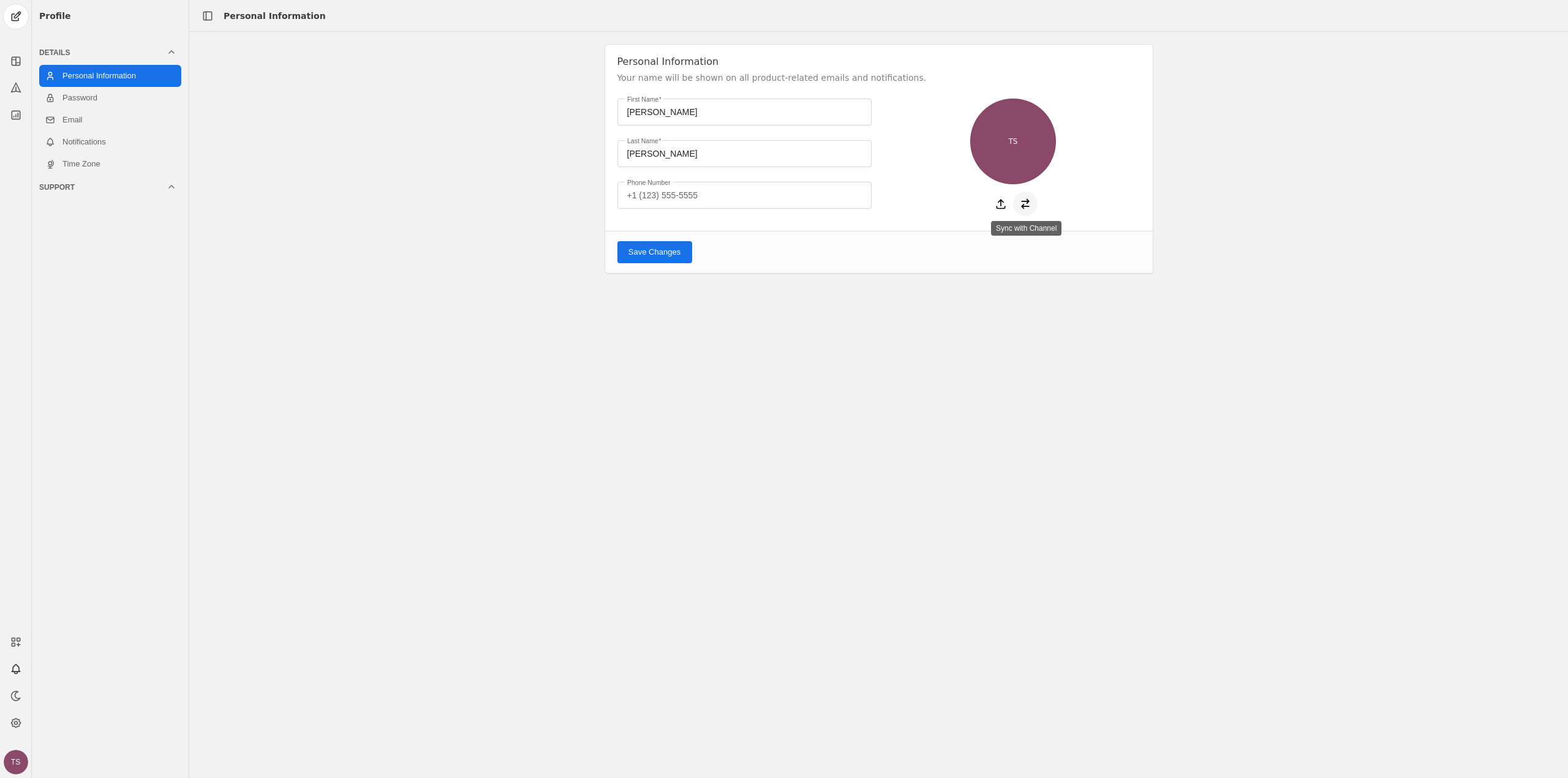
click at [1029, 208] on icon at bounding box center [1025, 204] width 12 height 12
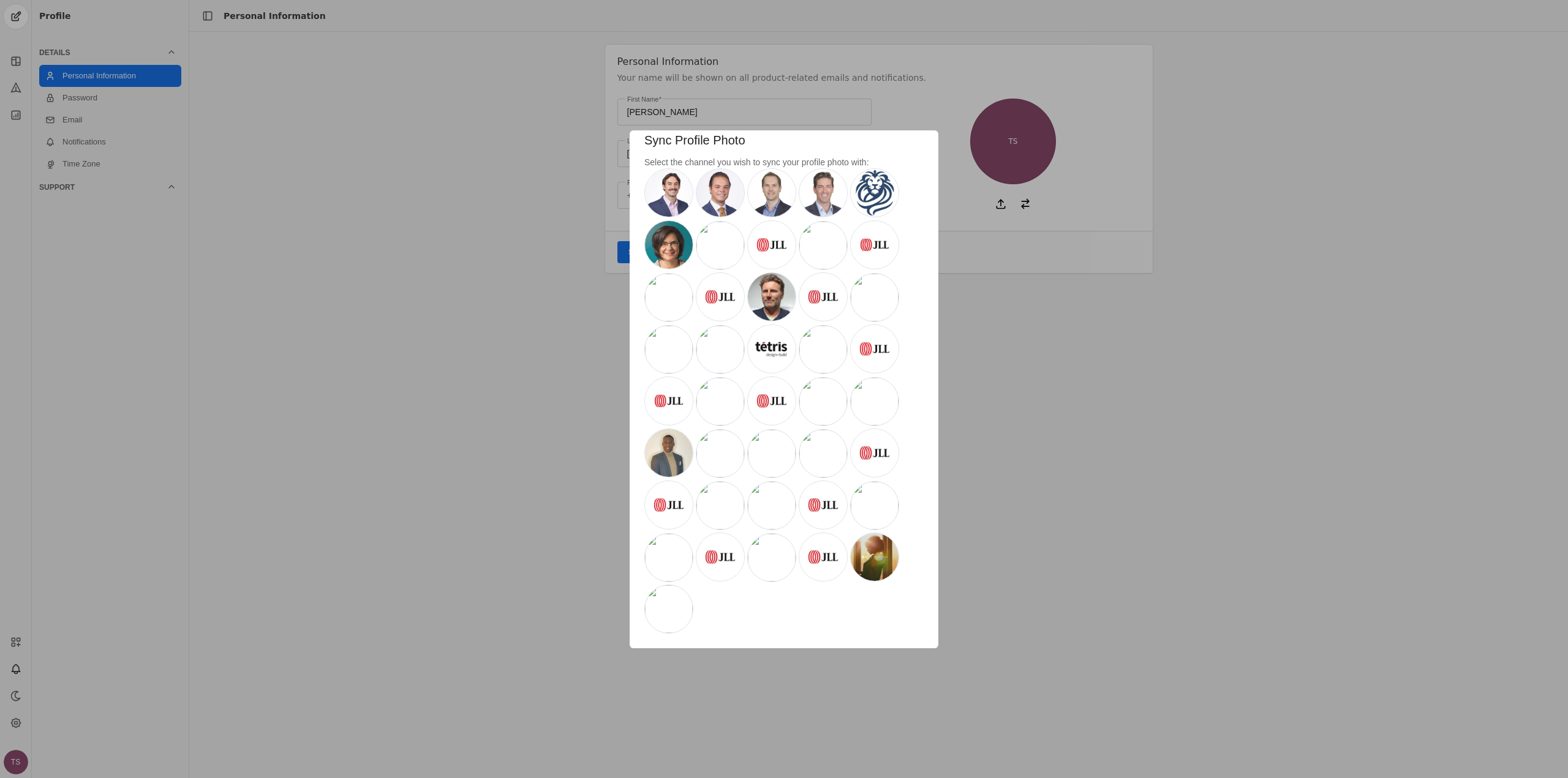
click at [1188, 294] on div at bounding box center [784, 389] width 1568 height 778
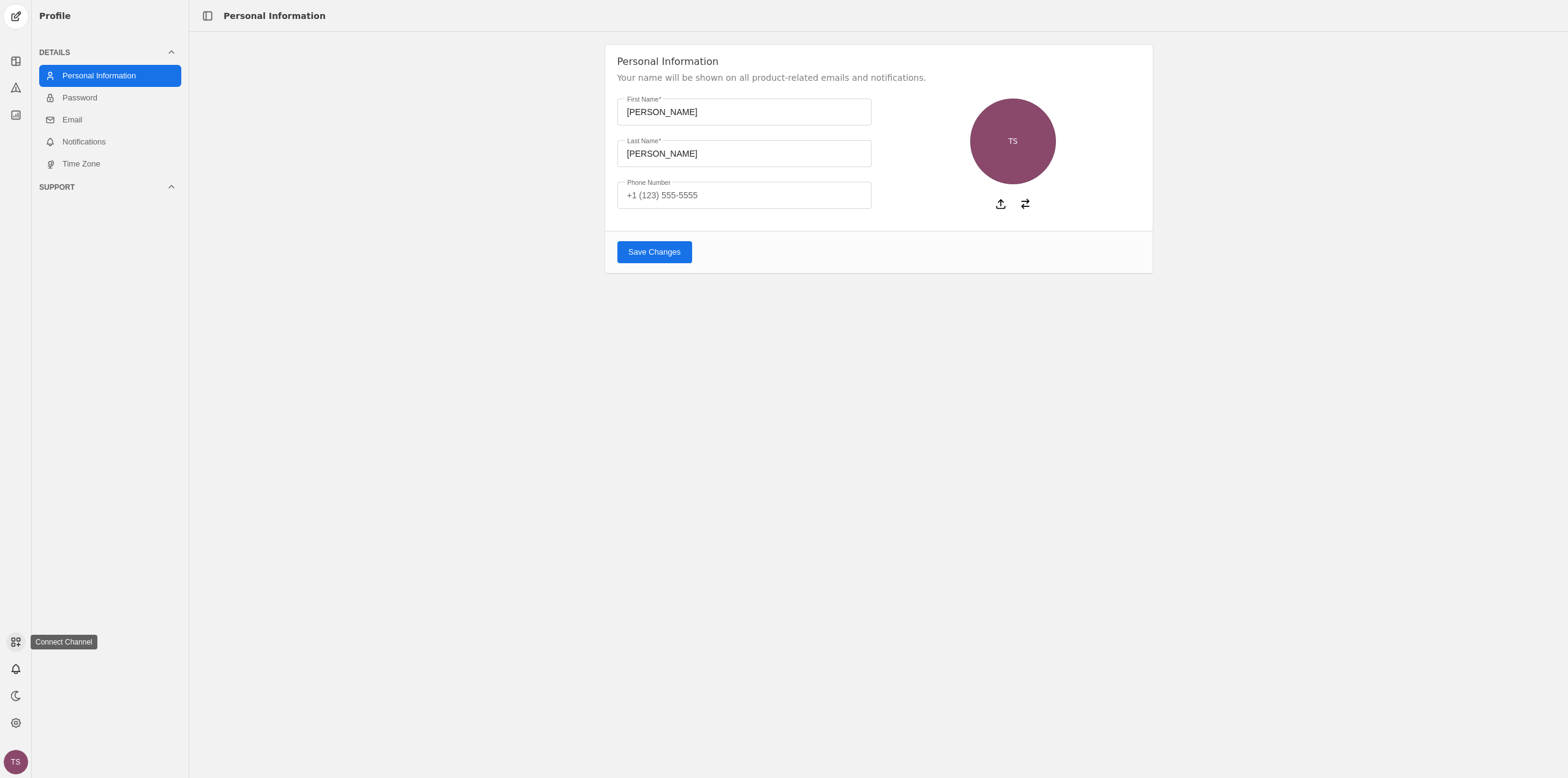
click at [8, 644] on app-icon at bounding box center [16, 642] width 20 height 20
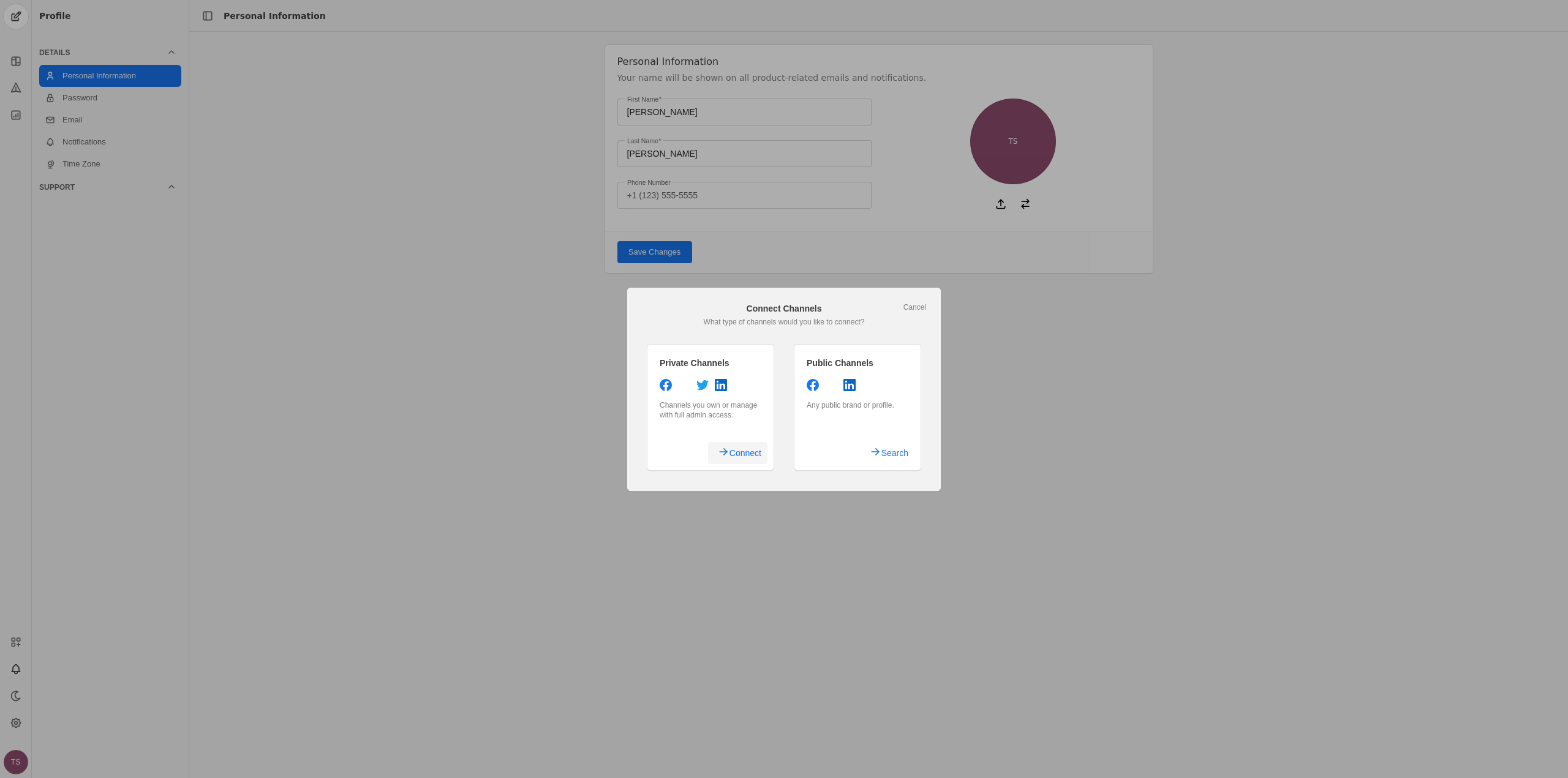
click at [750, 451] on span "Connect" at bounding box center [745, 453] width 32 height 22
click at [915, 312] on div "Connect Channels" at bounding box center [784, 308] width 284 height 12
click at [915, 307] on link "Cancel" at bounding box center [915, 307] width 23 height 10
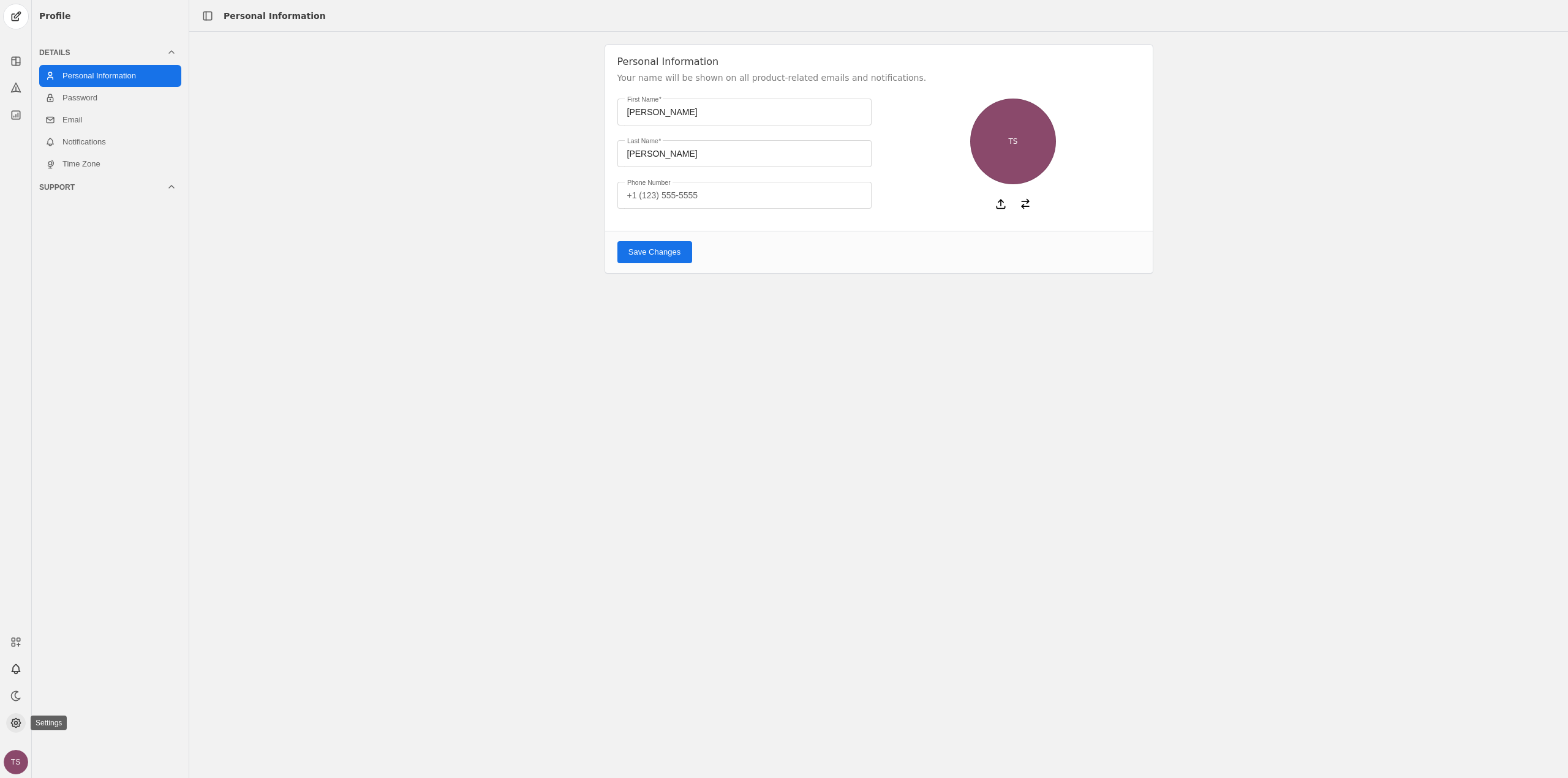
click at [8, 721] on app-icon at bounding box center [16, 723] width 20 height 20
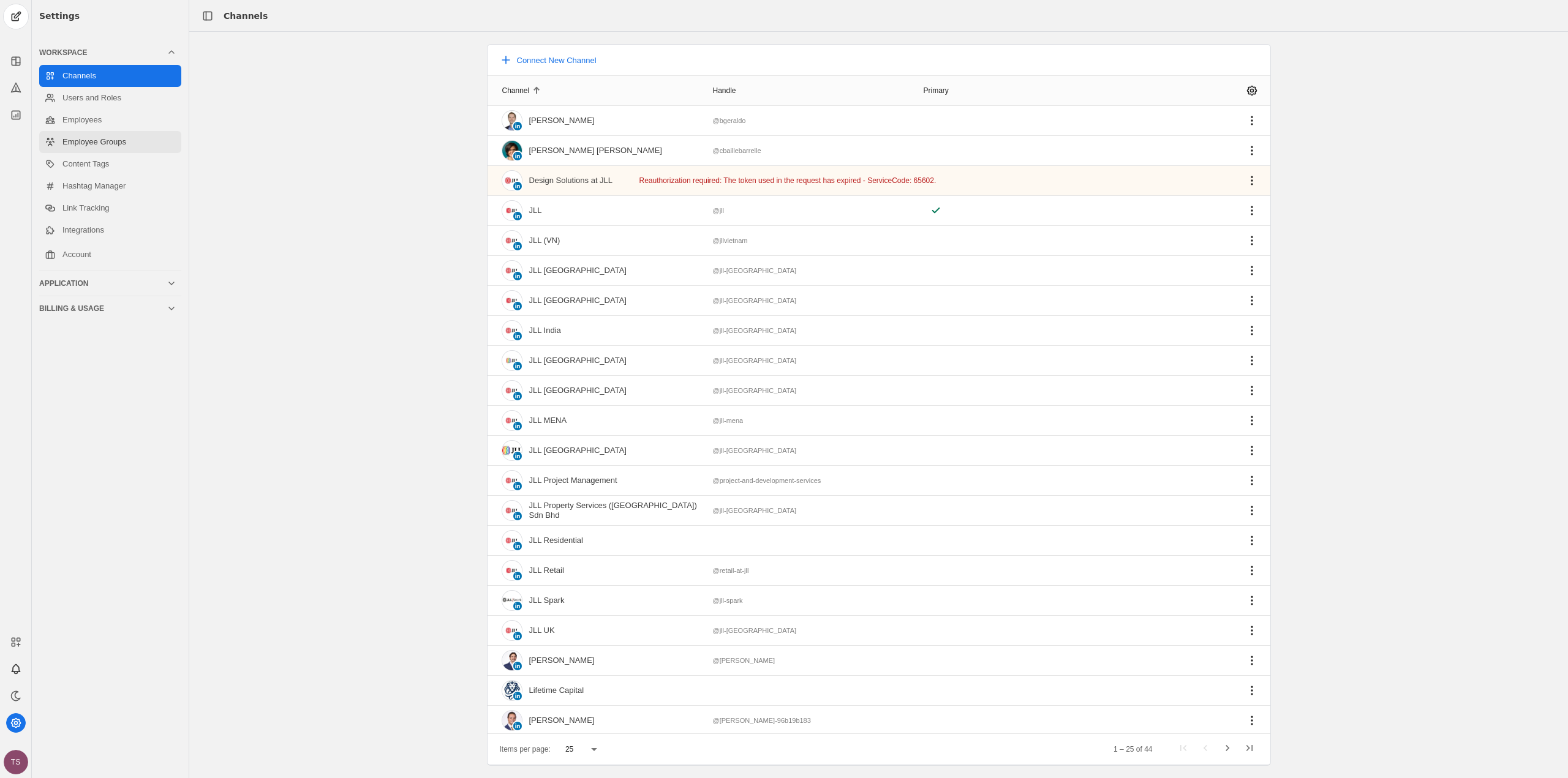
click at [78, 139] on link "Employee Groups" at bounding box center [110, 141] width 142 height 22
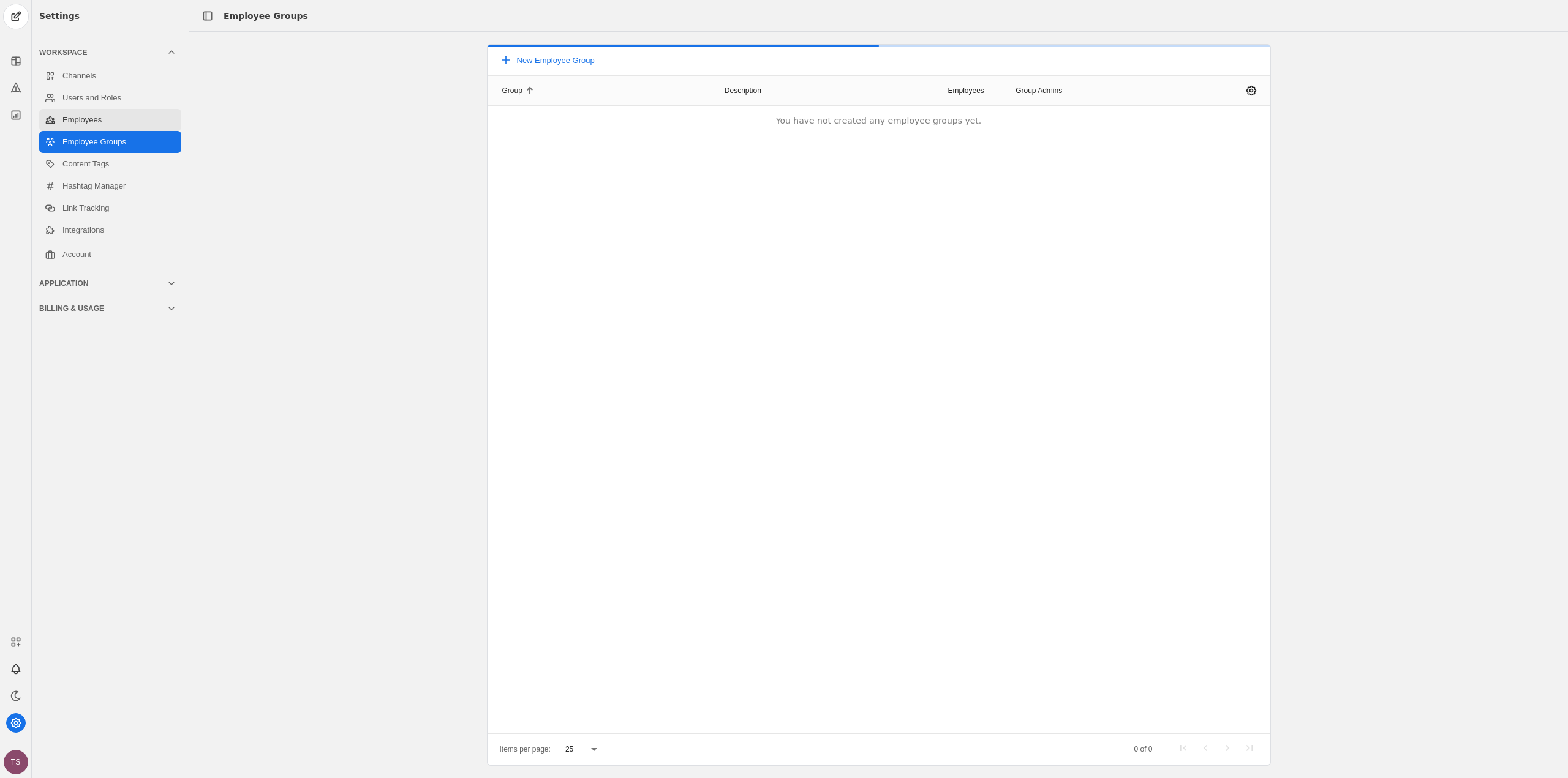
click at [70, 120] on link "Employees" at bounding box center [110, 119] width 142 height 22
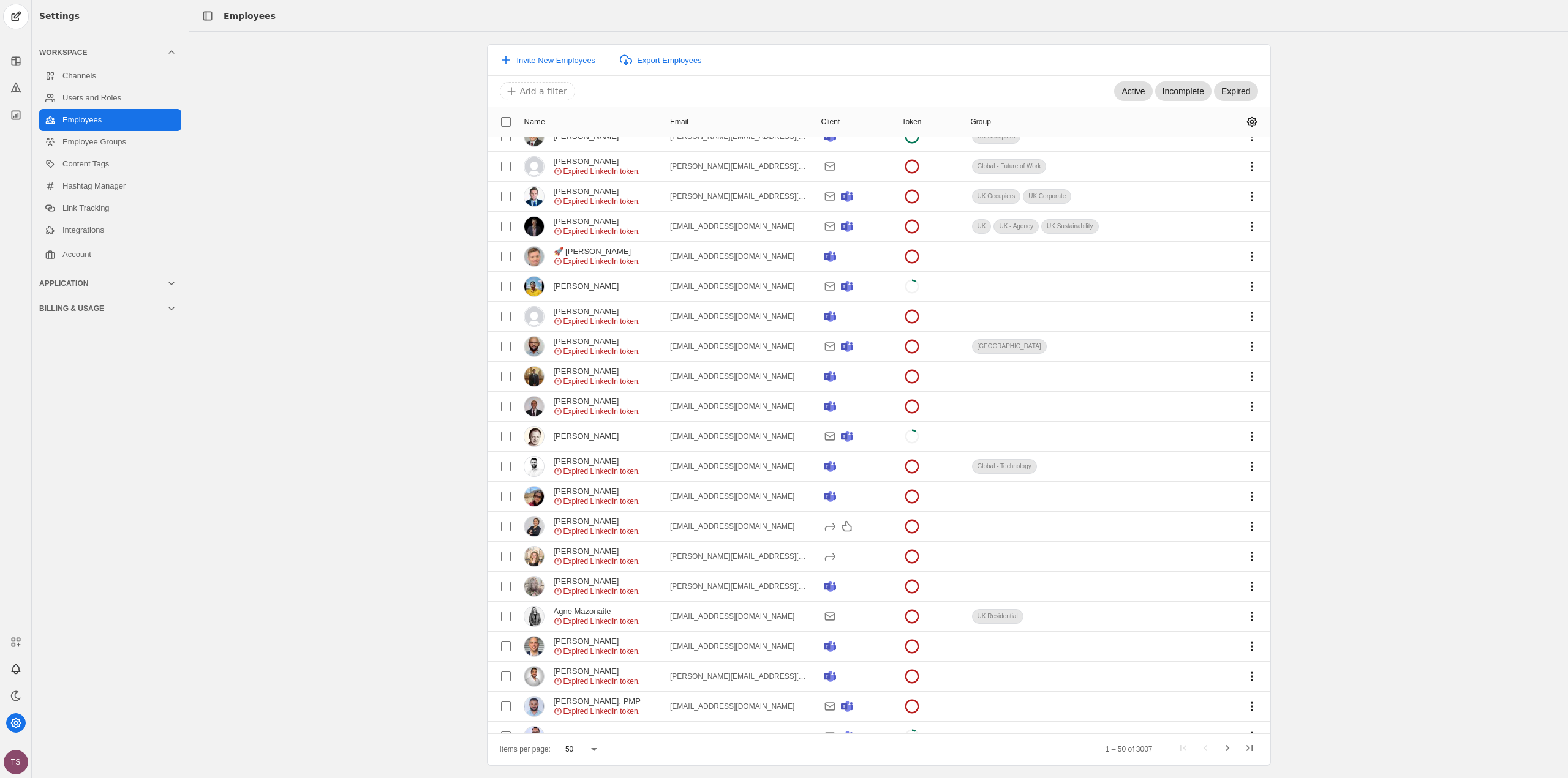
scroll to position [919, 0]
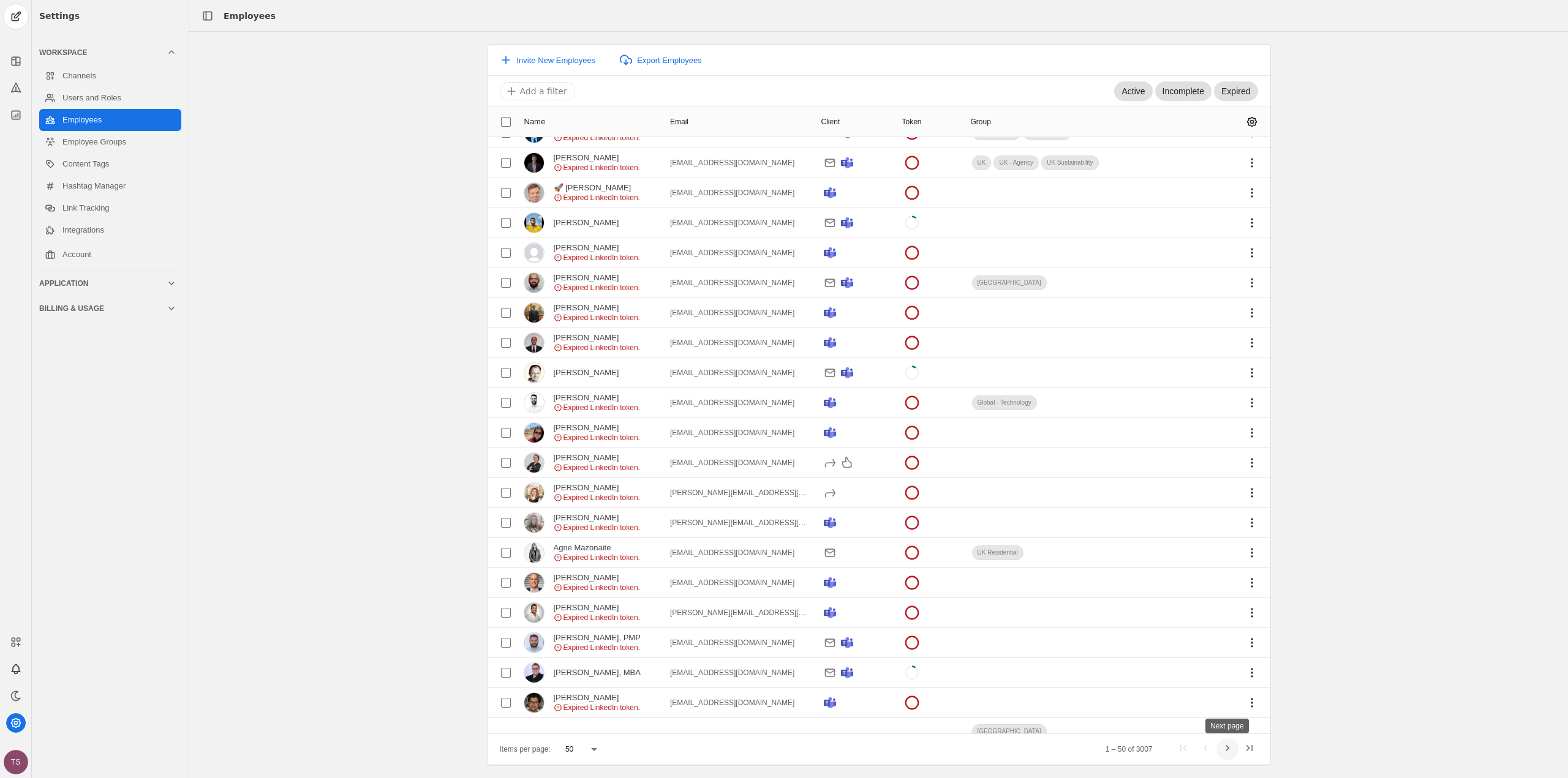
click at [1225, 741] on span "Next page" at bounding box center [1227, 749] width 22 height 22
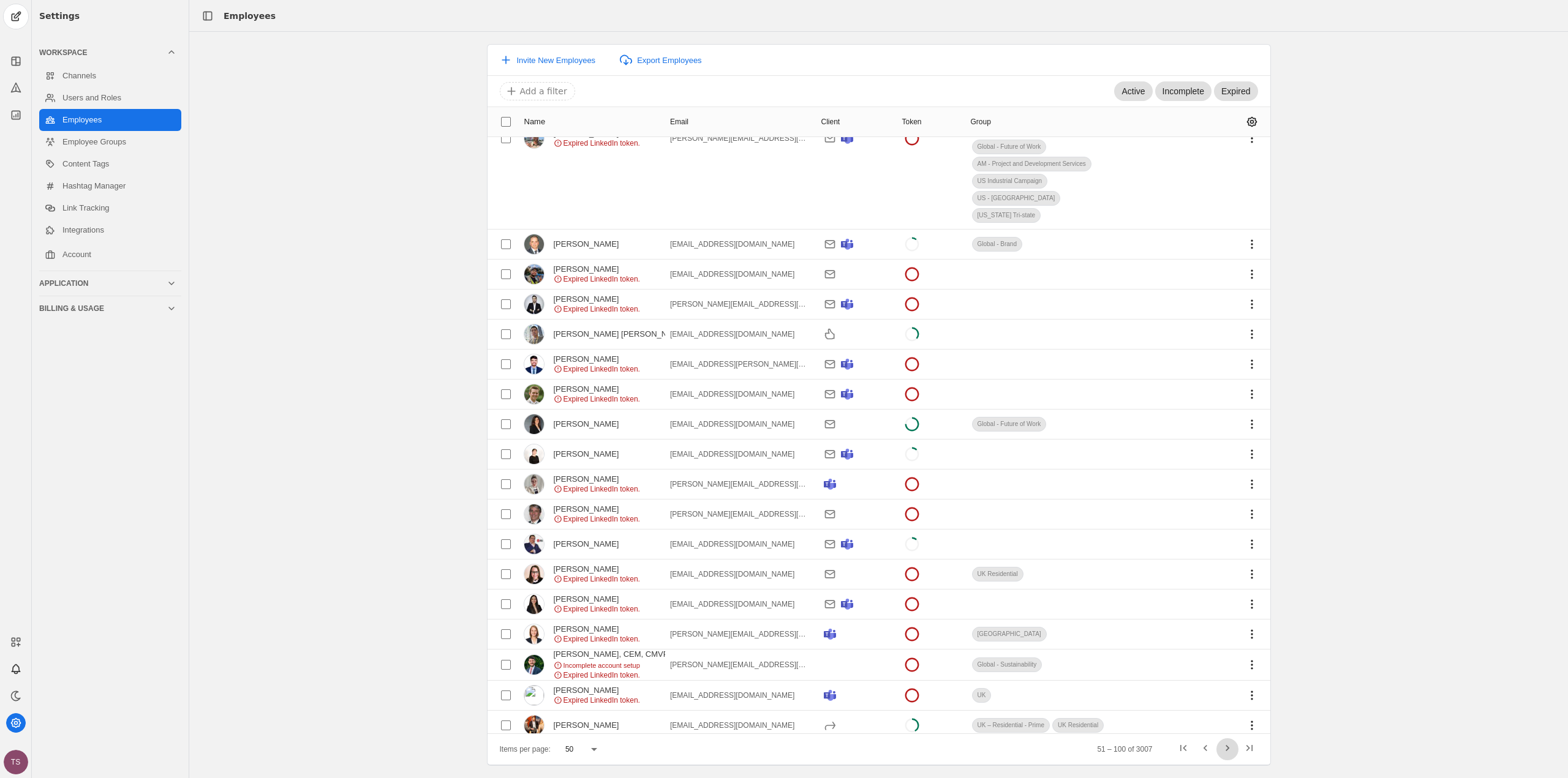
click at [1227, 745] on span "Next page" at bounding box center [1227, 749] width 22 height 22
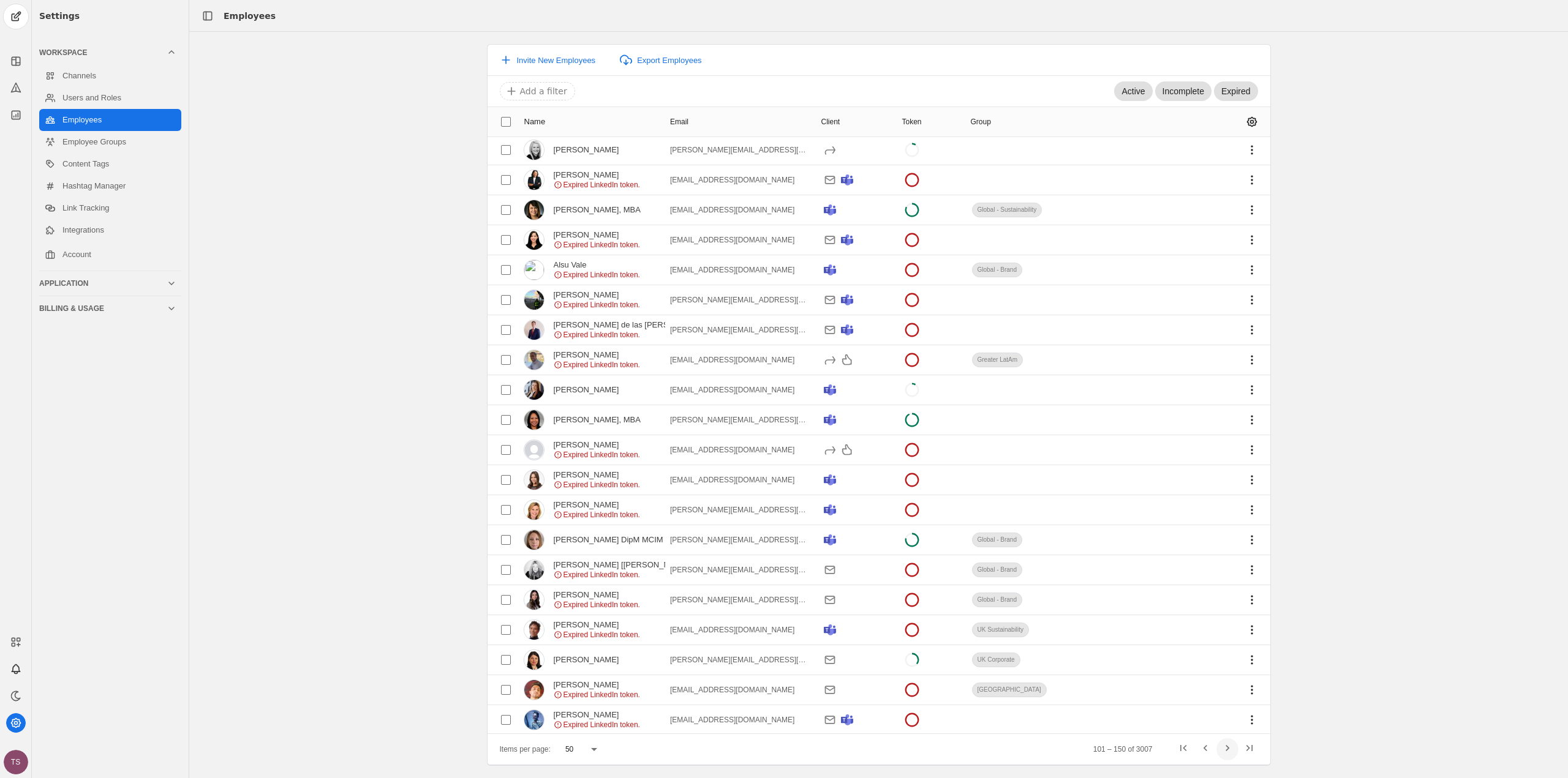
click at [1227, 748] on span "Next page" at bounding box center [1227, 749] width 22 height 22
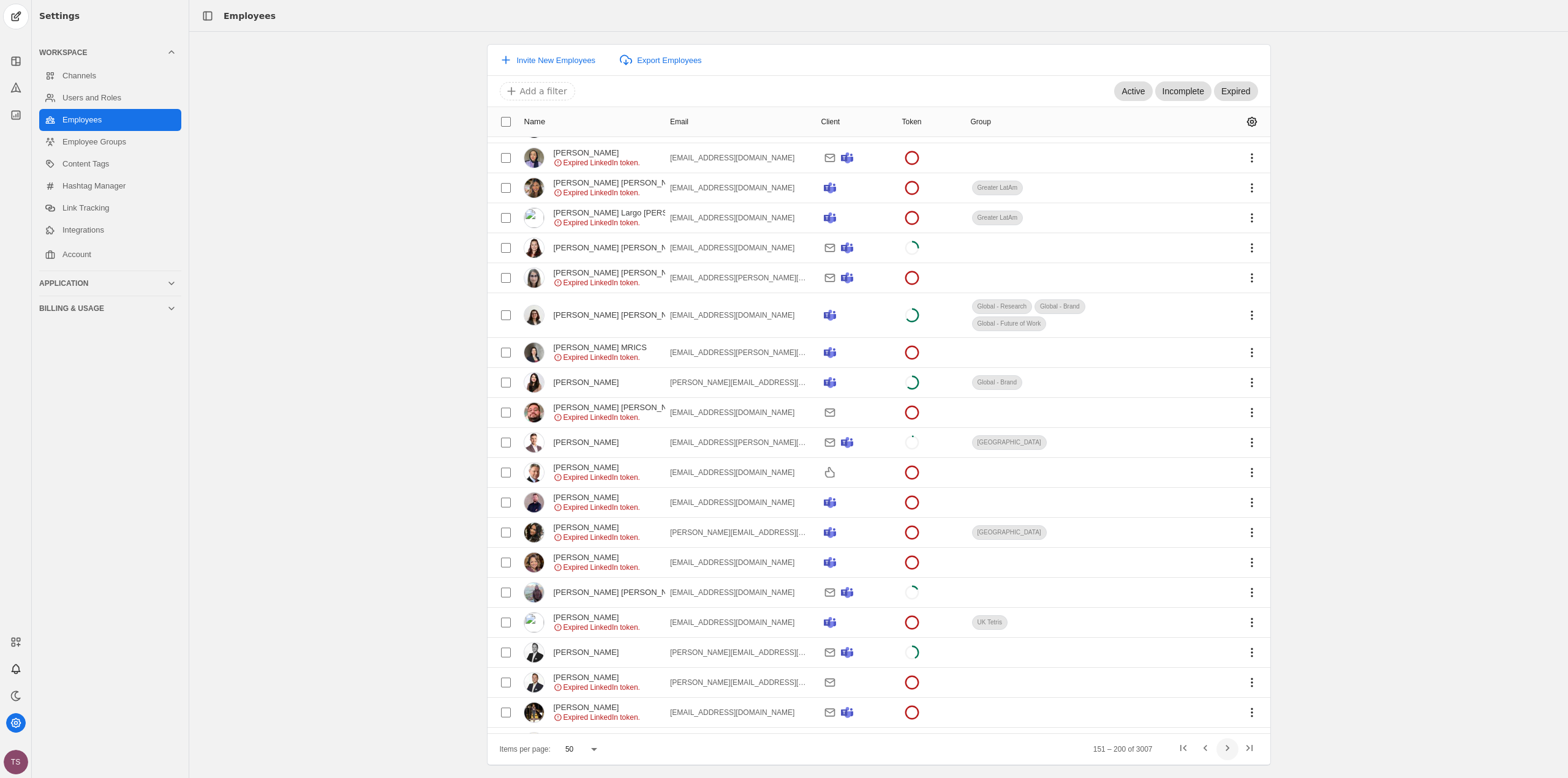
click at [1227, 748] on span "Next page" at bounding box center [1227, 749] width 22 height 22
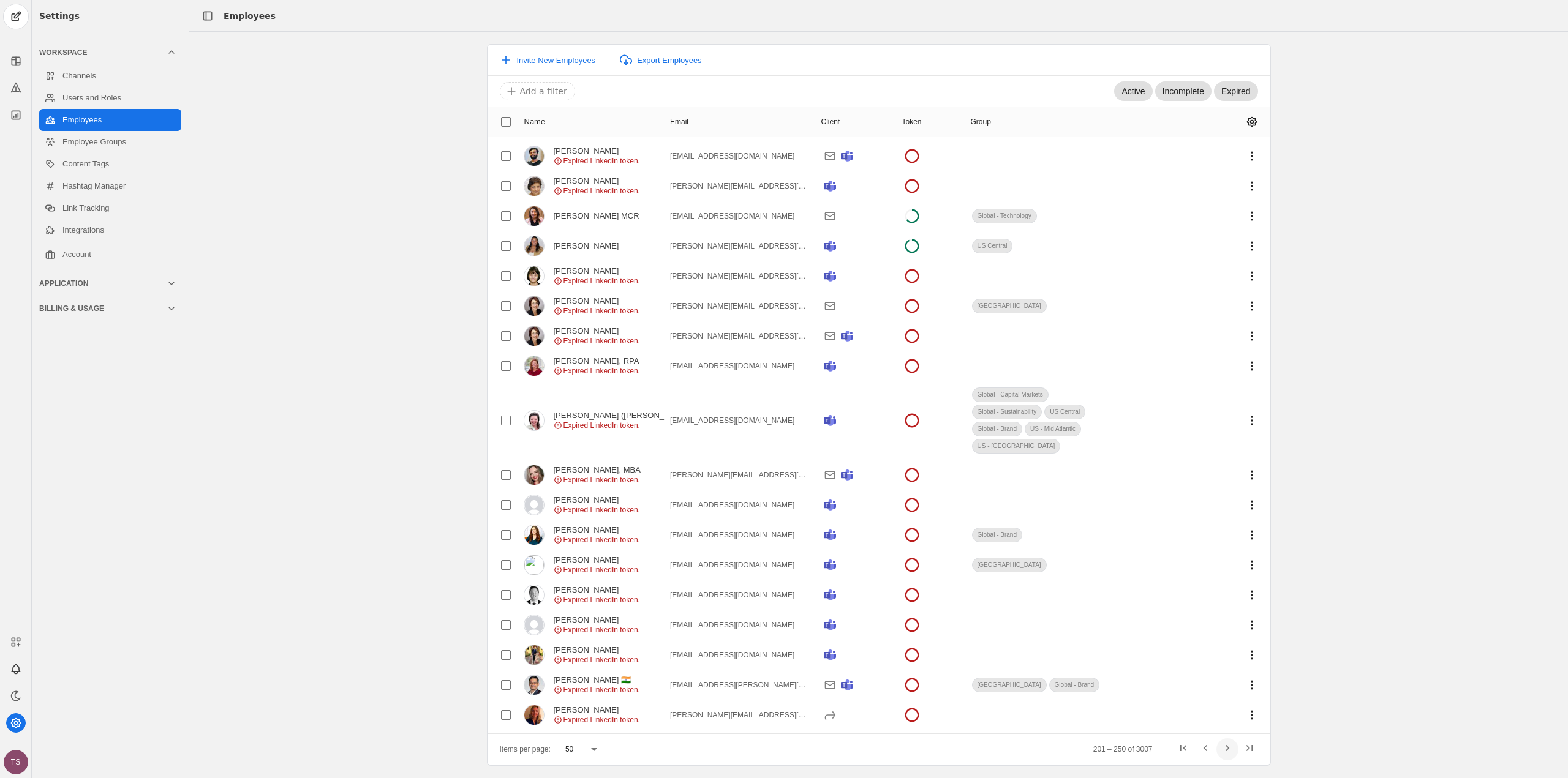
click at [1227, 748] on span "Next page" at bounding box center [1227, 749] width 22 height 22
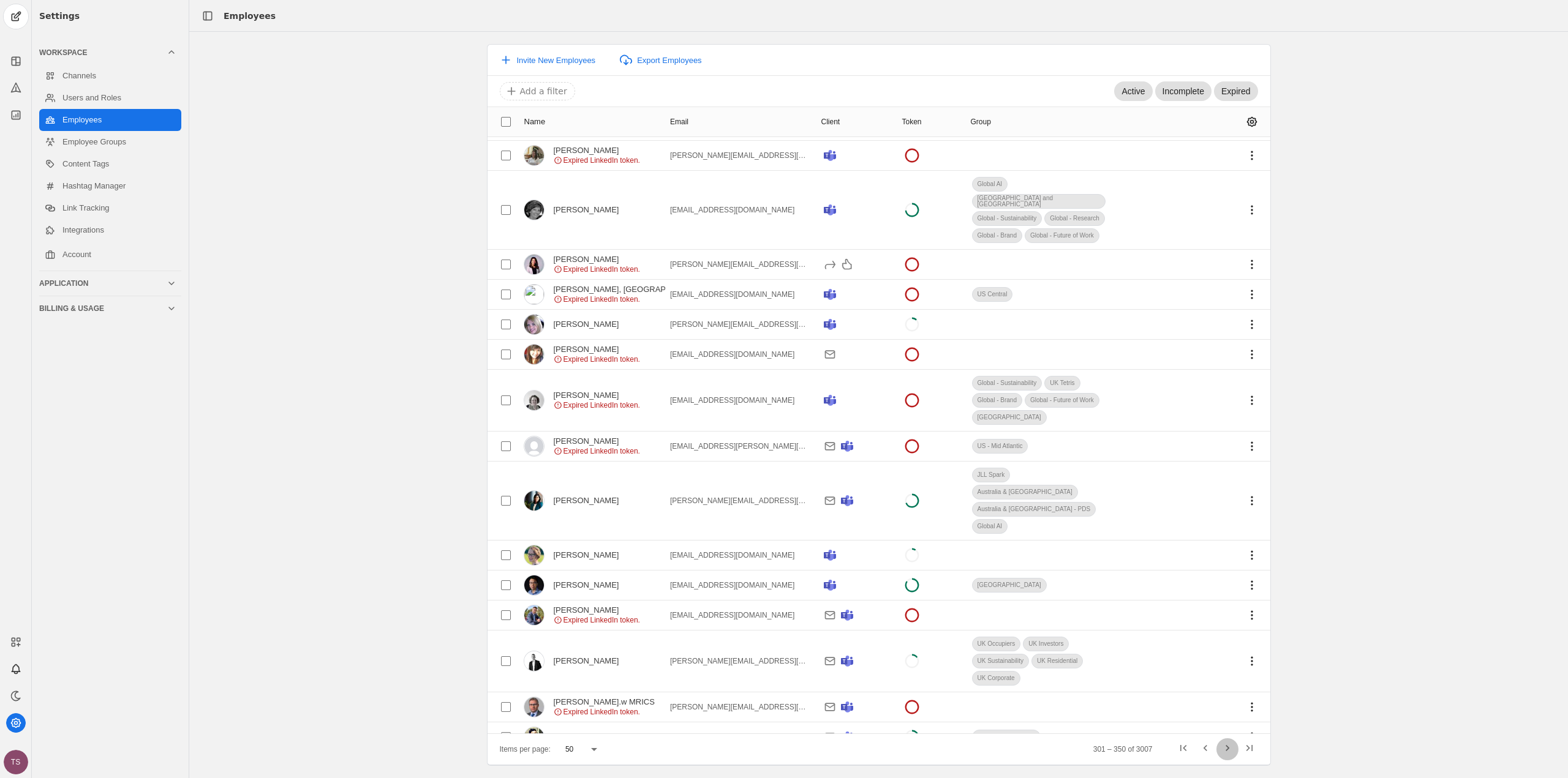
click at [1227, 748] on span "Next page" at bounding box center [1227, 749] width 22 height 22
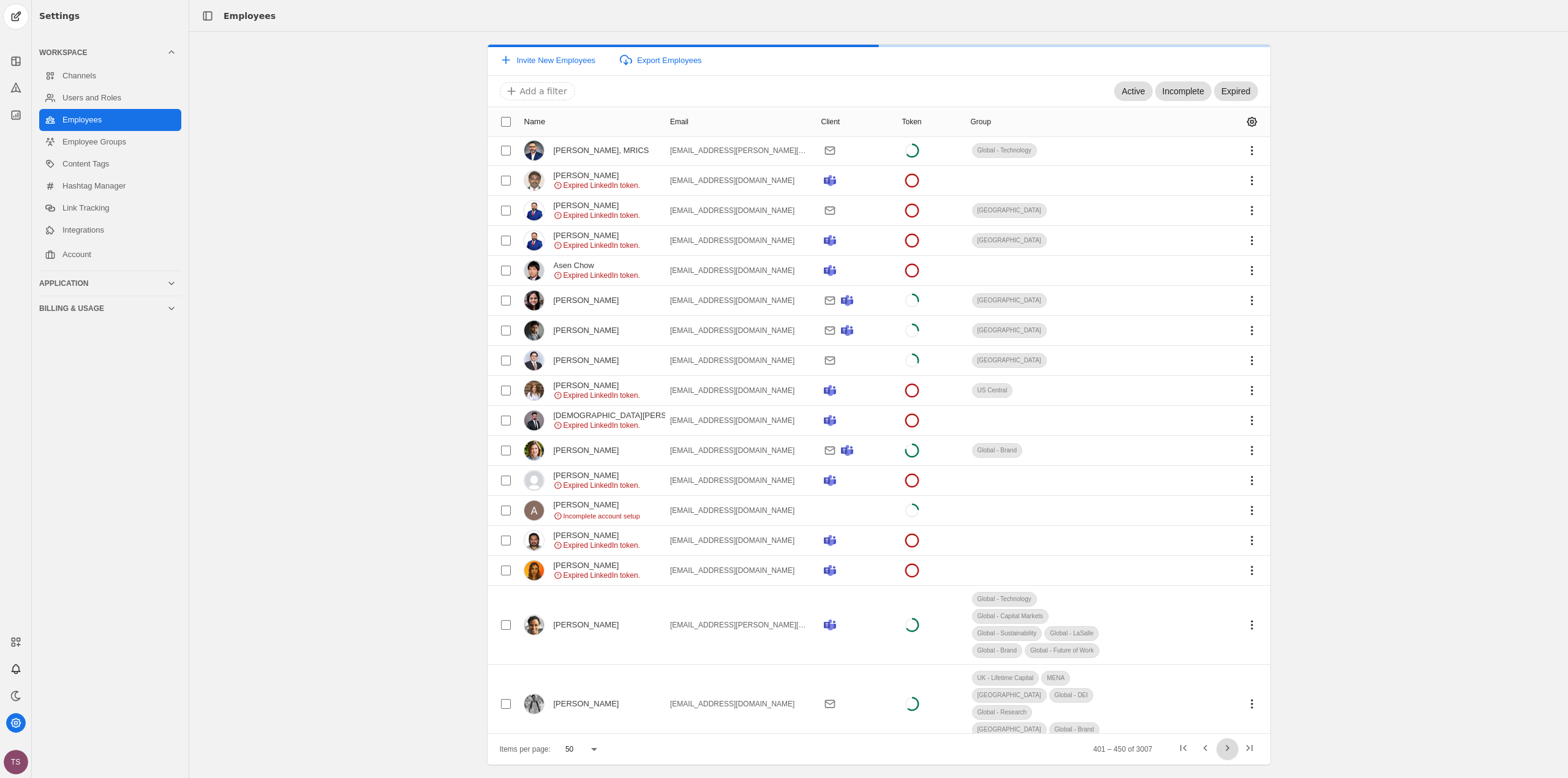
click at [1227, 748] on span "Next page" at bounding box center [1227, 749] width 22 height 22
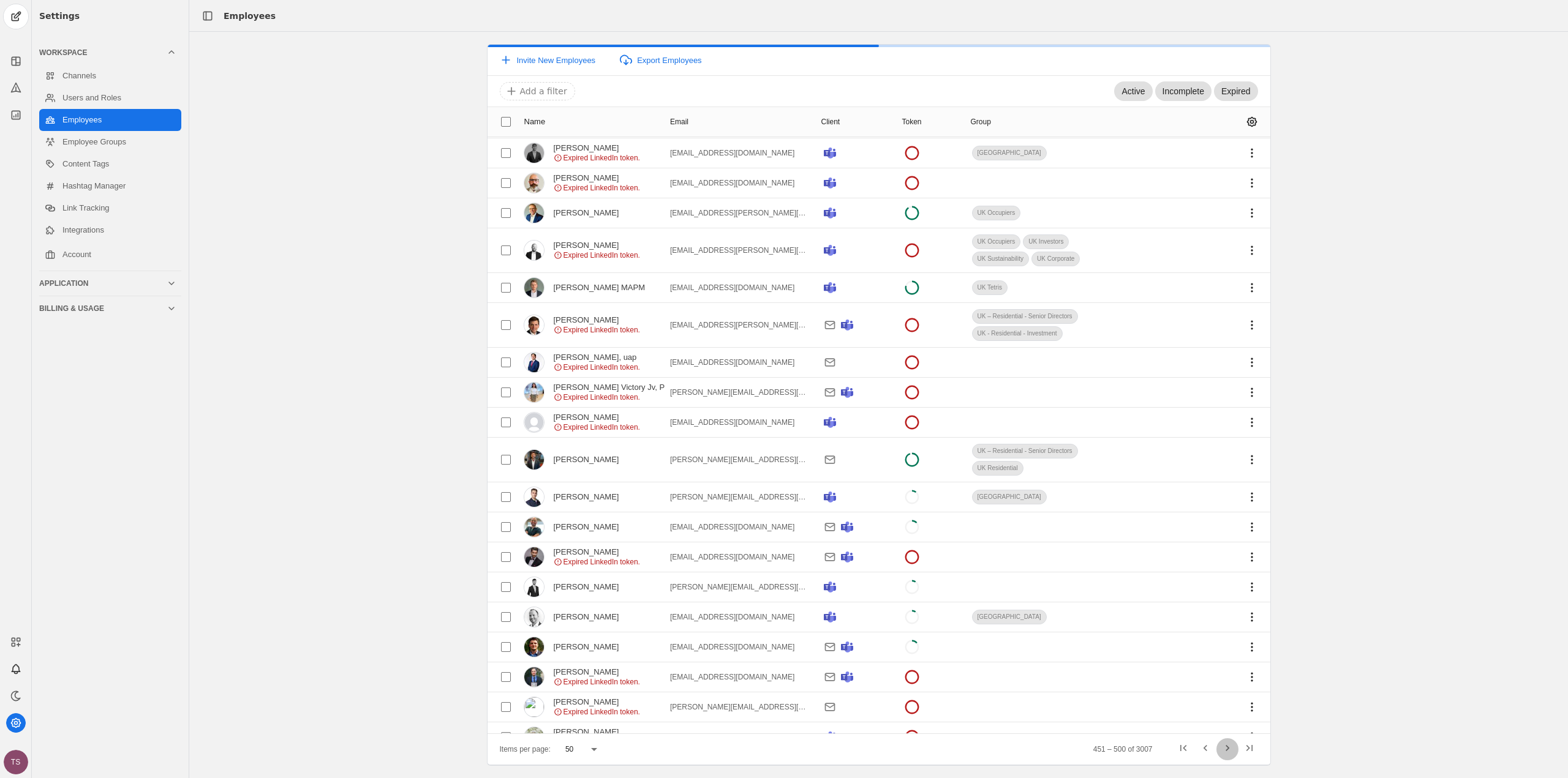
click at [1227, 748] on span "Next page" at bounding box center [1227, 749] width 22 height 22
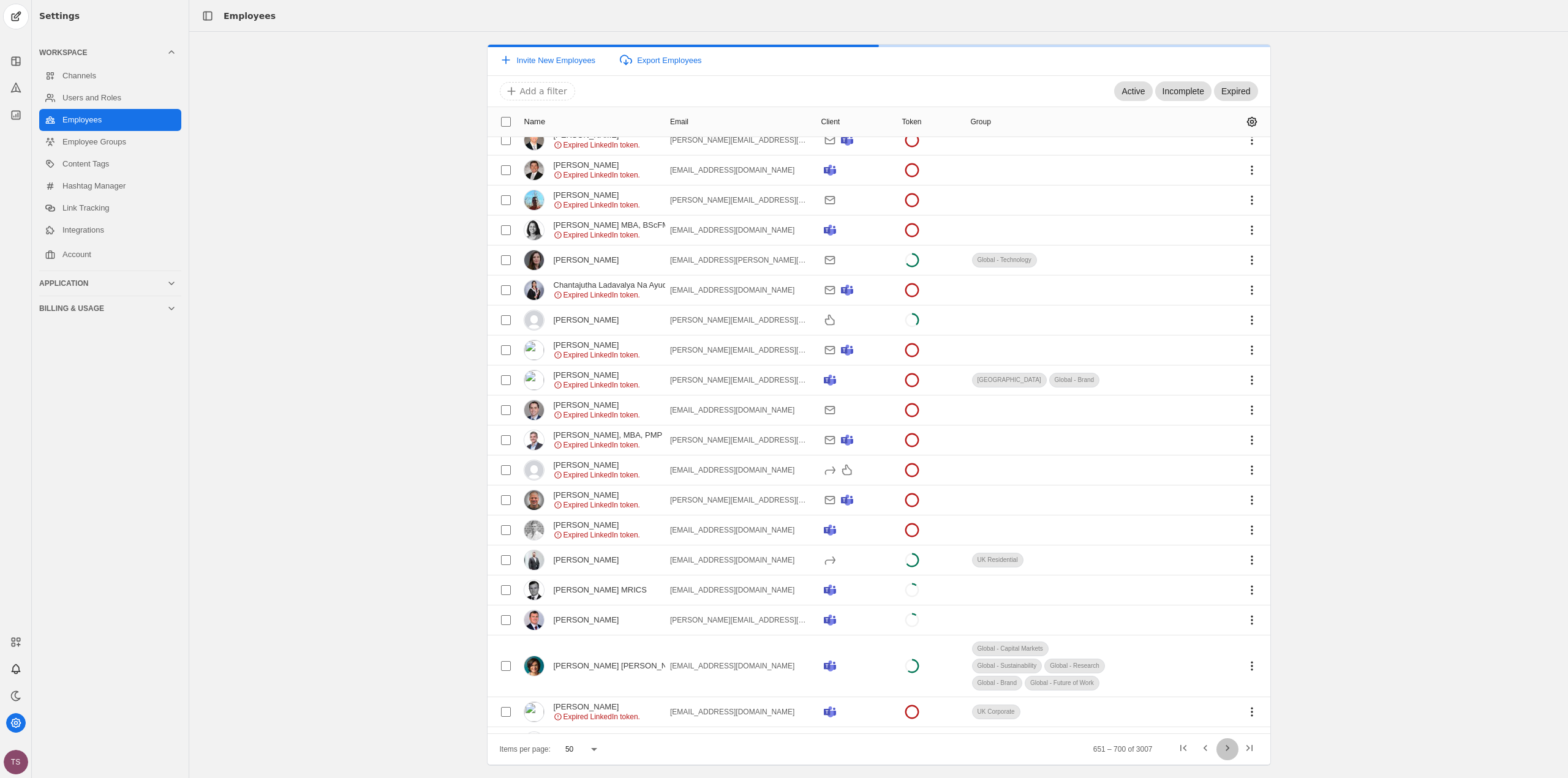
click at [1227, 748] on span "Next page" at bounding box center [1227, 749] width 22 height 22
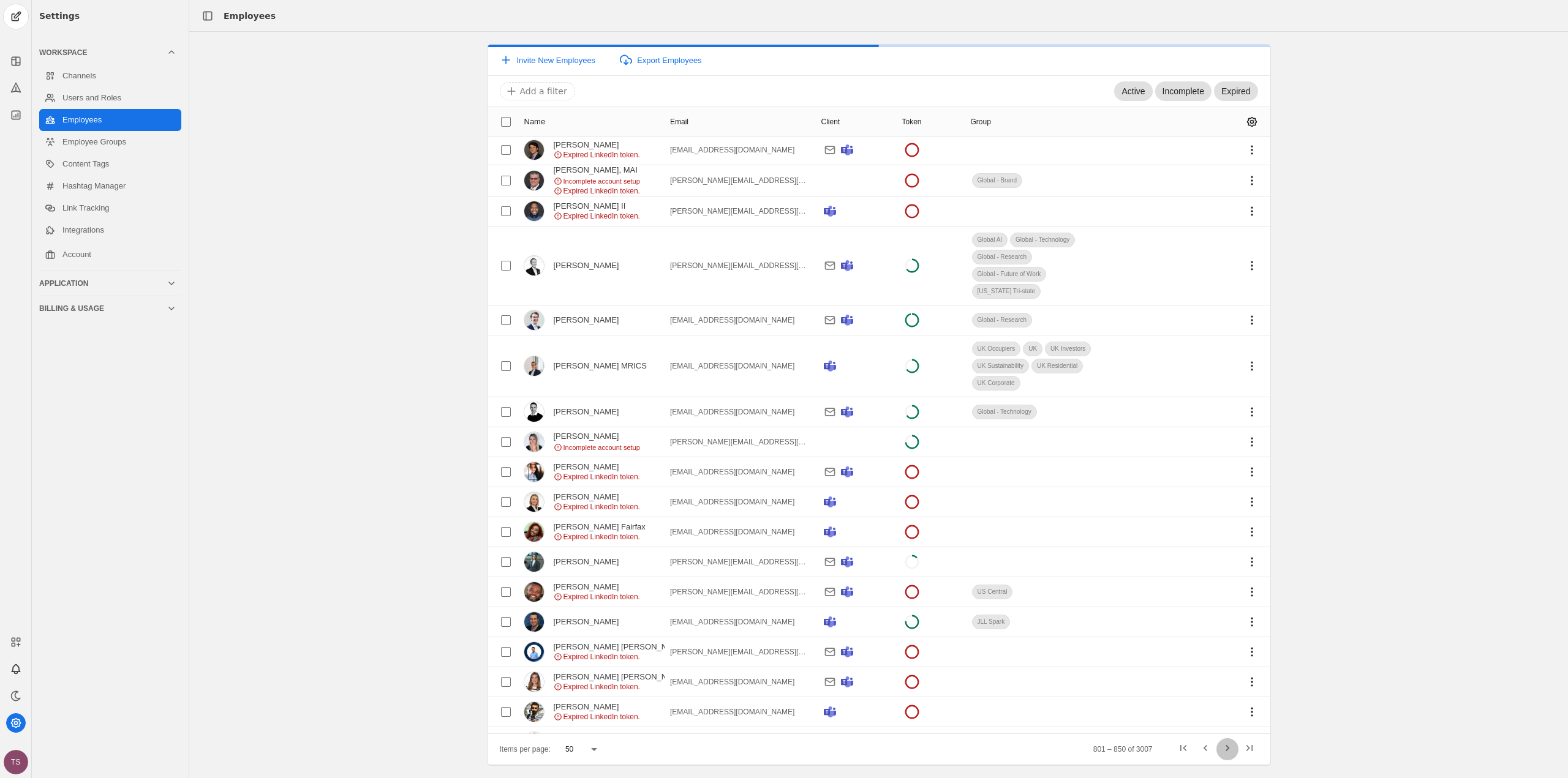
click at [1227, 748] on span "Next page" at bounding box center [1227, 749] width 22 height 22
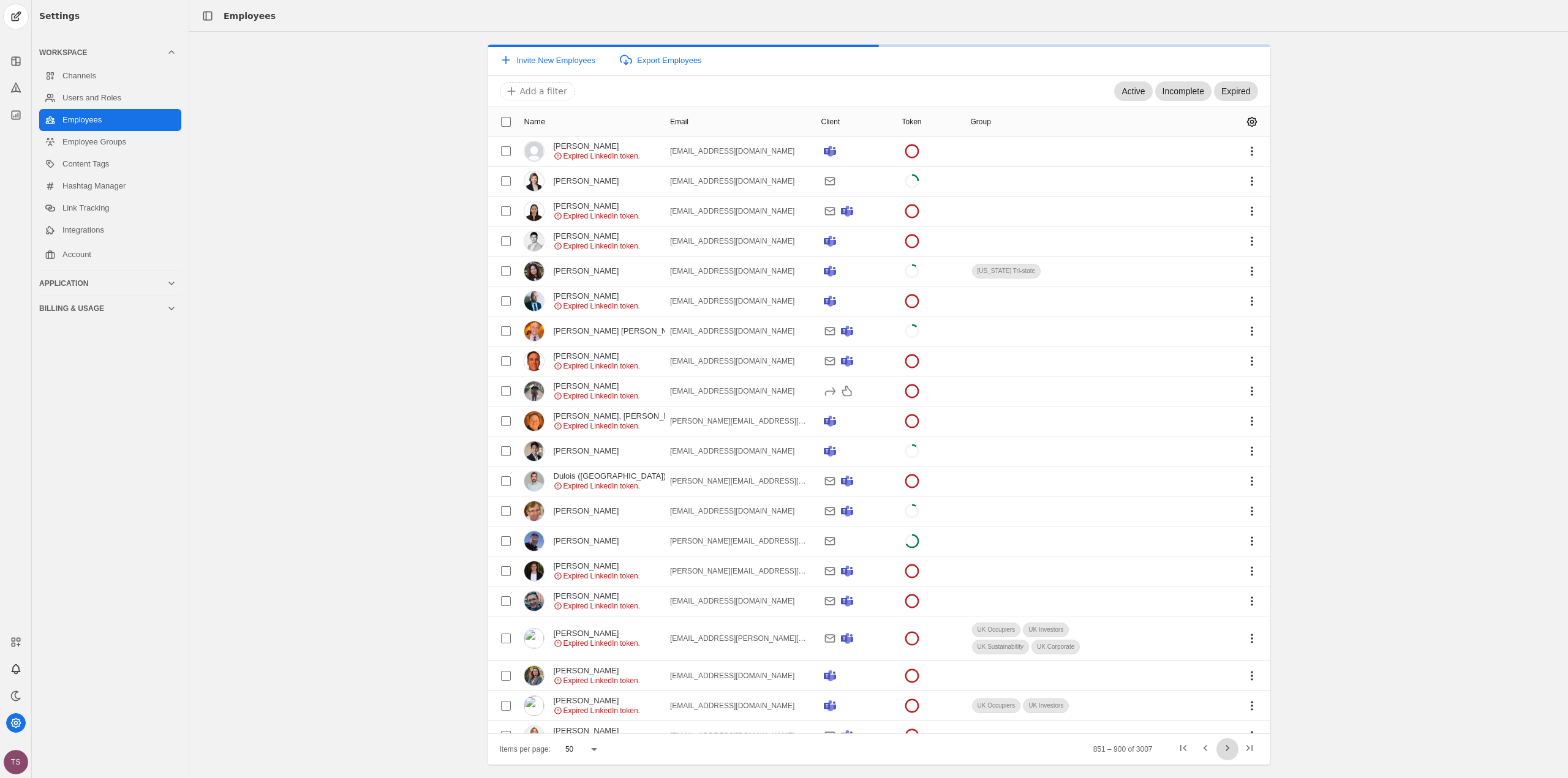
click at [1227, 748] on span "Next page" at bounding box center [1227, 749] width 22 height 22
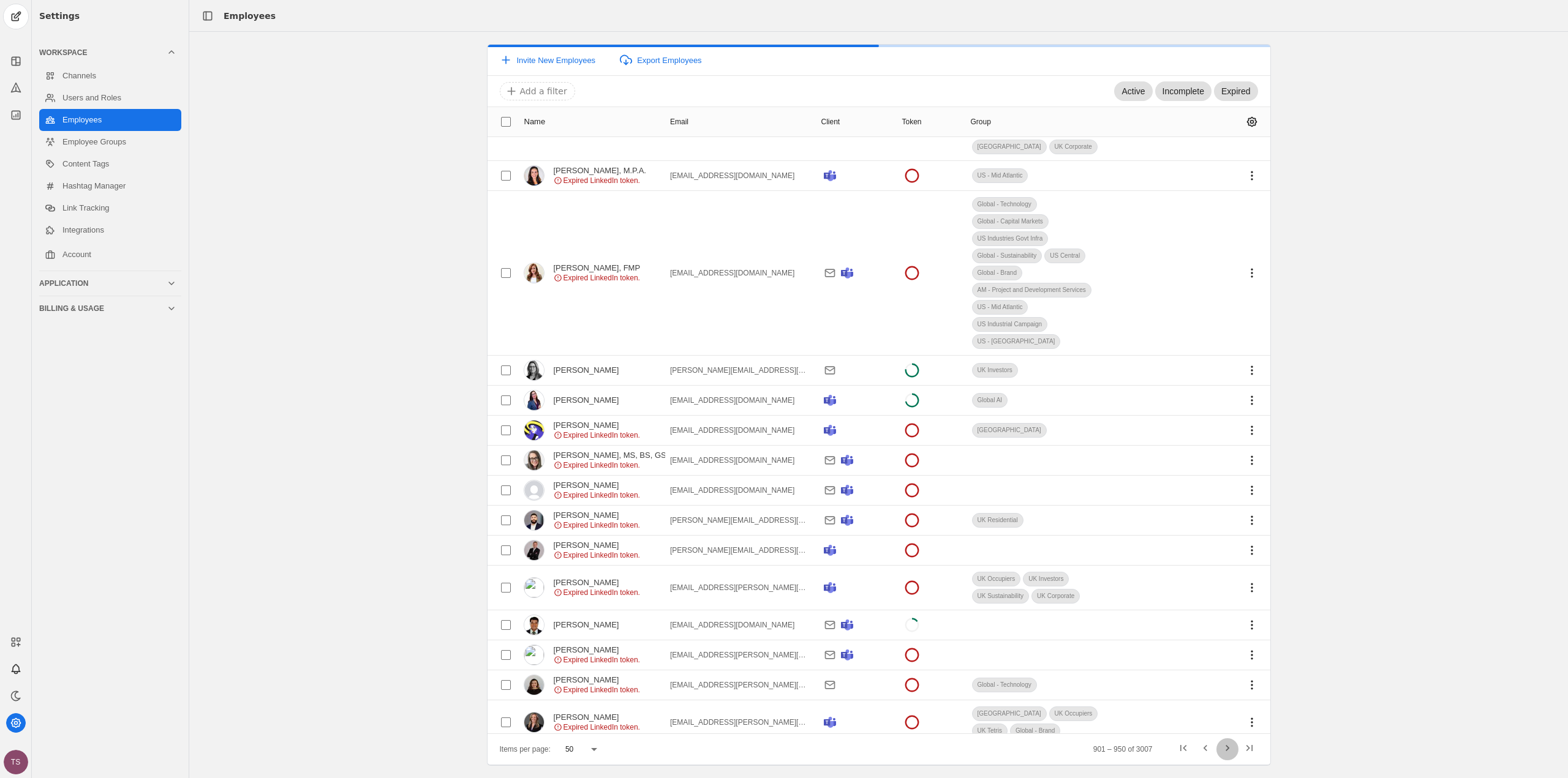
click at [1227, 748] on span "Next page" at bounding box center [1227, 749] width 22 height 22
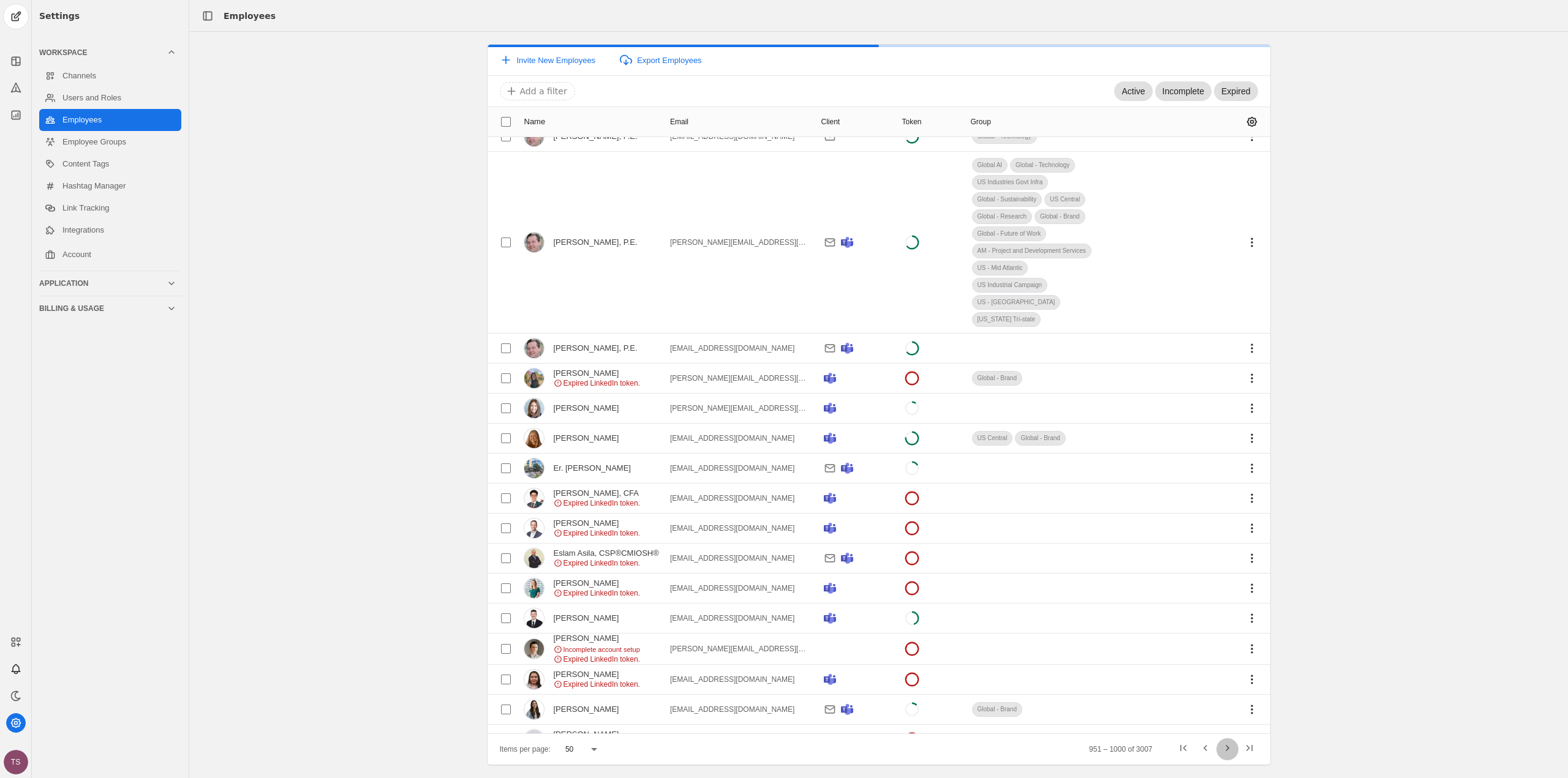
click at [1227, 748] on span "Next page" at bounding box center [1227, 749] width 22 height 22
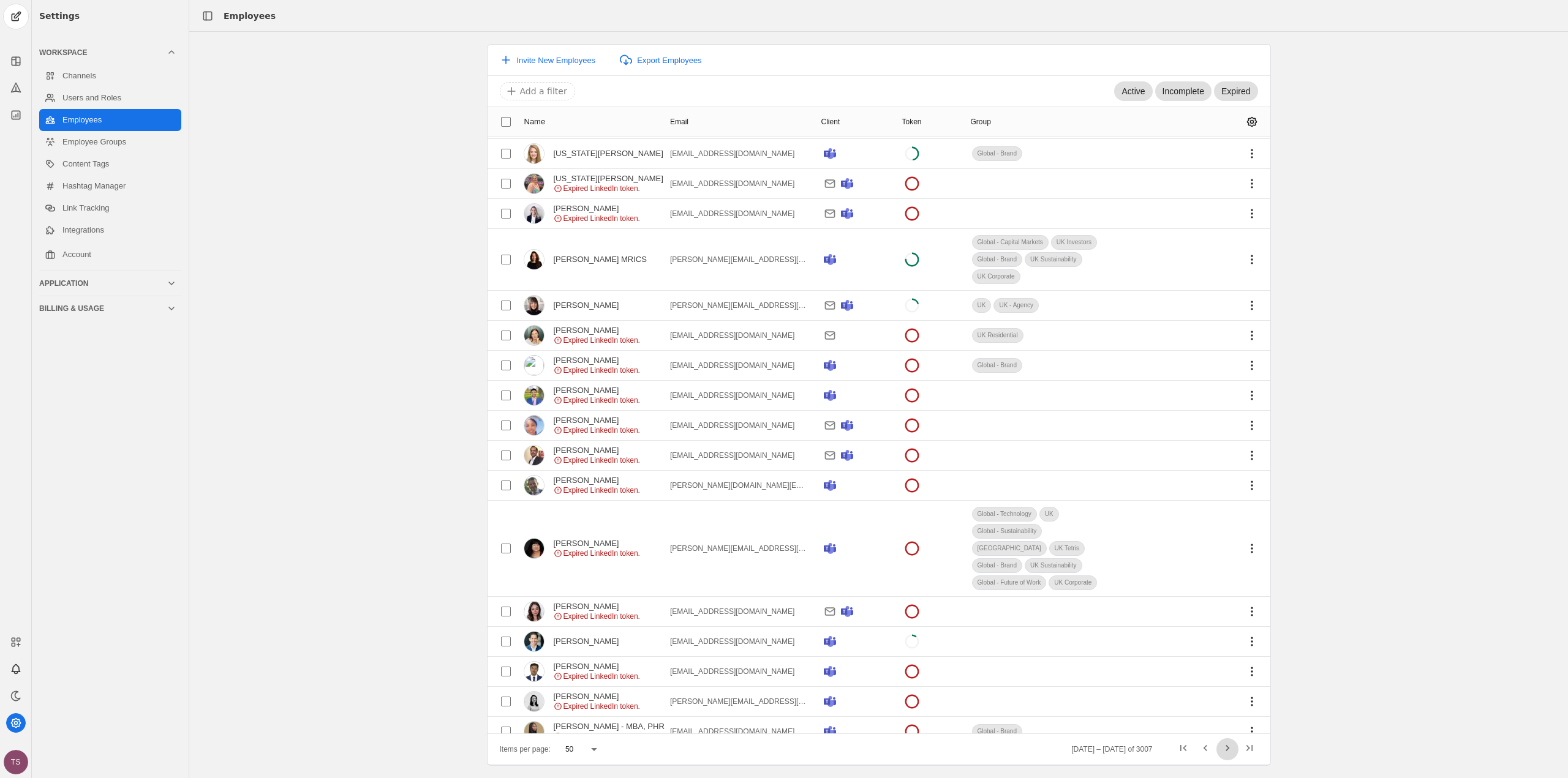
click at [1227, 748] on span "Next page" at bounding box center [1227, 749] width 22 height 22
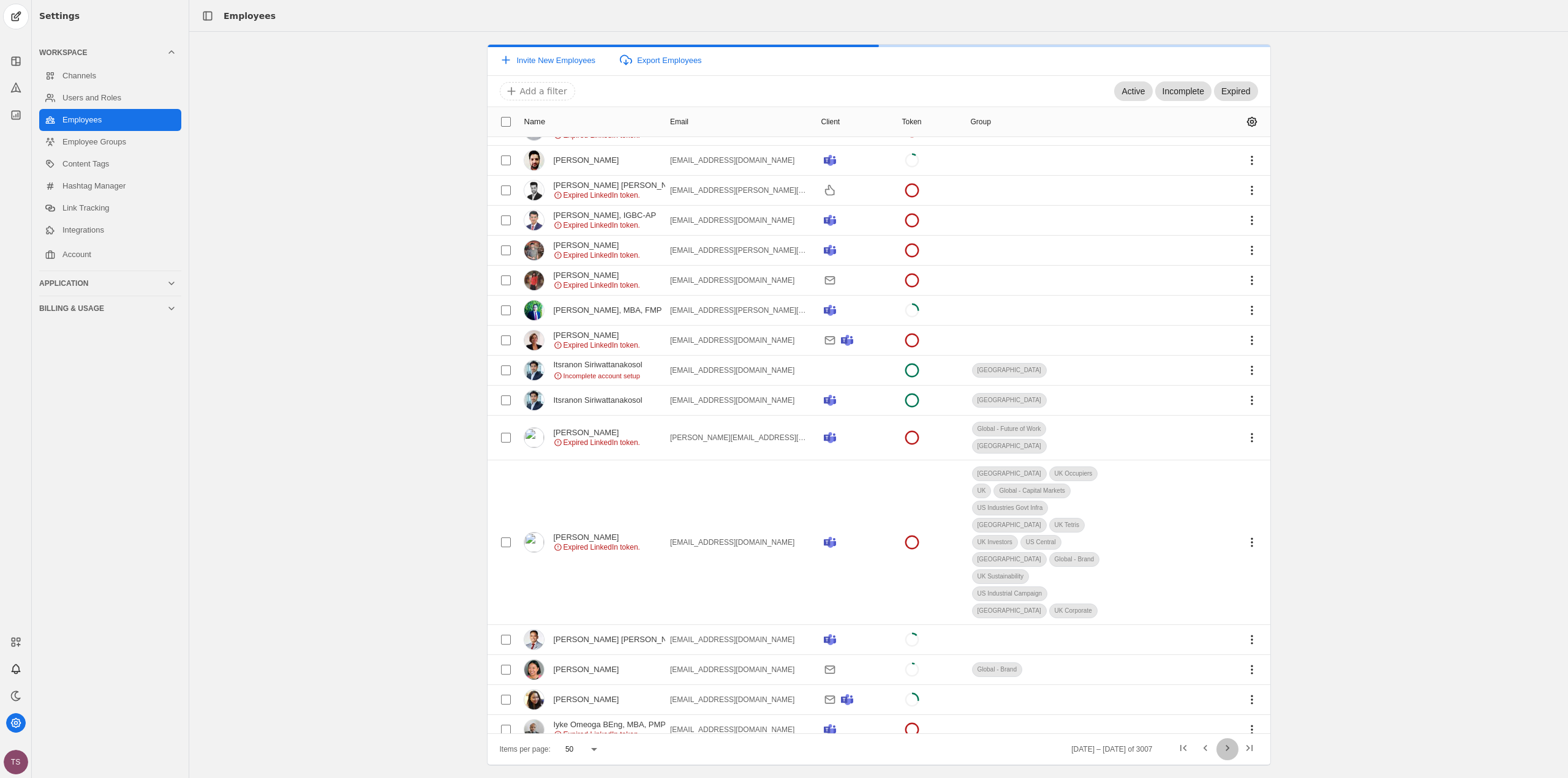
click at [1227, 748] on span "Next page" at bounding box center [1227, 749] width 22 height 22
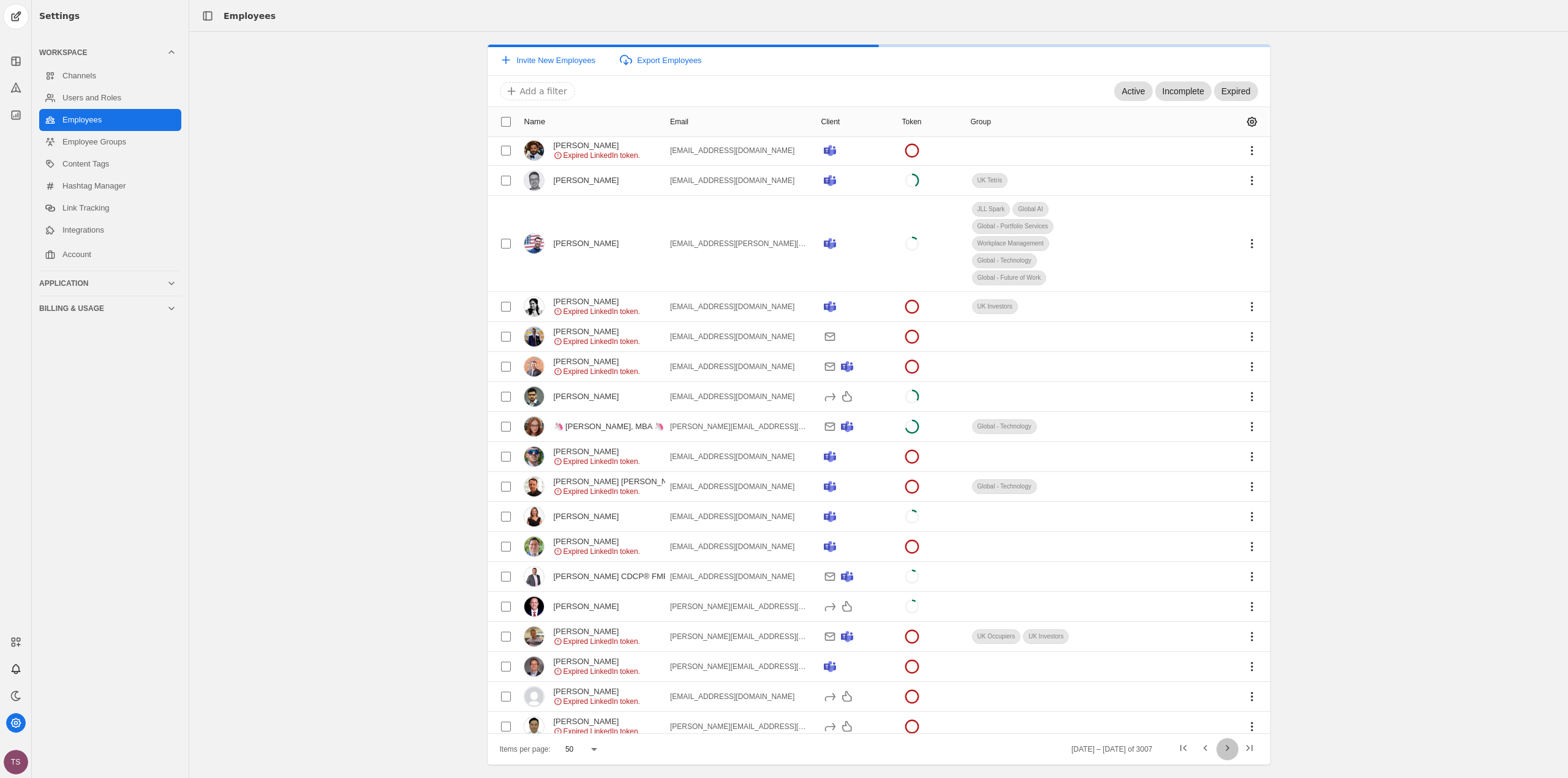
click at [1227, 748] on span "Next page" at bounding box center [1227, 749] width 22 height 22
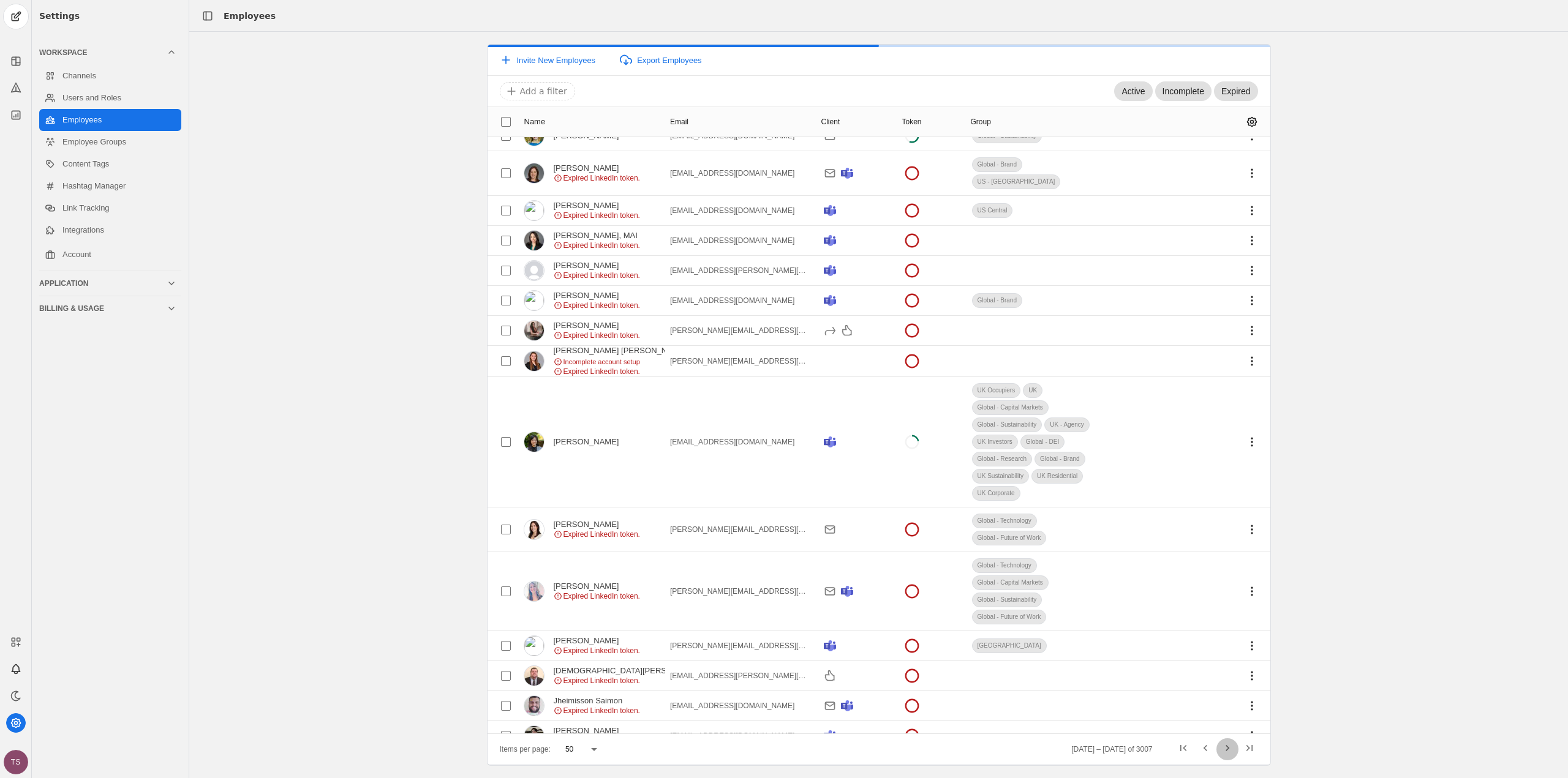
click at [1227, 748] on span "Next page" at bounding box center [1227, 749] width 22 height 22
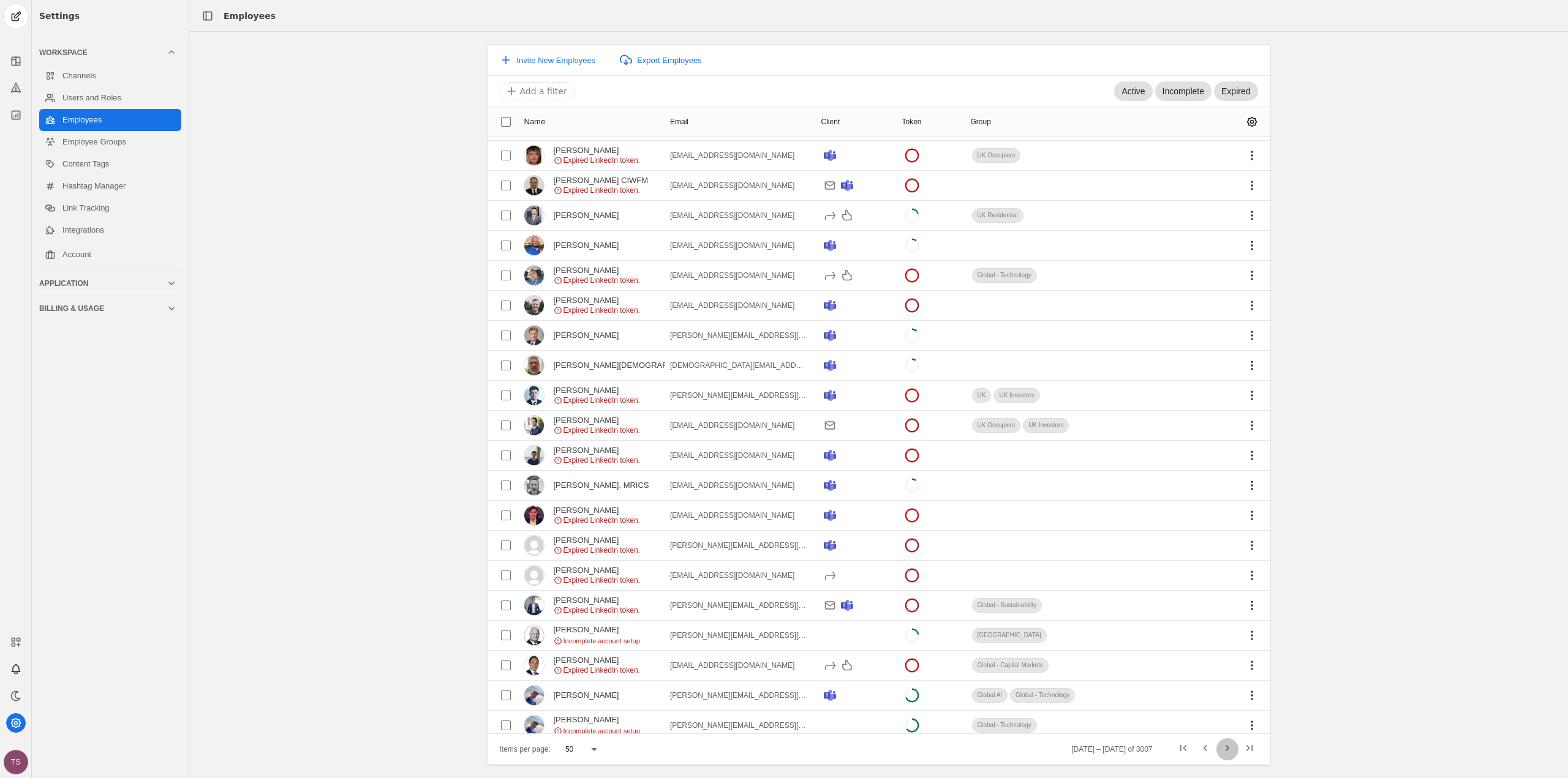
click at [1227, 748] on span "Next page" at bounding box center [1227, 749] width 22 height 22
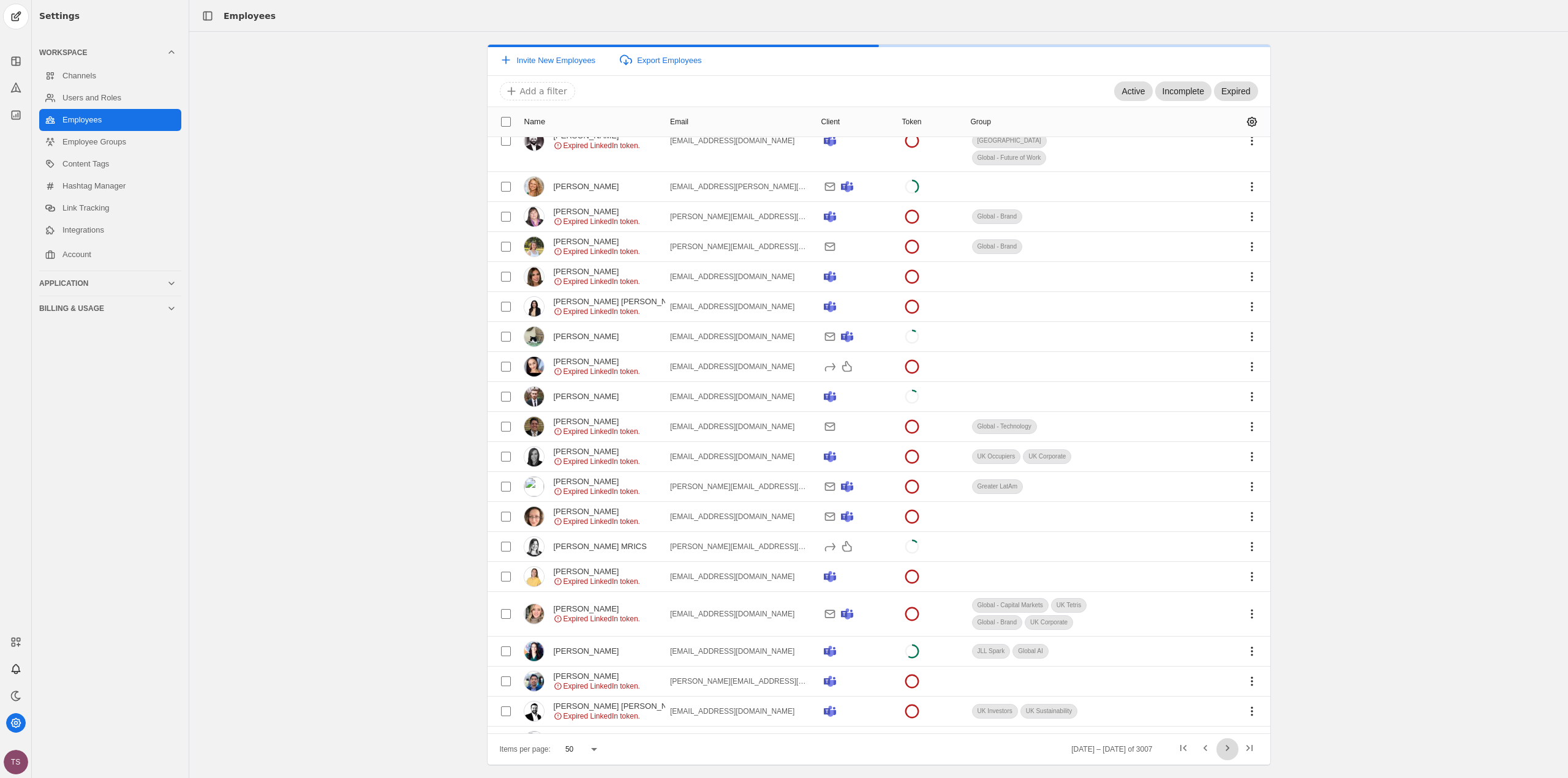
click at [1227, 748] on span "Next page" at bounding box center [1227, 749] width 22 height 22
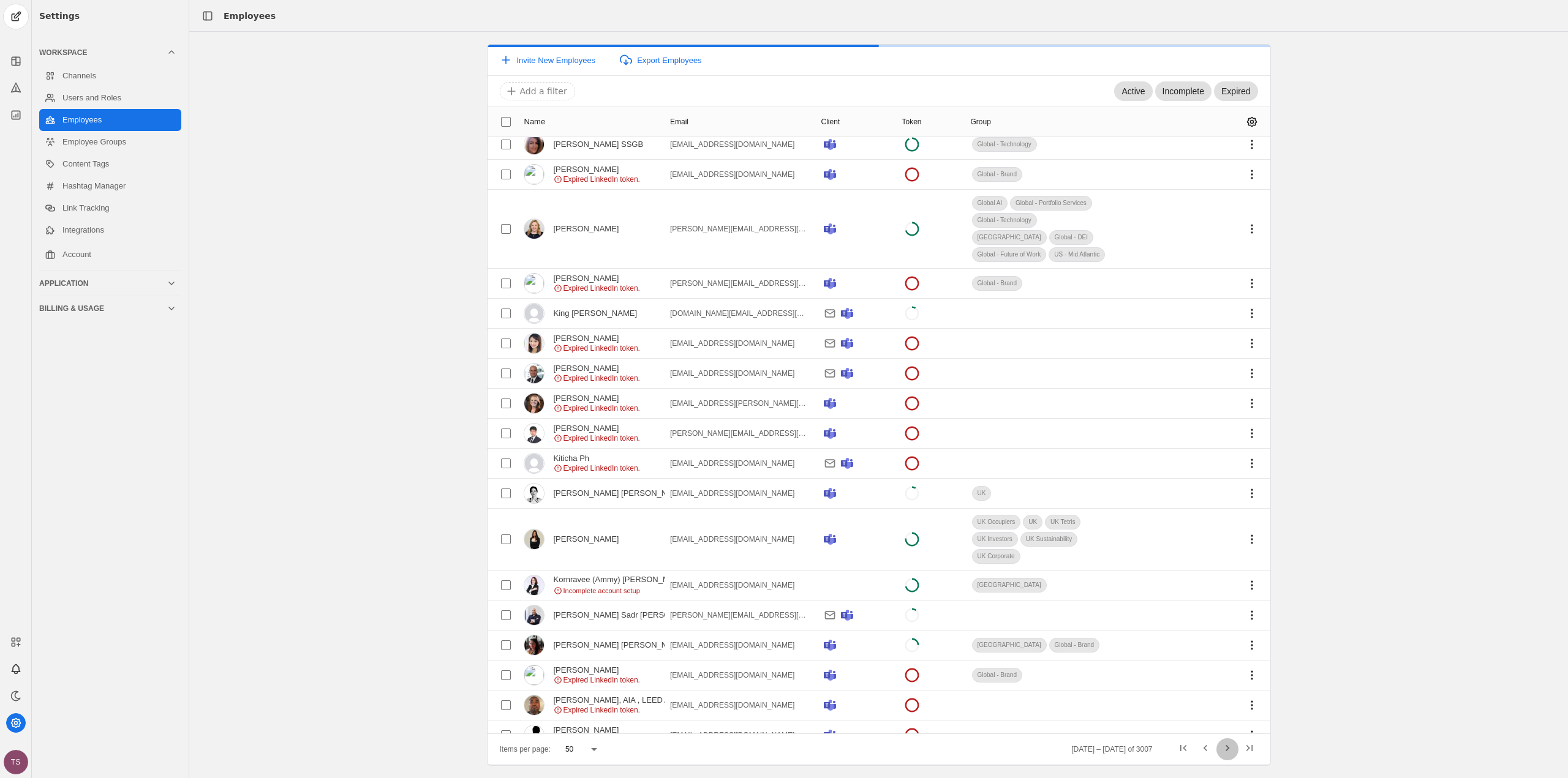
click at [1227, 748] on span "Next page" at bounding box center [1227, 749] width 22 height 22
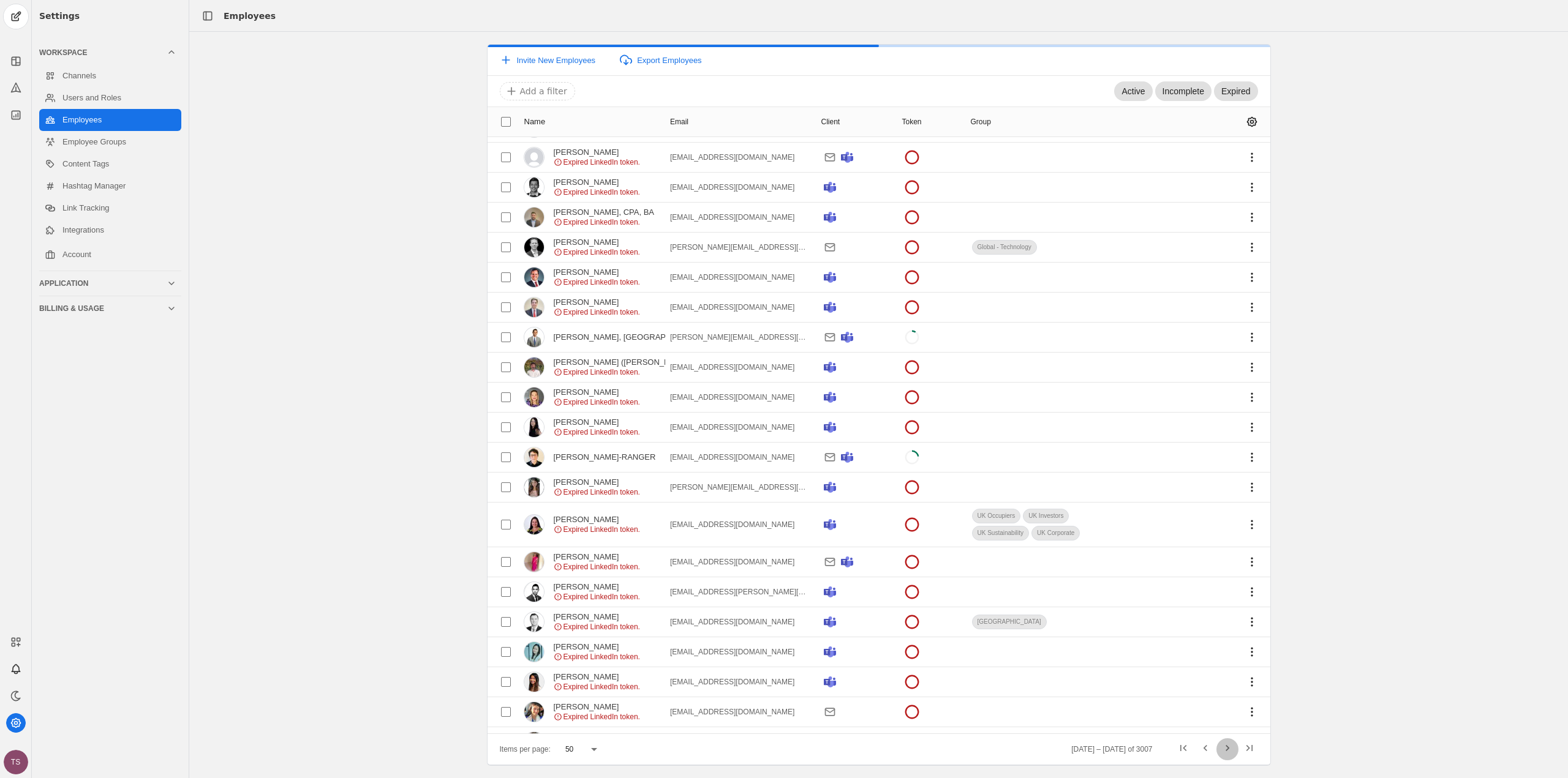
click at [1227, 748] on span "Next page" at bounding box center [1227, 749] width 22 height 22
click at [1223, 750] on span "Next page" at bounding box center [1227, 749] width 22 height 22
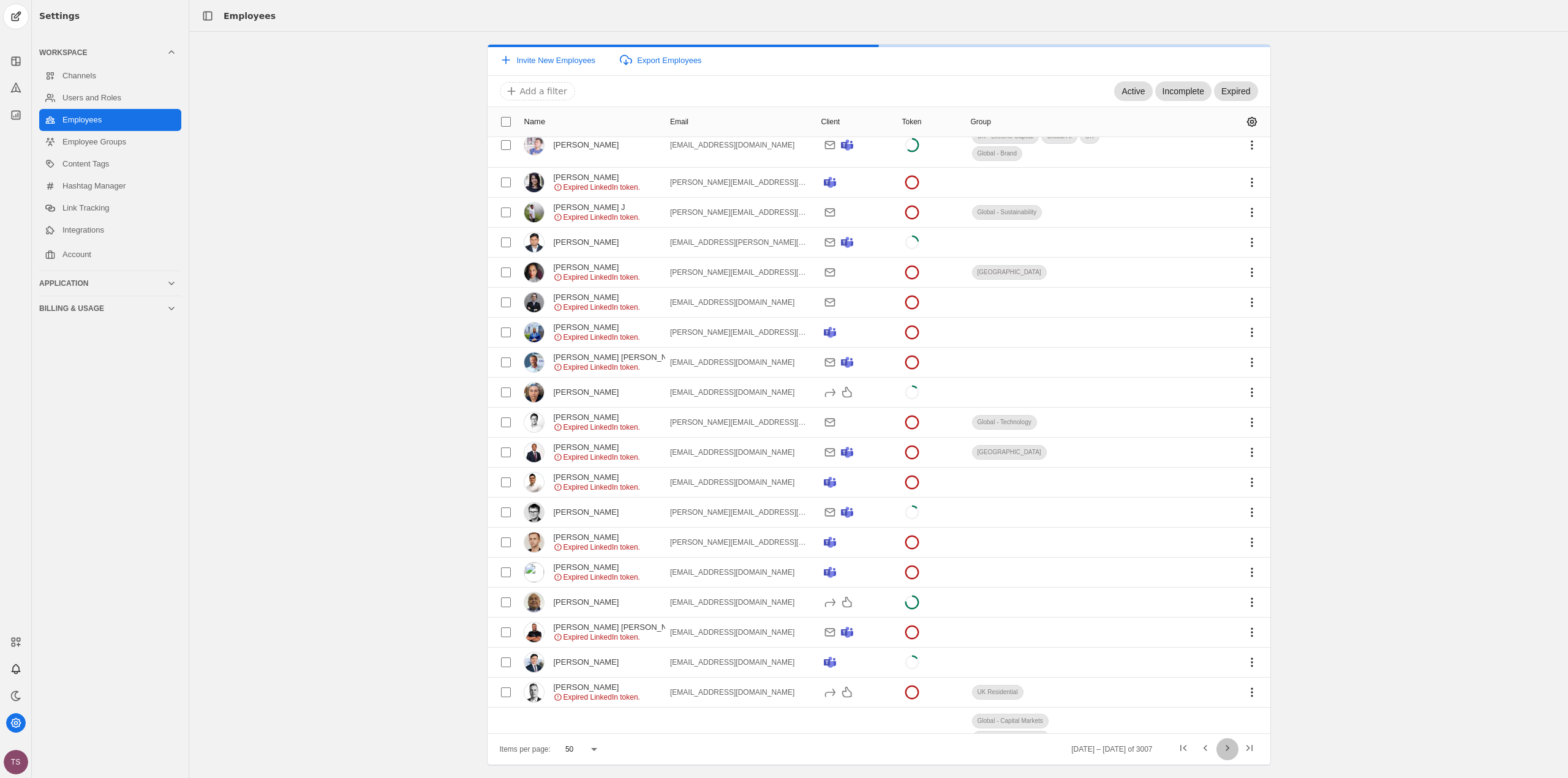
click at [1223, 750] on span "Next page" at bounding box center [1227, 749] width 22 height 22
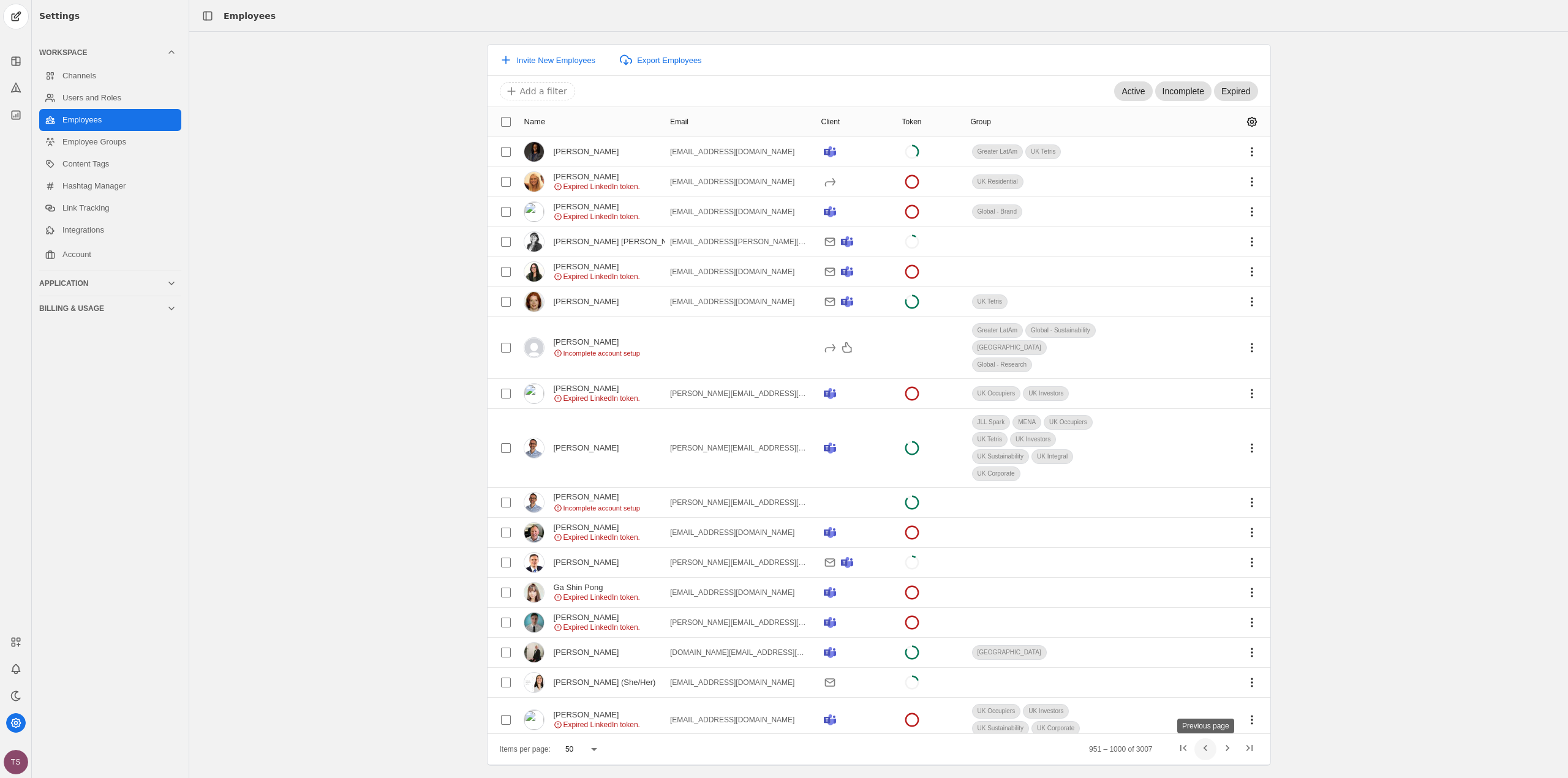
click at [1200, 746] on span "Previous page" at bounding box center [1205, 749] width 22 height 22
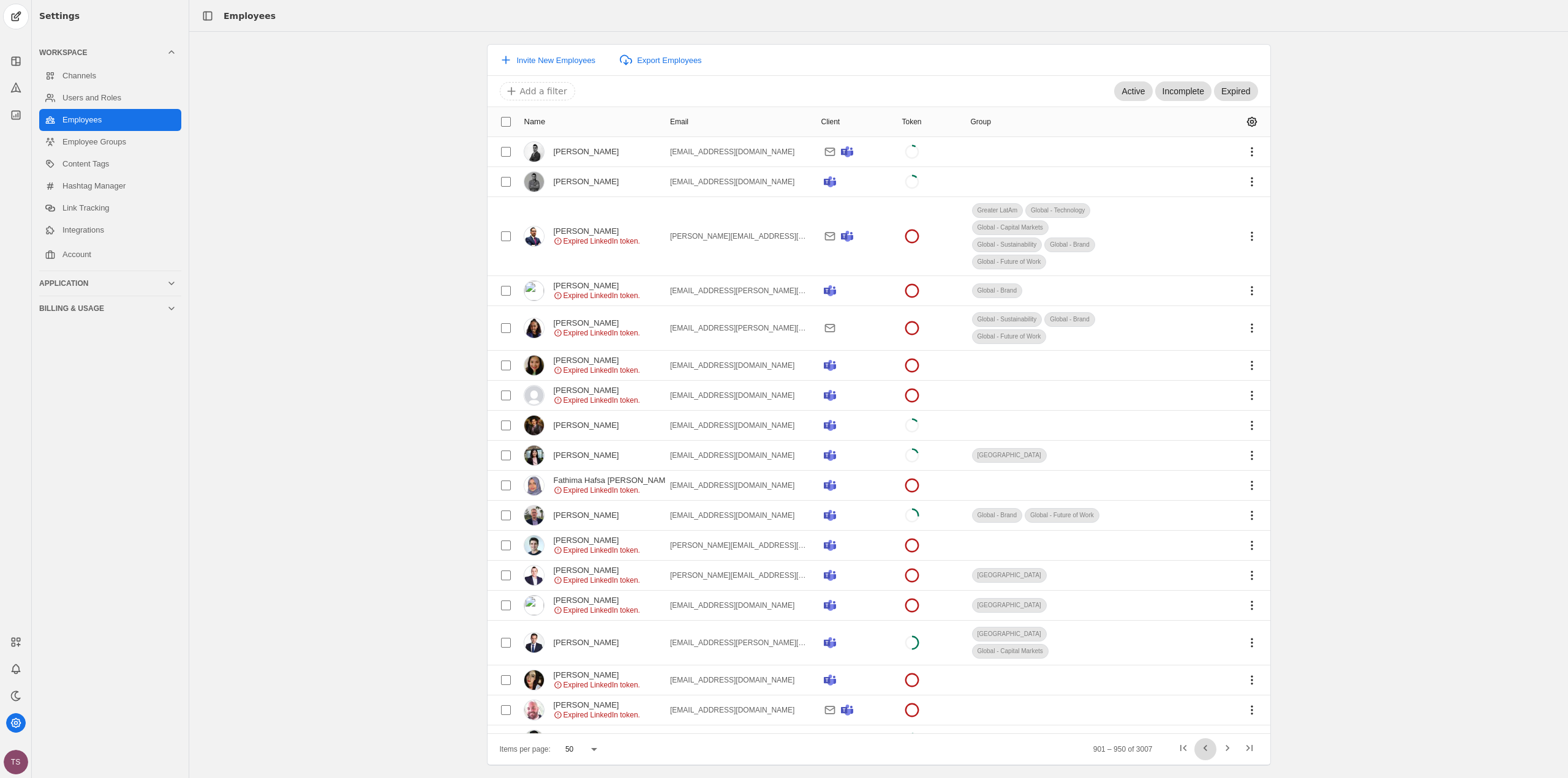
click at [1200, 746] on span "Previous page" at bounding box center [1205, 749] width 22 height 22
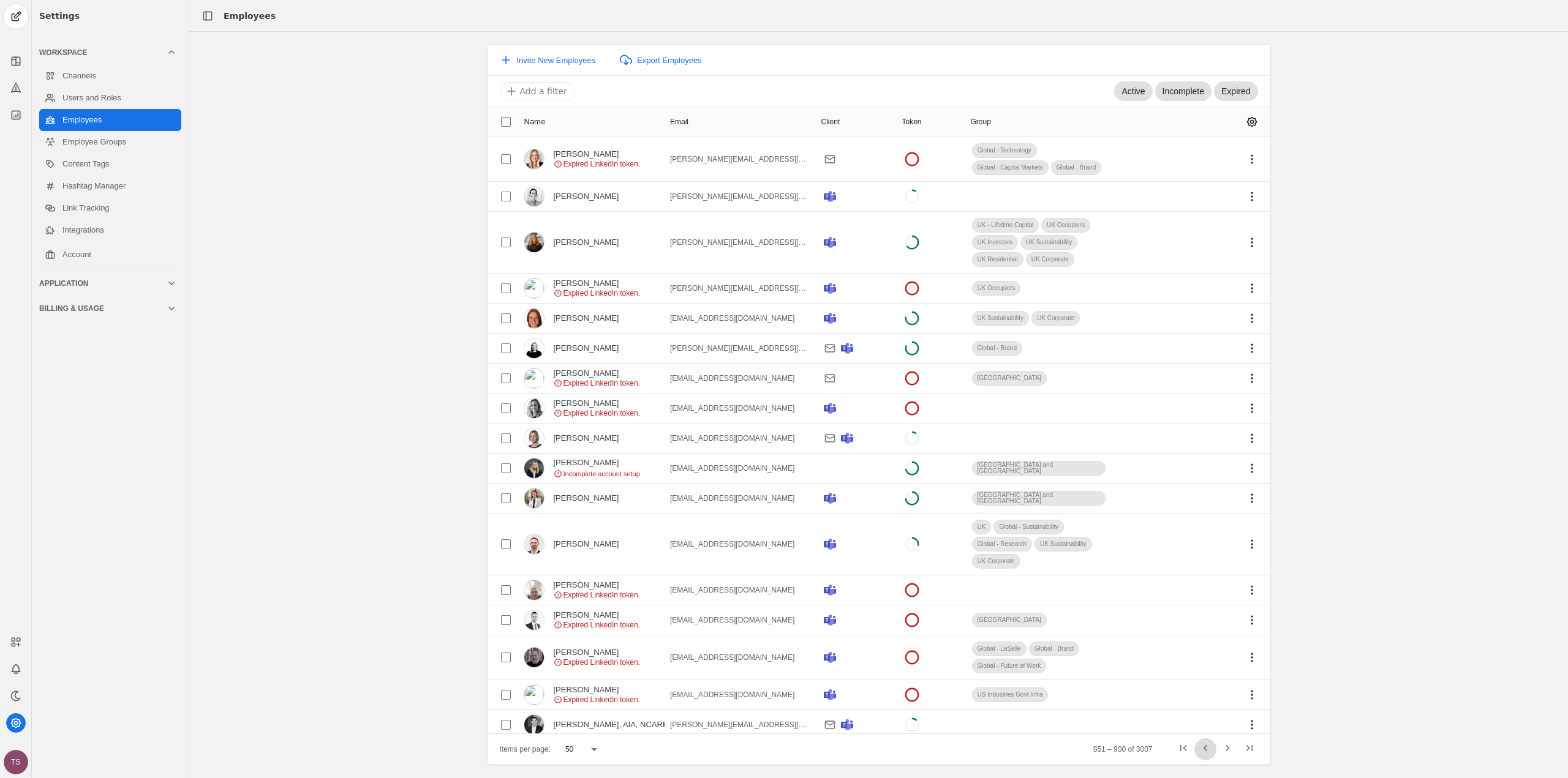
click at [1200, 746] on span "Previous page" at bounding box center [1205, 749] width 22 height 22
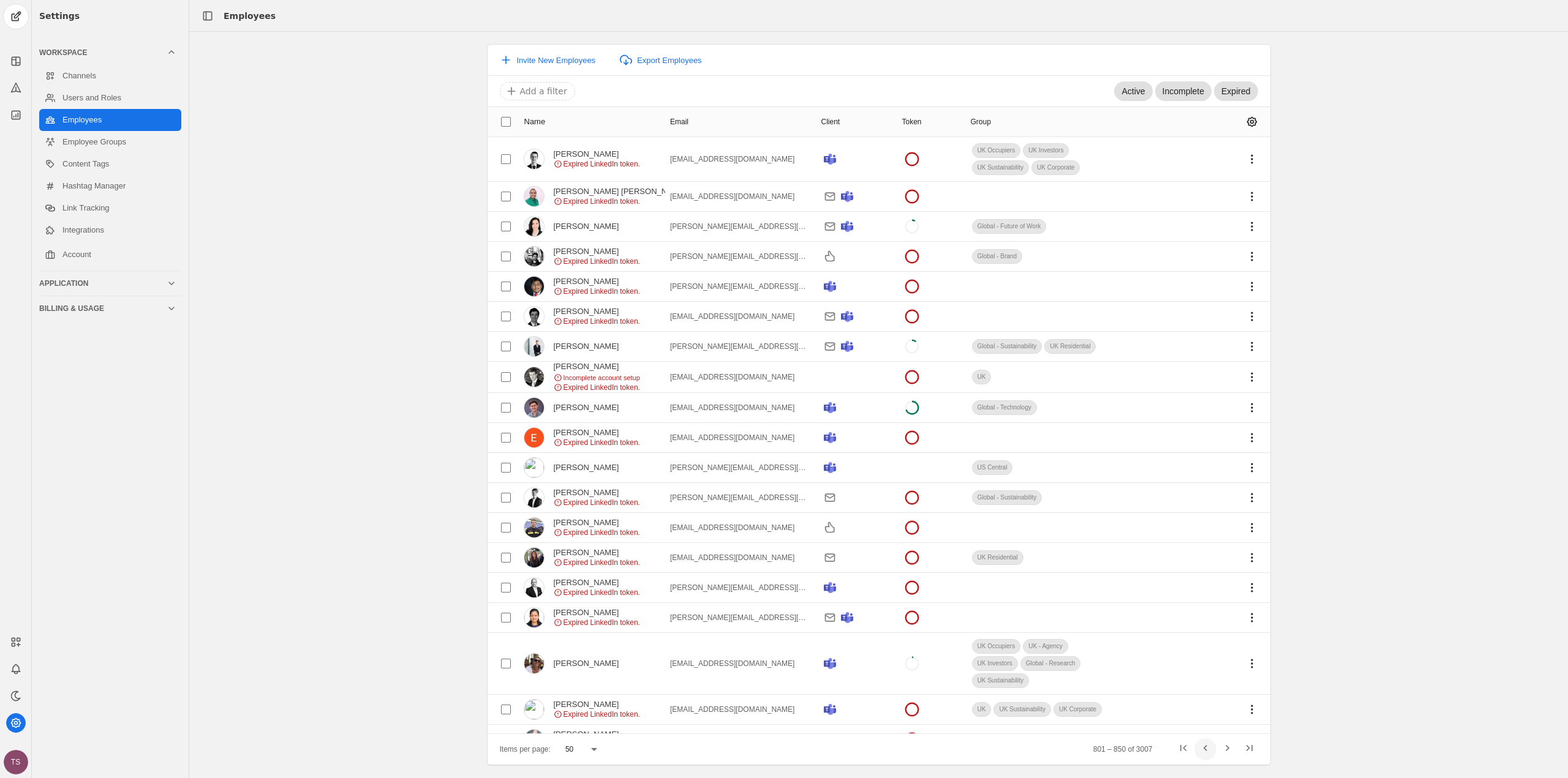
click at [1200, 746] on span "Previous page" at bounding box center [1205, 749] width 22 height 22
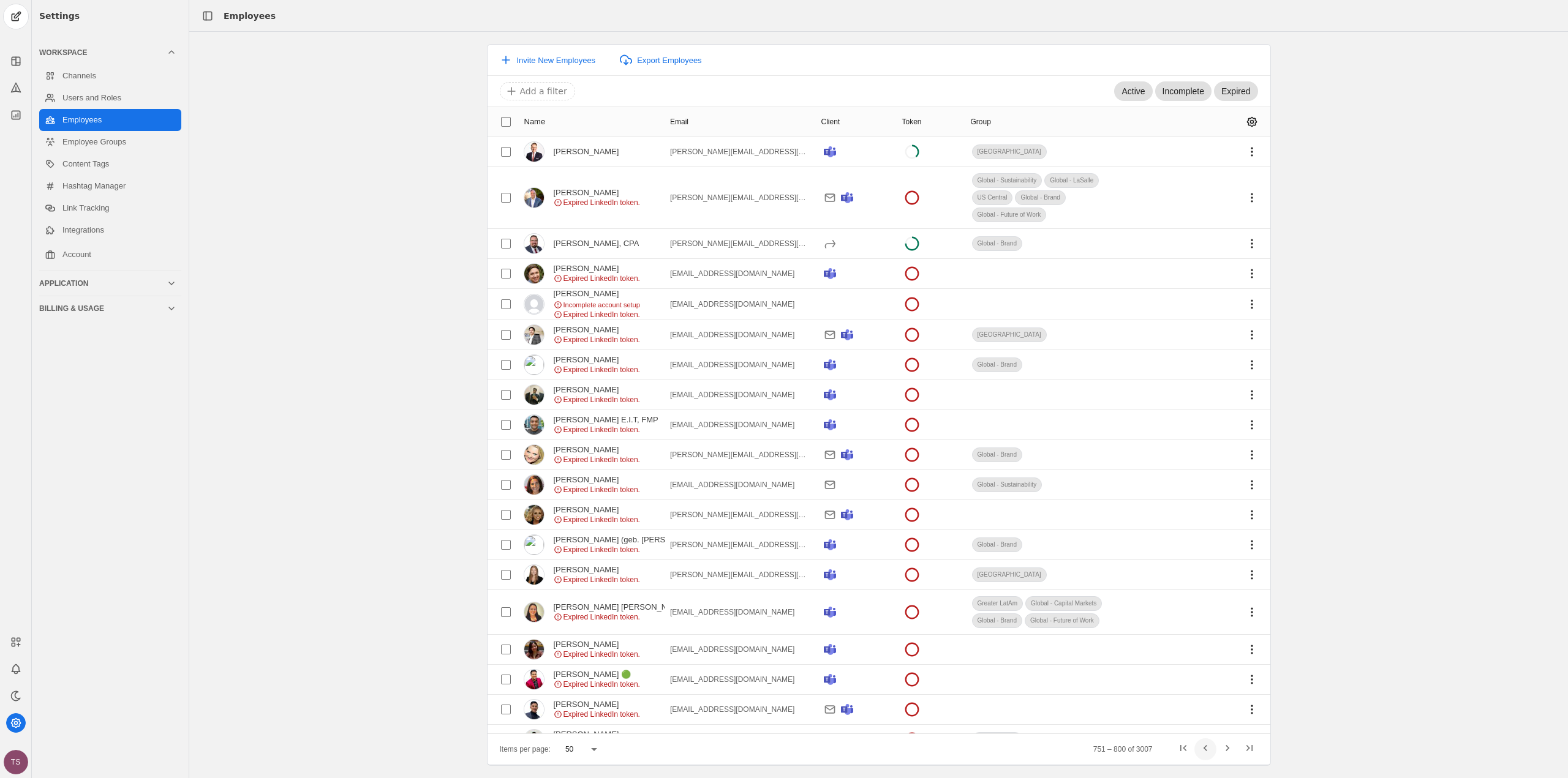
click at [1200, 746] on span "Previous page" at bounding box center [1205, 749] width 22 height 22
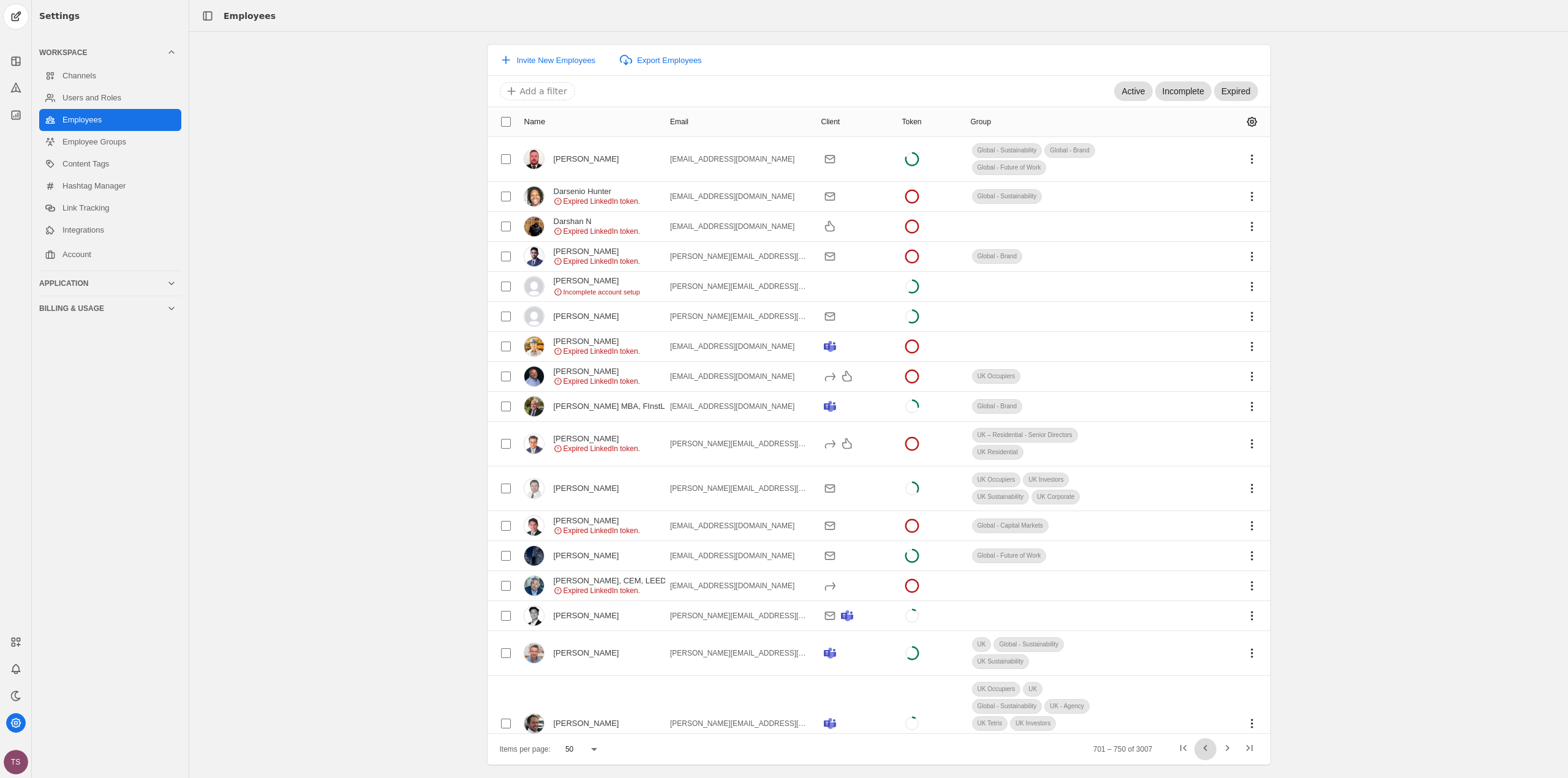
click at [1200, 746] on span "Previous page" at bounding box center [1205, 749] width 22 height 22
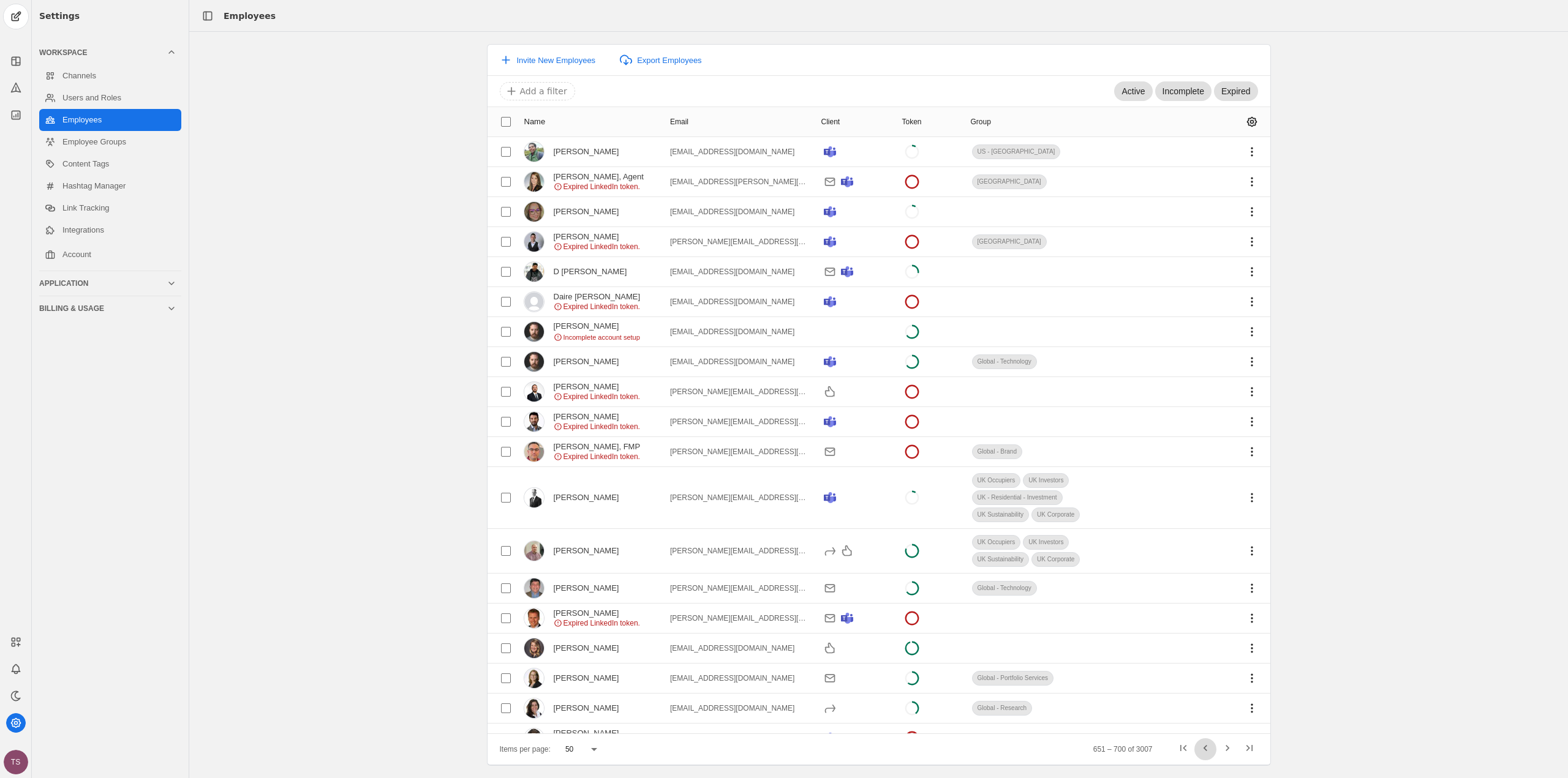
click at [1200, 746] on span "Previous page" at bounding box center [1205, 749] width 22 height 22
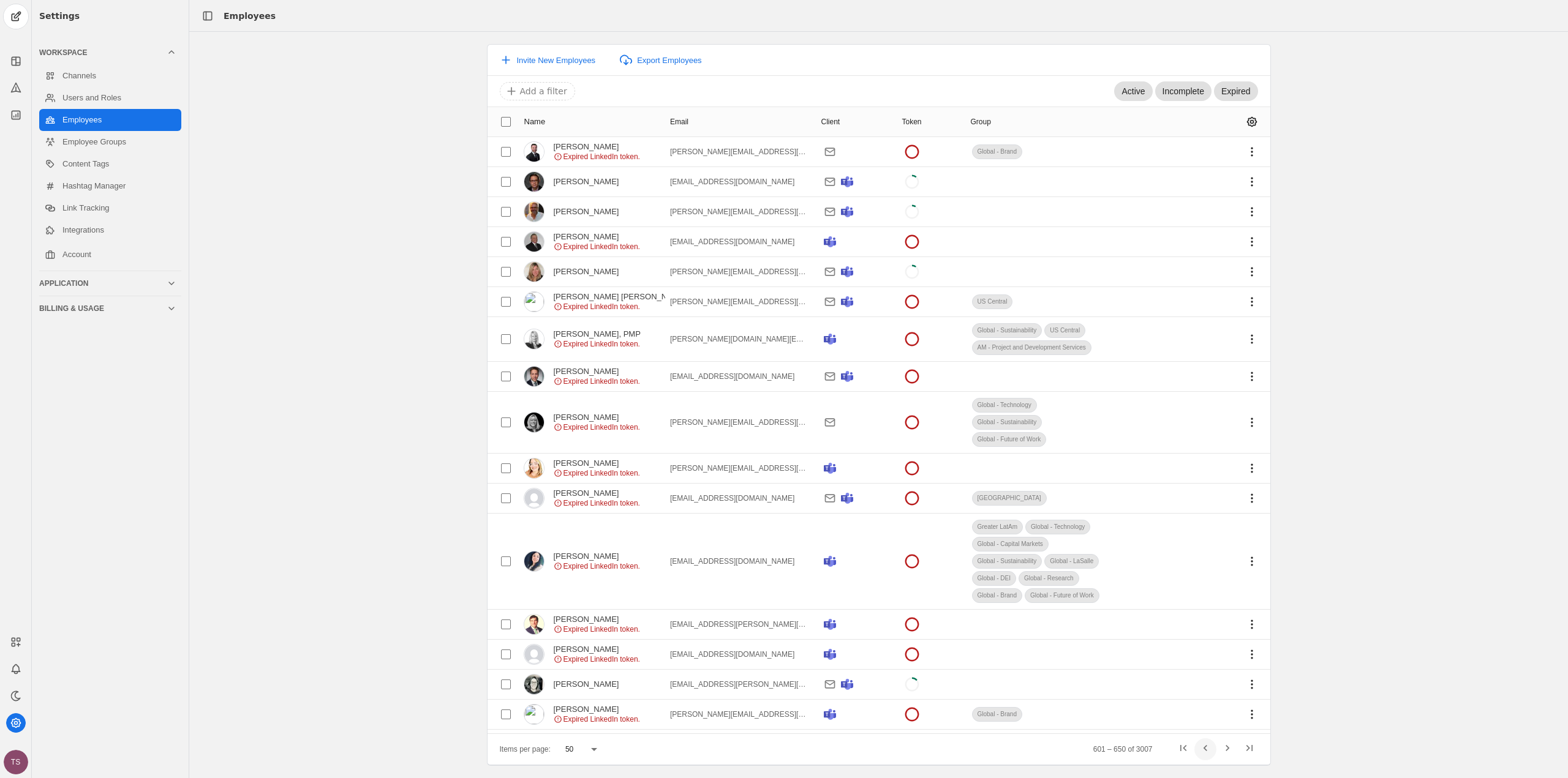
click at [1200, 746] on span "Previous page" at bounding box center [1205, 749] width 22 height 22
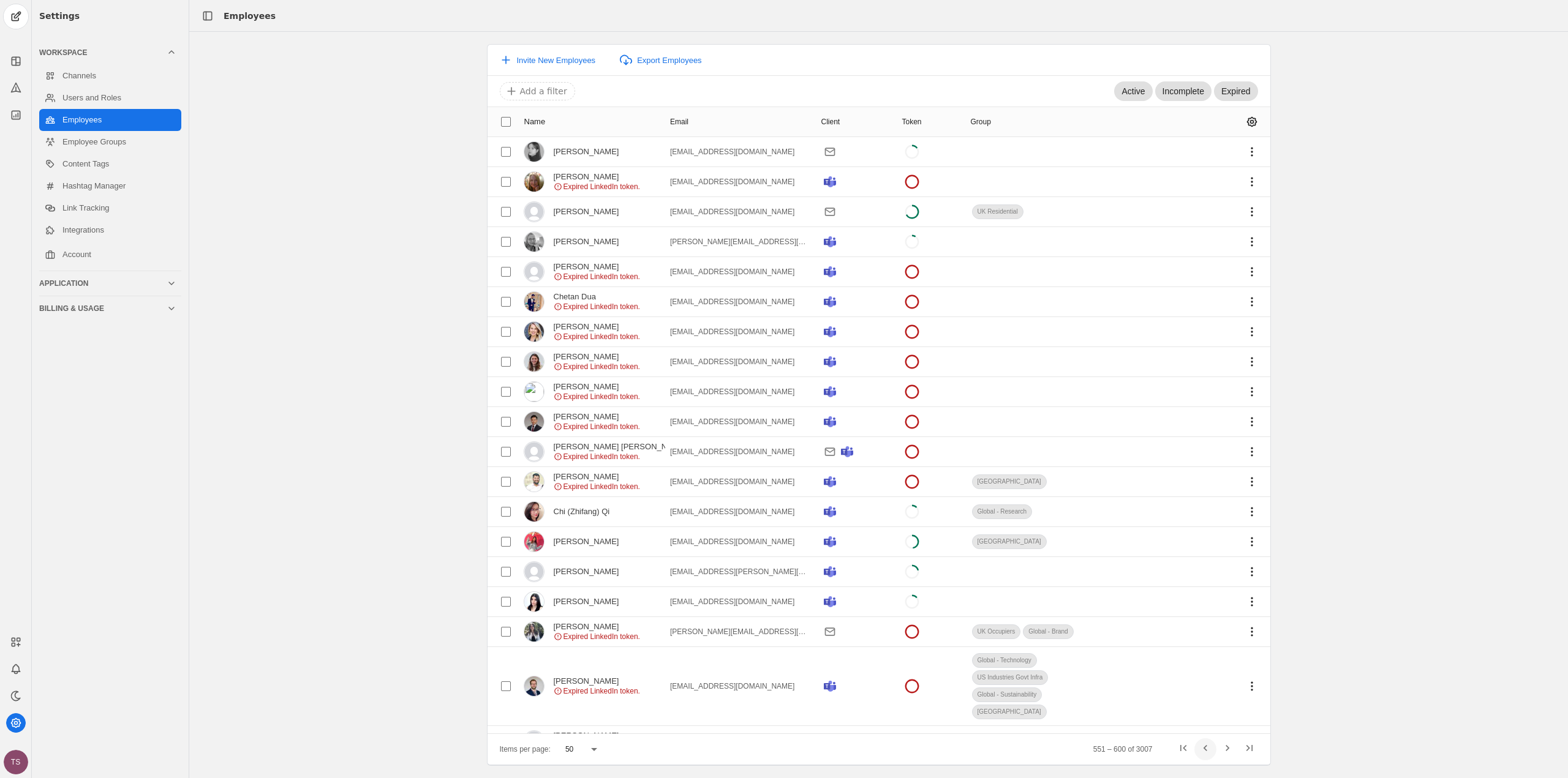
click at [1200, 749] on span "Previous page" at bounding box center [1205, 749] width 22 height 22
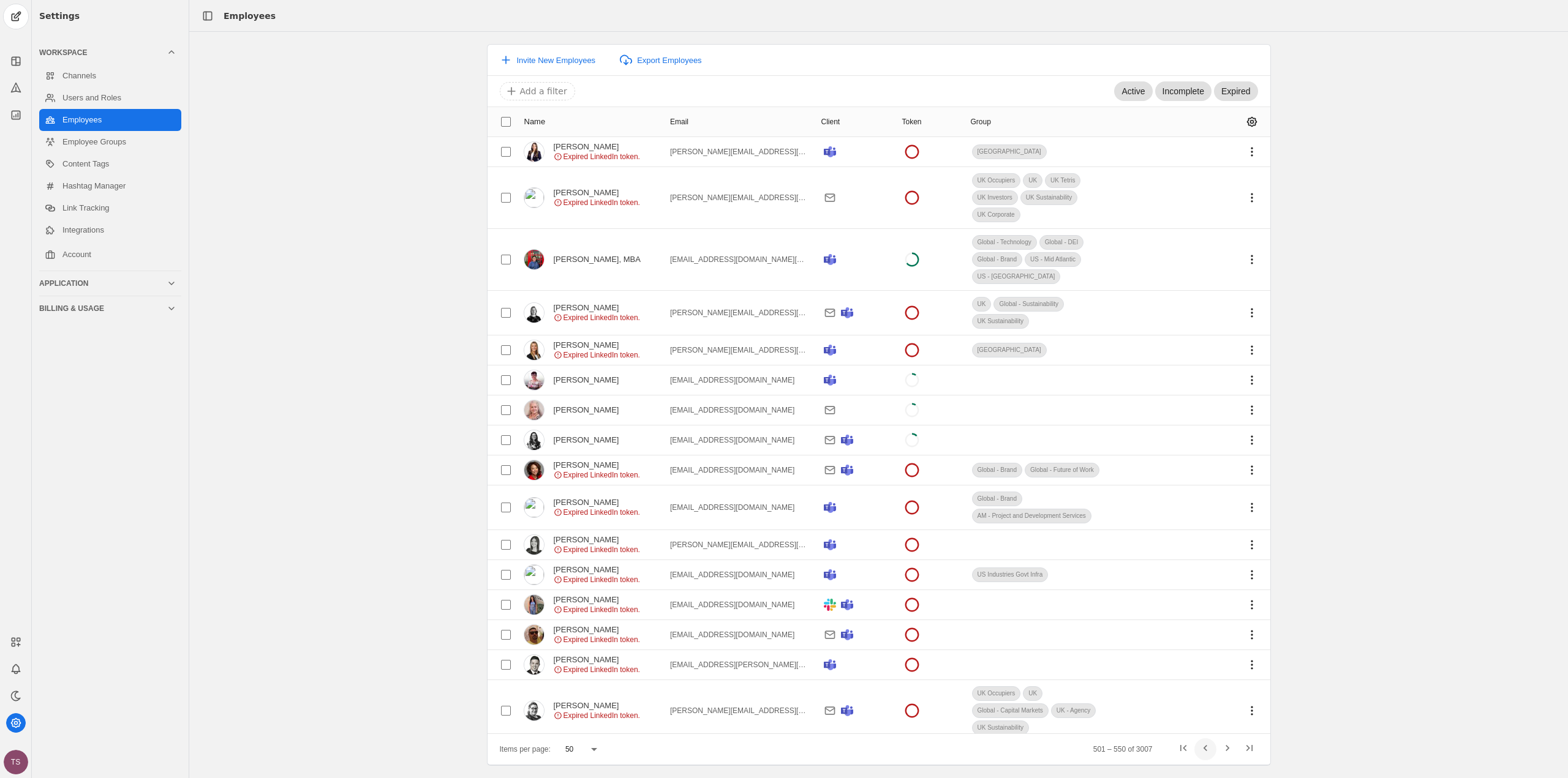
click at [1200, 749] on span "Previous page" at bounding box center [1205, 749] width 22 height 22
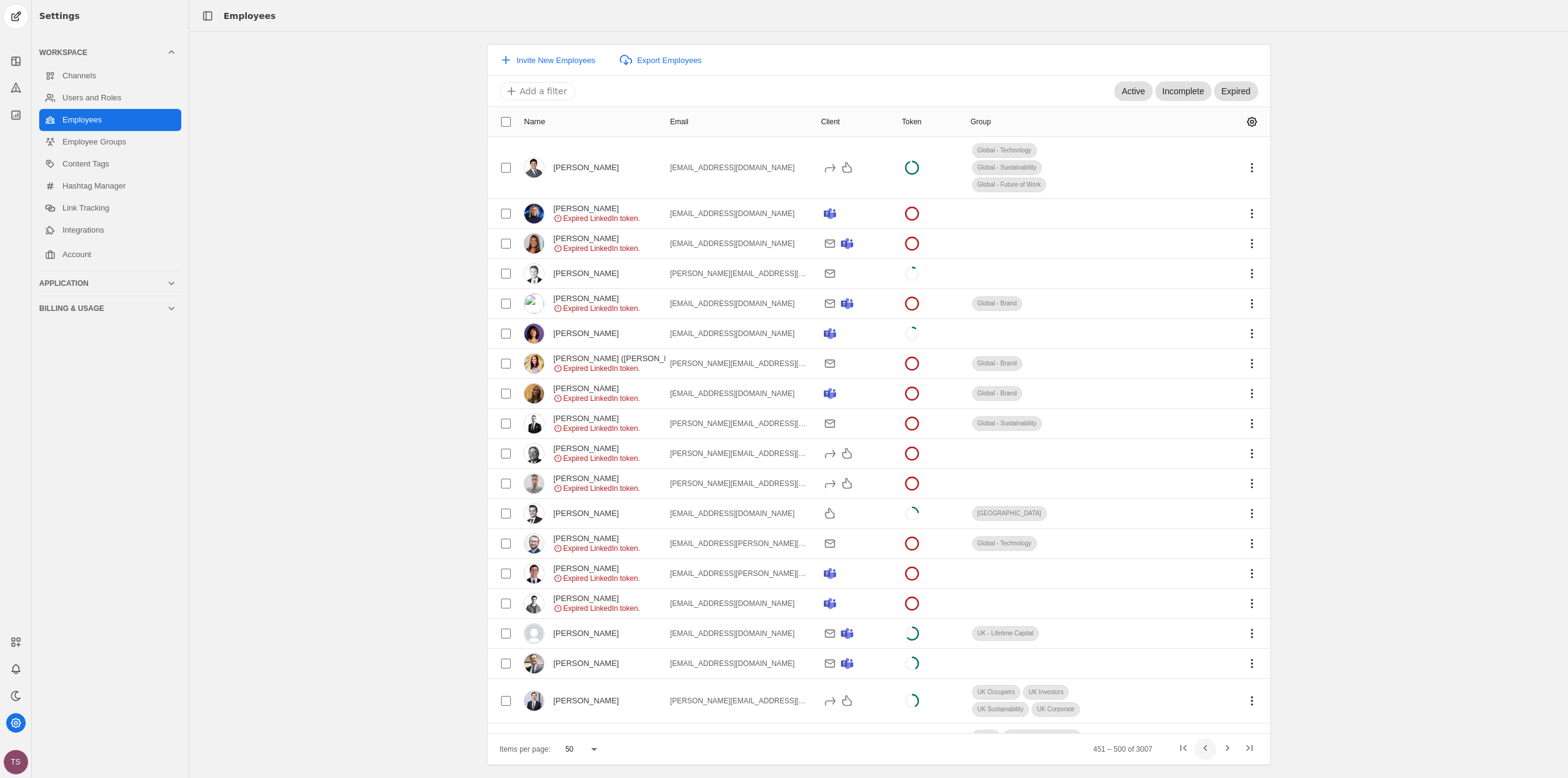
click at [1200, 749] on span "Previous page" at bounding box center [1205, 749] width 22 height 22
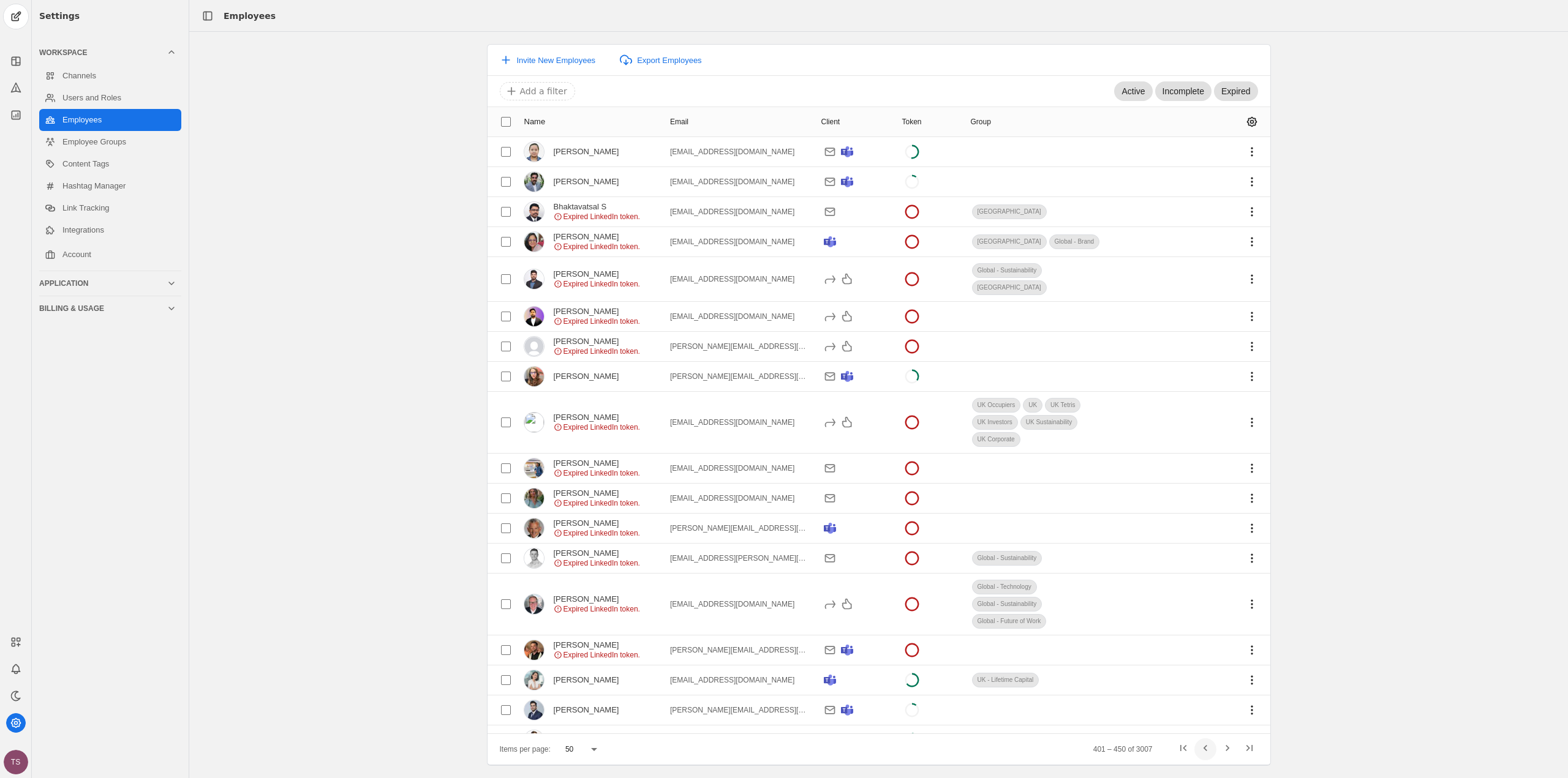
click at [1200, 750] on span "Previous page" at bounding box center [1205, 749] width 22 height 22
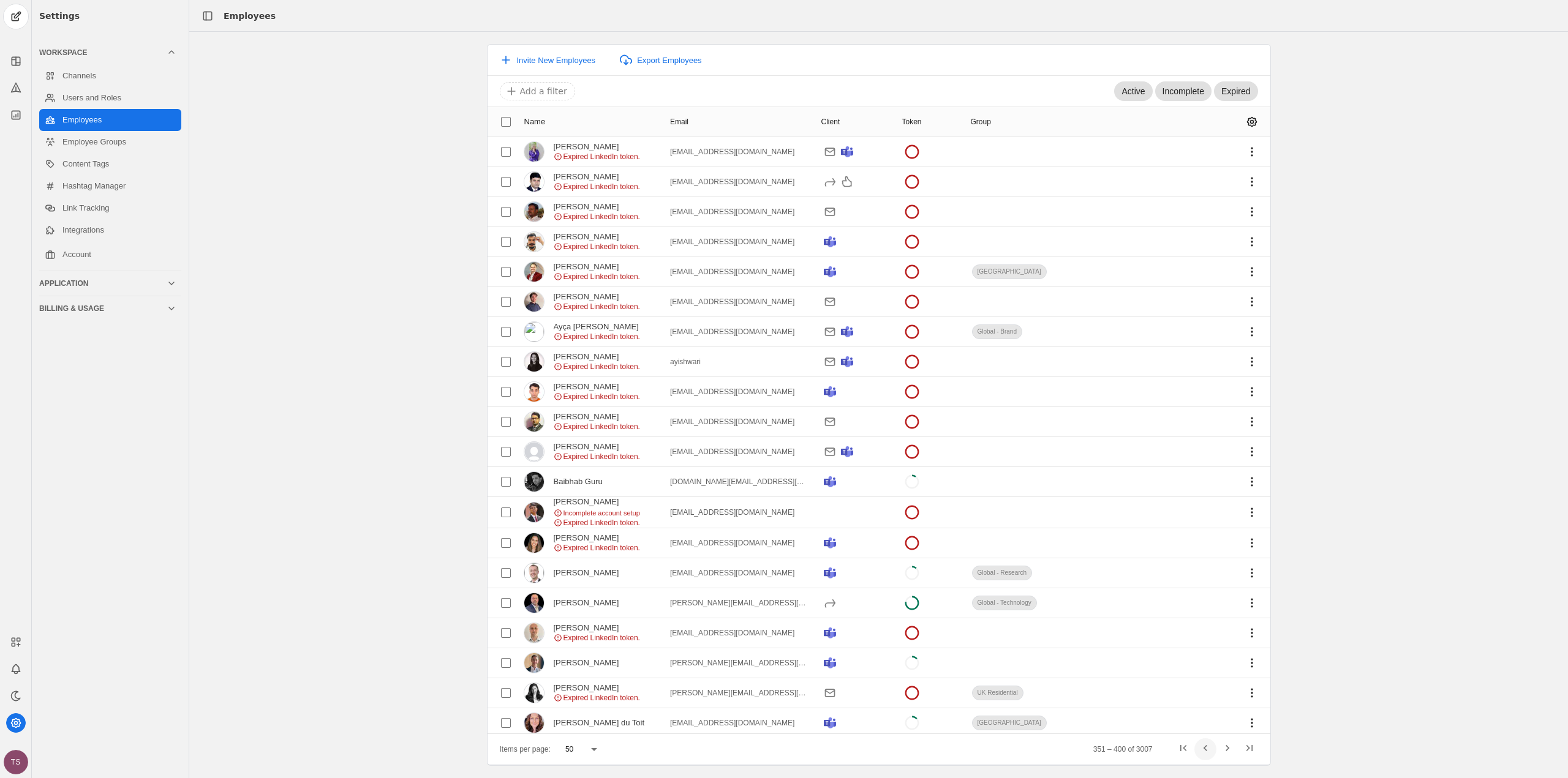
click at [1200, 750] on span "Previous page" at bounding box center [1205, 749] width 22 height 22
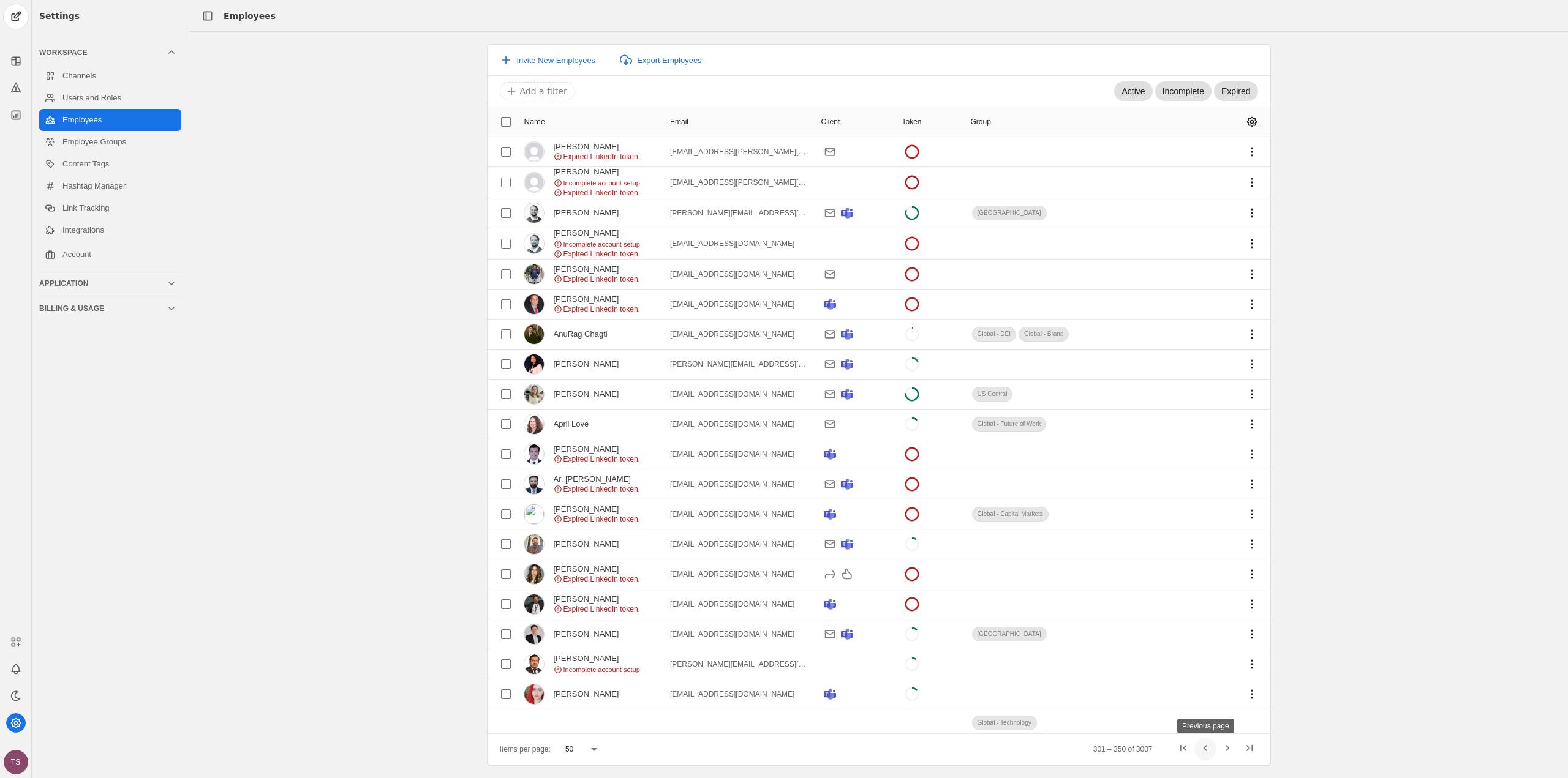
click at [1202, 748] on span "Previous page" at bounding box center [1205, 749] width 22 height 22
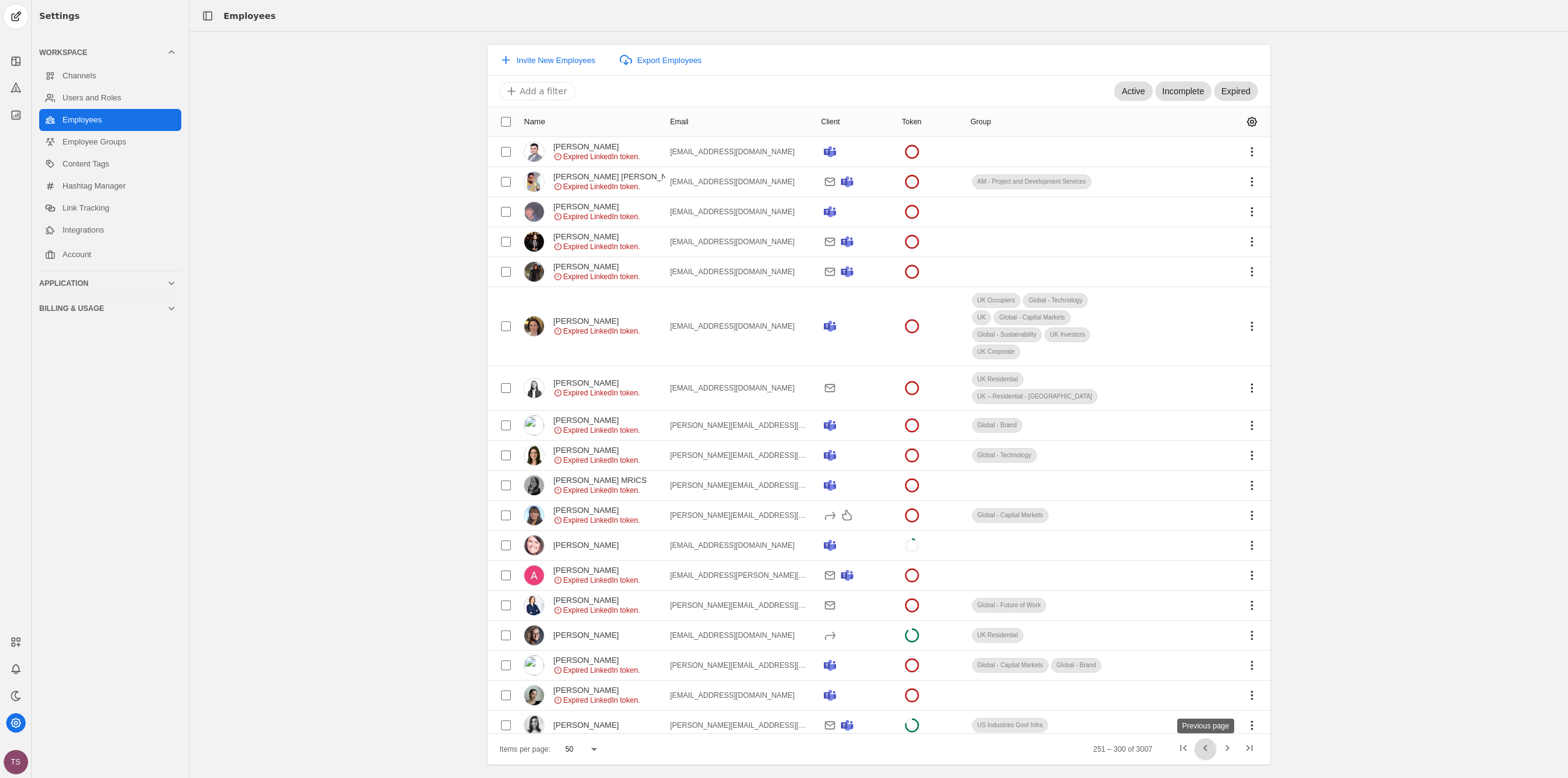
click at [1209, 750] on span "Previous page" at bounding box center [1205, 749] width 22 height 22
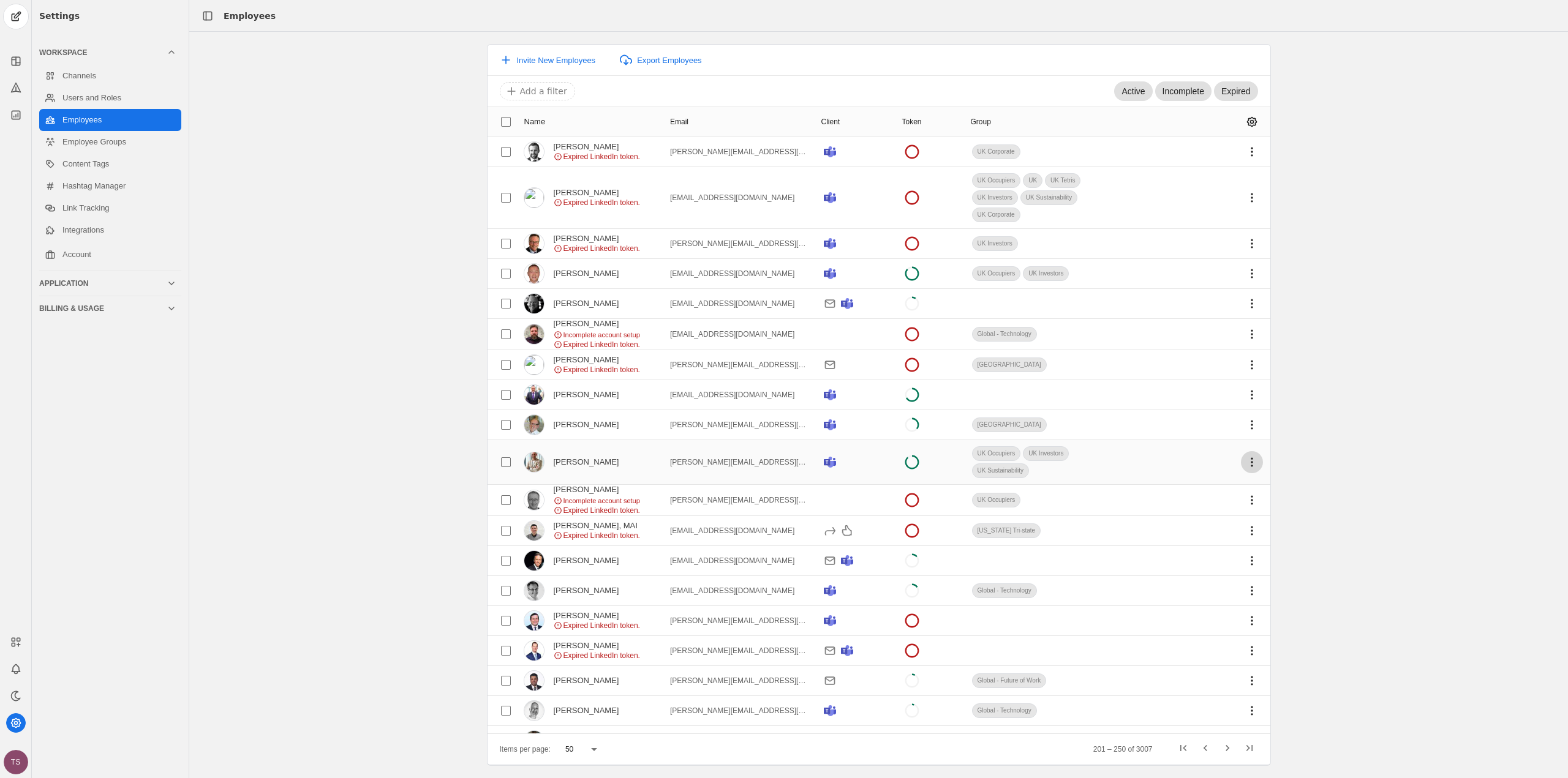
click at [1247, 464] on span "undefined" at bounding box center [1252, 462] width 22 height 22
click at [1113, 448] on div at bounding box center [784, 389] width 1568 height 778
click at [1117, 454] on mat-cell at bounding box center [1193, 462] width 153 height 45
click at [510, 456] on input "checkbox" at bounding box center [505, 462] width 22 height 22
checkbox input "true"
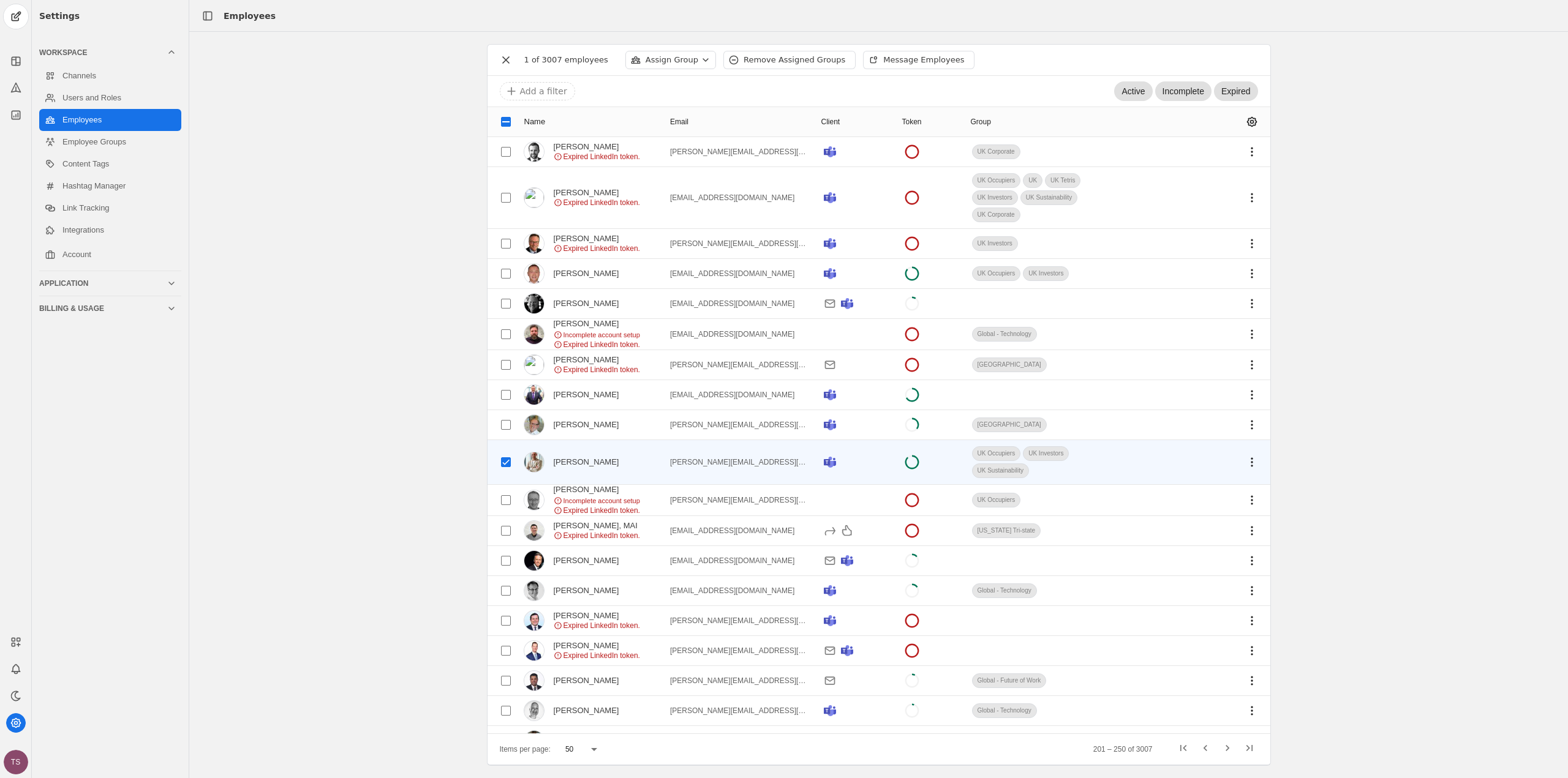
click at [667, 60] on div "Assign Group" at bounding box center [672, 59] width 53 height 12
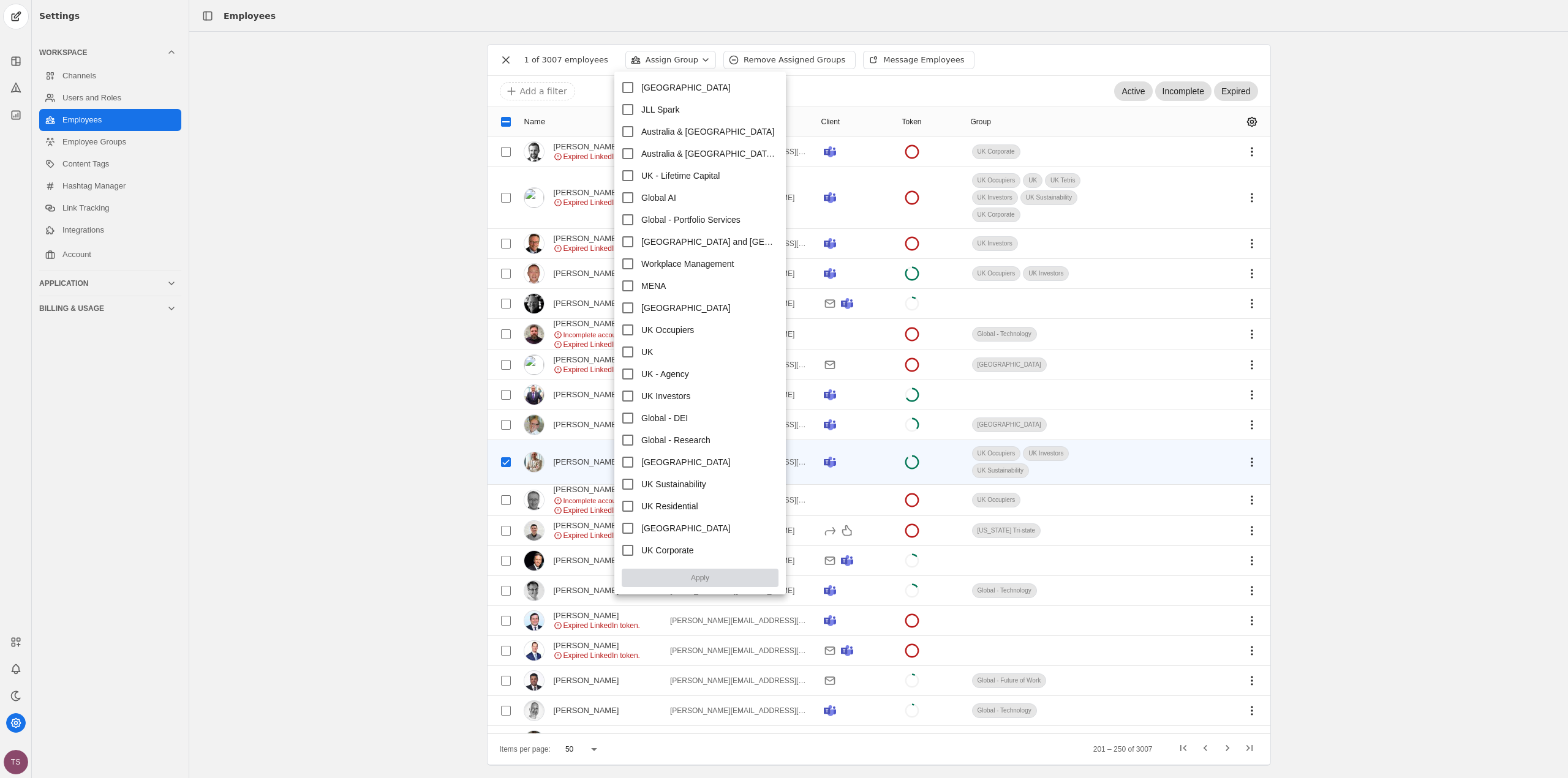
click at [667, 60] on div at bounding box center [784, 389] width 1568 height 778
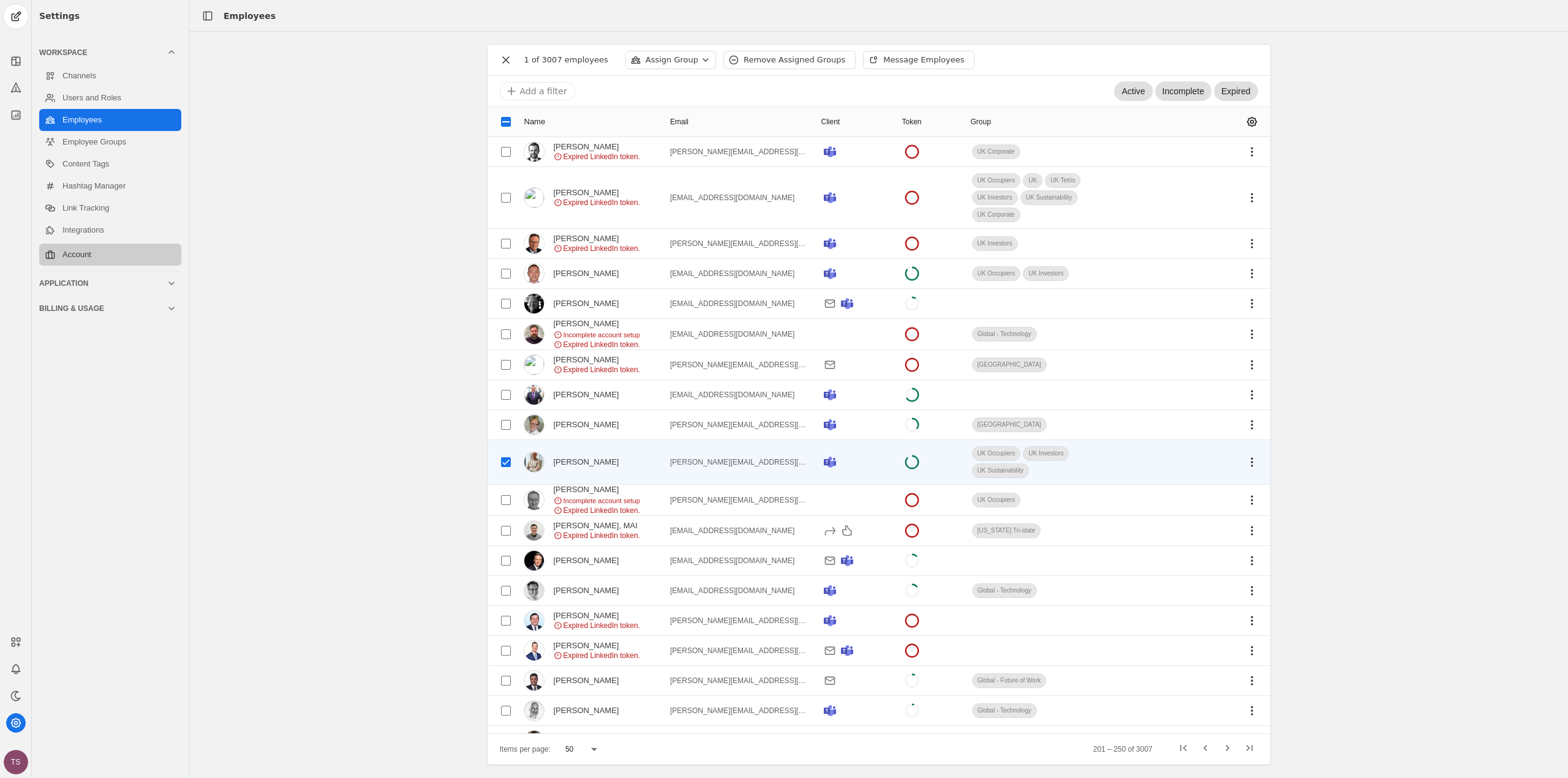
click at [87, 255] on link "Account" at bounding box center [110, 254] width 142 height 22
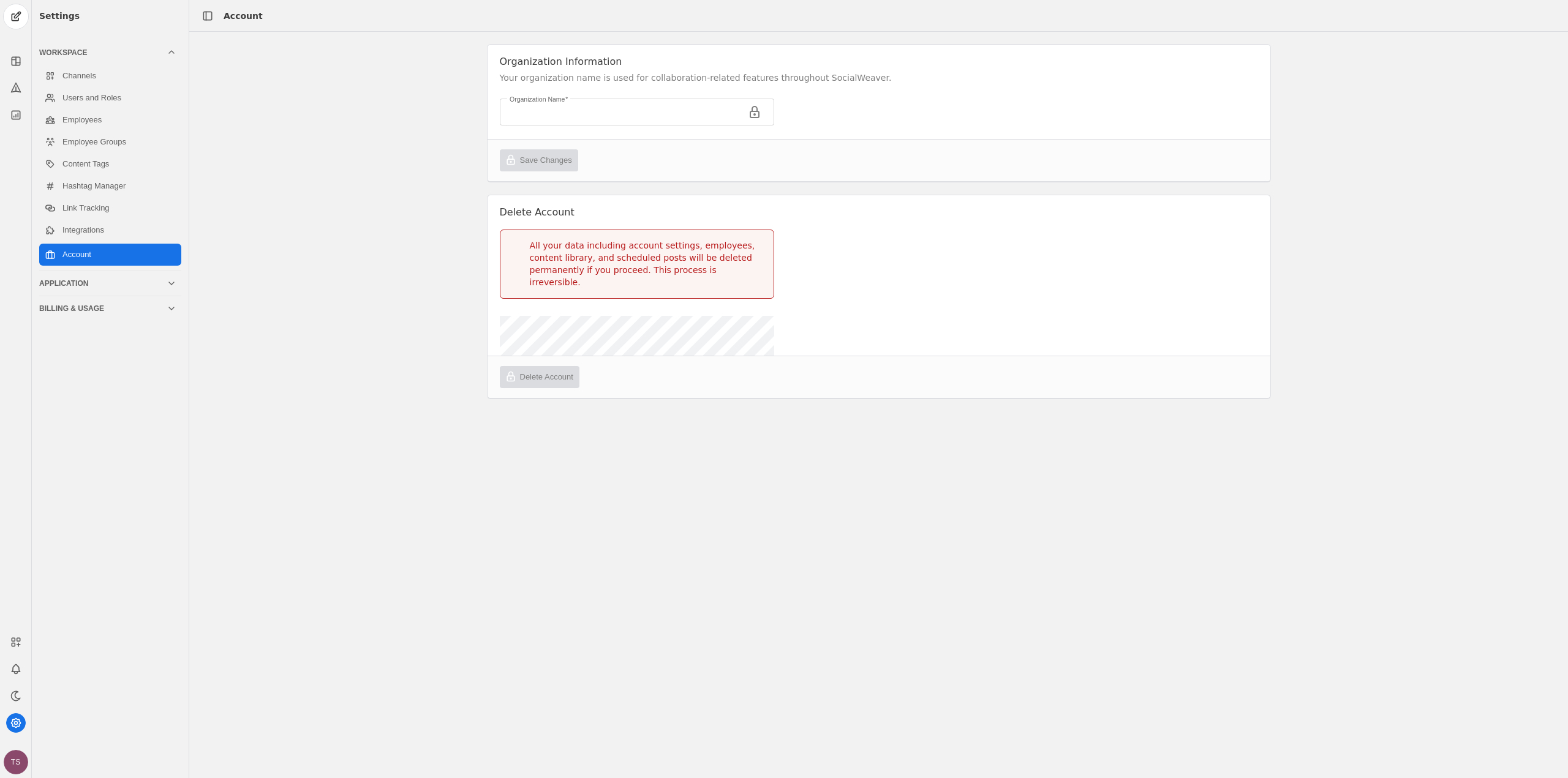
type input "JLL"
click at [546, 119] on input "JLL" at bounding box center [624, 112] width 228 height 15
click at [100, 98] on link "Users and Roles" at bounding box center [110, 98] width 142 height 22
